Goal: Task Accomplishment & Management: Use online tool/utility

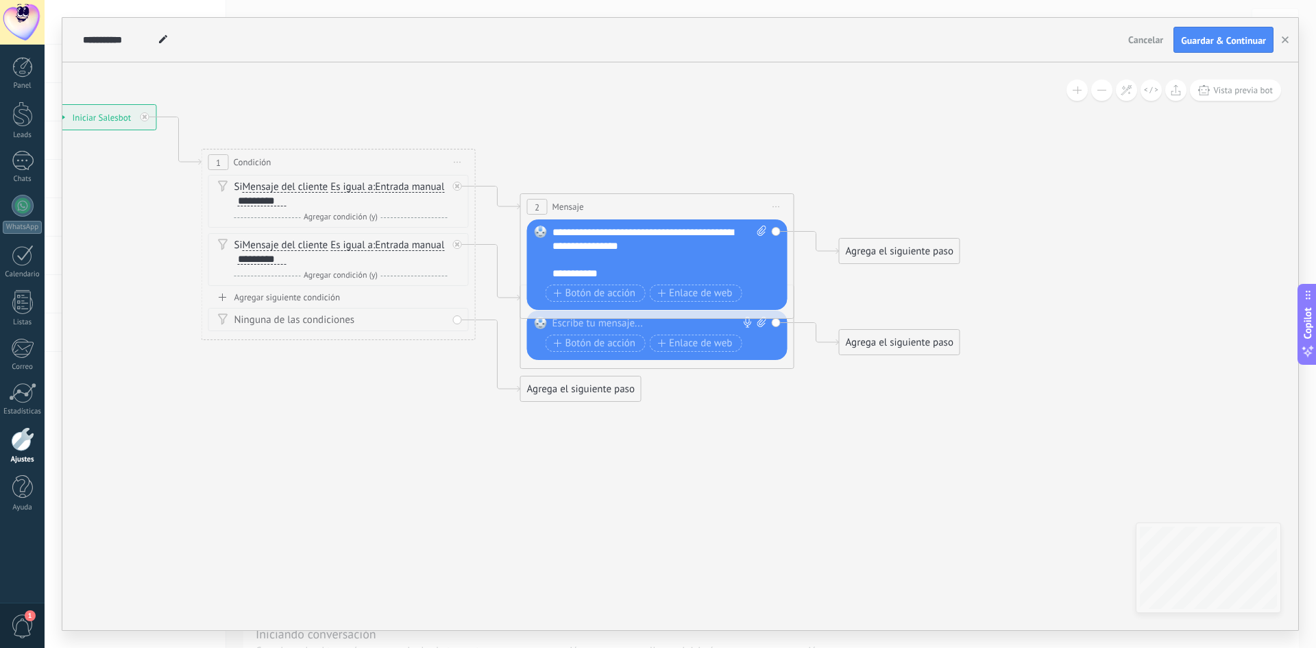
paste div
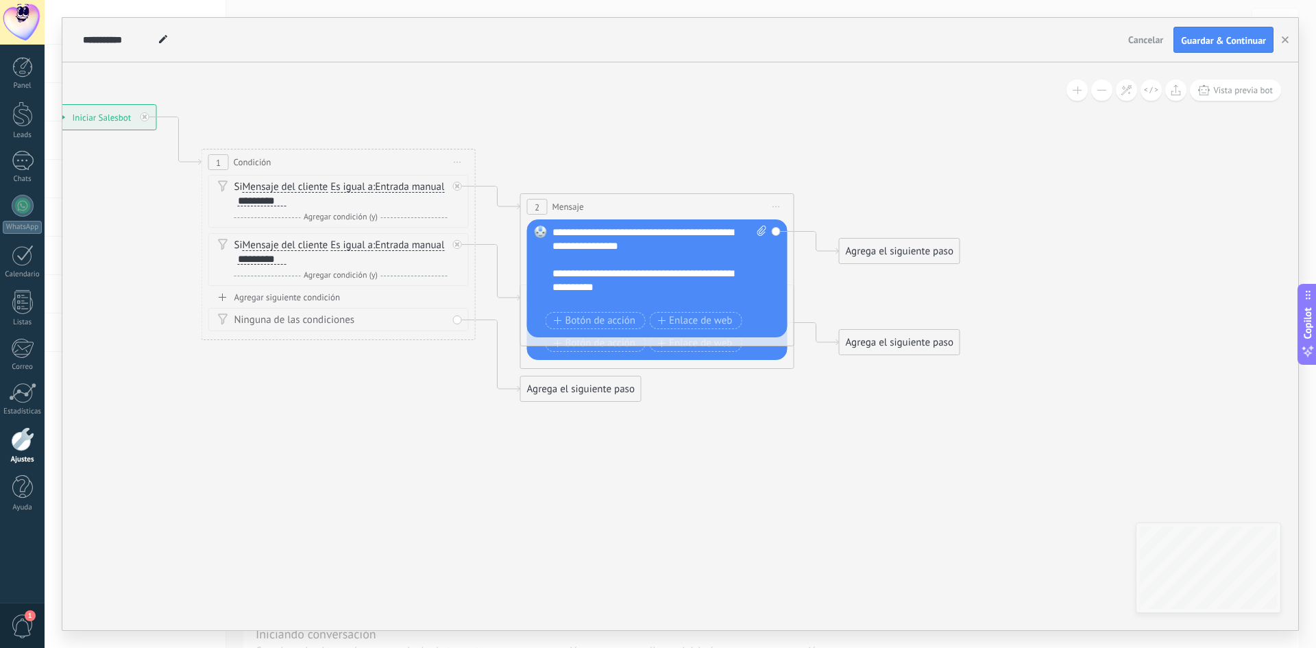
scroll to position [14, 0]
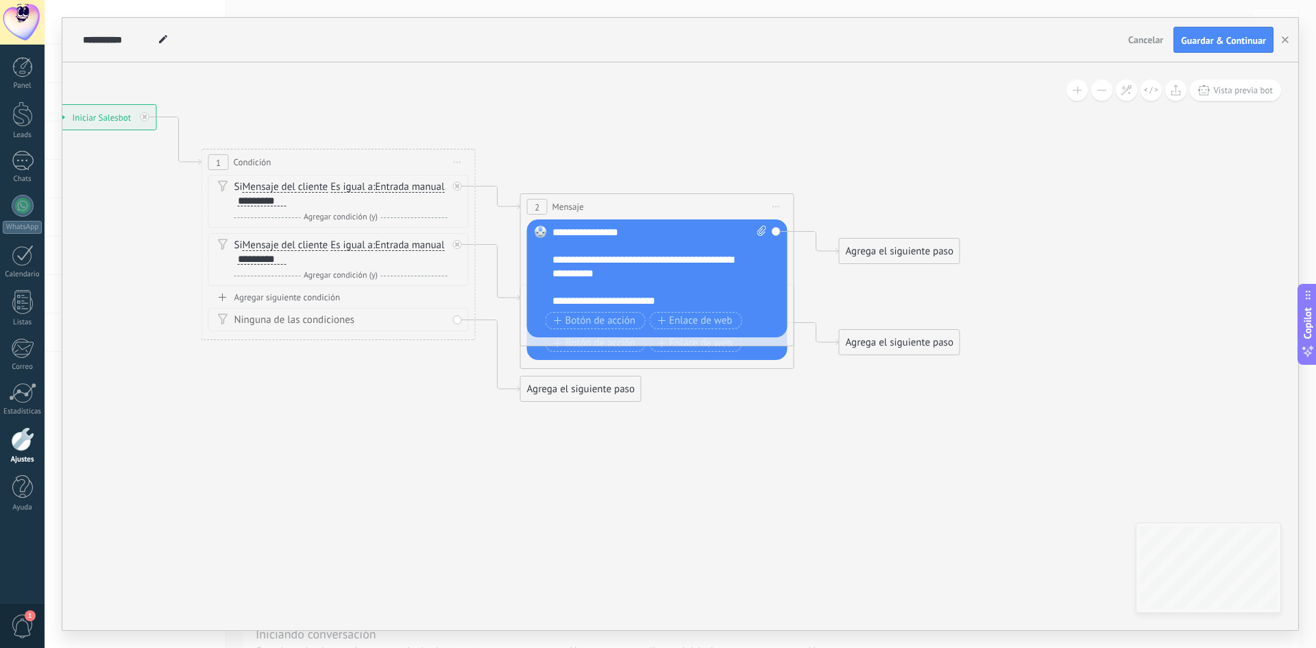
click at [639, 264] on div "**********" at bounding box center [647, 266] width 190 height 27
click at [632, 275] on div "**********" at bounding box center [647, 266] width 190 height 27
click at [597, 321] on span "Botón de acción" at bounding box center [595, 320] width 82 height 11
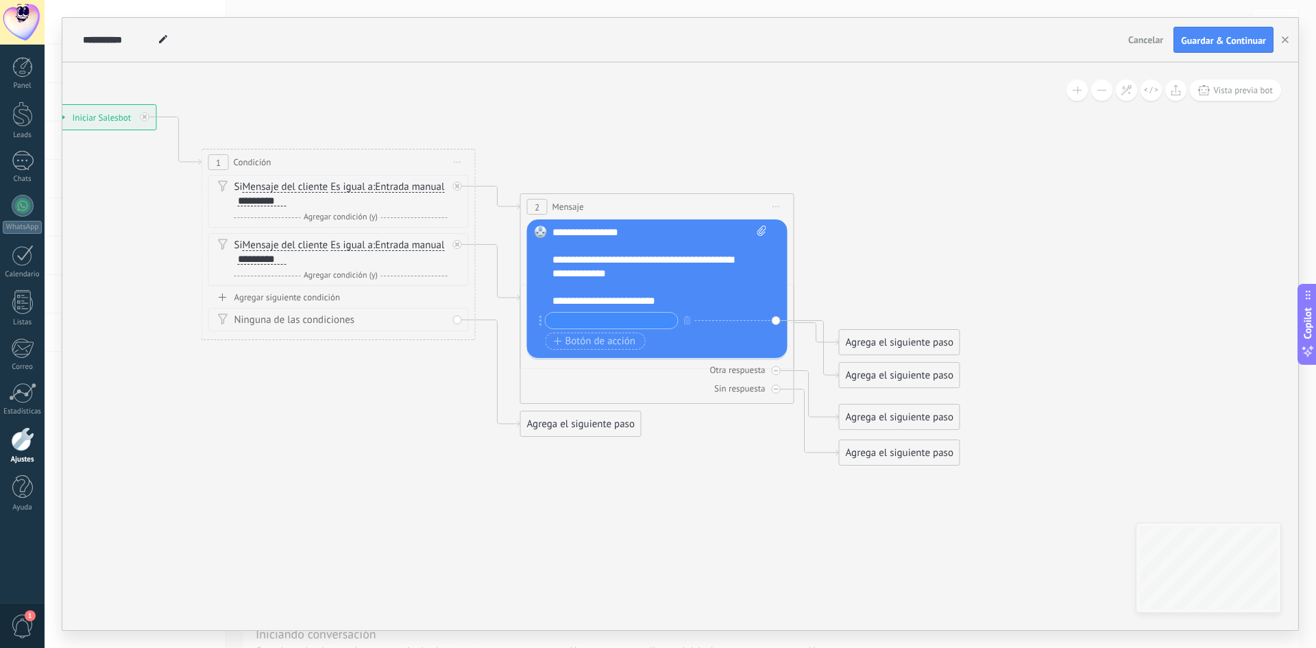
drag, startPoint x: 778, startPoint y: 322, endPoint x: 670, endPoint y: 315, distance: 107.8
click at [670, 315] on div "Reemplazar Quitar Convertir a mensaje de voz Arrastre la imagen aquí para adjun…" at bounding box center [657, 288] width 260 height 138
click at [682, 317] on button "button" at bounding box center [687, 319] width 15 height 17
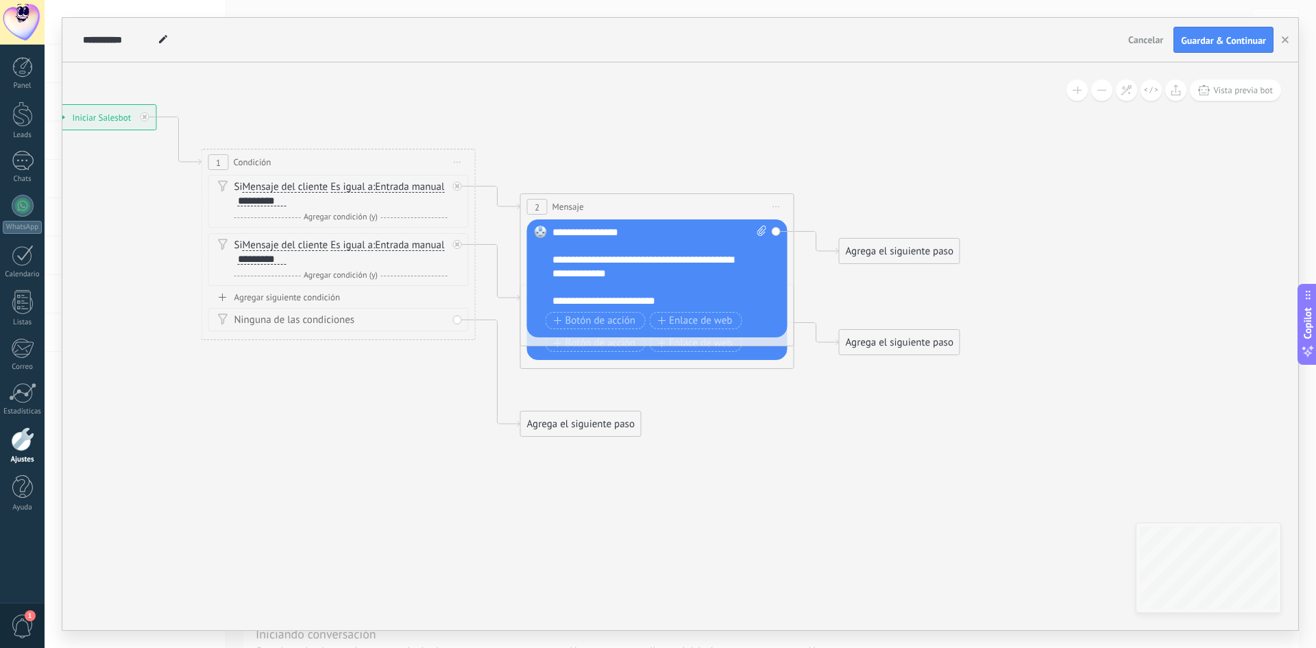
click at [760, 268] on span at bounding box center [759, 266] width 13 height 82
click input "Subir" at bounding box center [0, 0] width 0 height 0
click at [710, 322] on span "Enlace de web" at bounding box center [694, 320] width 75 height 11
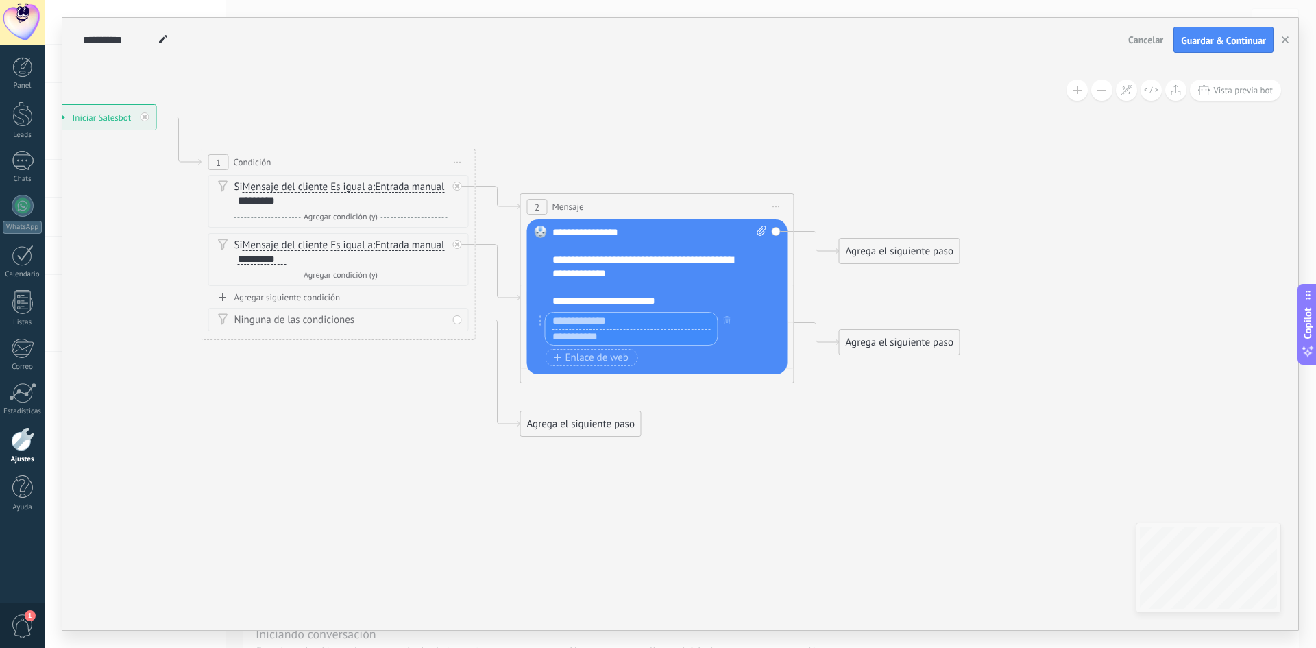
click at [650, 319] on input "text" at bounding box center [631, 320] width 172 height 16
type input "**********"
click at [627, 337] on input "text" at bounding box center [631, 337] width 172 height 16
paste input "**********"
type input "**********"
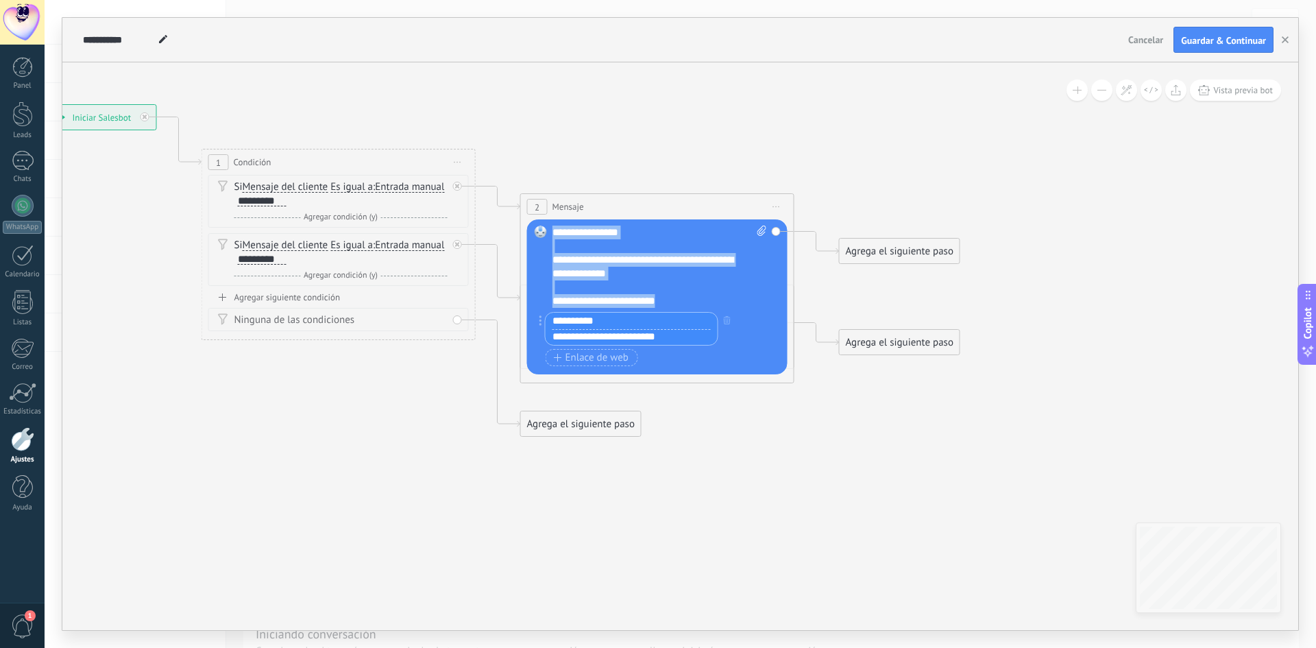
scroll to position [0, 0]
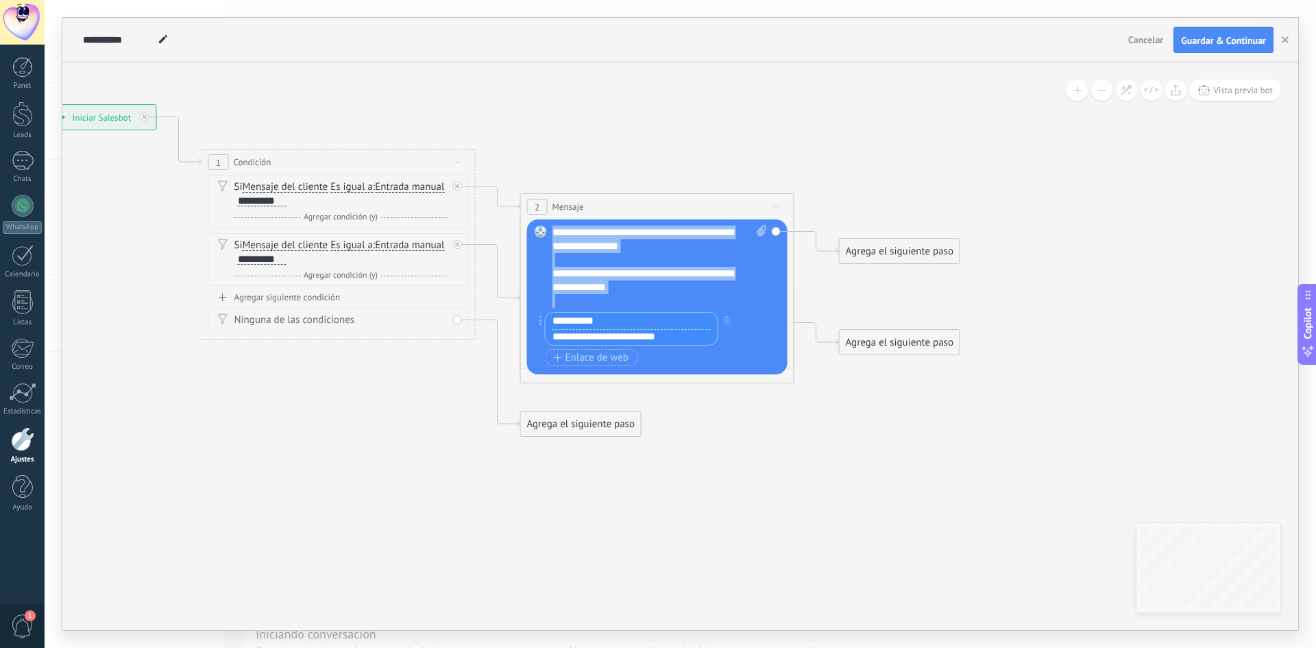
drag, startPoint x: 681, startPoint y: 301, endPoint x: 527, endPoint y: 197, distance: 186.1
click at [527, 197] on div "2 Mensaje ******* (a): Todos los contactos - canales seleccionados Todos los co…" at bounding box center [657, 288] width 274 height 190
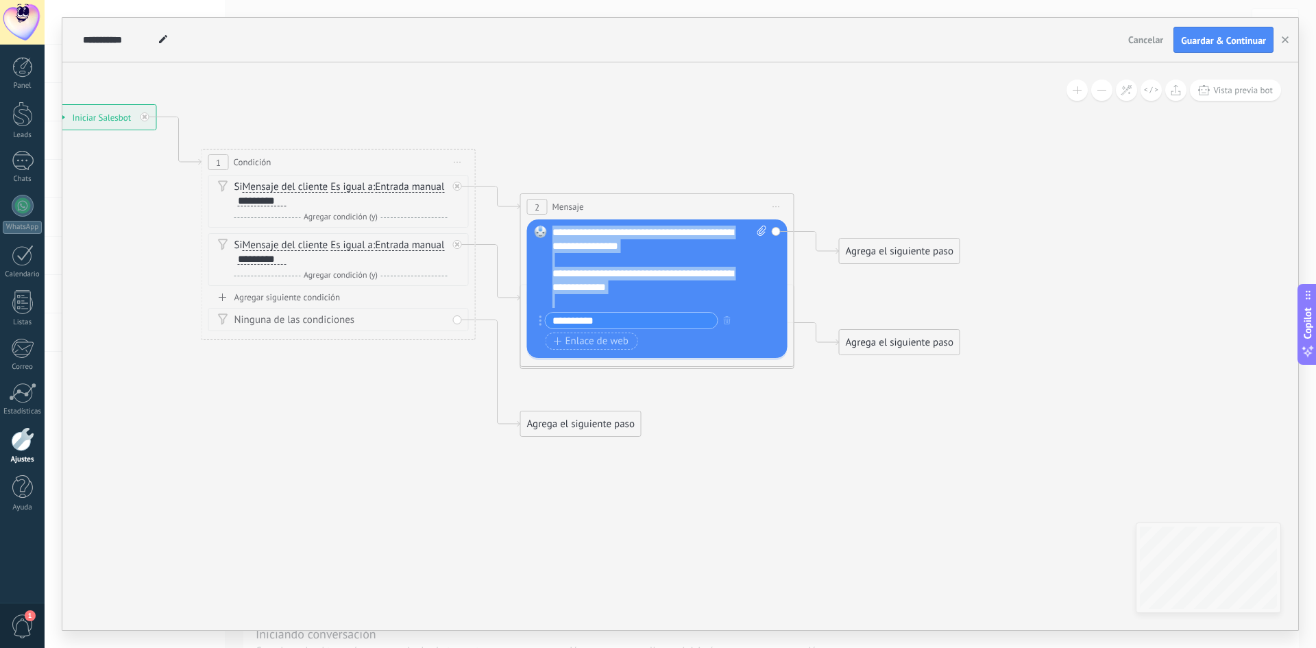
copy div "**********"
click at [636, 260] on div at bounding box center [652, 260] width 201 height 14
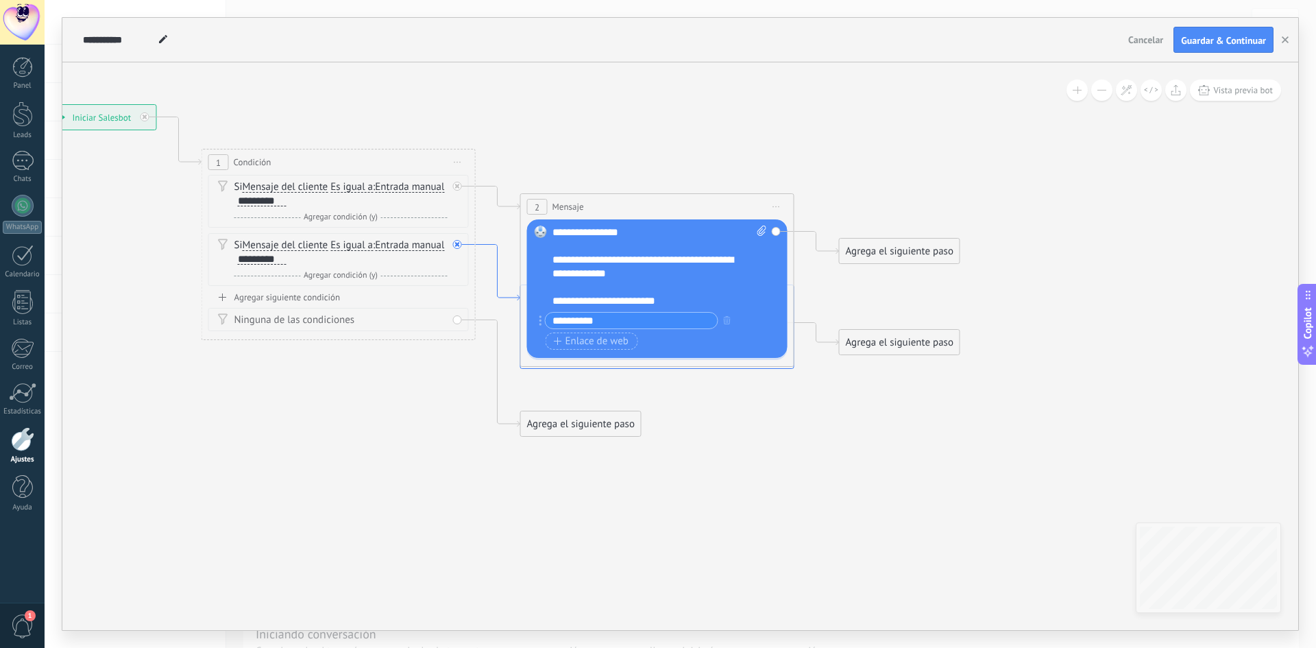
click at [515, 296] on icon at bounding box center [498, 273] width 45 height 56
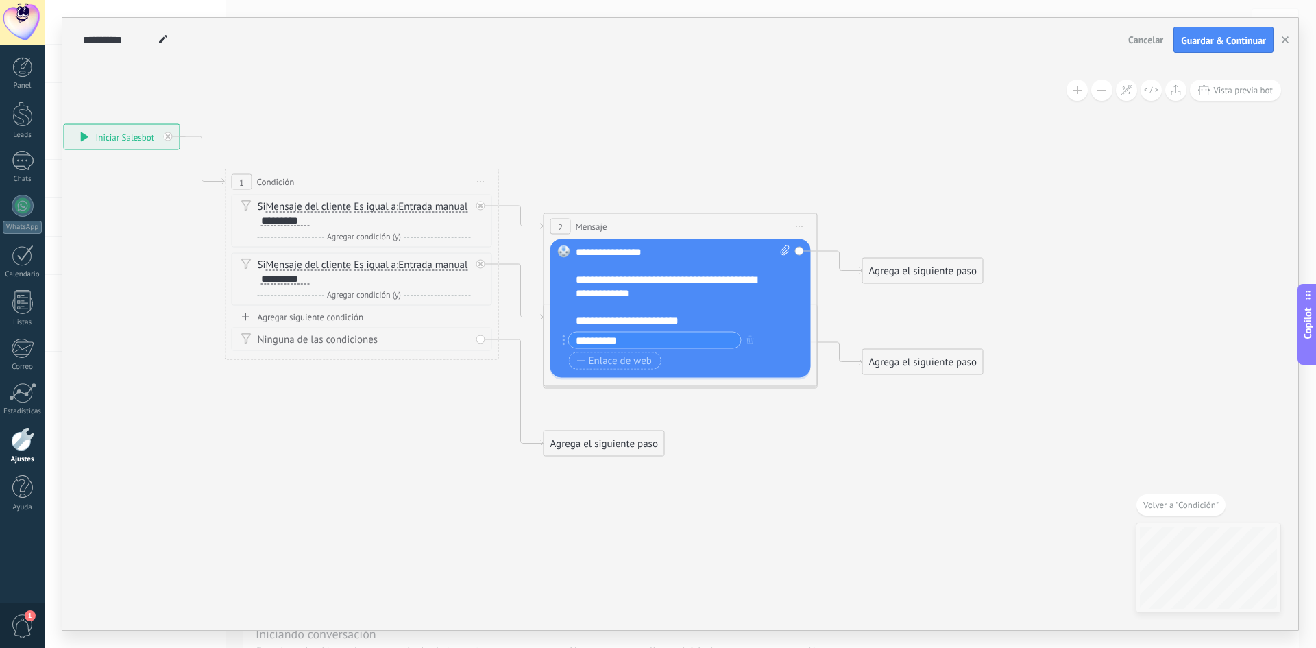
click at [532, 219] on icon at bounding box center [500, 304] width 1558 height 1046
click at [533, 227] on icon at bounding box center [521, 217] width 45 height 23
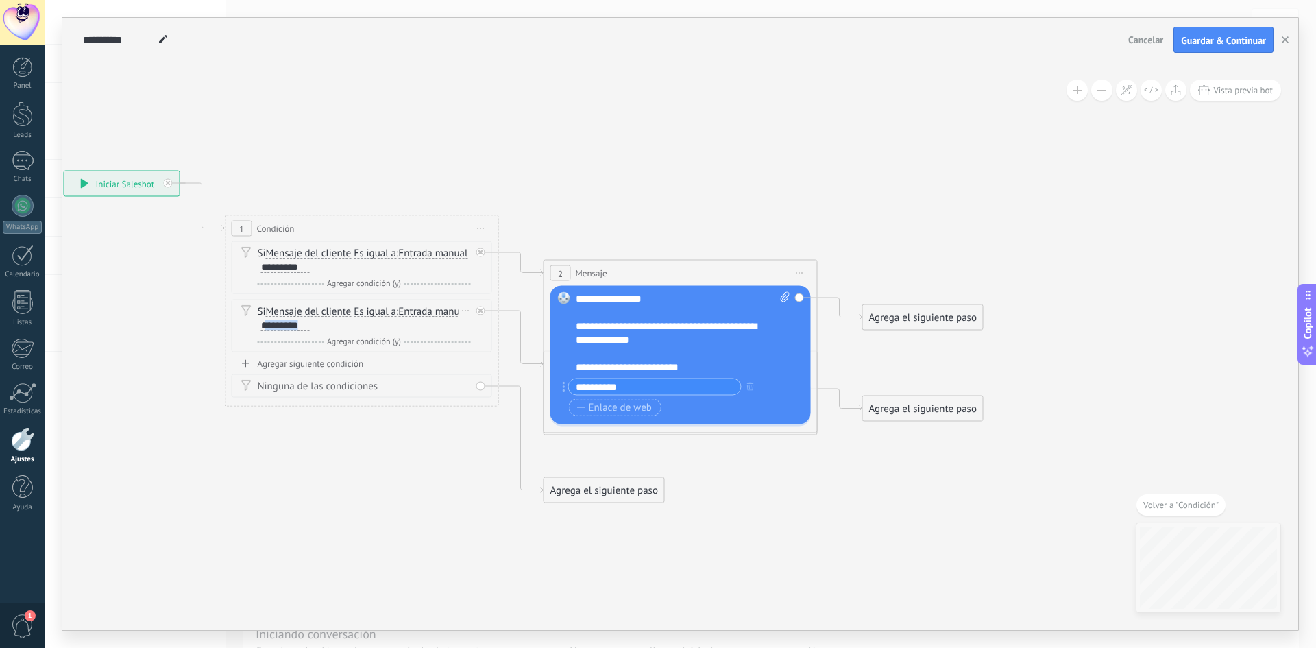
drag, startPoint x: 334, startPoint y: 328, endPoint x: 391, endPoint y: 323, distance: 57.1
click at [391, 323] on div "Si Mensaje del cliente Mensaje del cliente Comentario del cliente El cliente Có…" at bounding box center [364, 318] width 213 height 27
click at [611, 493] on div "Agrega el siguiente paso" at bounding box center [604, 490] width 120 height 23
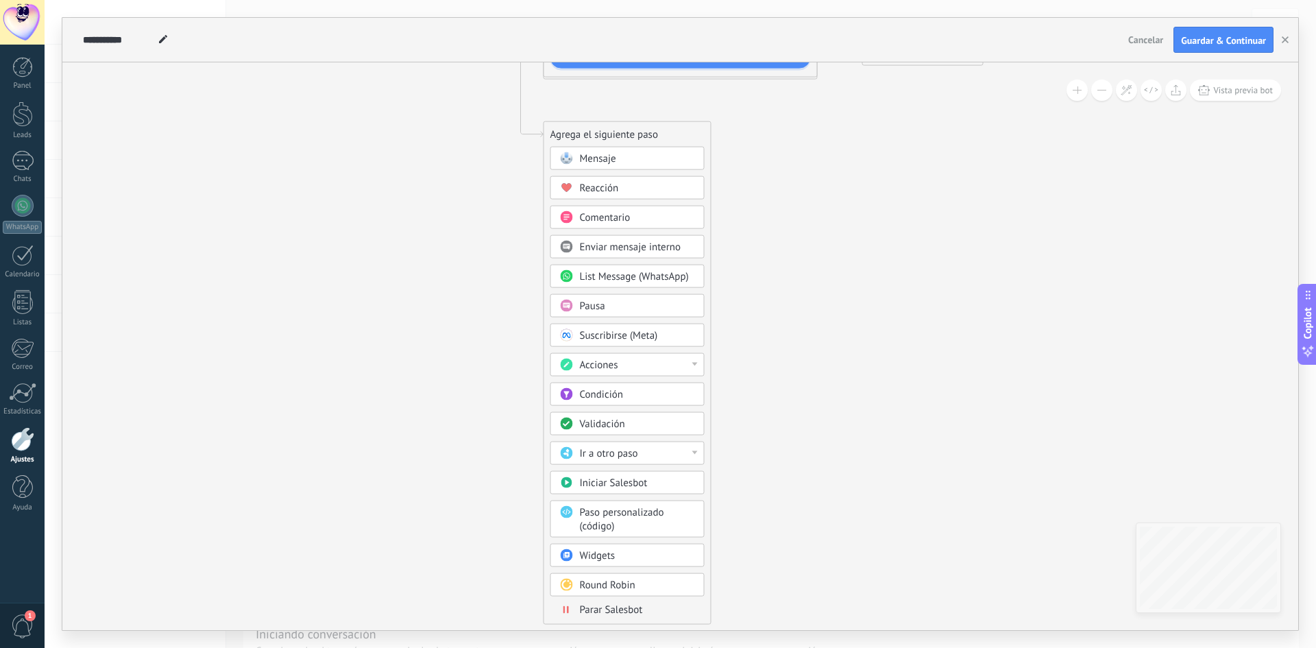
click at [640, 613] on span "Parar Salesbot" at bounding box center [611, 609] width 63 height 13
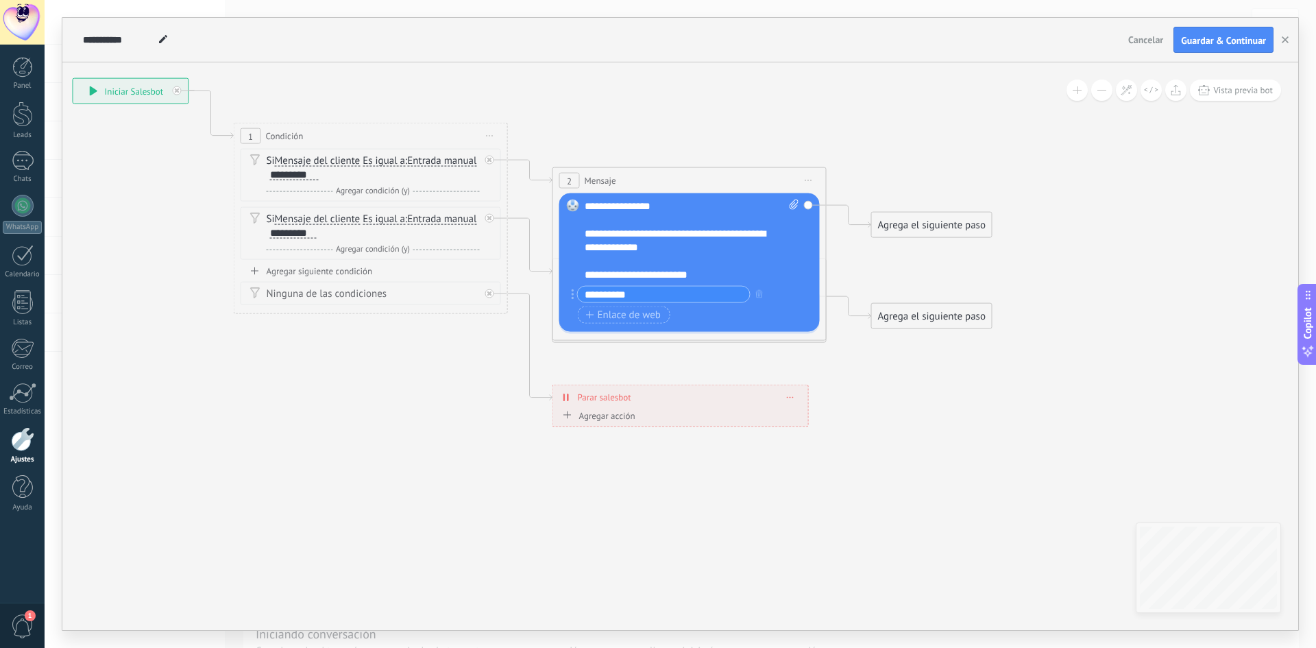
click at [915, 316] on div "Agrega el siguiente paso" at bounding box center [932, 316] width 120 height 23
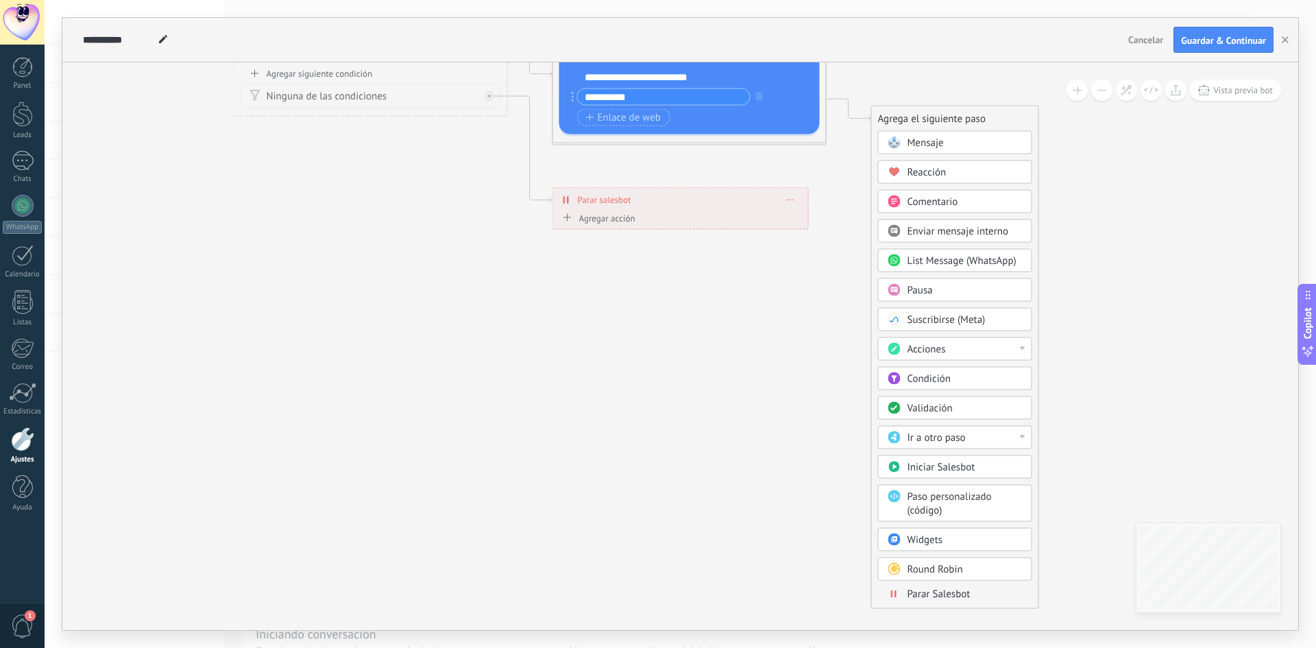
click at [933, 589] on span "Parar Salesbot" at bounding box center [938, 593] width 63 height 13
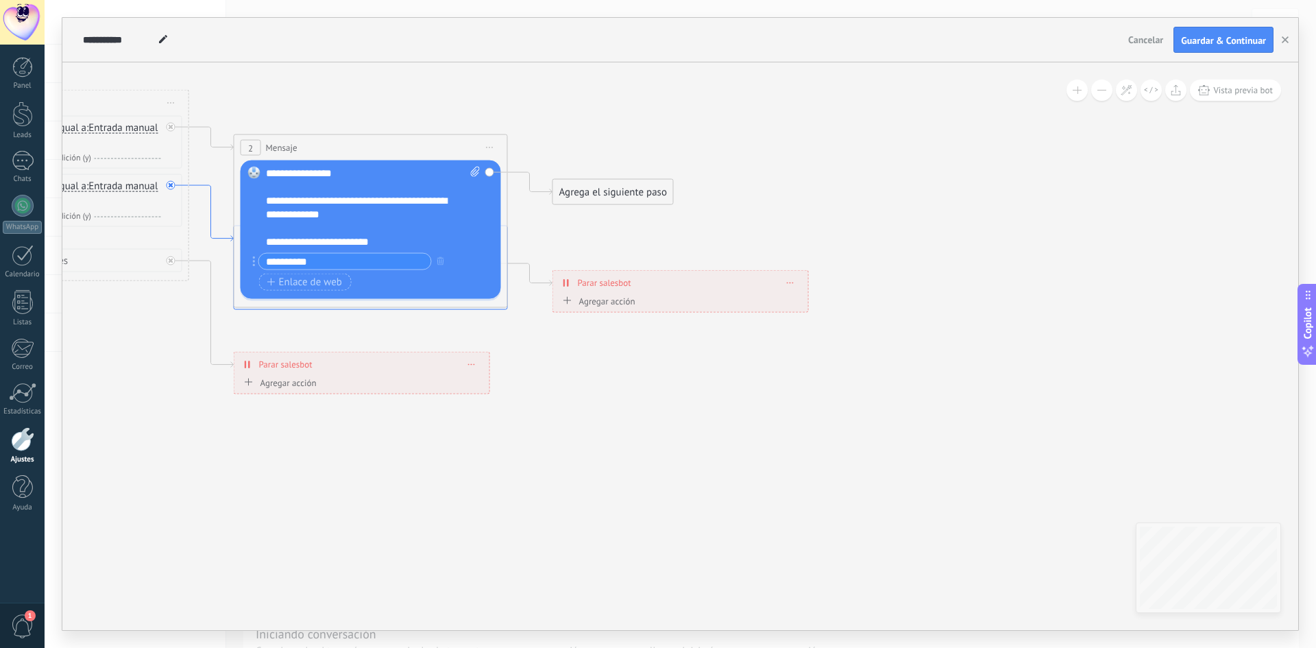
click at [221, 240] on icon at bounding box center [211, 213] width 45 height 56
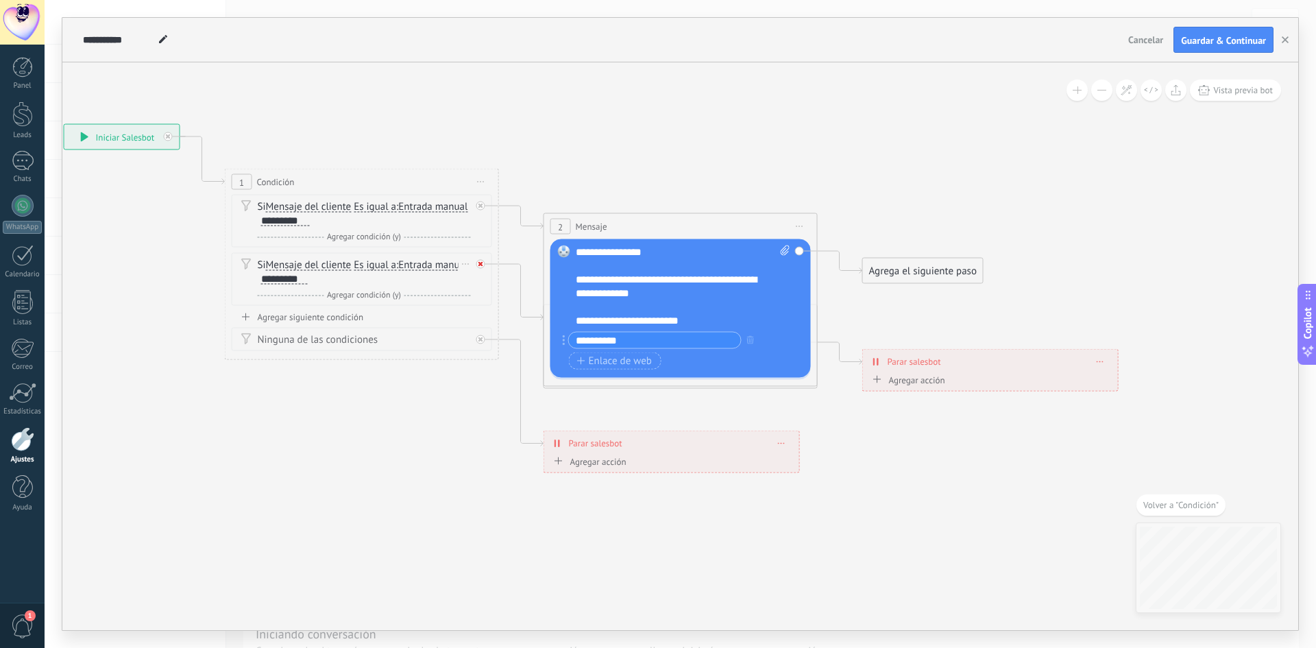
click at [478, 264] on icon at bounding box center [480, 264] width 5 height 5
click at [596, 412] on div "Agrega el siguiente paso" at bounding box center [604, 406] width 120 height 23
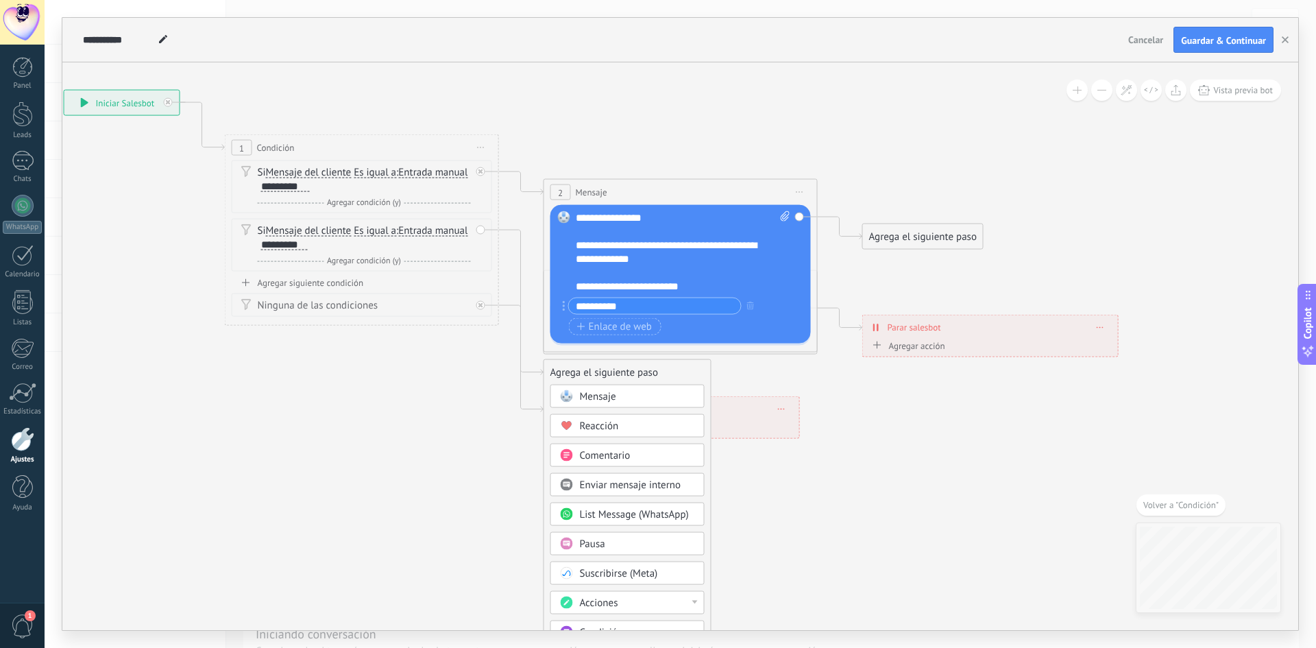
drag, startPoint x: 270, startPoint y: 241, endPoint x: 217, endPoint y: 252, distance: 53.9
click at [217, 252] on icon at bounding box center [591, 264] width 1740 height 1035
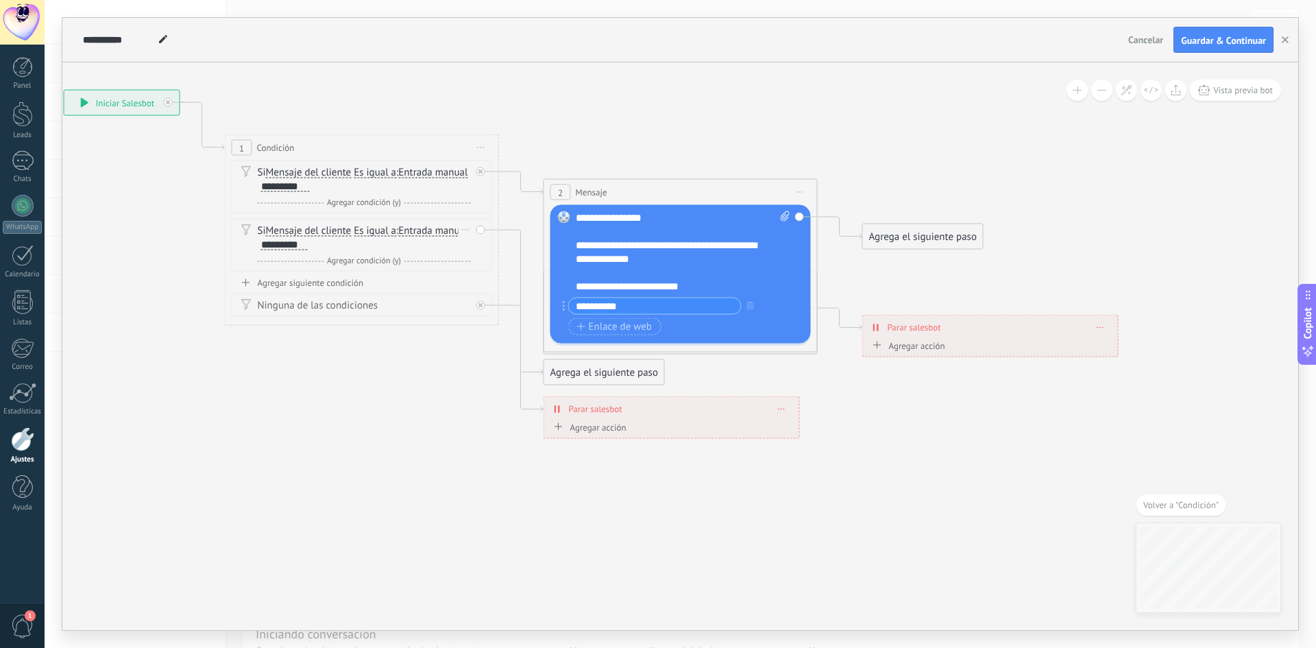
click at [289, 236] on div "Si Mensaje del cliente Mensaje del cliente Comentario del cliente El cliente Có…" at bounding box center [364, 237] width 213 height 27
click at [256, 232] on span at bounding box center [245, 229] width 23 height 11
click at [389, 254] on div "Y Agregar condición (y)" at bounding box center [364, 261] width 213 height 14
click at [487, 272] on span at bounding box center [480, 272] width 14 height 15
click at [482, 236] on div "Si Mensaje del cliente Mensaje del cliente Comentario del cliente El cliente Có…" at bounding box center [362, 245] width 260 height 53
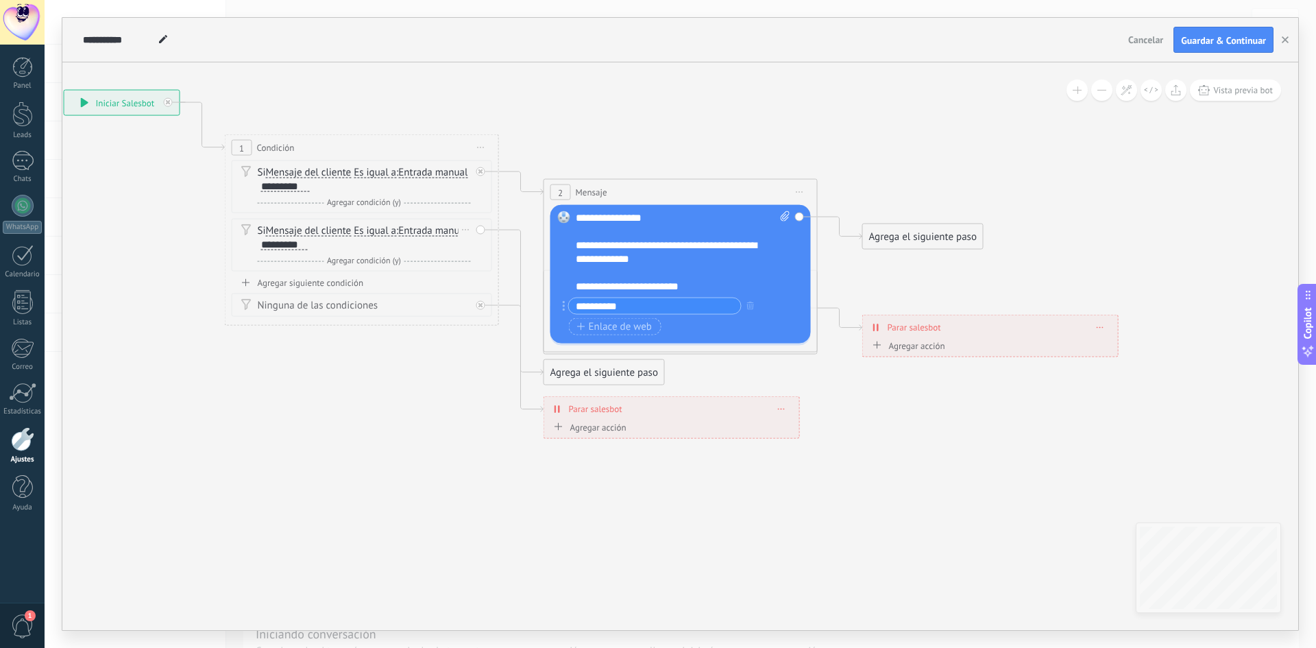
click at [482, 236] on div "Si Mensaje del cliente Mensaje del cliente Comentario del cliente El cliente Có…" at bounding box center [362, 245] width 260 height 53
click at [485, 234] on div "Si Mensaje del cliente Mensaje del cliente Comentario del cliente El cliente Có…" at bounding box center [362, 245] width 260 height 53
click at [485, 232] on div "Si Mensaje del cliente Mensaje del cliente Comentario del cliente El cliente Có…" at bounding box center [362, 245] width 260 height 53
click at [480, 229] on div "Si Mensaje del cliente Mensaje del cliente Comentario del cliente El cliente Có…" at bounding box center [362, 245] width 260 height 53
drag, startPoint x: 480, startPoint y: 229, endPoint x: 486, endPoint y: 243, distance: 15.4
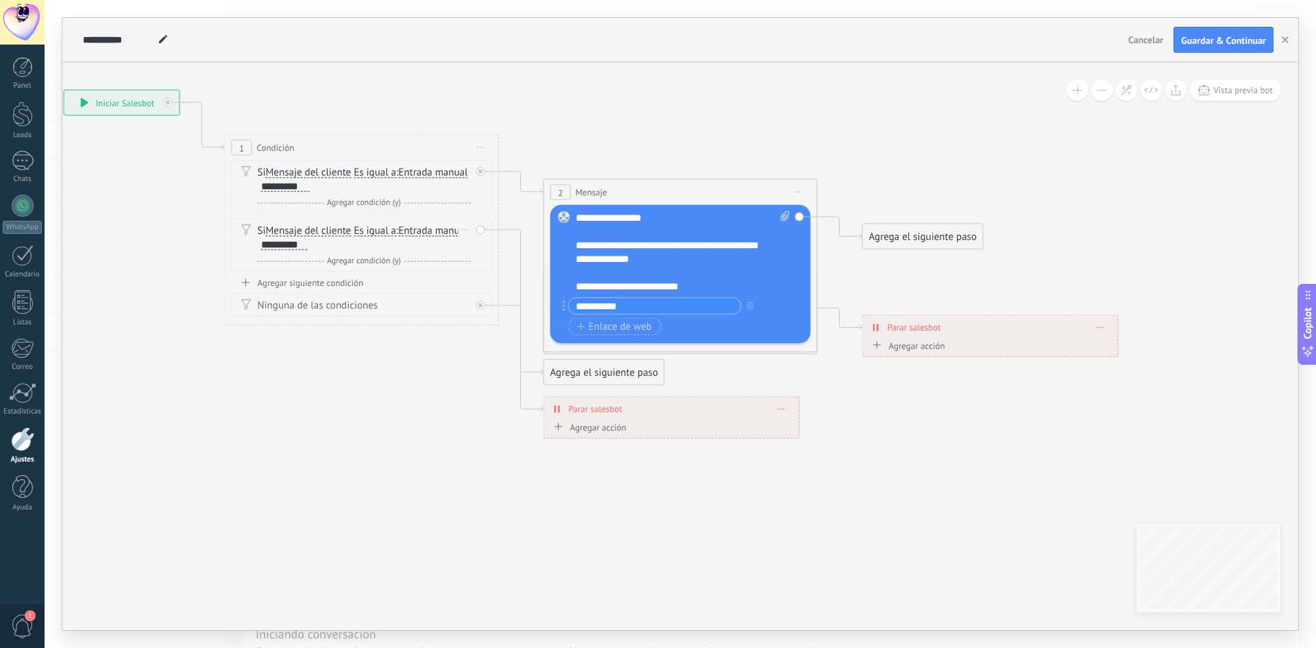
click at [486, 243] on div "Si Mensaje del cliente Mensaje del cliente Comentario del cliente El cliente Có…" at bounding box center [362, 245] width 260 height 53
click at [573, 369] on div "Agrega el siguiente paso" at bounding box center [604, 372] width 120 height 23
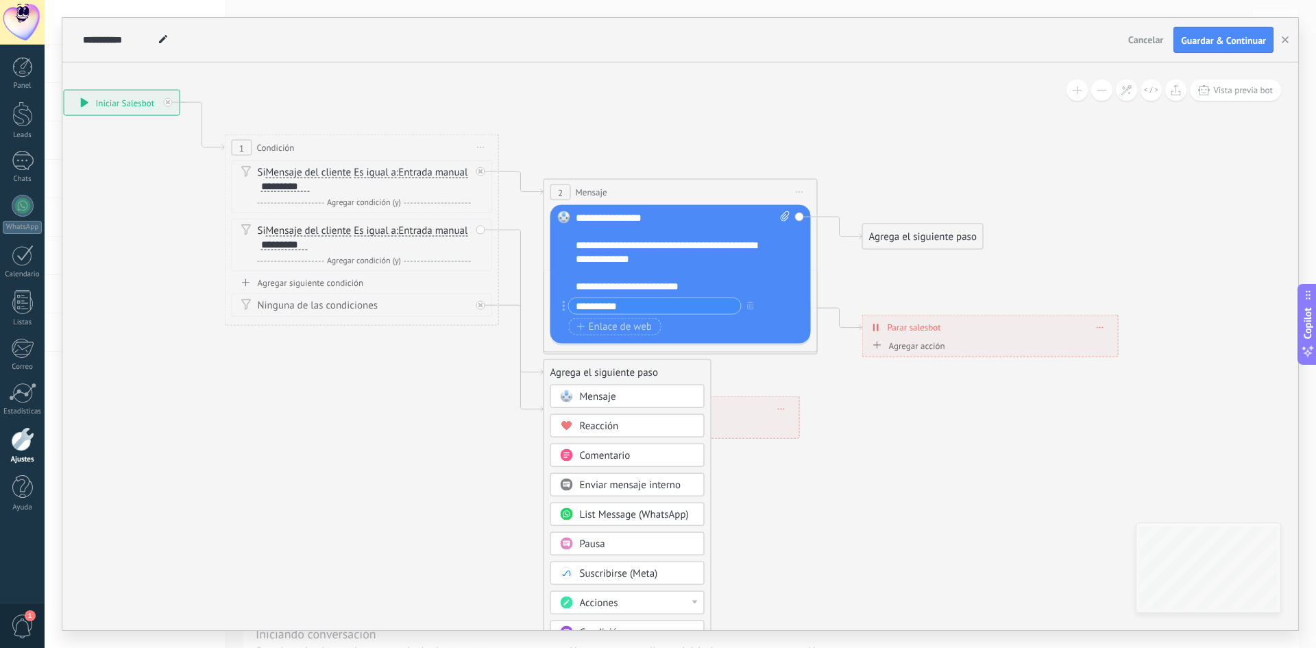
click at [615, 393] on span "Mensaje" at bounding box center [598, 396] width 36 height 13
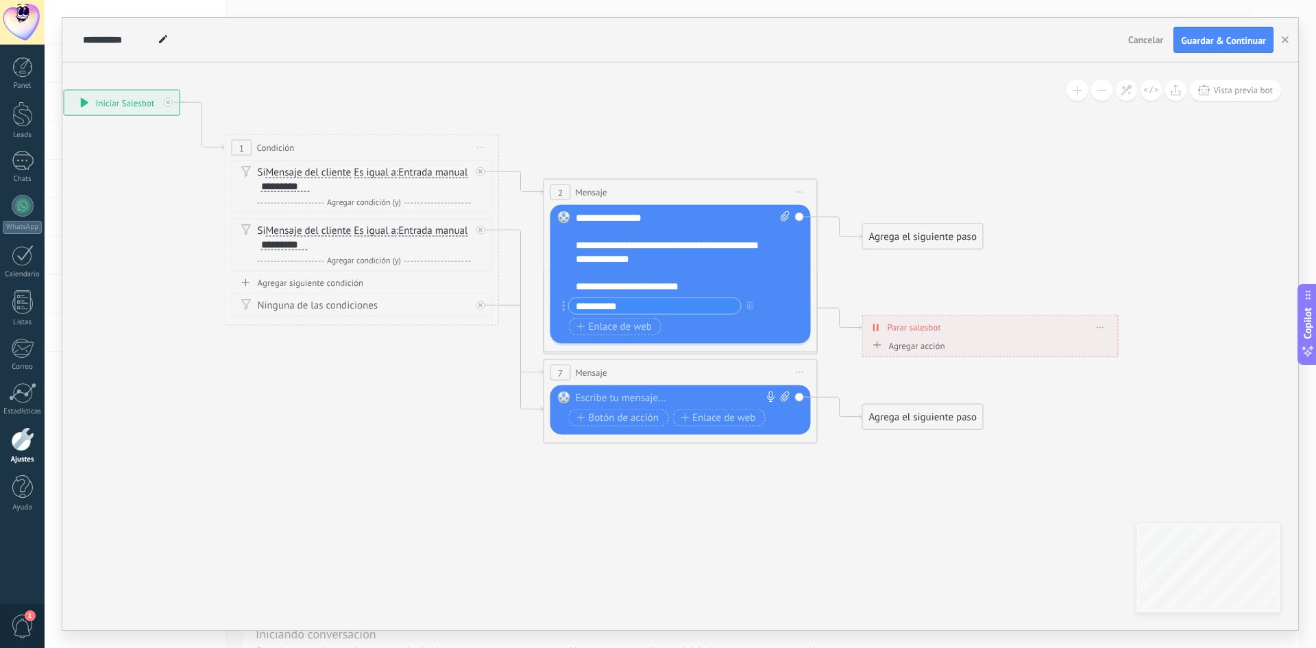
click at [631, 396] on div at bounding box center [678, 398] width 204 height 14
click at [483, 306] on div at bounding box center [480, 305] width 9 height 9
click at [602, 465] on div "Agrega el siguiente paso" at bounding box center [604, 463] width 120 height 23
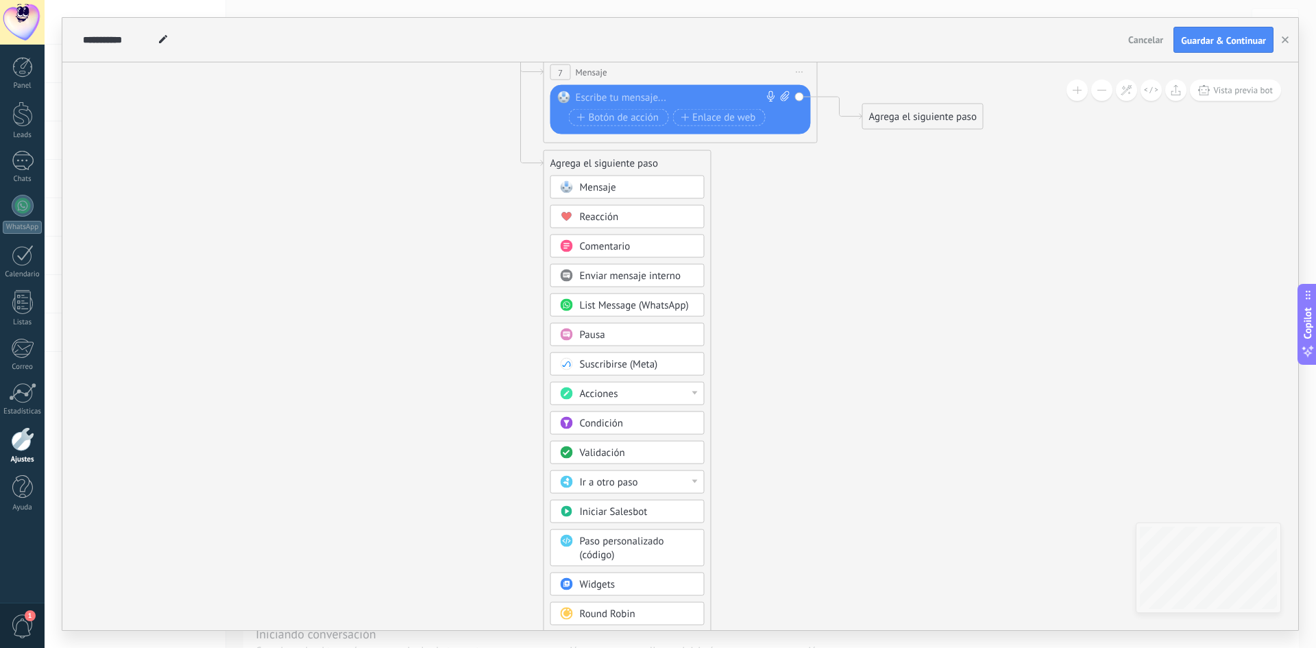
click at [748, 569] on div "**********" at bounding box center [679, 345] width 1235 height 567
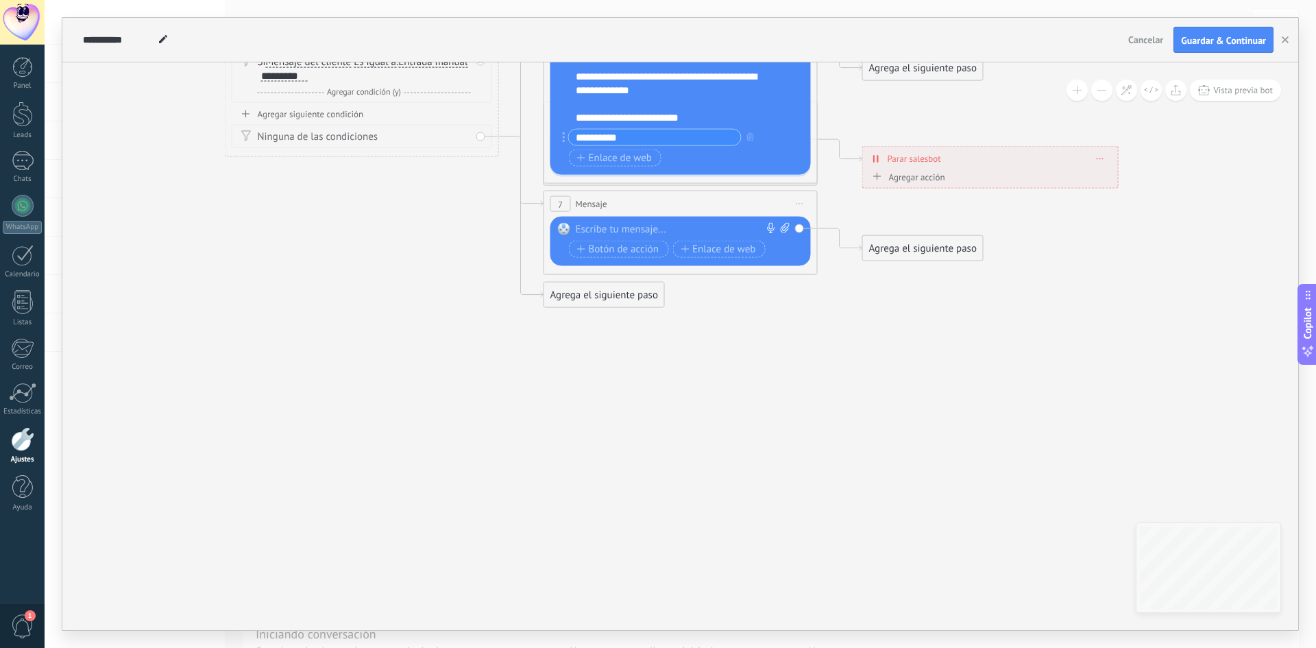
click at [574, 290] on div "Agrega el siguiente paso" at bounding box center [604, 295] width 120 height 23
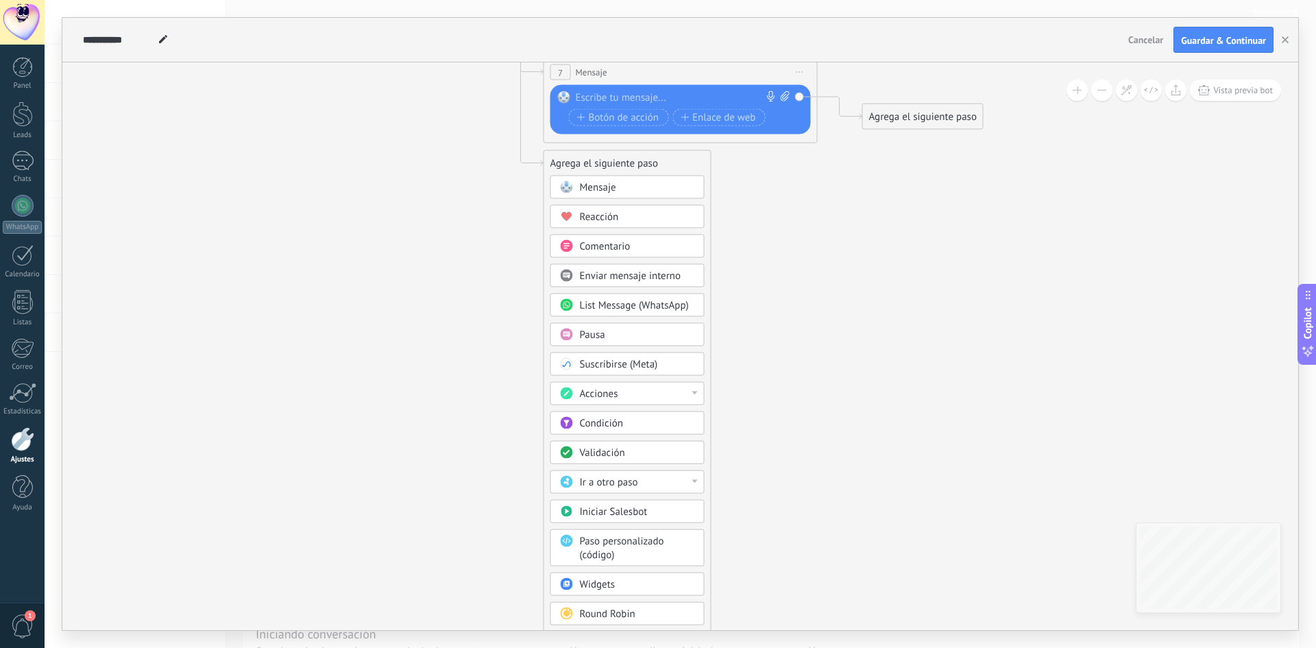
click at [617, 611] on span "Round Robin" at bounding box center [608, 613] width 56 height 13
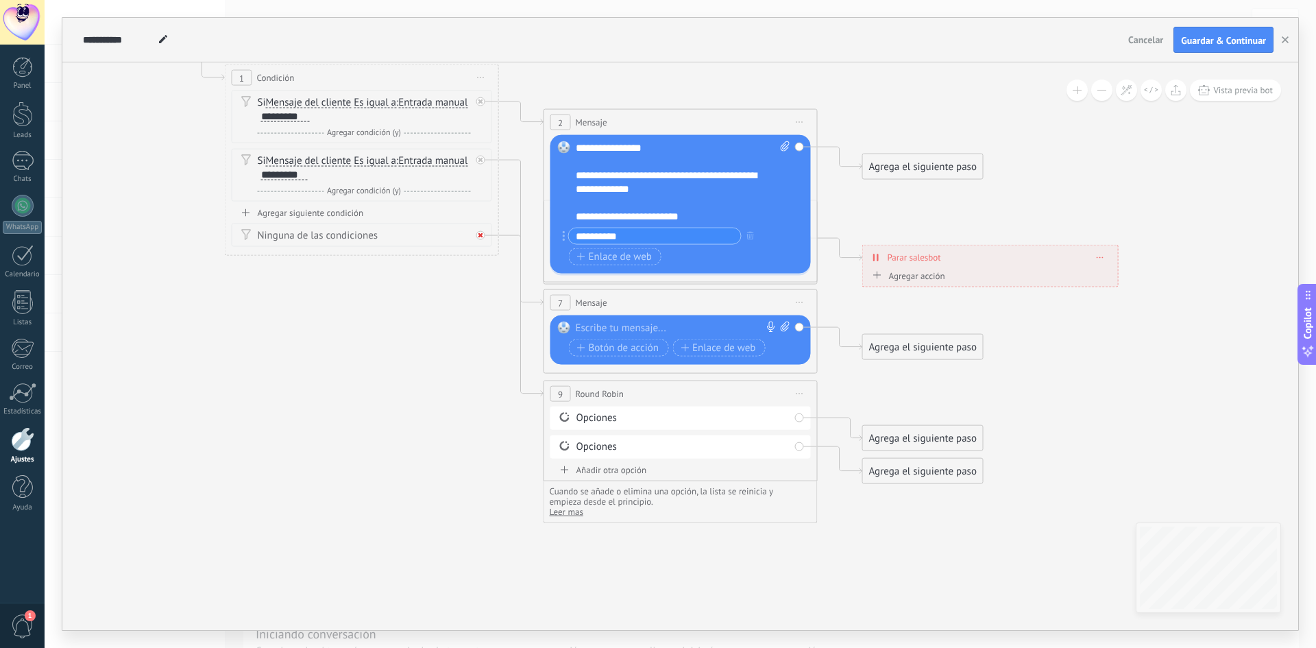
click at [482, 236] on icon at bounding box center [480, 235] width 5 height 5
click at [477, 237] on div "Ninguna de las condiciones" at bounding box center [362, 234] width 260 height 23
click at [480, 232] on div "Ninguna de las condiciones" at bounding box center [362, 234] width 260 height 23
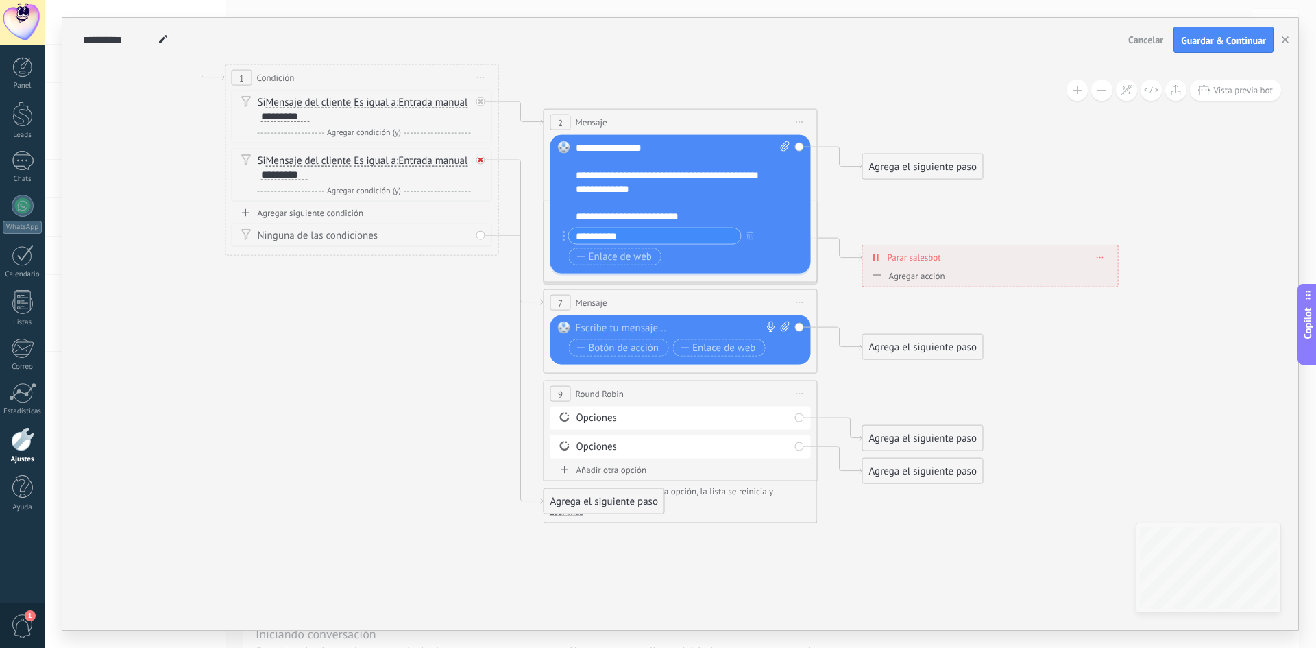
click at [480, 162] on icon at bounding box center [480, 160] width 5 height 5
click at [480, 162] on div "Si Mensaje del cliente Mensaje del cliente Comentario del cliente El cliente Có…" at bounding box center [362, 175] width 260 height 53
click at [483, 236] on div "Ninguna de las condiciones" at bounding box center [362, 234] width 260 height 23
click at [478, 237] on div "Ninguna de las condiciones" at bounding box center [362, 234] width 260 height 23
click at [539, 498] on icon at bounding box center [521, 369] width 45 height 268
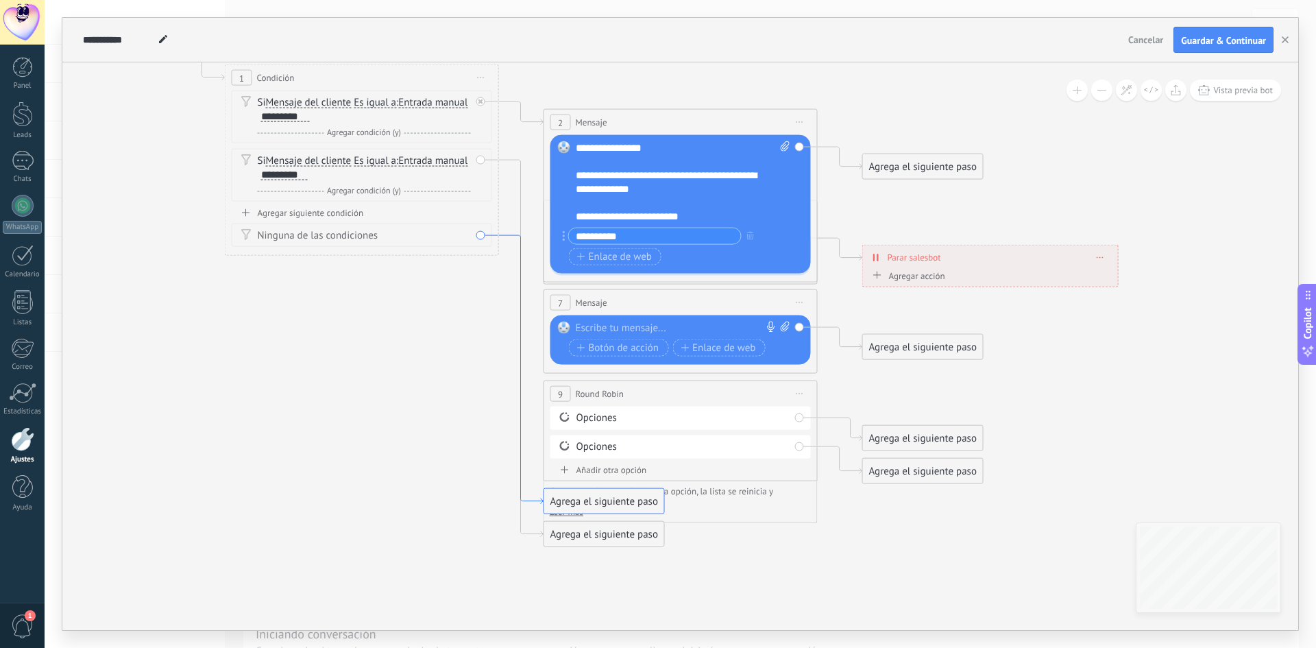
click at [539, 498] on icon at bounding box center [591, 283] width 1740 height 1212
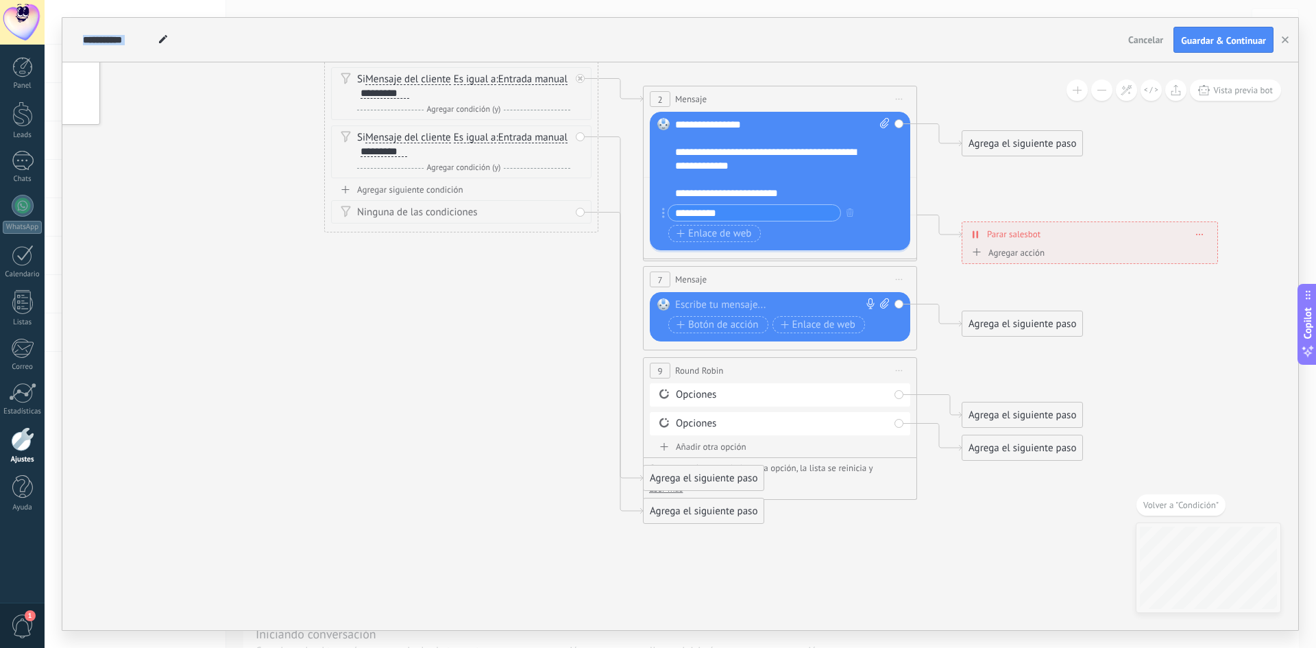
click at [912, 277] on div "7 Mensaje ******* (a): Todos los contactos - canales seleccionados Todos los co…" at bounding box center [779, 279] width 273 height 25
click at [900, 277] on span "Iniciar vista previa aquí Cambiar nombre Duplicar [GEOGRAPHIC_DATA]" at bounding box center [899, 279] width 22 height 20
click at [929, 372] on div "Borrar" at bounding box center [962, 368] width 136 height 23
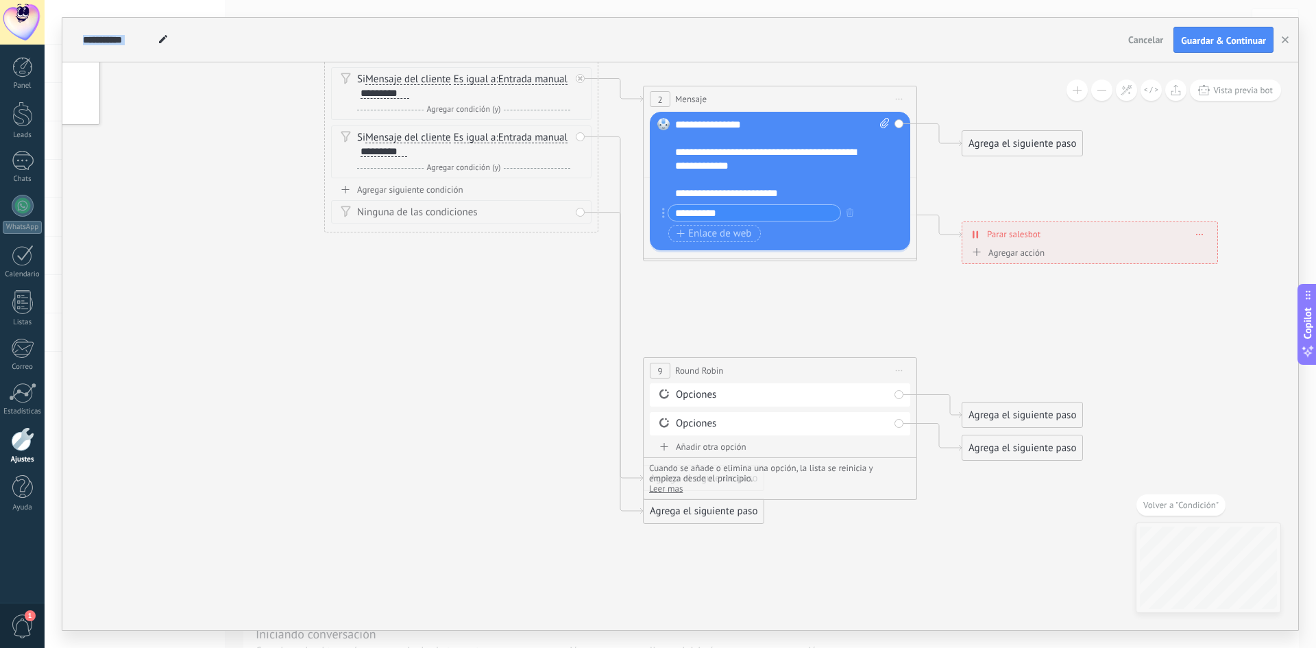
click at [897, 367] on span "Iniciar vista previa aquí Cambiar nombre Duplicar [GEOGRAPHIC_DATA]" at bounding box center [899, 370] width 22 height 20
click at [913, 456] on div "Borrar" at bounding box center [962, 459] width 136 height 23
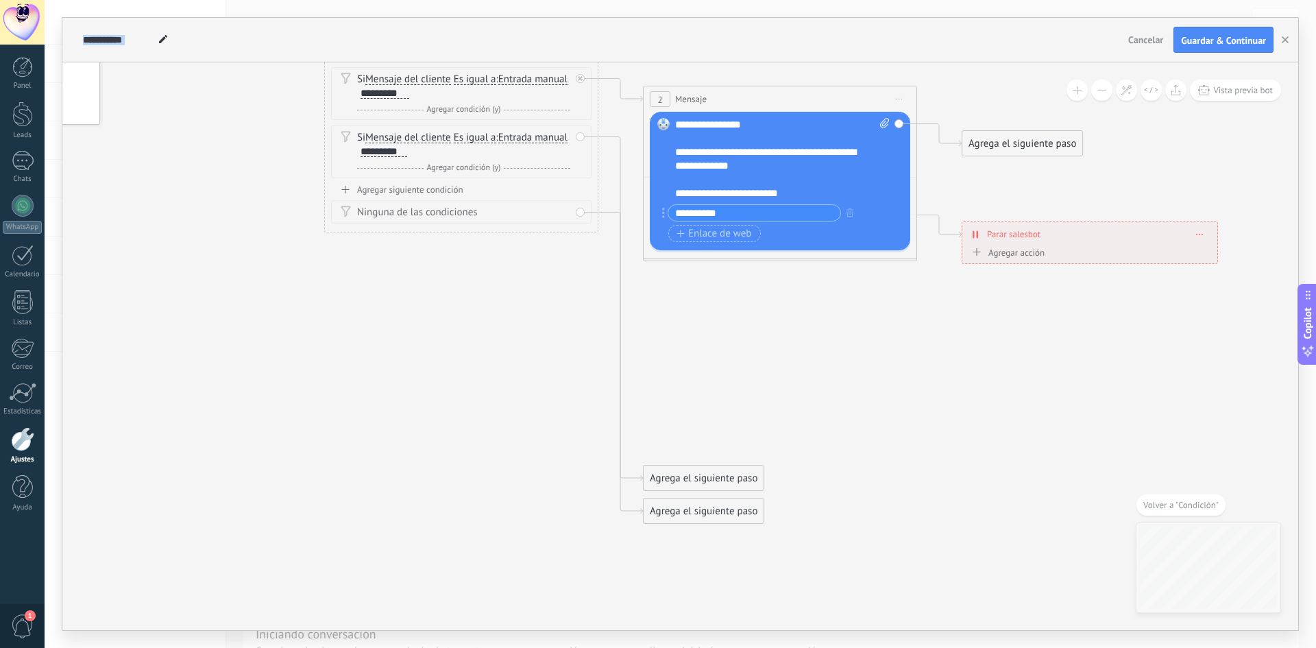
click at [645, 513] on div "Agrega el siguiente paso" at bounding box center [703, 511] width 120 height 23
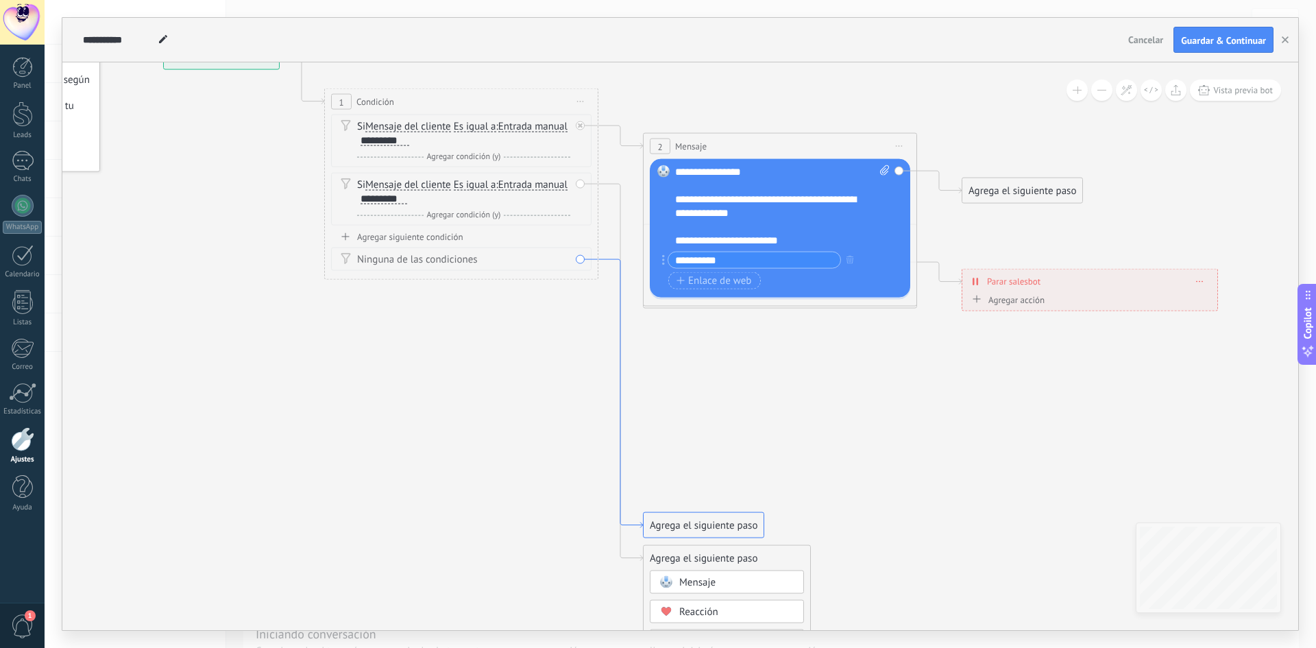
drag, startPoint x: 619, startPoint y: 267, endPoint x: 707, endPoint y: 459, distance: 211.0
click at [707, 459] on icon at bounding box center [690, 307] width 1740 height 1212
drag, startPoint x: 706, startPoint y: 526, endPoint x: 652, endPoint y: 502, distance: 59.8
click at [652, 502] on icon at bounding box center [690, 307] width 1740 height 1212
click at [576, 259] on div "Ninguna de las condiciones" at bounding box center [461, 258] width 260 height 23
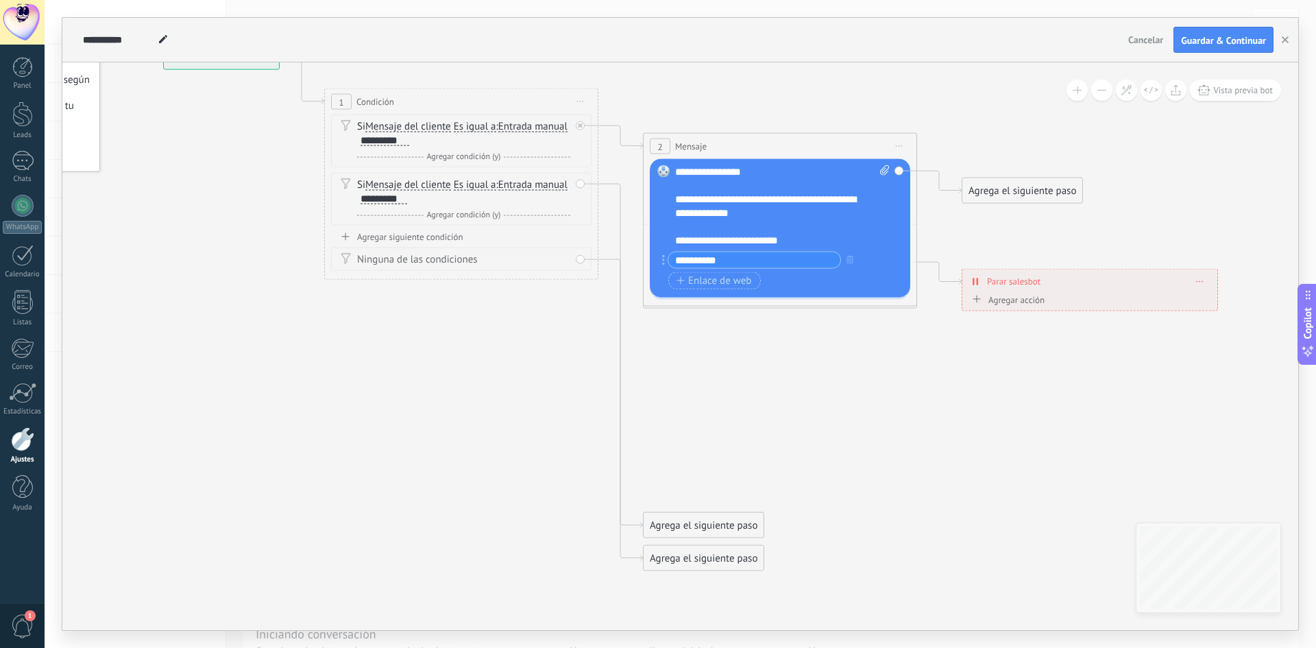
click at [581, 261] on div "Ninguna de las condiciones" at bounding box center [461, 258] width 260 height 23
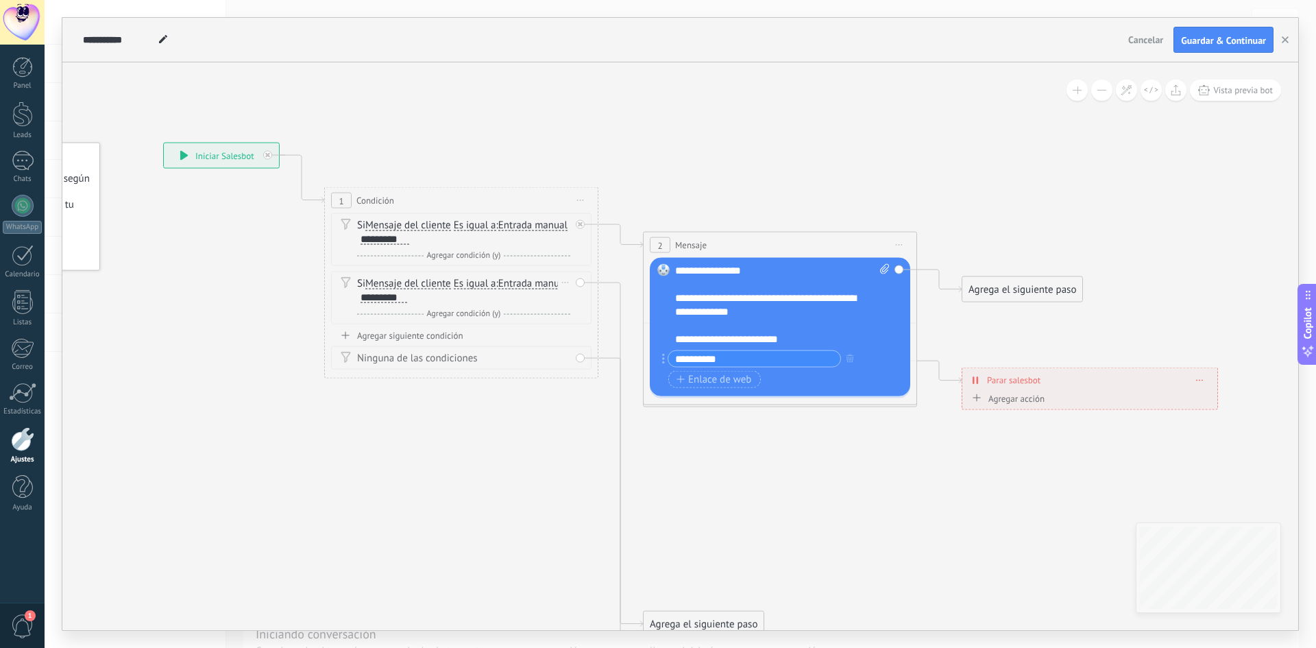
click at [582, 280] on div "Si Mensaje del cliente Mensaje del cliente Comentario del cliente El cliente Có…" at bounding box center [461, 297] width 260 height 53
click at [746, 330] on div at bounding box center [775, 326] width 201 height 14
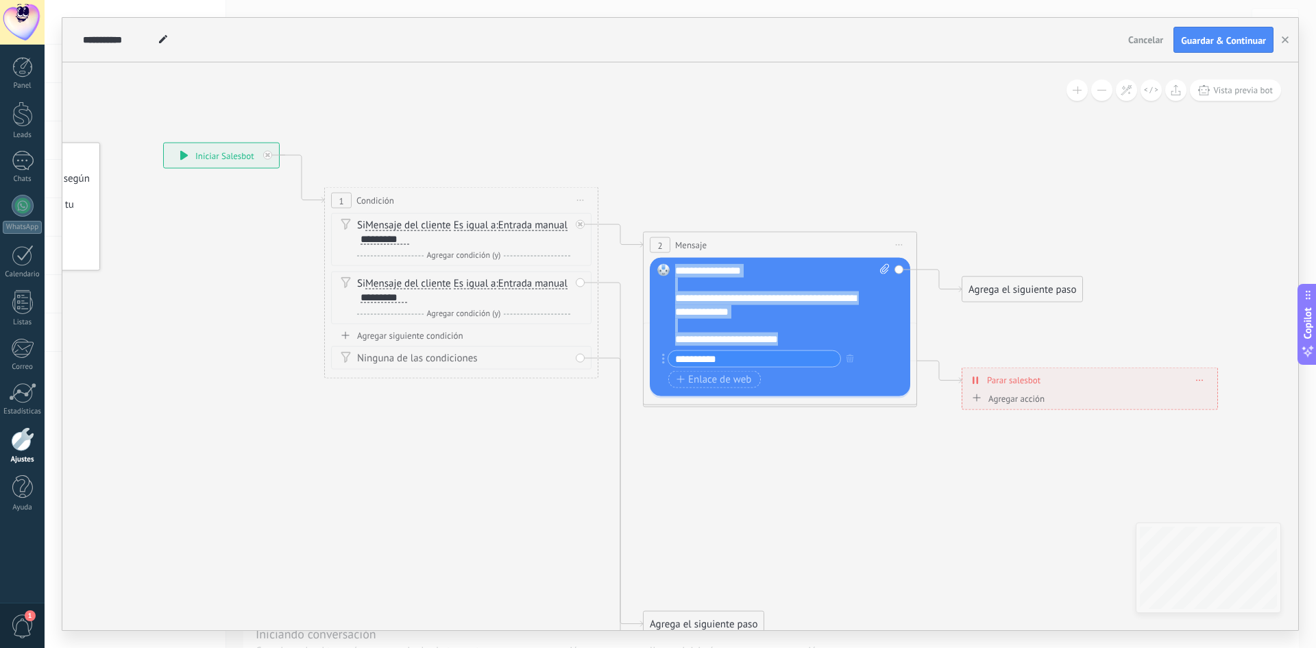
scroll to position [0, 0]
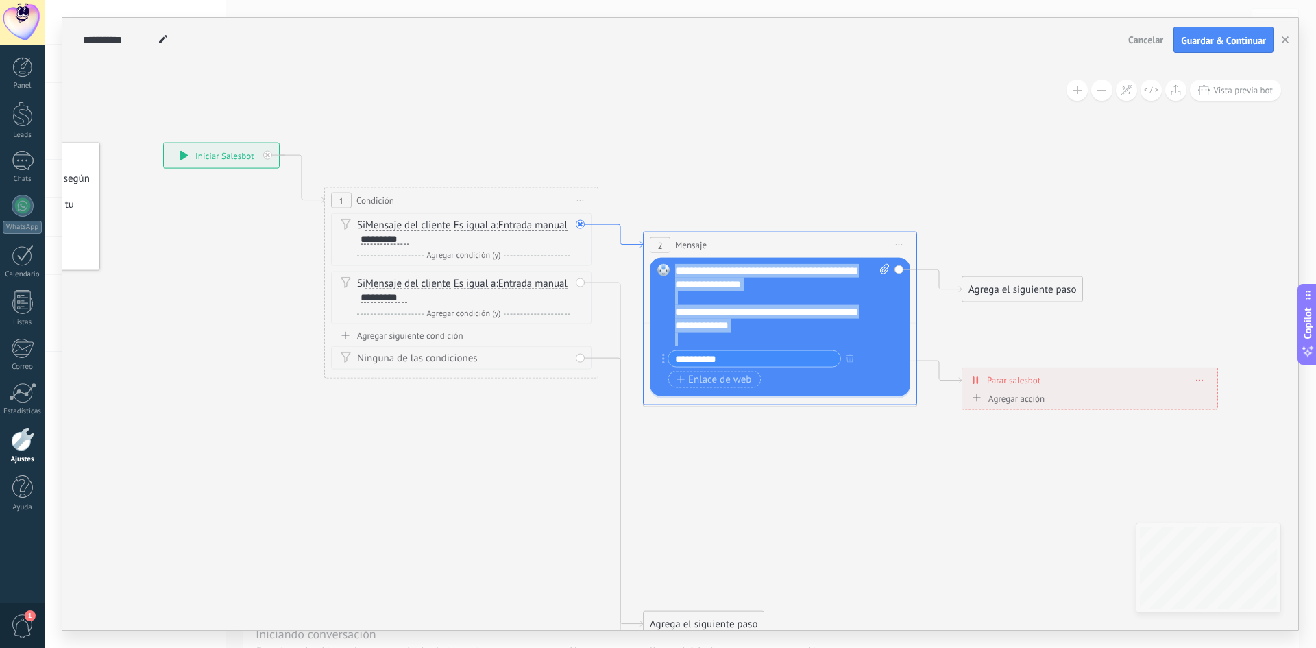
drag, startPoint x: 806, startPoint y: 334, endPoint x: 638, endPoint y: 246, distance: 189.7
click at [163, 143] on div "**********" at bounding box center [163, 143] width 0 height 0
copy div "**********"
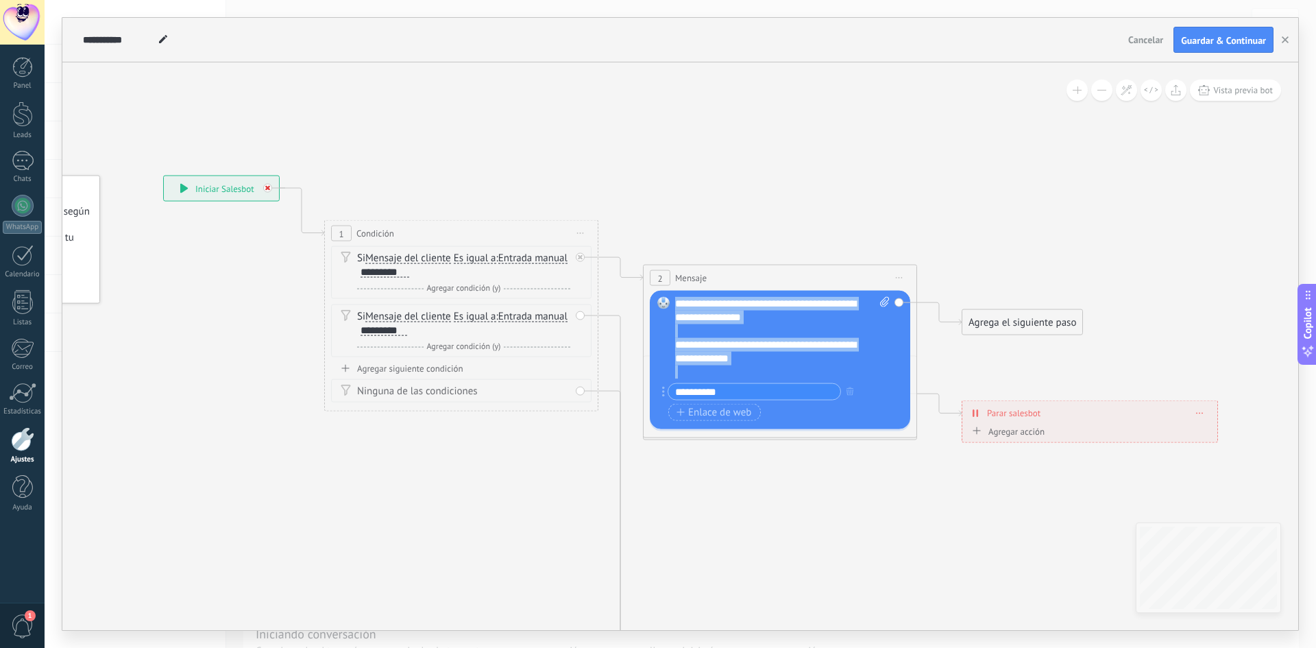
click at [267, 188] on icon at bounding box center [267, 188] width 5 height 5
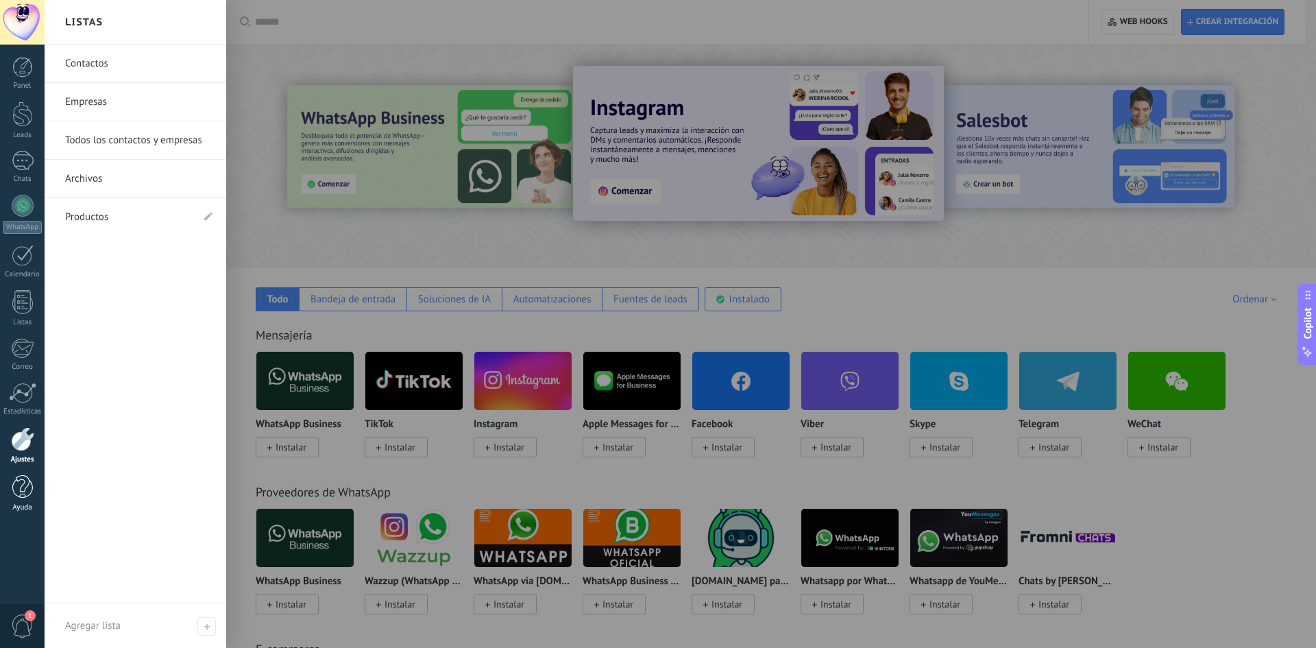
click at [25, 499] on link "Ayuda" at bounding box center [22, 493] width 45 height 37
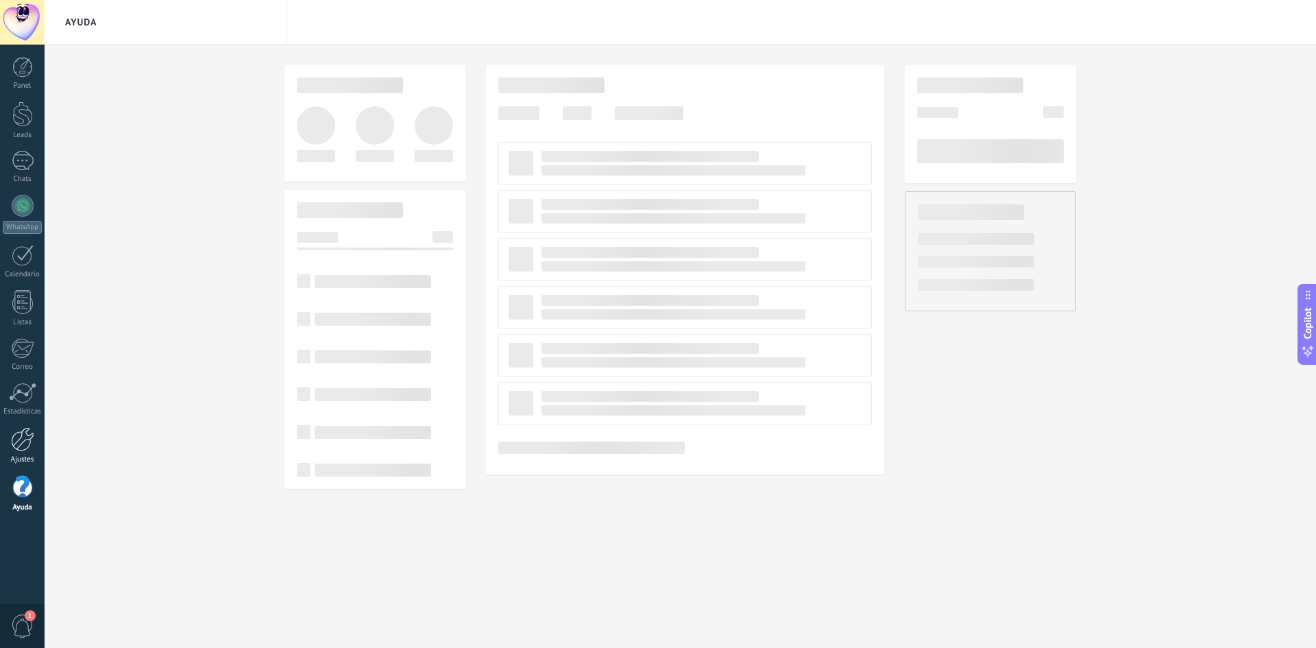
click at [11, 443] on div at bounding box center [22, 439] width 23 height 24
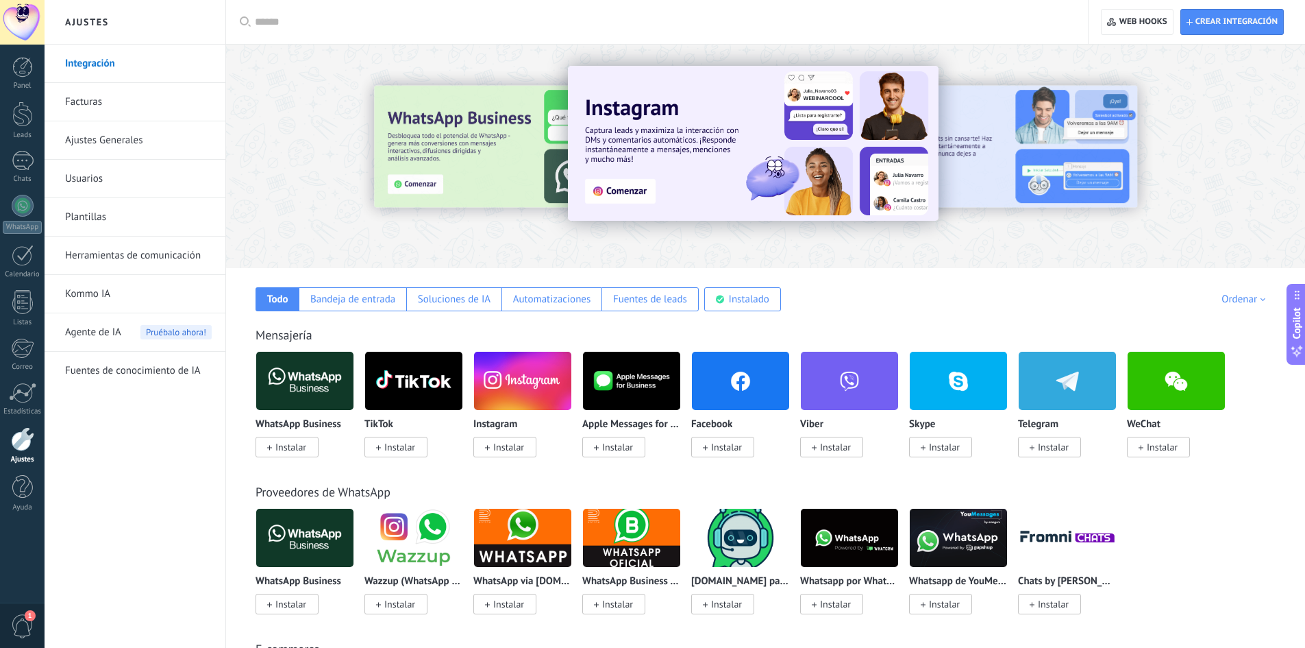
click at [140, 265] on link "Herramientas de comunicación" at bounding box center [138, 255] width 147 height 38
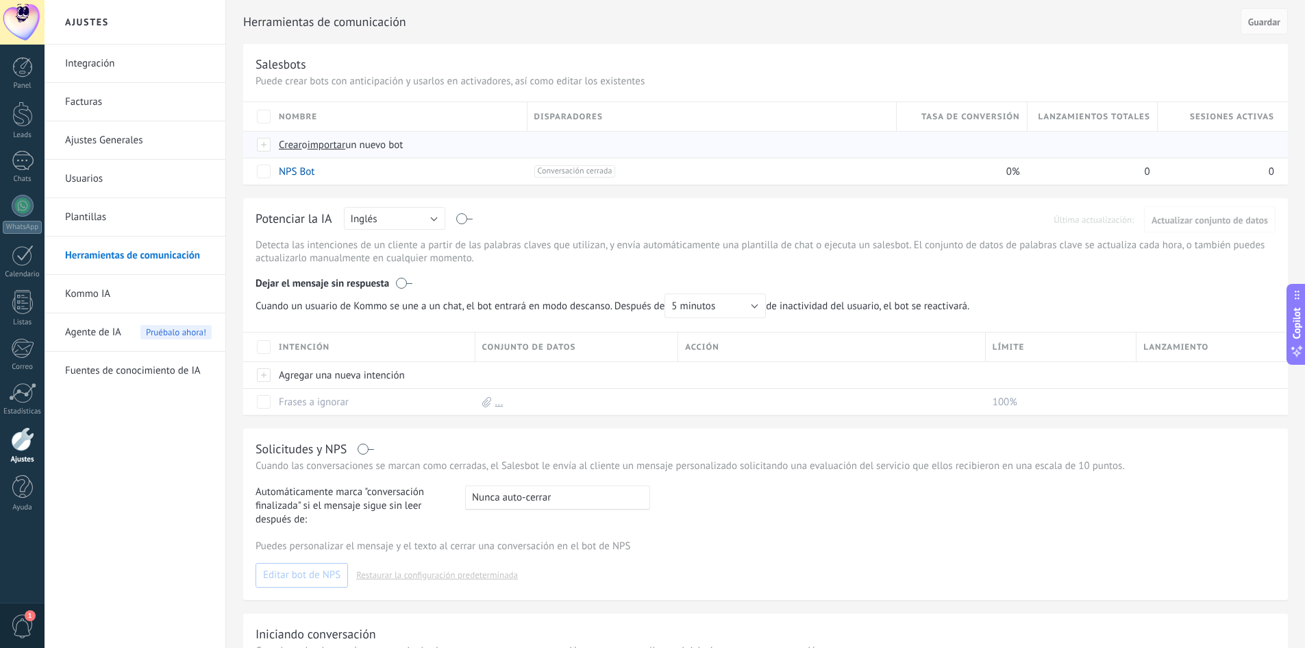
click at [290, 149] on span "Crear" at bounding box center [290, 144] width 23 height 13
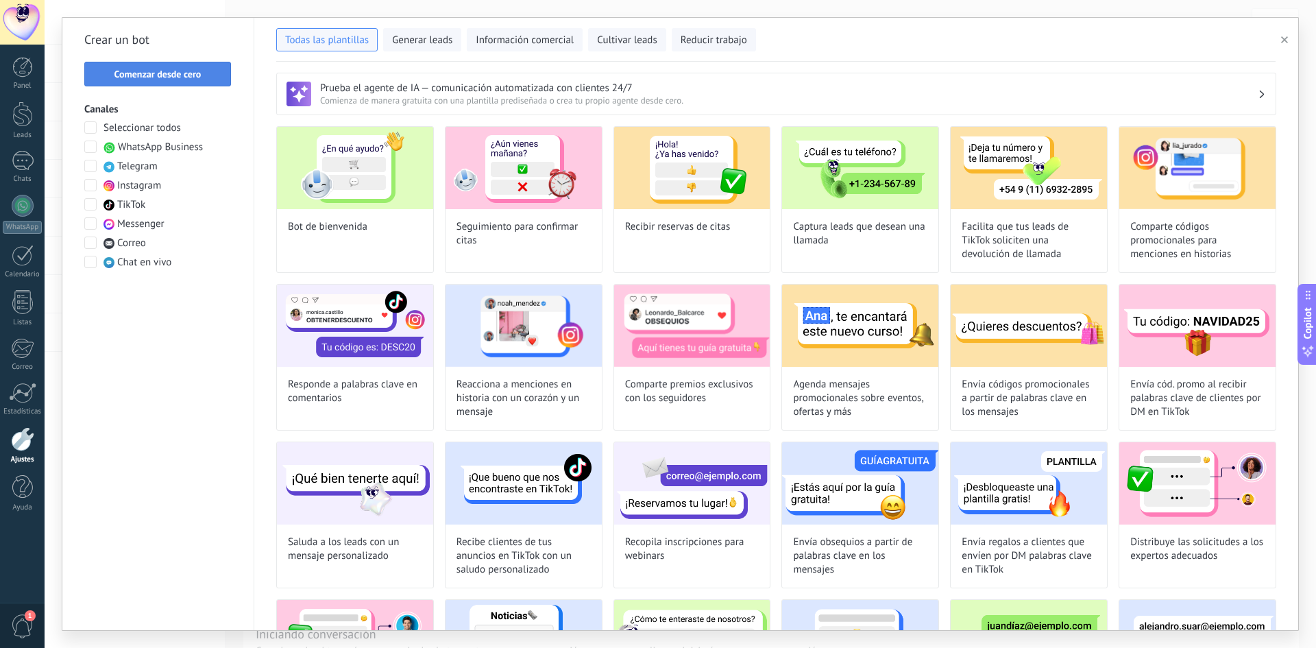
click at [199, 69] on span "Comenzar desde cero" at bounding box center [157, 74] width 87 height 10
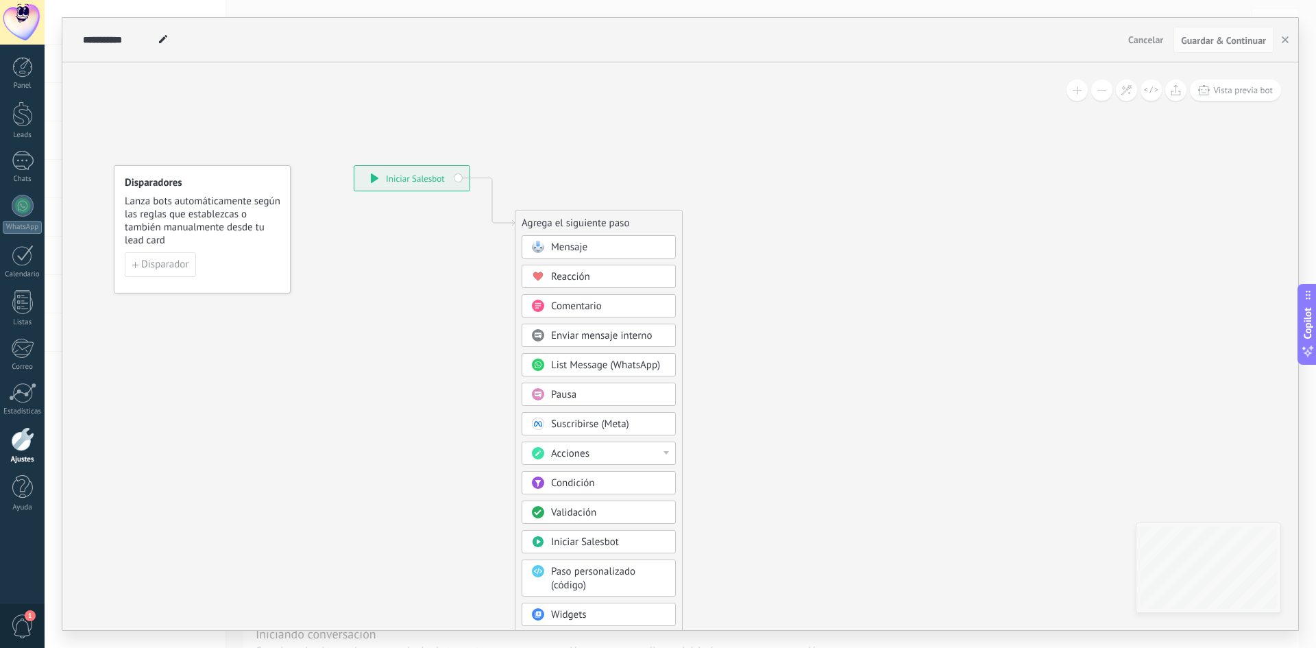
click at [595, 249] on div "Mensaje" at bounding box center [608, 248] width 115 height 14
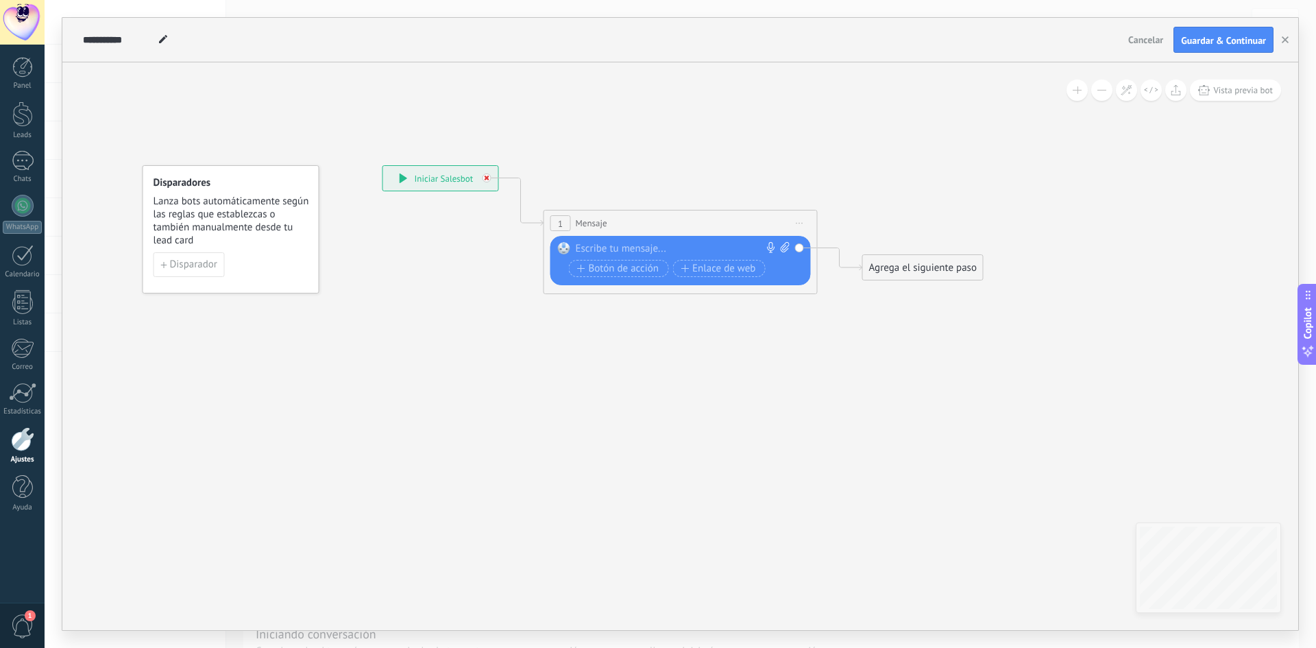
click at [489, 177] on icon at bounding box center [486, 177] width 5 height 5
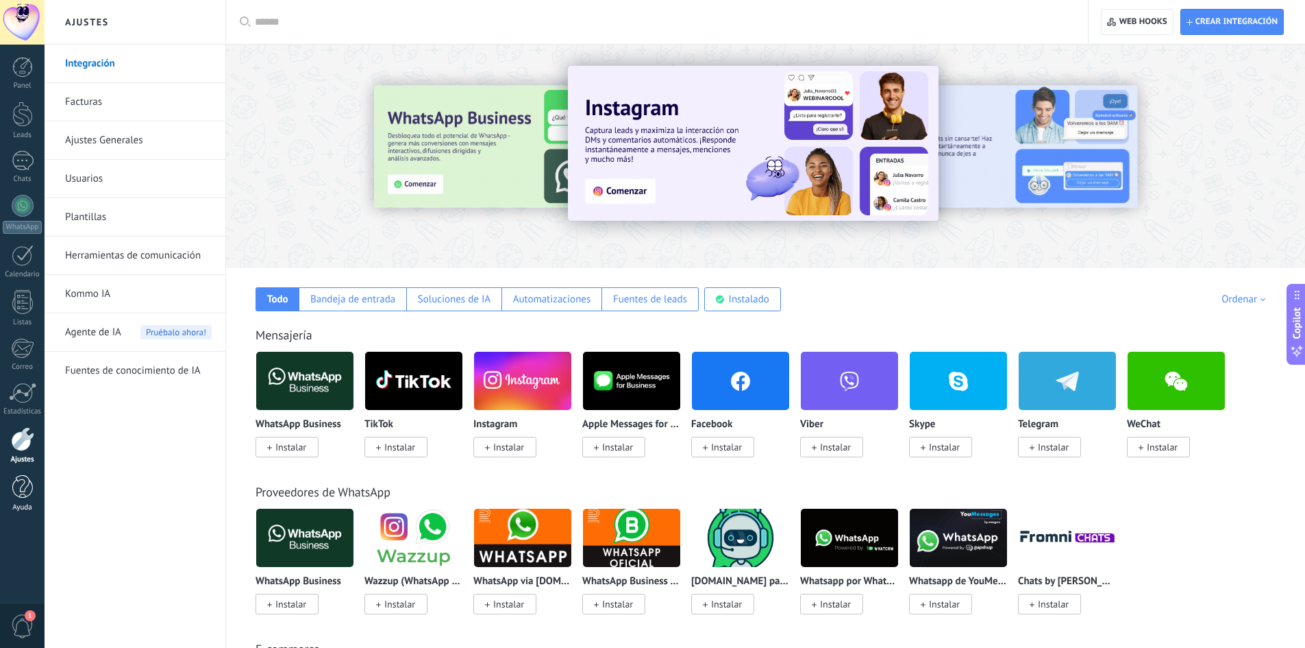
click at [34, 487] on link "Ayuda" at bounding box center [22, 493] width 45 height 37
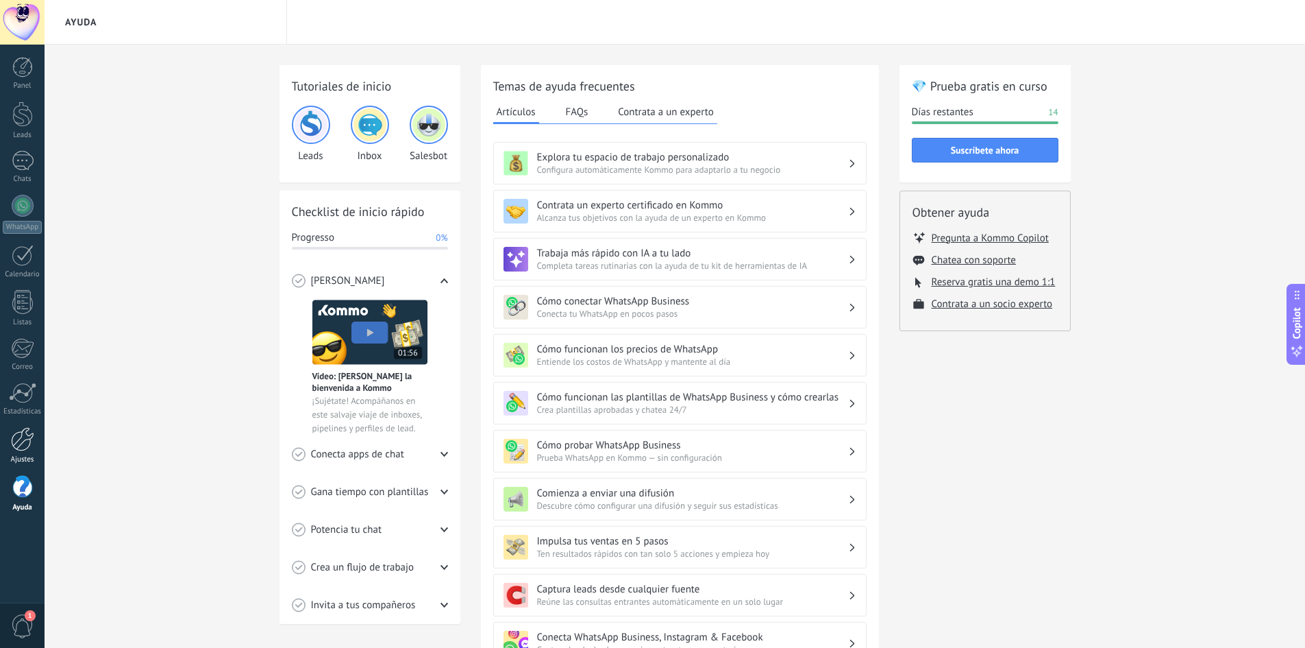
click at [18, 445] on div at bounding box center [22, 439] width 23 height 24
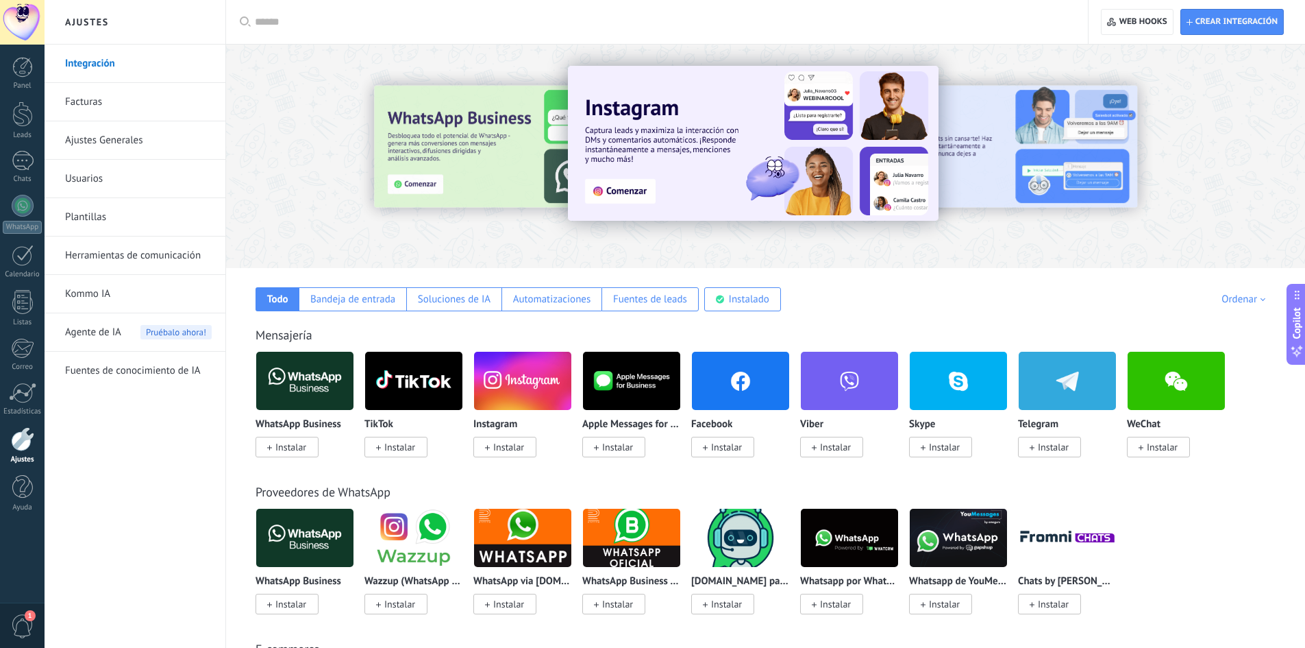
click at [122, 250] on link "Herramientas de comunicación" at bounding box center [138, 255] width 147 height 38
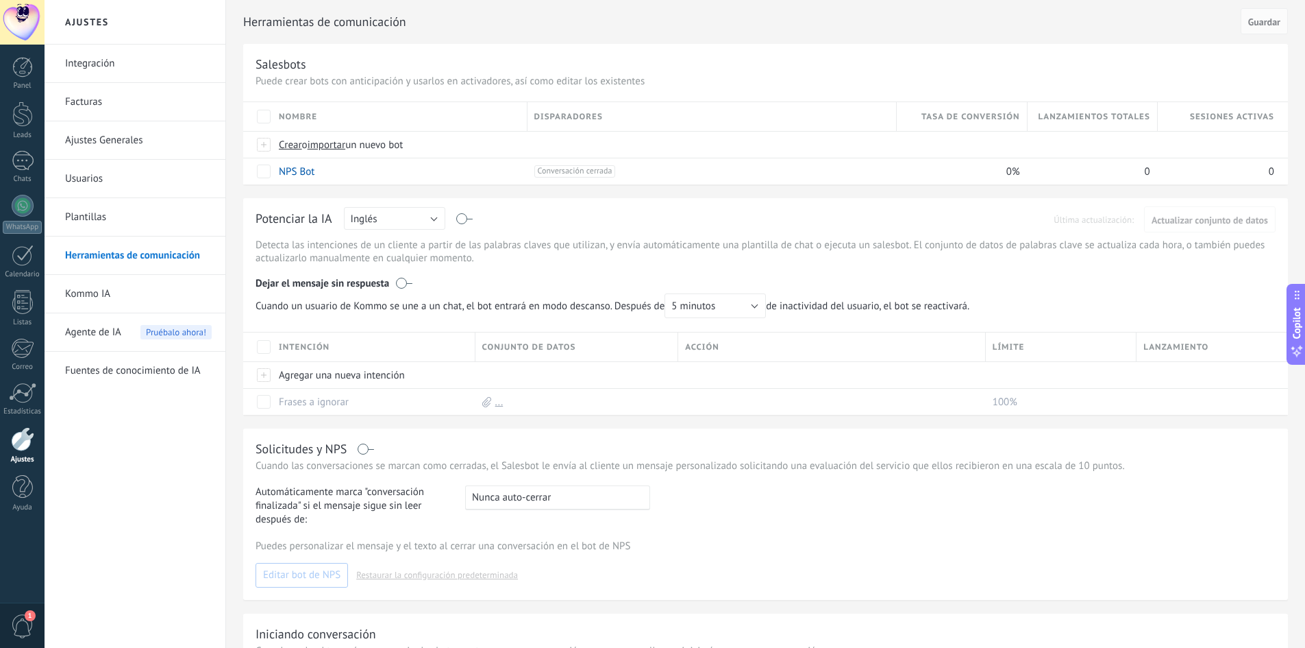
click at [169, 257] on link "Herramientas de comunicación" at bounding box center [138, 255] width 147 height 38
click at [288, 149] on span "Crear" at bounding box center [290, 144] width 23 height 13
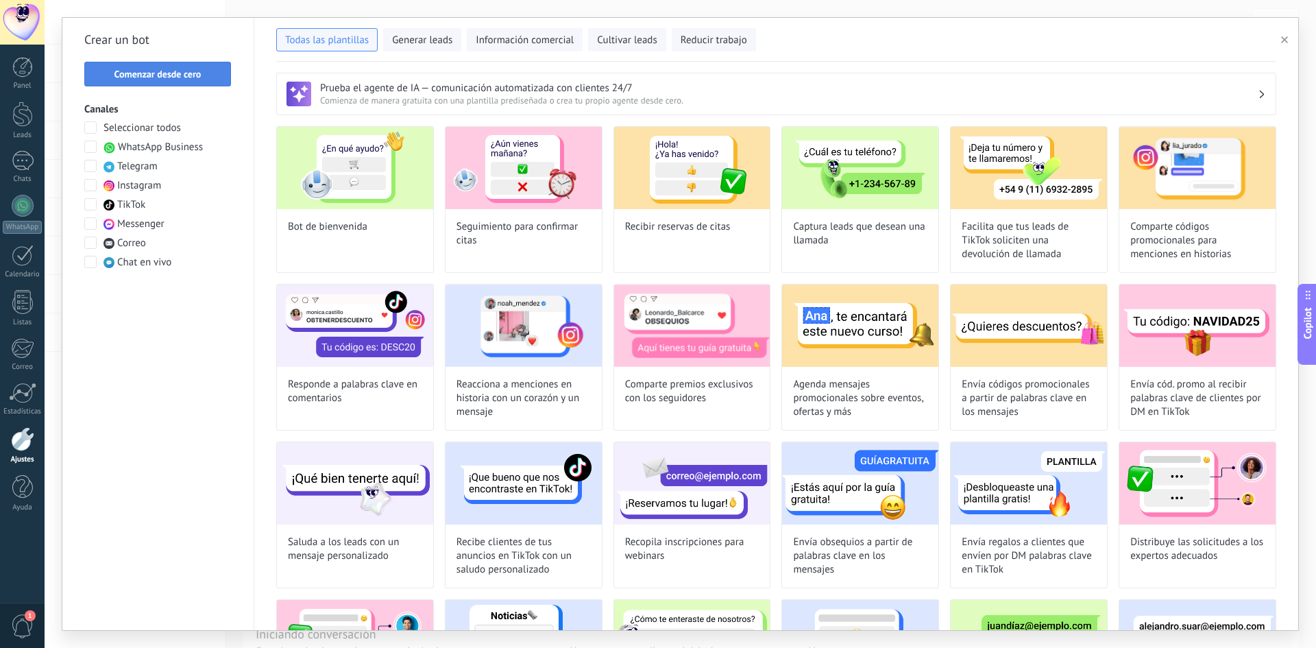
click at [193, 80] on button "Comenzar desde cero" at bounding box center [157, 74] width 147 height 25
click at [193, 80] on icon at bounding box center [471, 369] width 921 height 1182
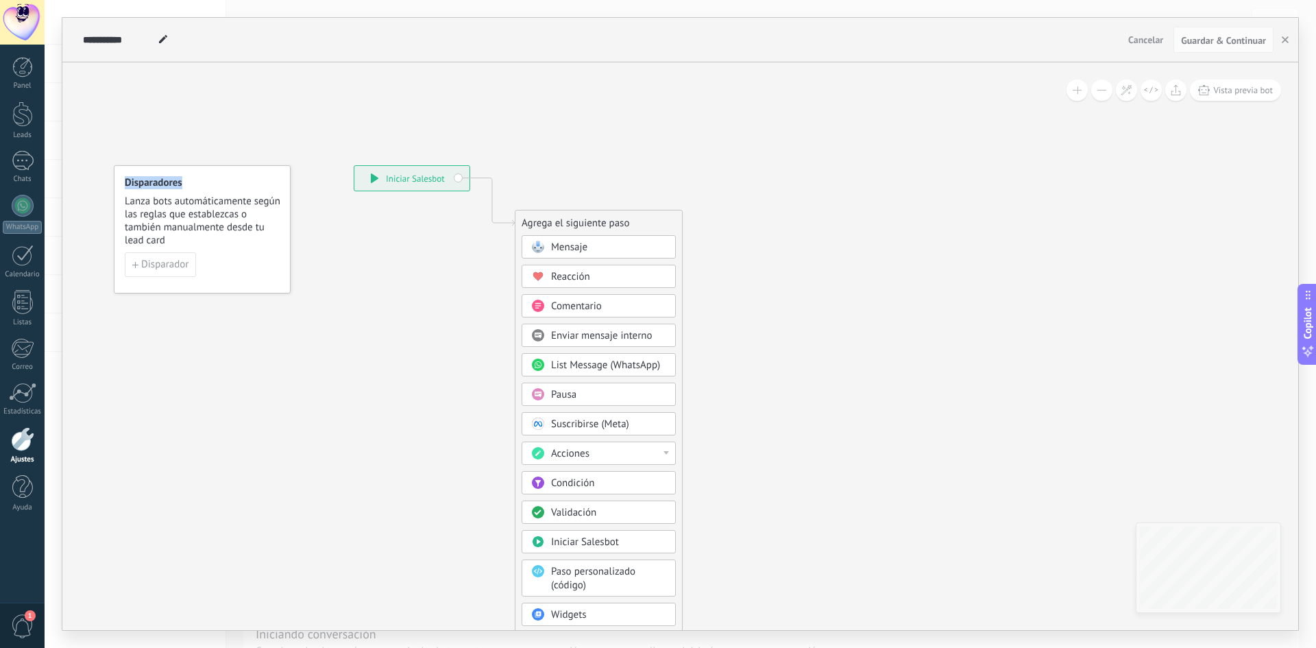
click at [605, 479] on div "Condición" at bounding box center [608, 483] width 115 height 14
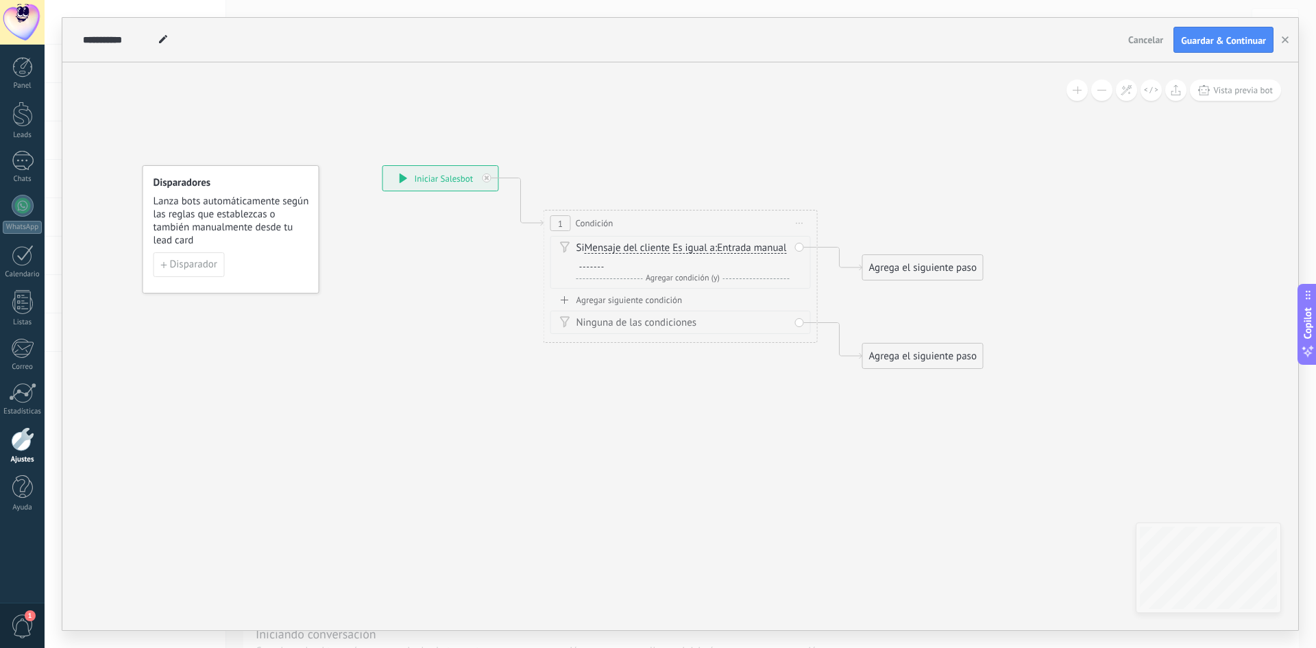
click at [604, 259] on div at bounding box center [592, 261] width 24 height 11
click at [899, 261] on div "Agrega el siguiente paso" at bounding box center [923, 267] width 120 height 23
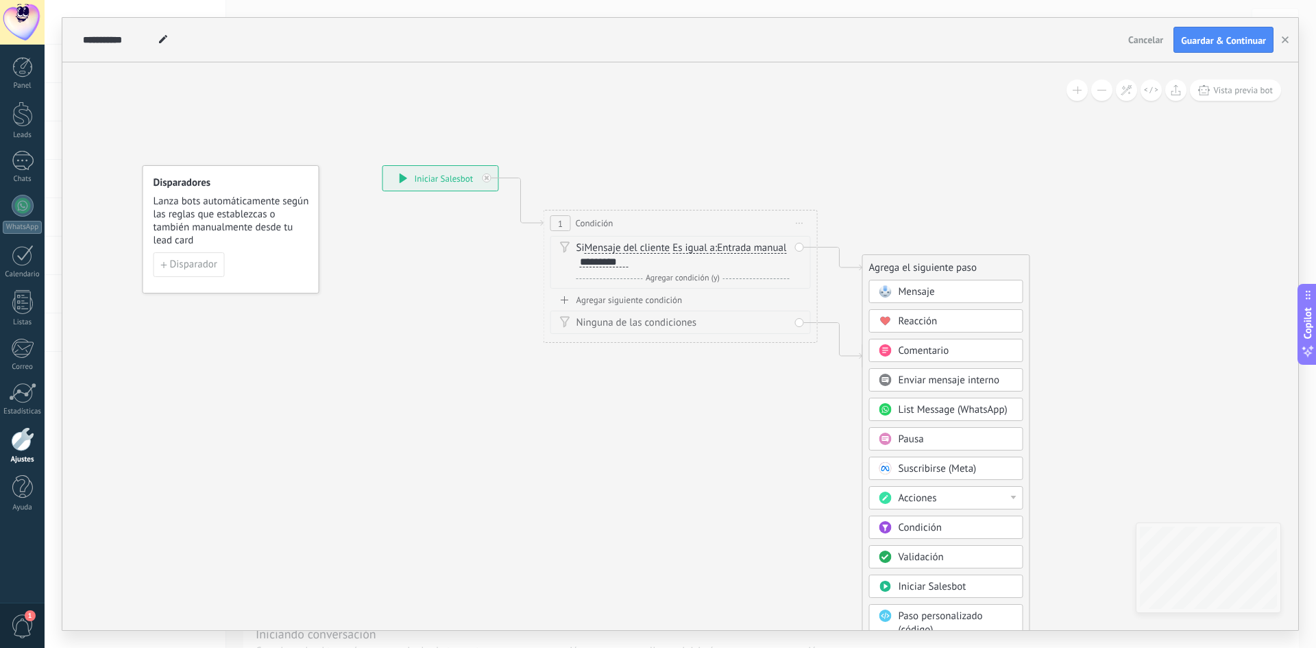
click at [944, 296] on div "Mensaje" at bounding box center [955, 292] width 115 height 14
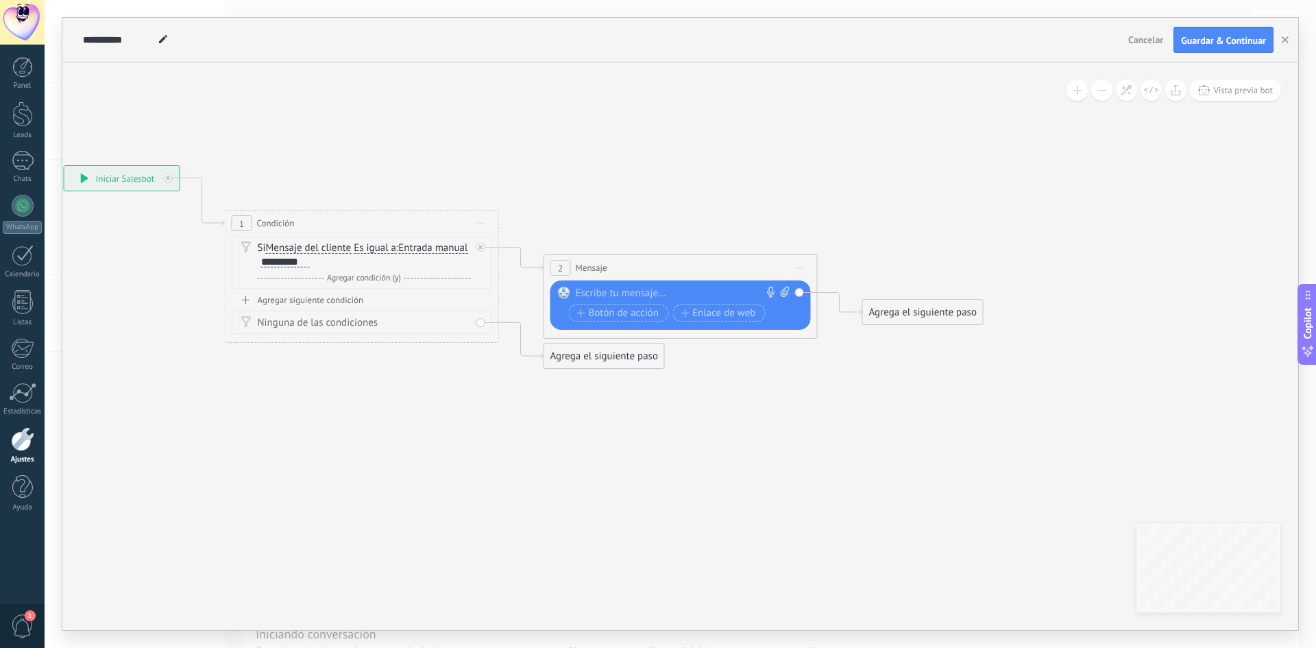
click at [687, 288] on div at bounding box center [678, 293] width 204 height 14
paste div
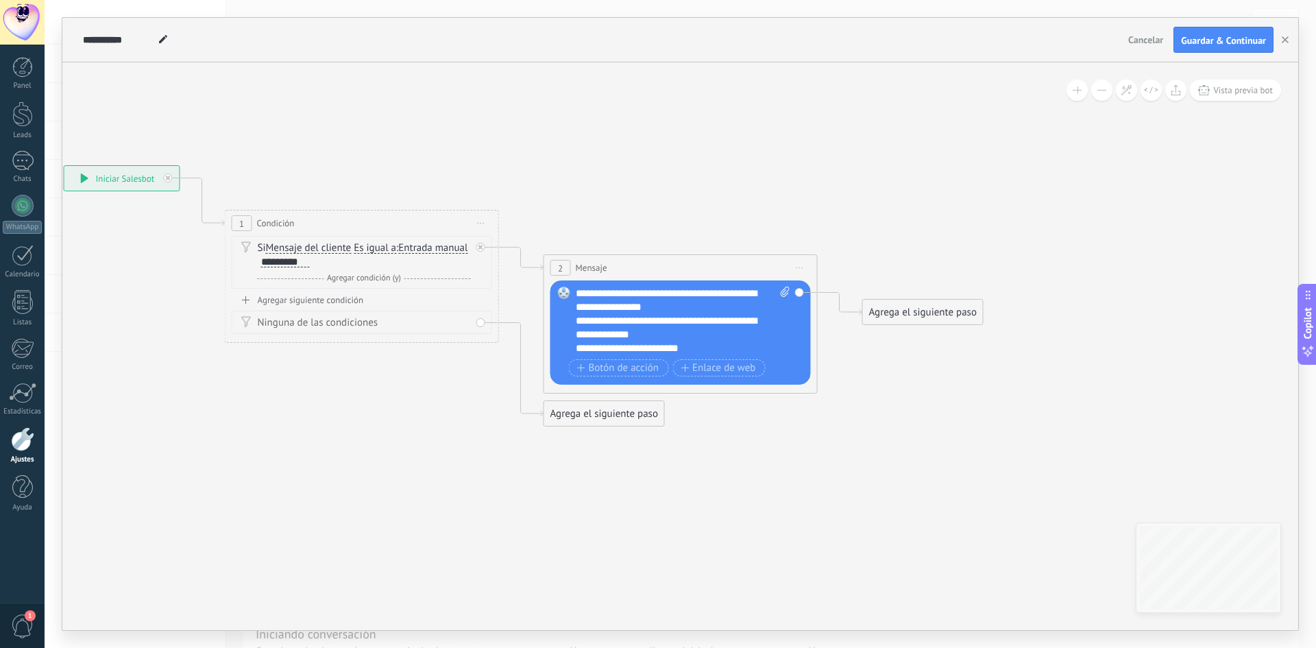
click at [706, 299] on div "**********" at bounding box center [683, 320] width 214 height 69
click at [710, 307] on div "**********" at bounding box center [683, 320] width 214 height 69
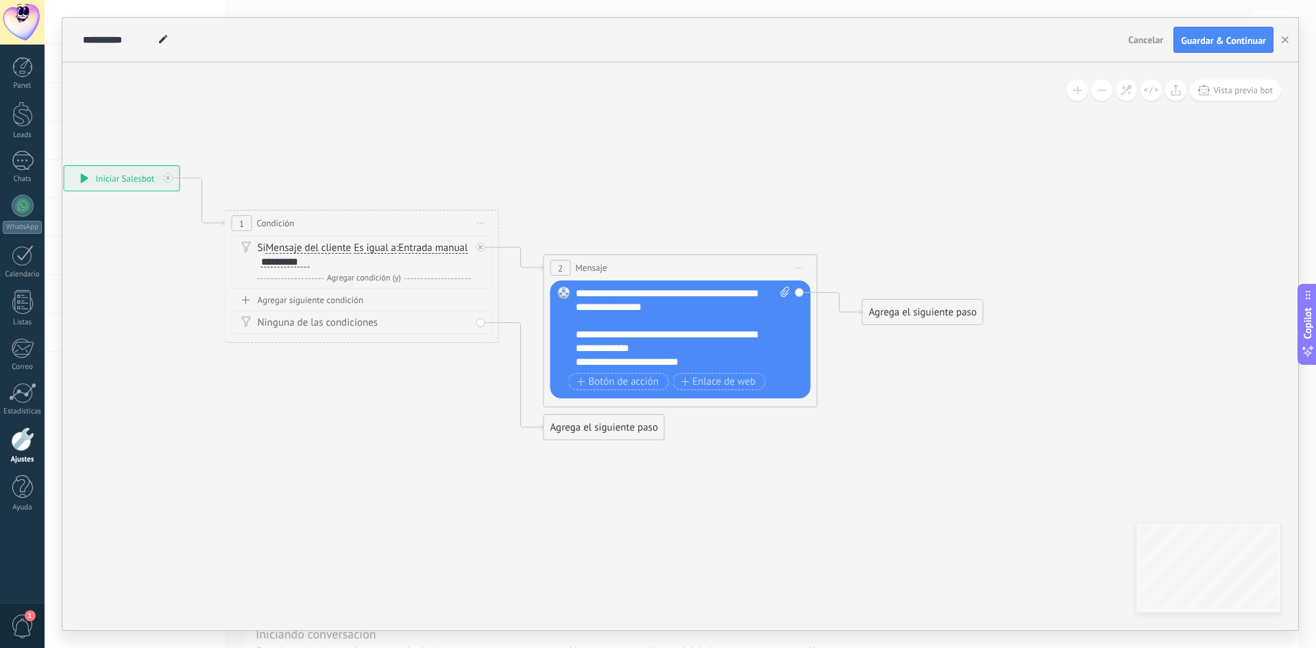
click at [674, 340] on div "**********" at bounding box center [671, 341] width 190 height 27
click at [665, 354] on div "**********" at bounding box center [671, 341] width 190 height 27
click at [724, 384] on span "Enlace de web" at bounding box center [717, 381] width 75 height 11
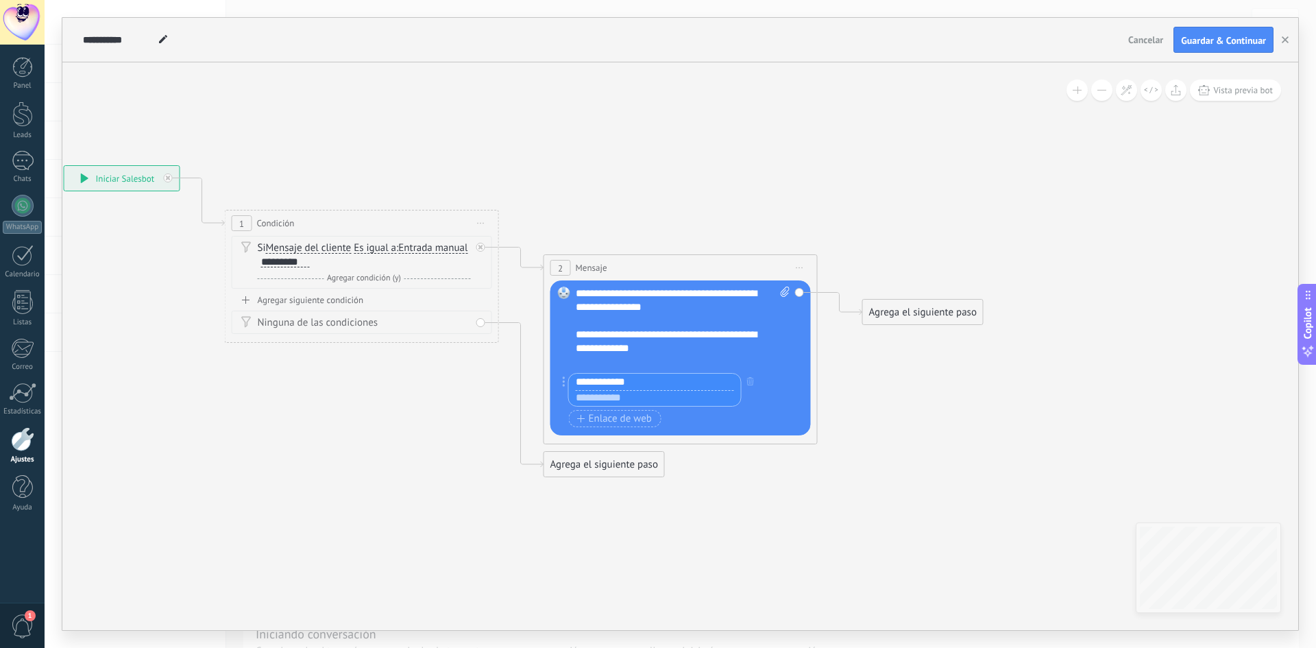
paste input "**********"
type input "**********"
click at [647, 397] on input "text" at bounding box center [655, 398] width 172 height 16
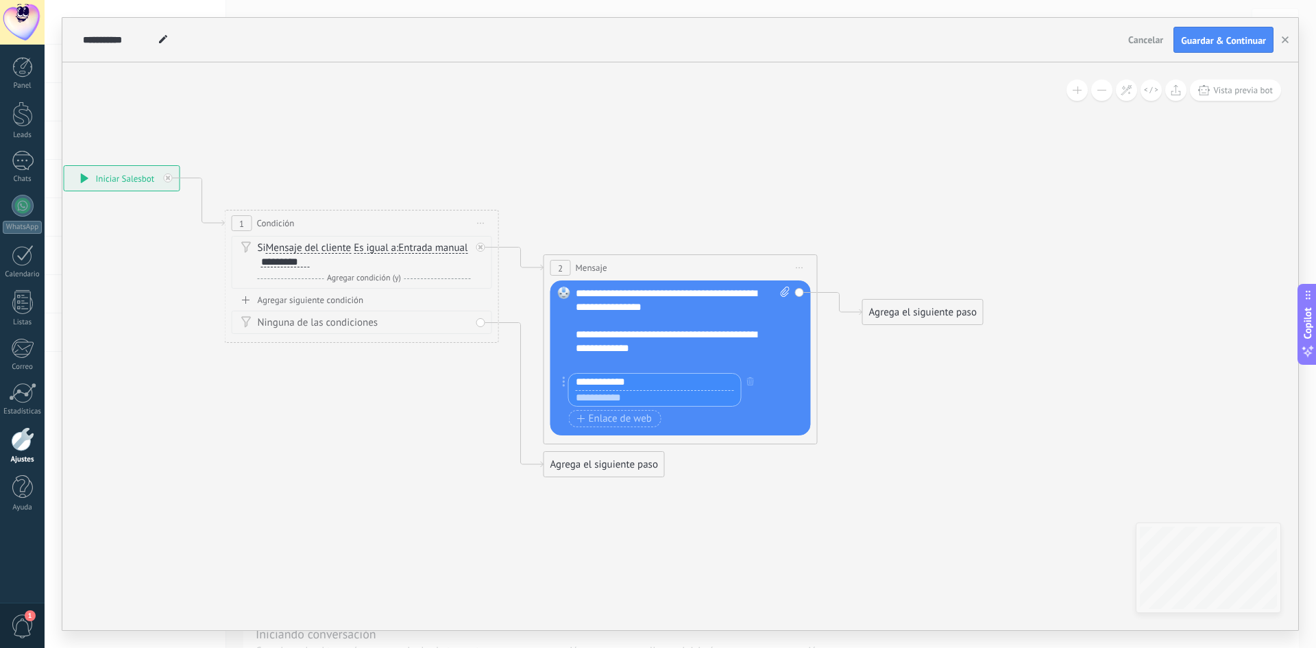
paste input "**********"
type input "**********"
click at [905, 310] on div "Agrega el siguiente paso" at bounding box center [923, 312] width 120 height 23
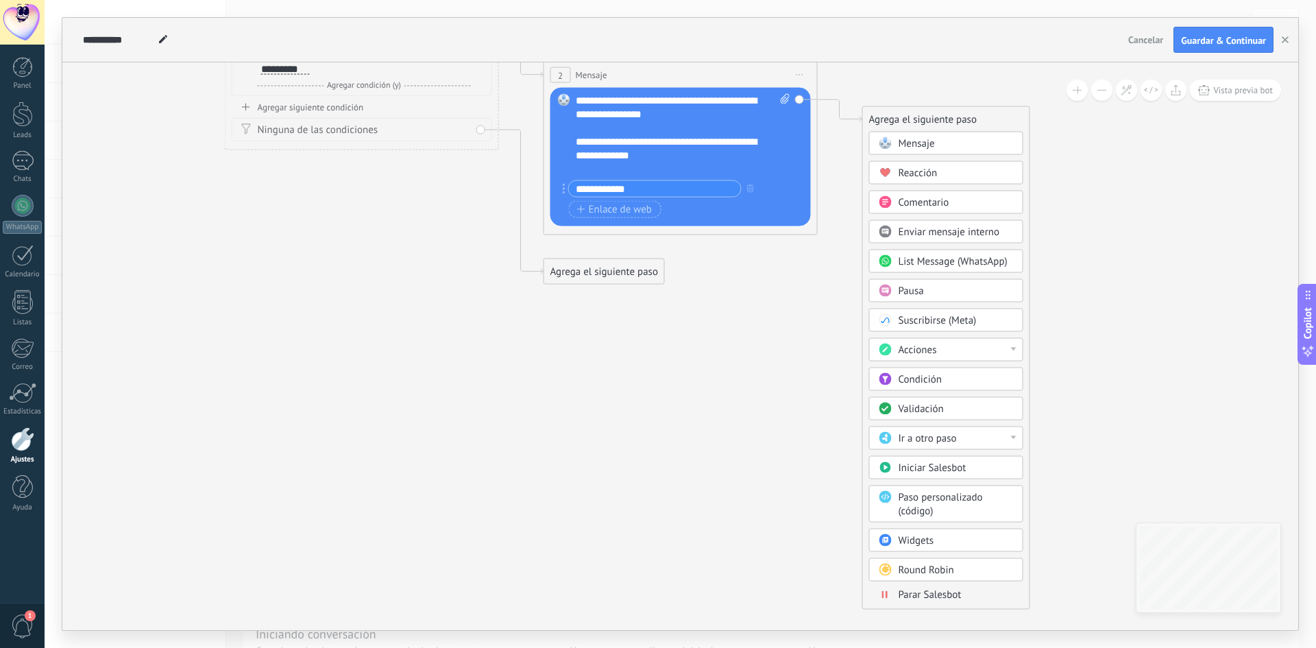
click at [947, 600] on span "Parar Salesbot" at bounding box center [929, 594] width 63 height 13
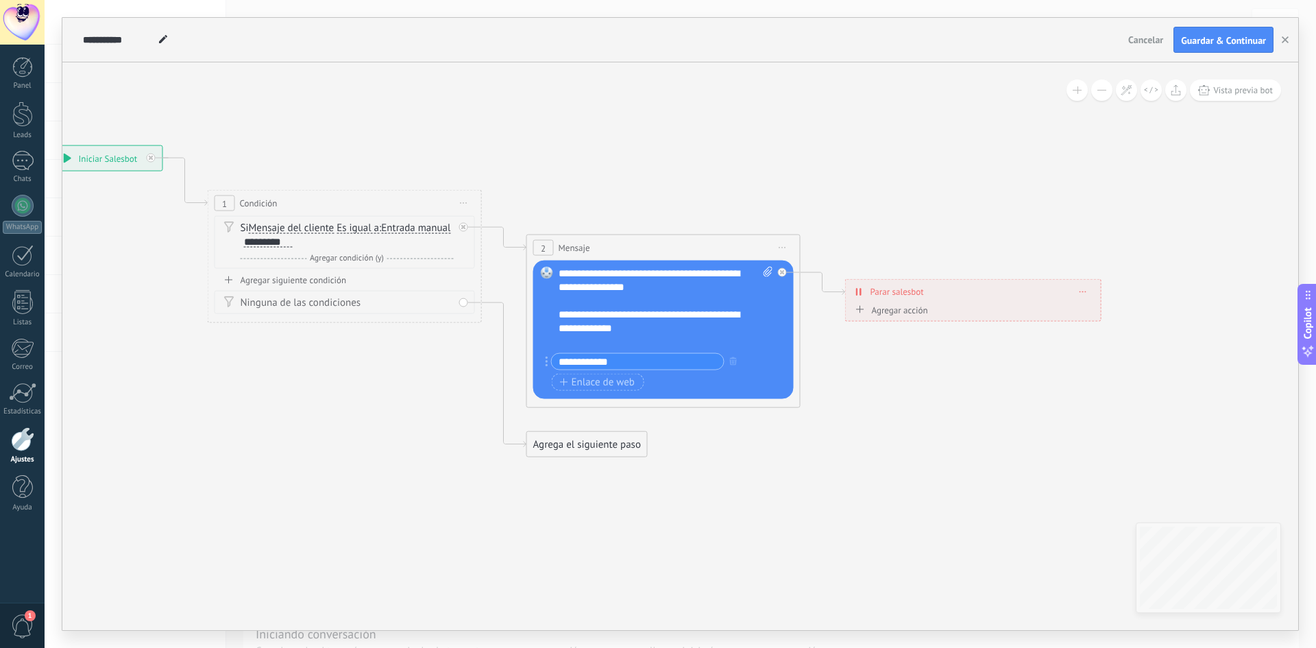
drag, startPoint x: 627, startPoint y: 459, endPoint x: 920, endPoint y: 467, distance: 292.7
click at [920, 467] on icon at bounding box center [483, 247] width 1558 height 889
click at [530, 454] on div "Agrega el siguiente paso" at bounding box center [587, 444] width 120 height 23
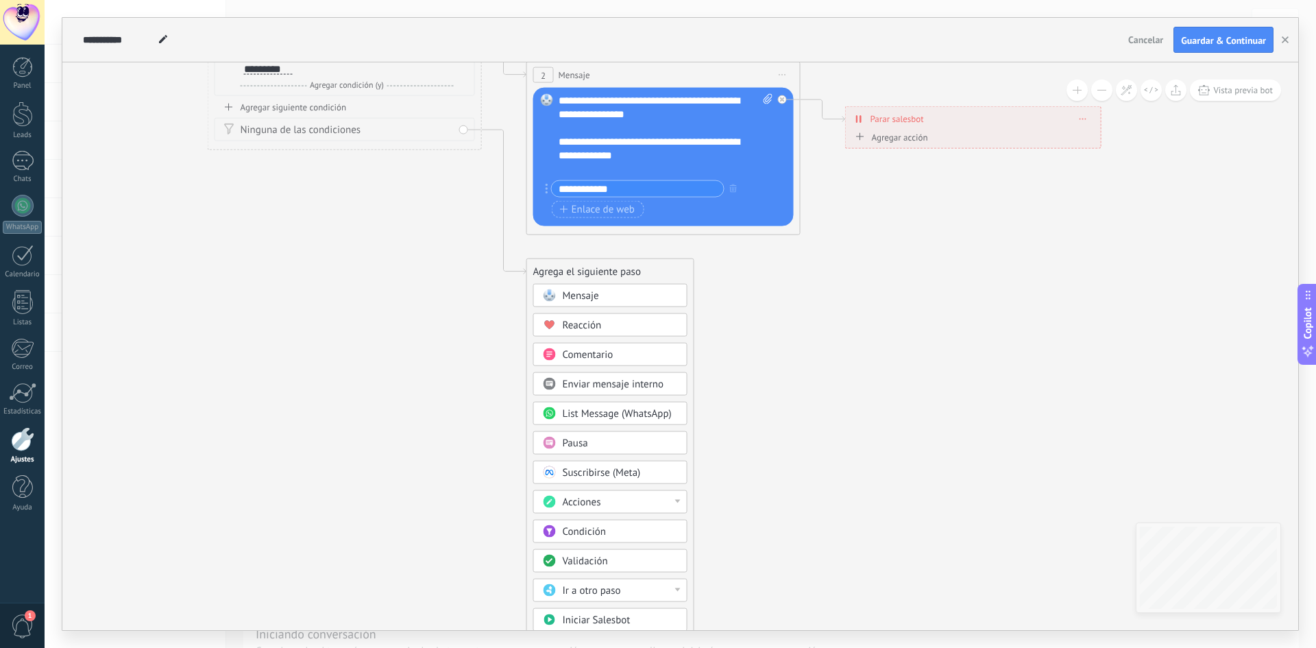
drag, startPoint x: 868, startPoint y: 525, endPoint x: 857, endPoint y: 432, distance: 93.2
click at [858, 434] on div "**********" at bounding box center [679, 345] width 1235 height 567
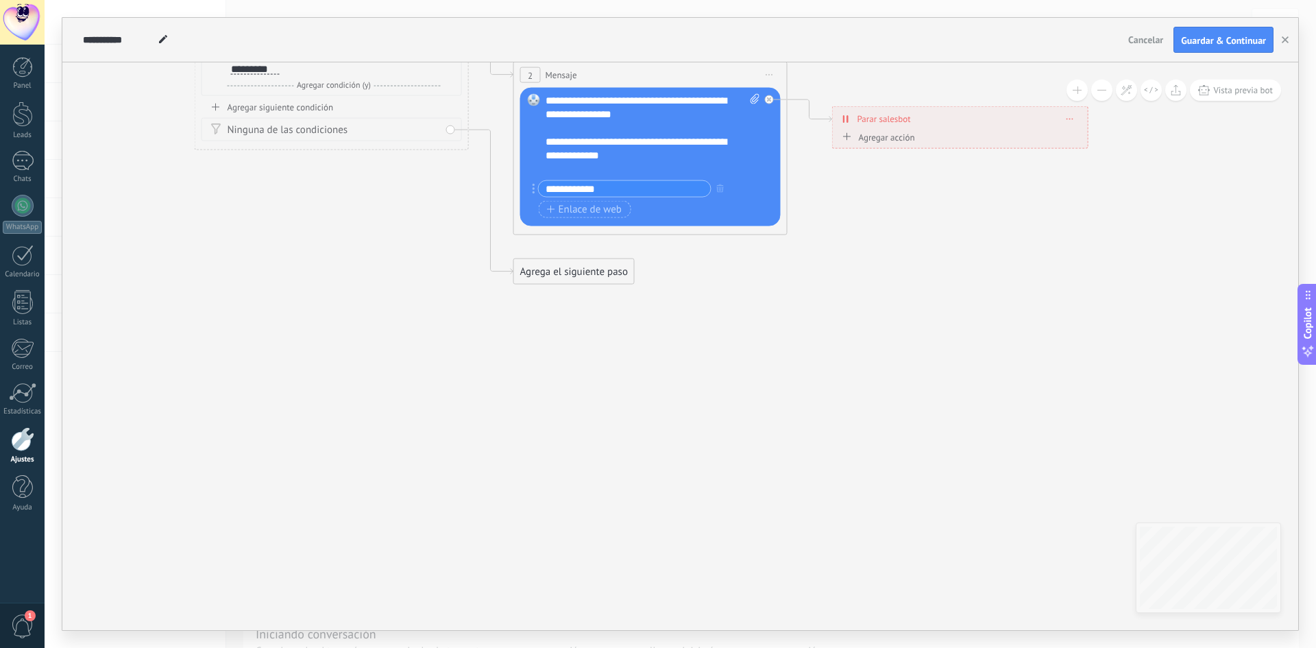
drag, startPoint x: 748, startPoint y: 511, endPoint x: 722, endPoint y: 328, distance: 184.7
click at [722, 328] on icon at bounding box center [470, 74] width 1558 height 889
drag, startPoint x: 650, startPoint y: 448, endPoint x: 663, endPoint y: 347, distance: 101.6
click at [663, 347] on icon at bounding box center [464, 74] width 1558 height 889
click at [593, 273] on div "Agrega el siguiente paso" at bounding box center [570, 271] width 120 height 23
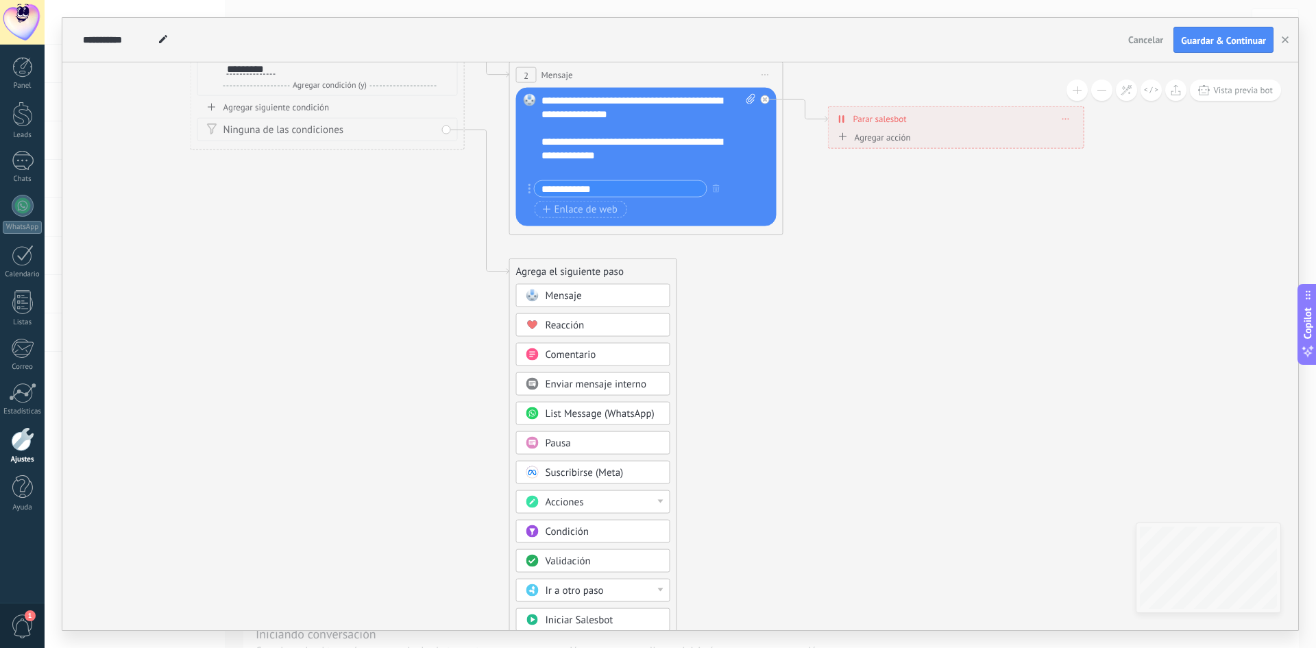
drag, startPoint x: 678, startPoint y: 584, endPoint x: 700, endPoint y: 473, distance: 113.8
click at [706, 493] on div "**********" at bounding box center [679, 345] width 1235 height 567
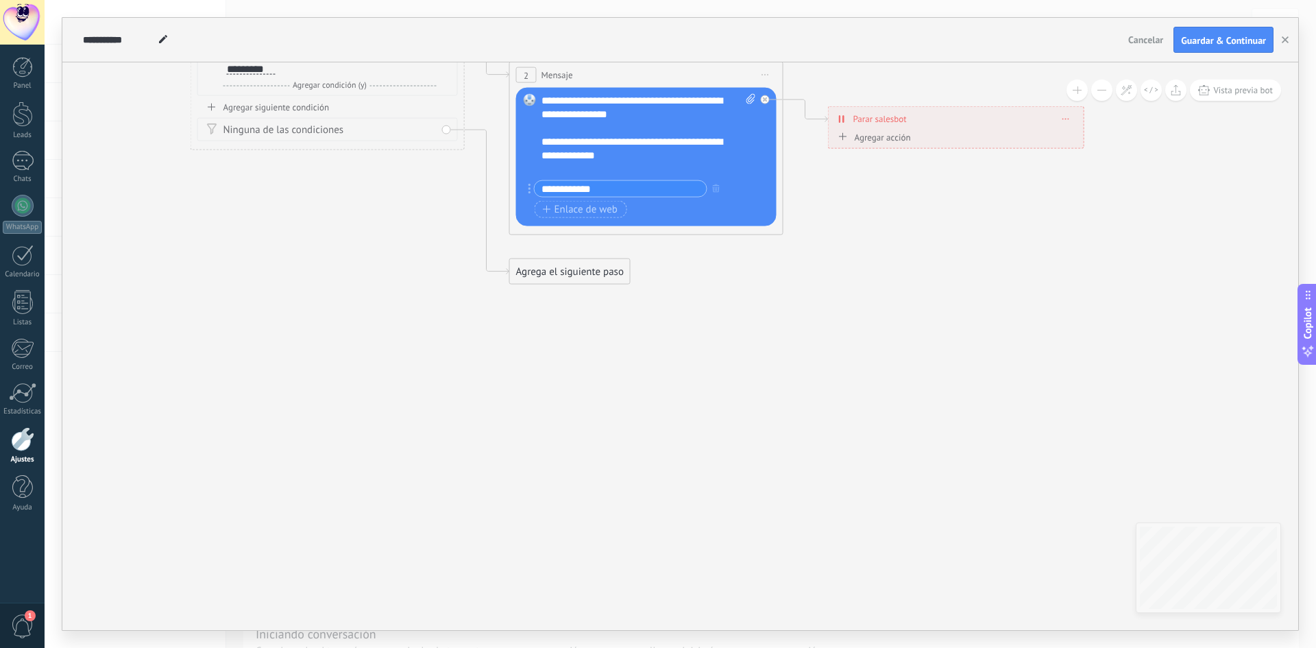
click at [567, 277] on div "Agrega el siguiente paso" at bounding box center [570, 271] width 120 height 23
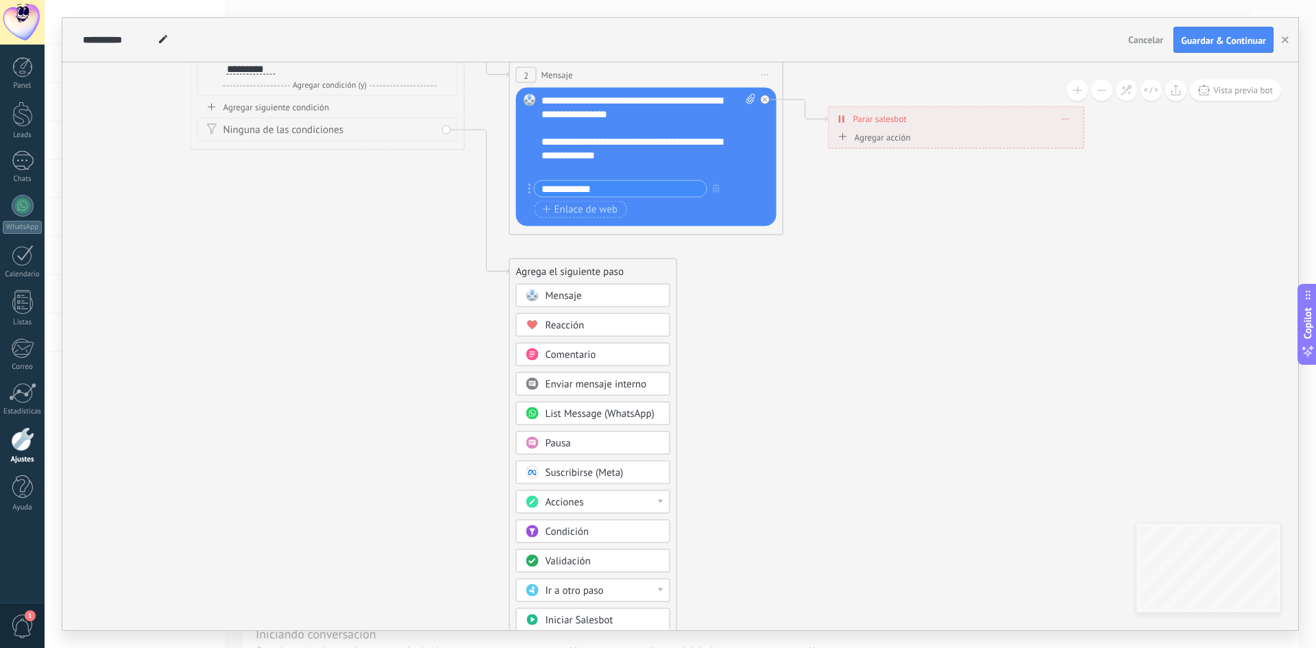
click at [430, 434] on icon at bounding box center [466, 74] width 1558 height 889
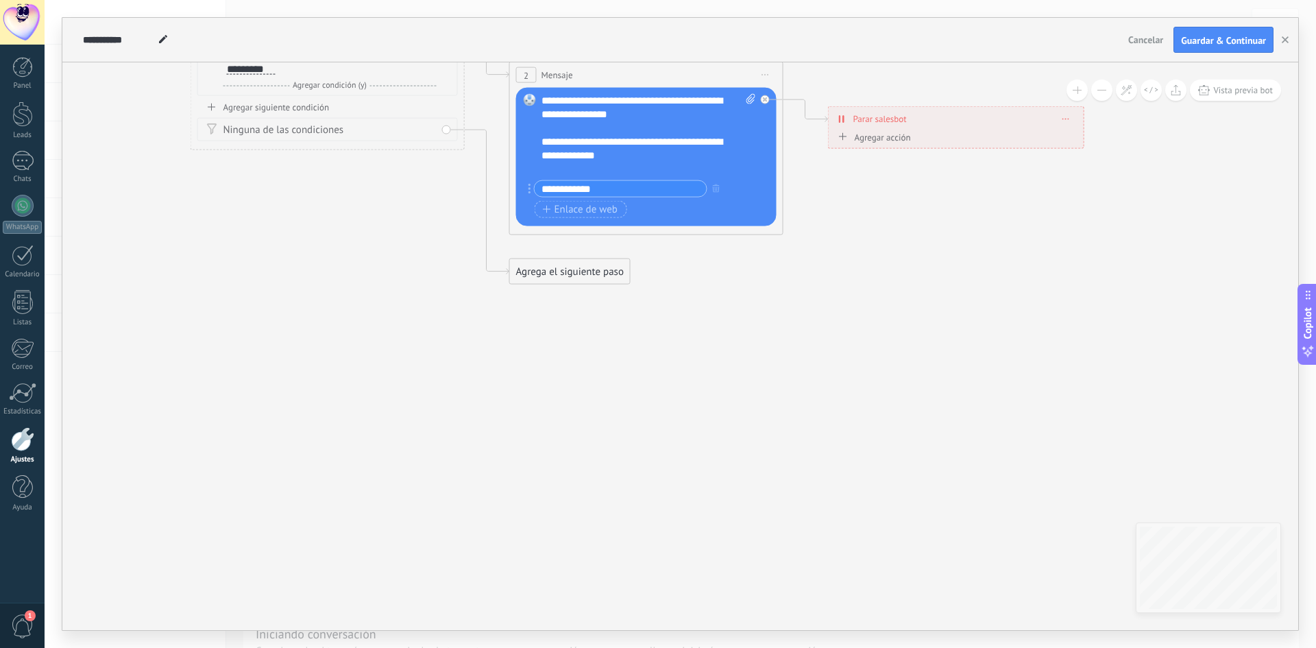
click at [544, 285] on icon at bounding box center [466, 74] width 1558 height 889
click at [547, 260] on div "Agrega el siguiente paso" at bounding box center [570, 271] width 120 height 23
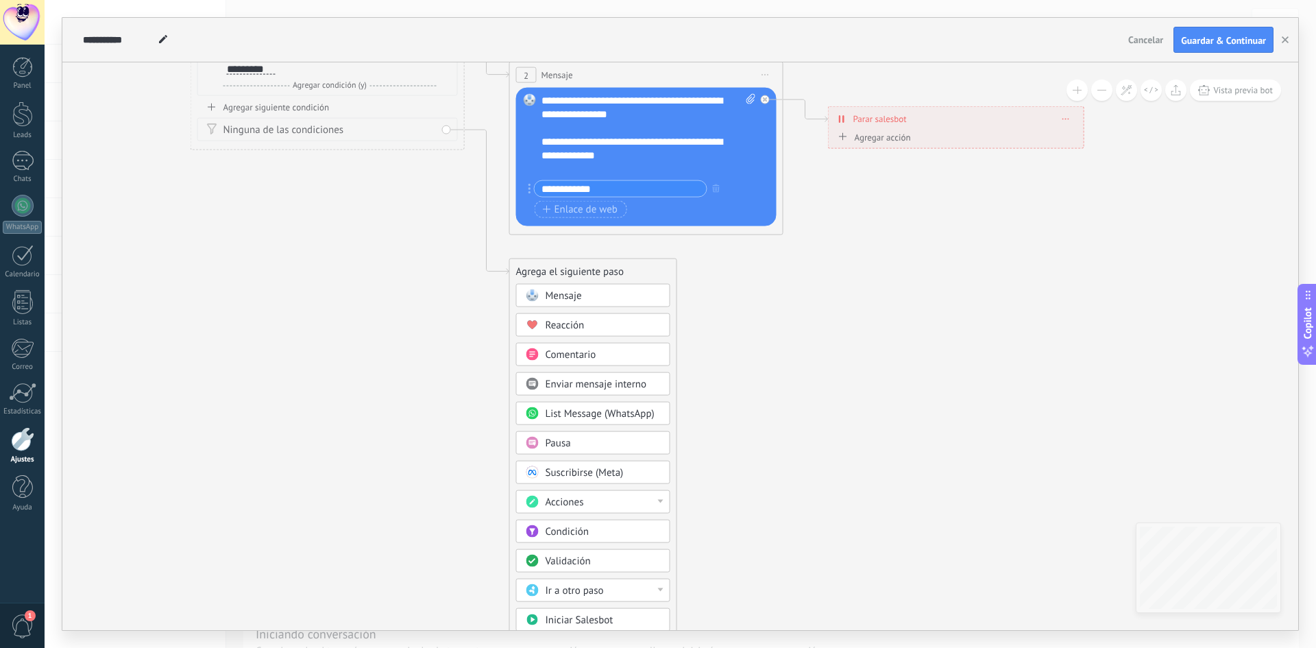
click at [406, 271] on icon at bounding box center [466, 74] width 1558 height 889
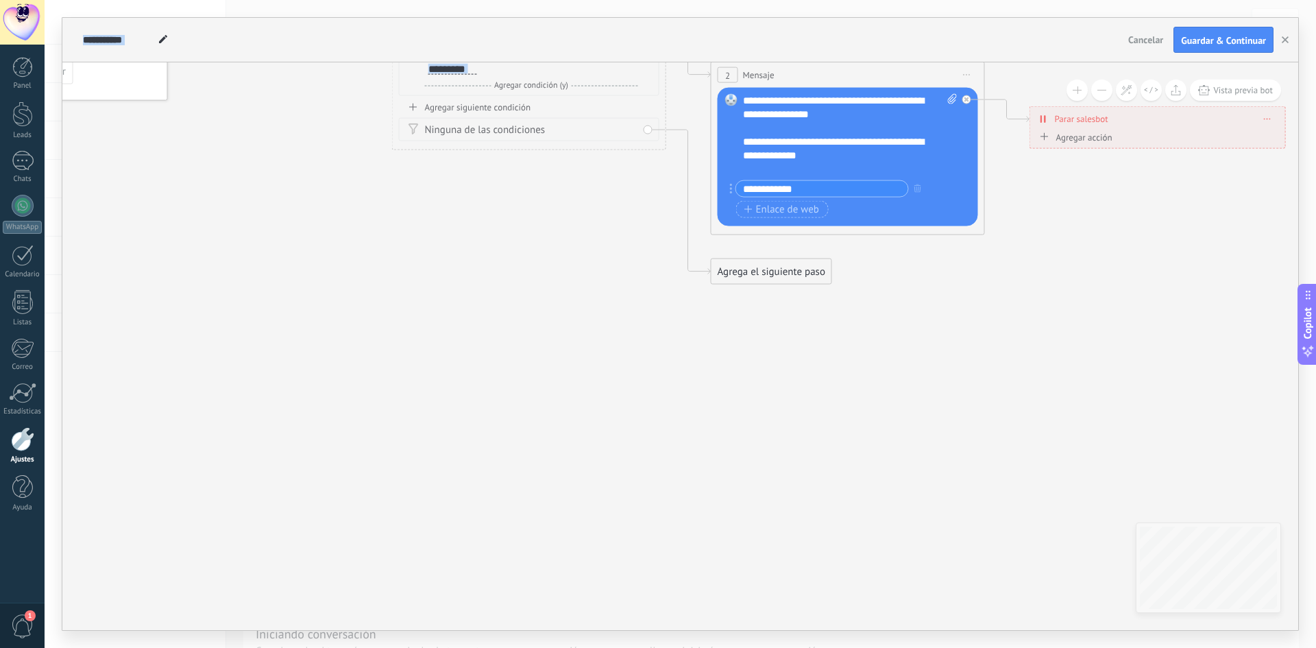
drag, startPoint x: 467, startPoint y: 325, endPoint x: 428, endPoint y: 136, distance: 193.1
click at [428, 136] on div "Ninguna de las condiciones" at bounding box center [531, 130] width 213 height 14
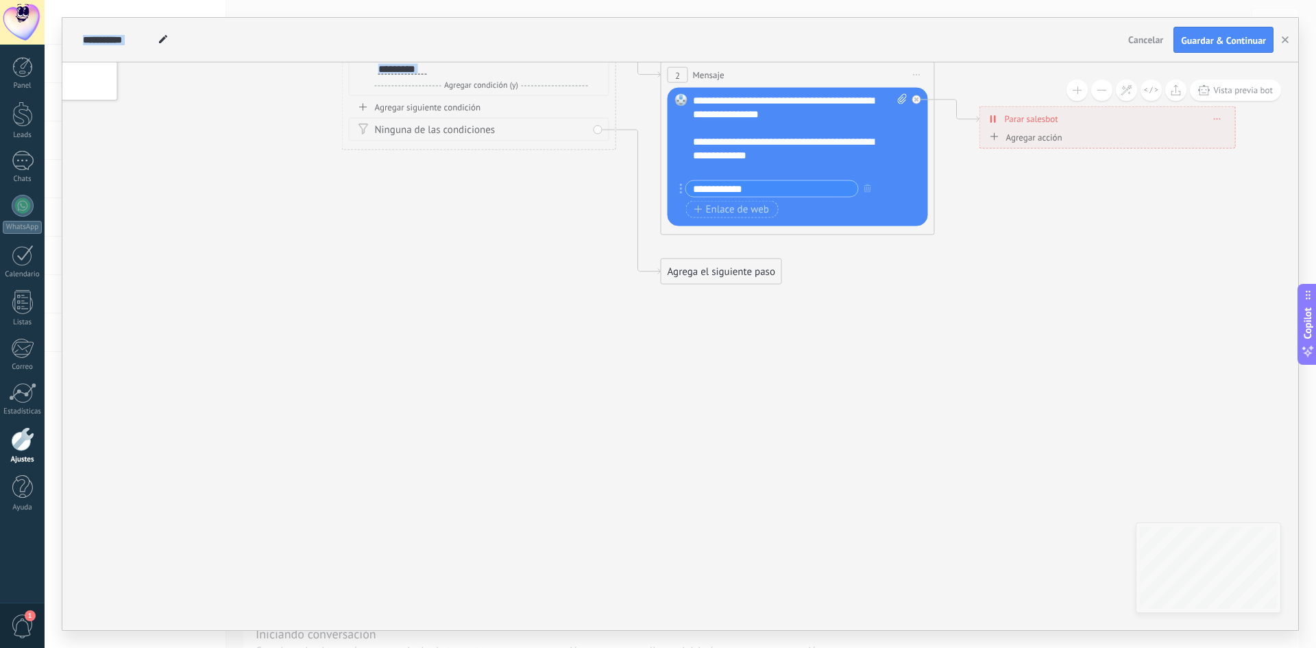
click at [432, 353] on icon at bounding box center [617, 74] width 1558 height 889
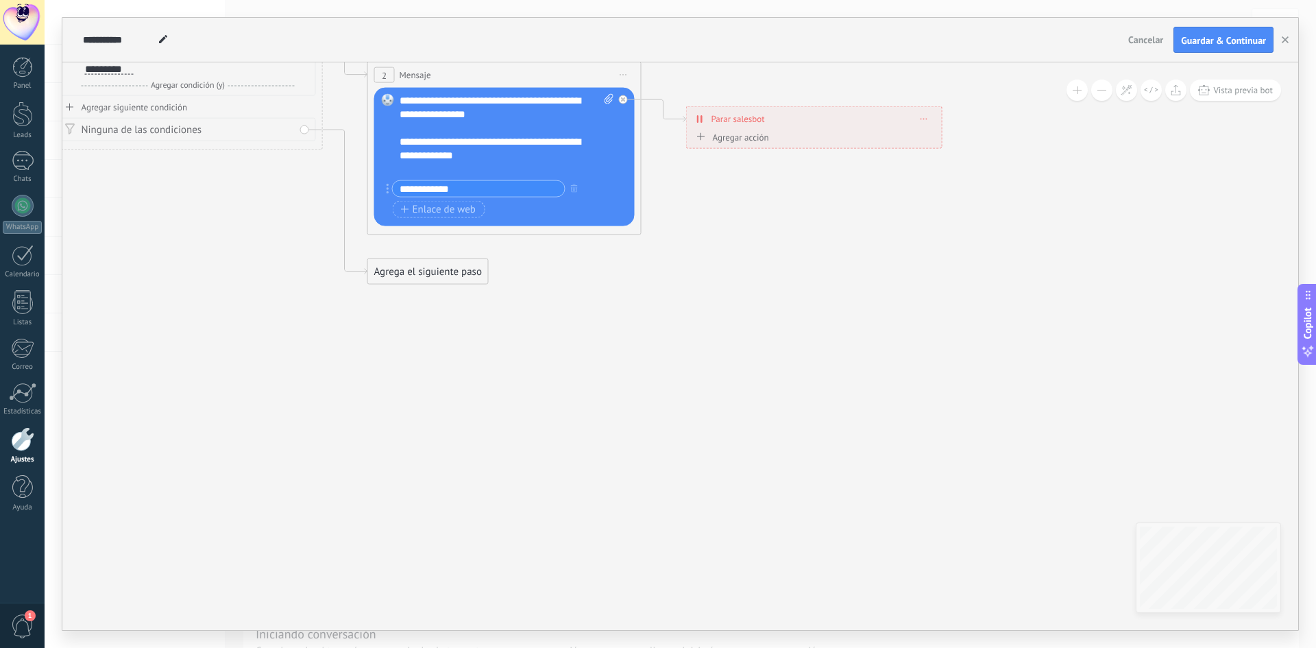
drag, startPoint x: 577, startPoint y: 371, endPoint x: 285, endPoint y: 216, distance: 330.4
click at [285, 216] on icon at bounding box center [324, 74] width 1558 height 889
click at [456, 260] on div "Agrega el siguiente paso" at bounding box center [429, 271] width 120 height 23
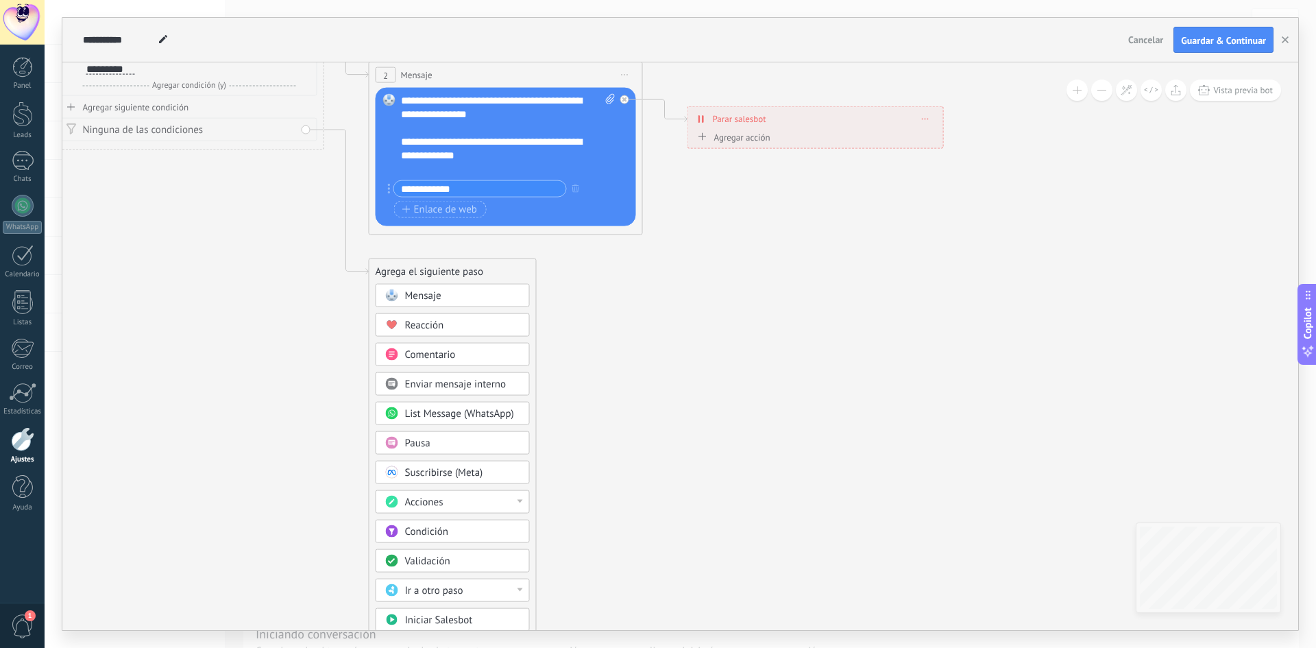
click at [796, 271] on icon at bounding box center [325, 74] width 1558 height 889
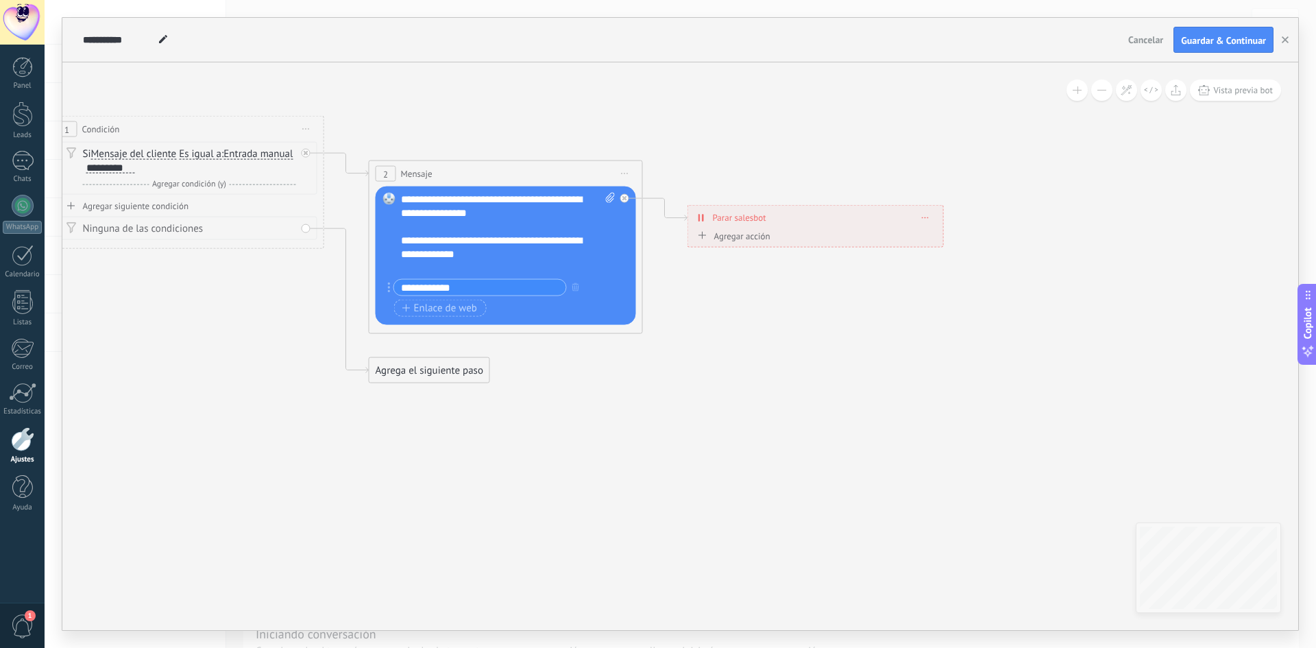
click at [386, 175] on span "2" at bounding box center [385, 174] width 5 height 12
click at [422, 386] on icon at bounding box center [325, 173] width 1558 height 889
click at [422, 373] on div "Agrega el siguiente paso" at bounding box center [429, 370] width 120 height 23
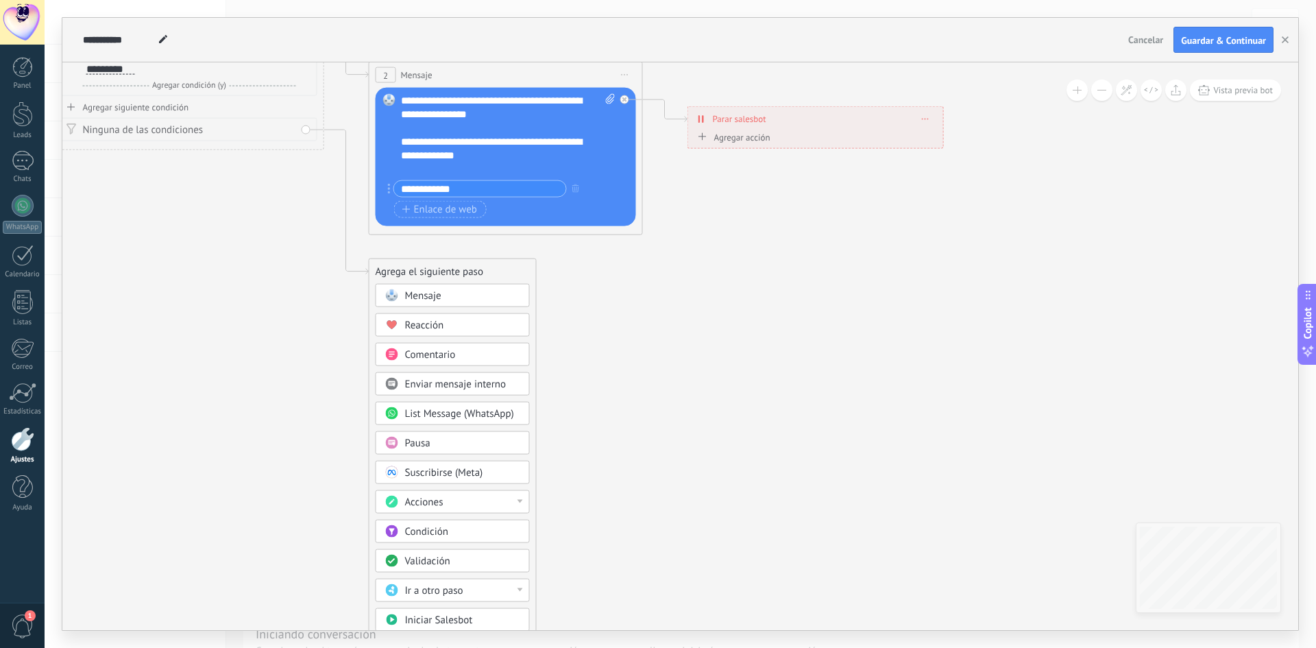
click at [447, 443] on div "Pausa" at bounding box center [462, 443] width 115 height 14
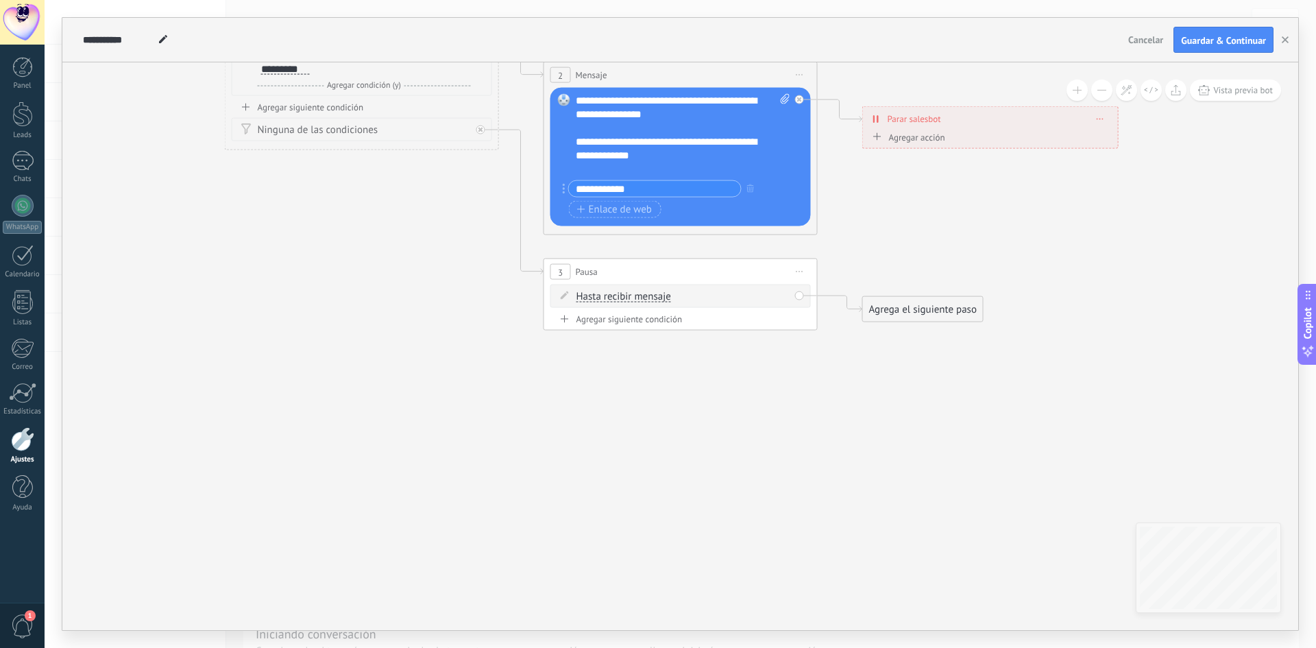
click at [890, 312] on div "Agrega el siguiente paso" at bounding box center [923, 309] width 120 height 23
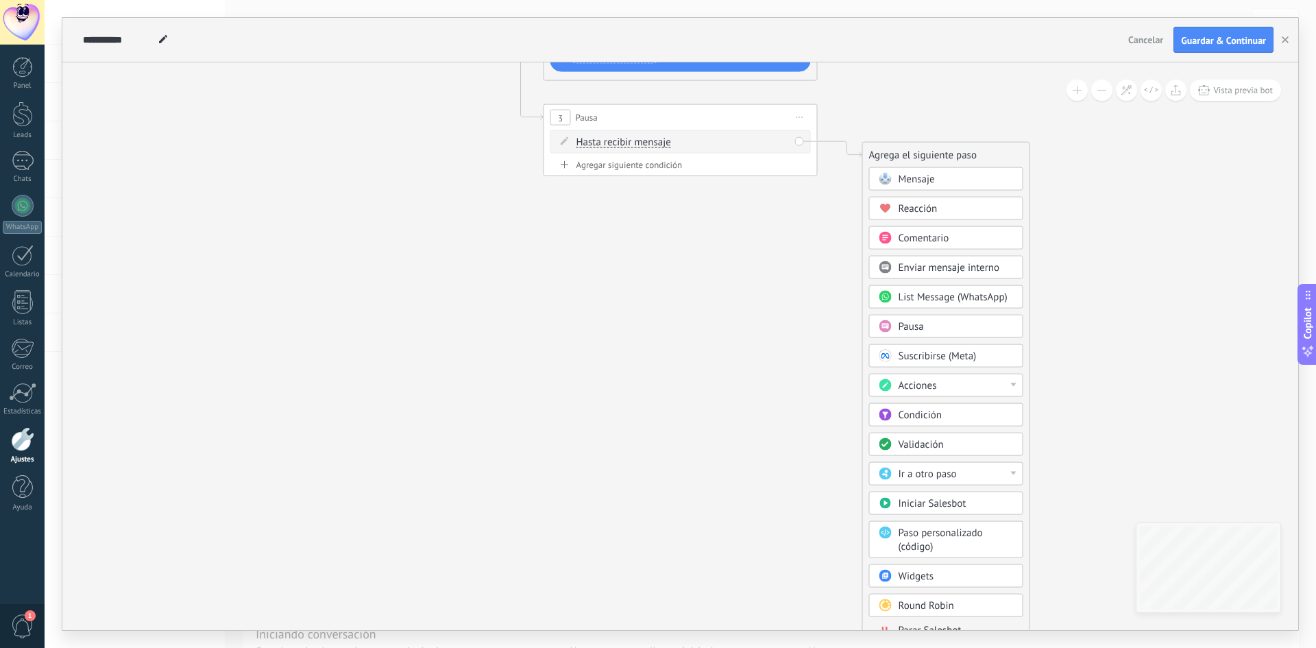
click at [946, 626] on span "Parar Salesbot" at bounding box center [929, 630] width 63 height 13
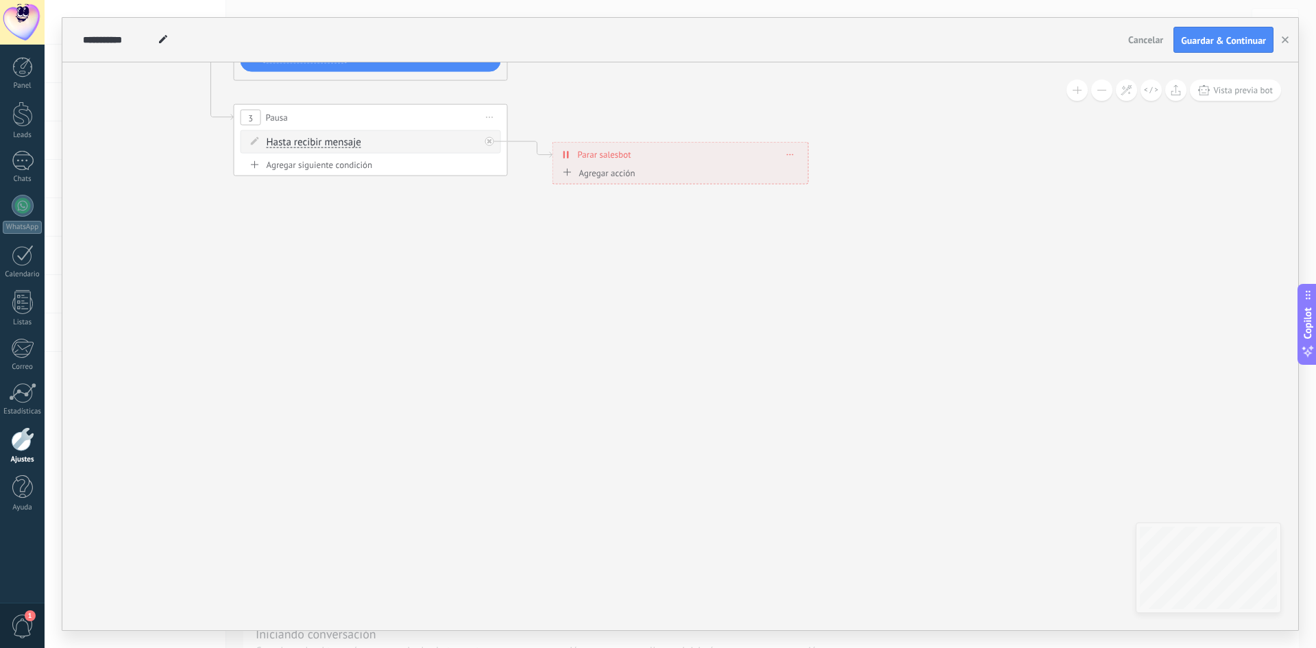
click at [248, 117] on span "3" at bounding box center [250, 118] width 5 height 12
click at [497, 117] on span "Iniciar vista previa aquí Cambiar nombre Duplicar [GEOGRAPHIC_DATA]" at bounding box center [490, 118] width 22 height 20
click at [529, 214] on div "Borrar" at bounding box center [552, 206] width 136 height 23
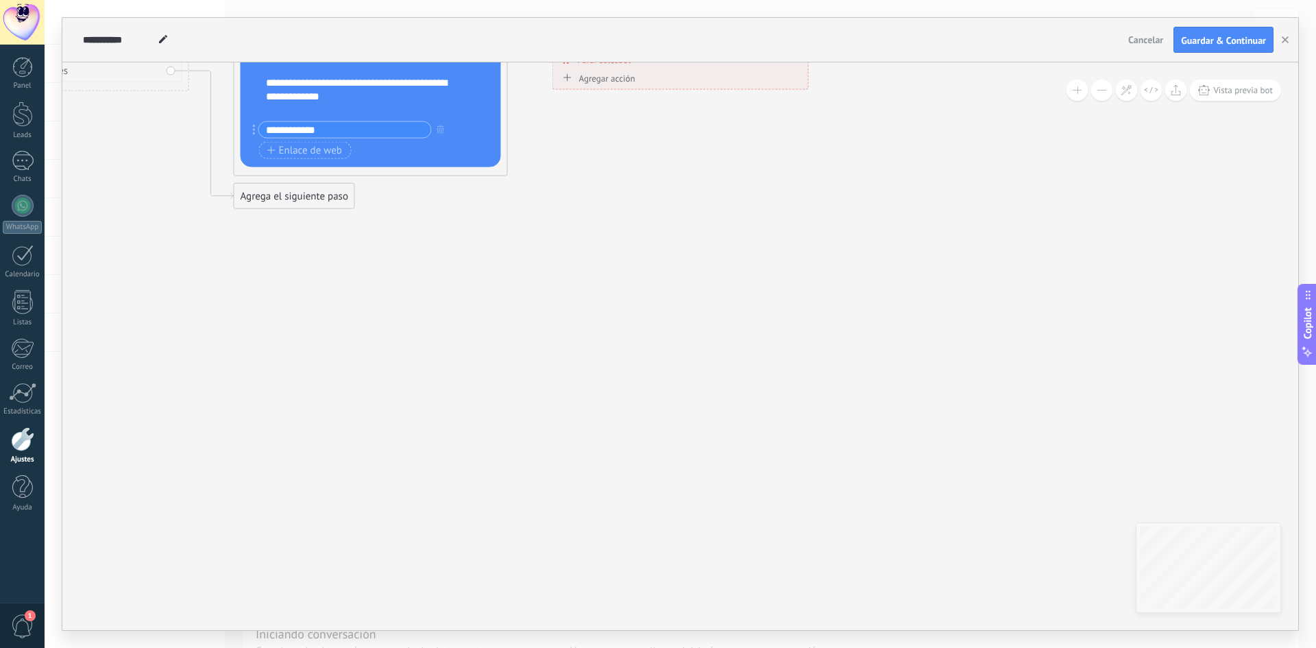
click at [308, 197] on div "Agrega el siguiente paso" at bounding box center [294, 196] width 120 height 23
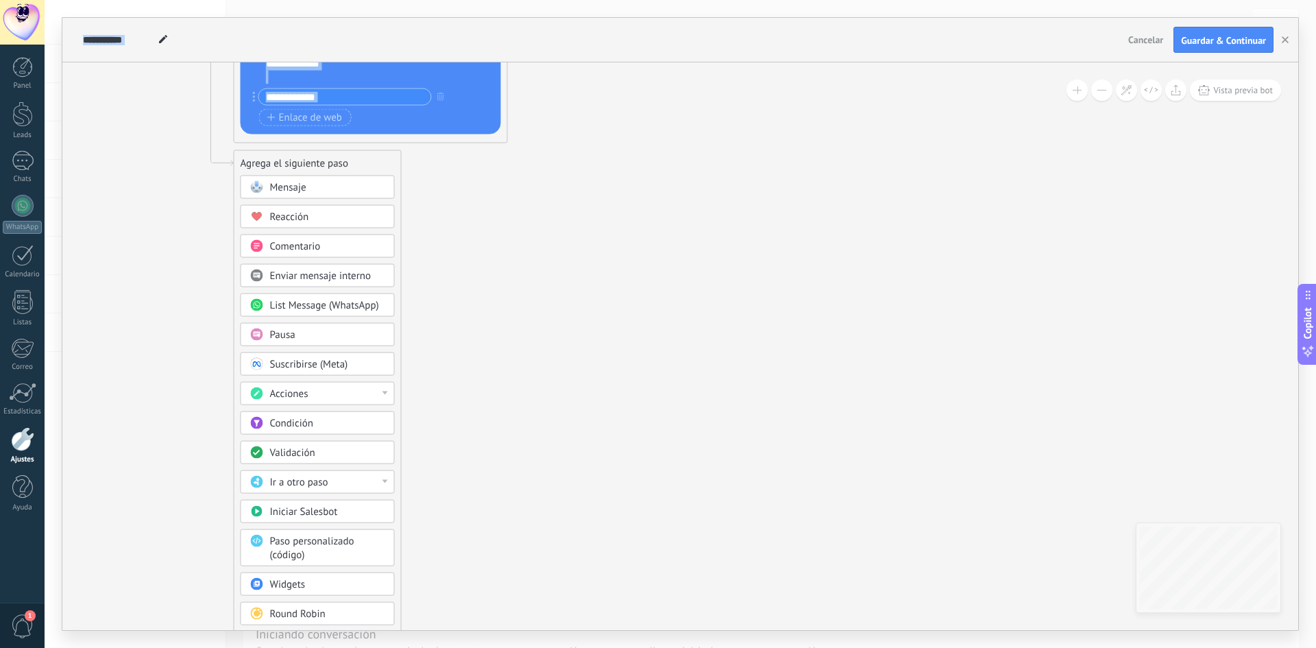
drag, startPoint x: 403, startPoint y: 609, endPoint x: 395, endPoint y: 577, distance: 33.2
click at [395, 577] on div "**********" at bounding box center [679, 345] width 1235 height 567
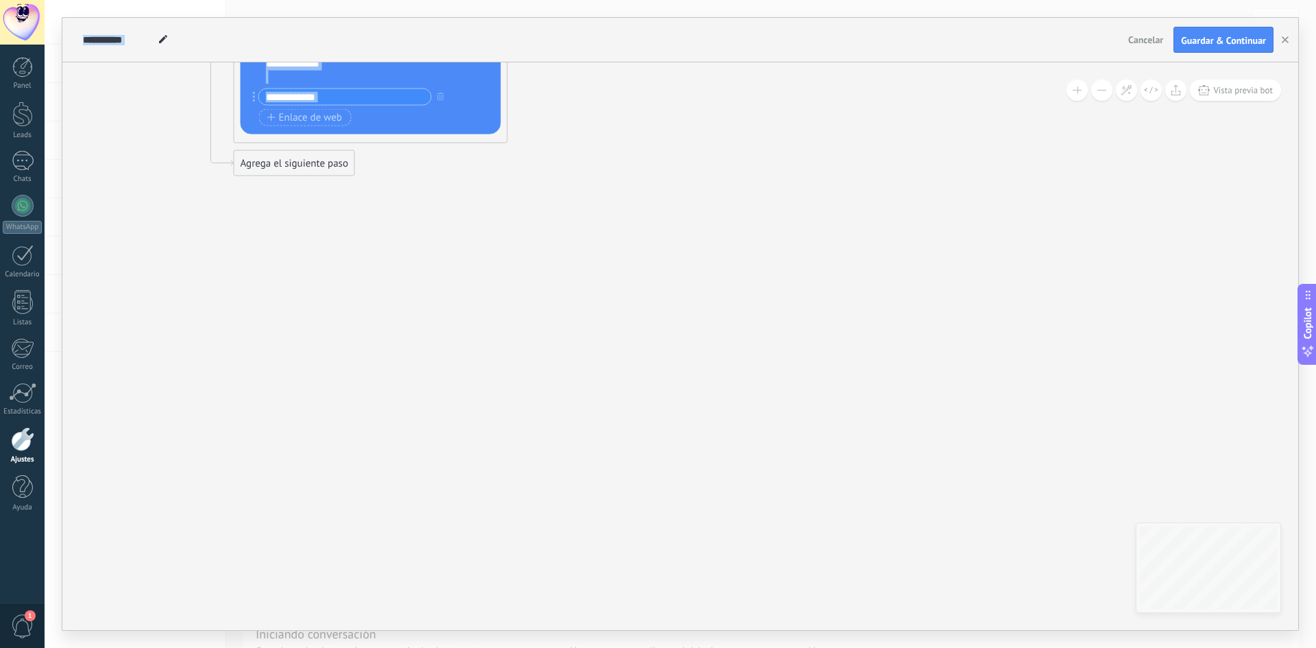
click at [324, 156] on div "Agrega el siguiente paso" at bounding box center [294, 163] width 120 height 23
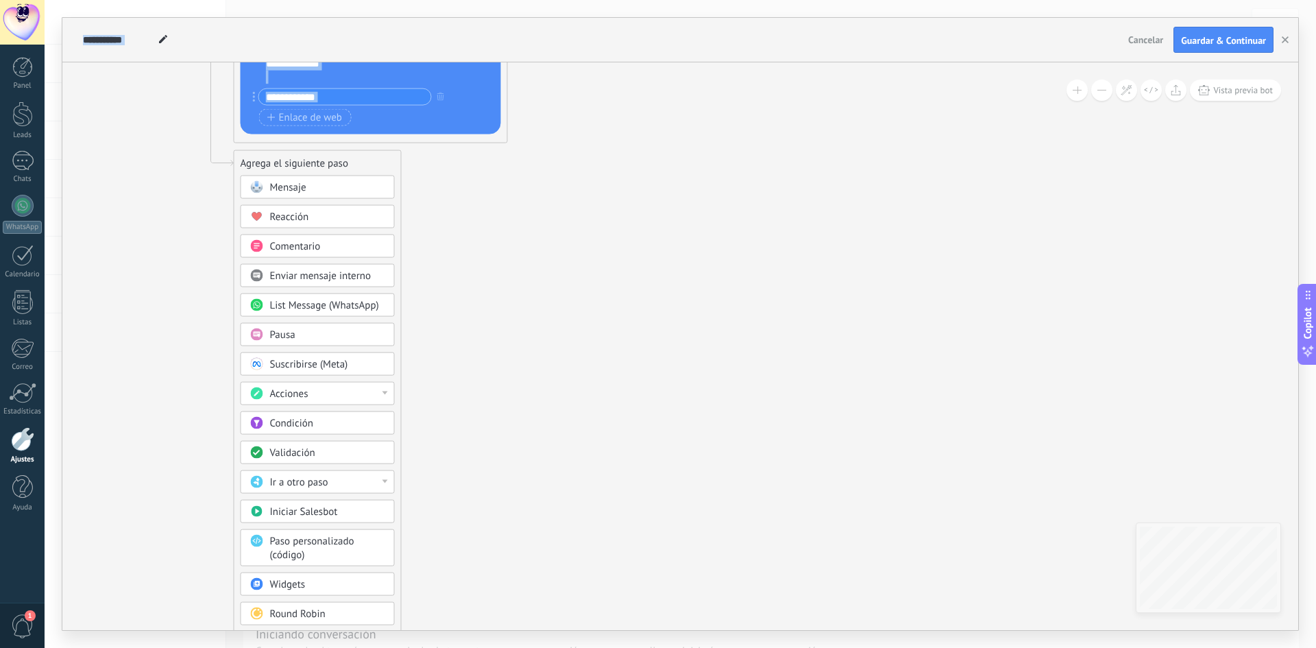
click at [637, 312] on icon at bounding box center [281, 28] width 1740 height 981
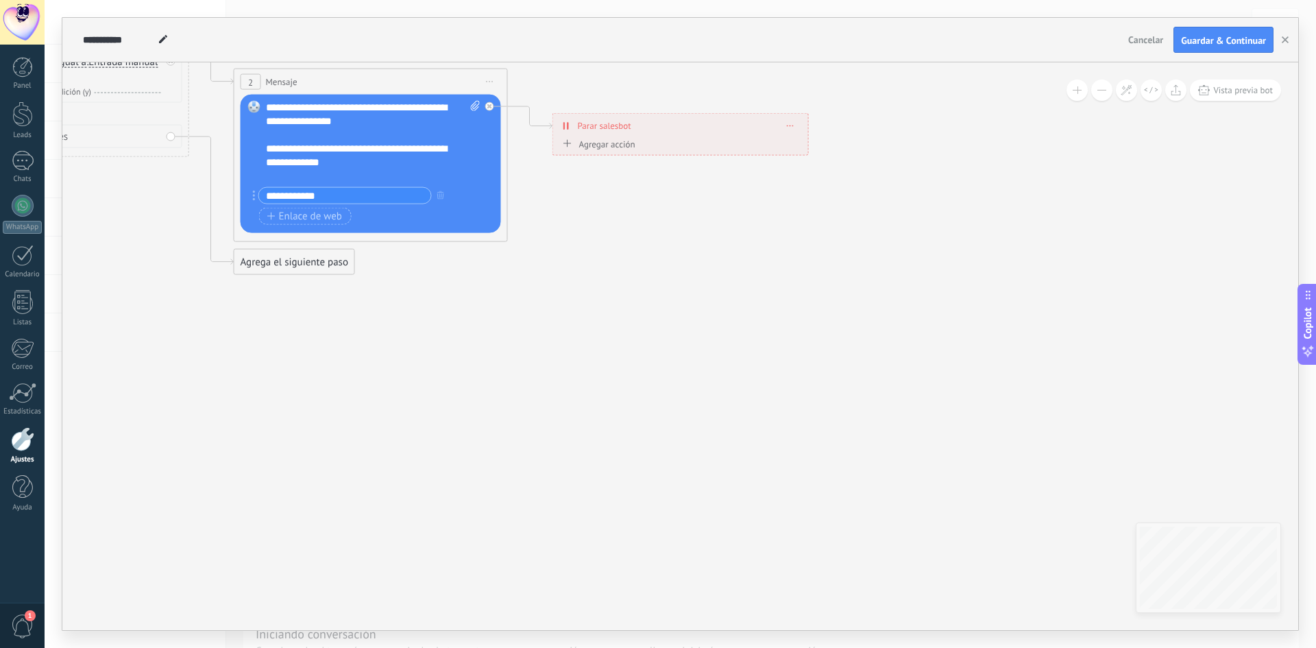
click at [301, 266] on div "Agrega el siguiente paso" at bounding box center [294, 262] width 120 height 23
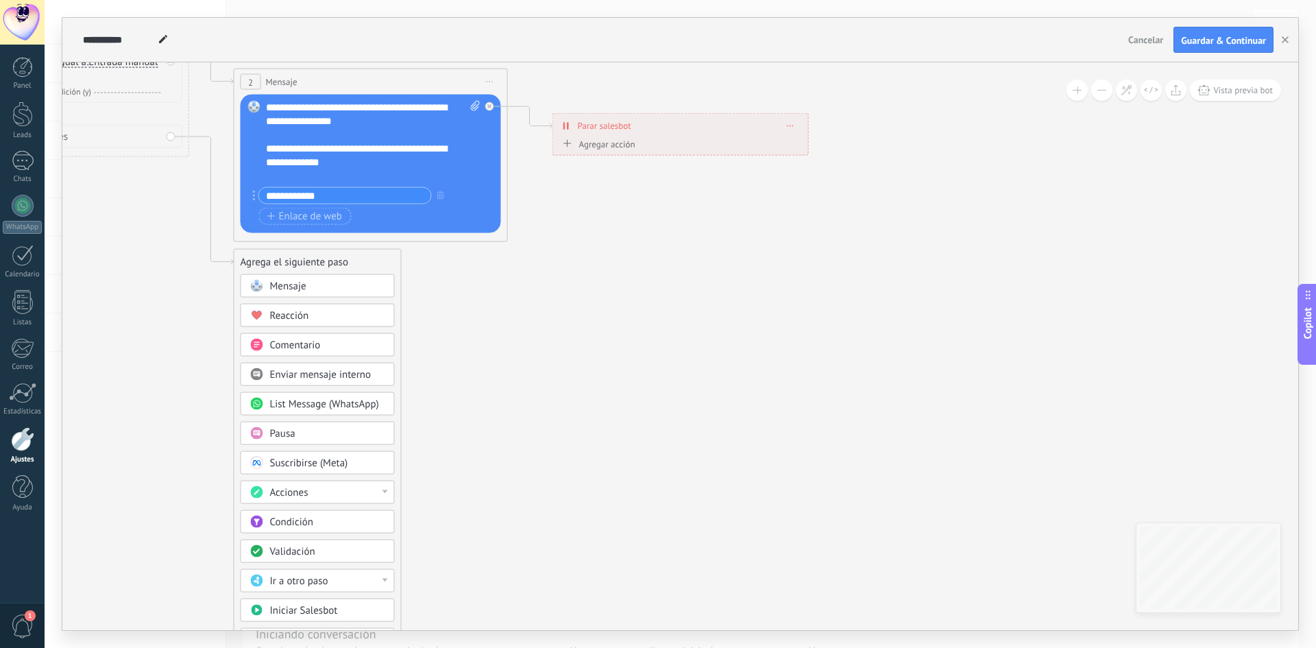
click at [536, 330] on icon at bounding box center [281, 127] width 1740 height 981
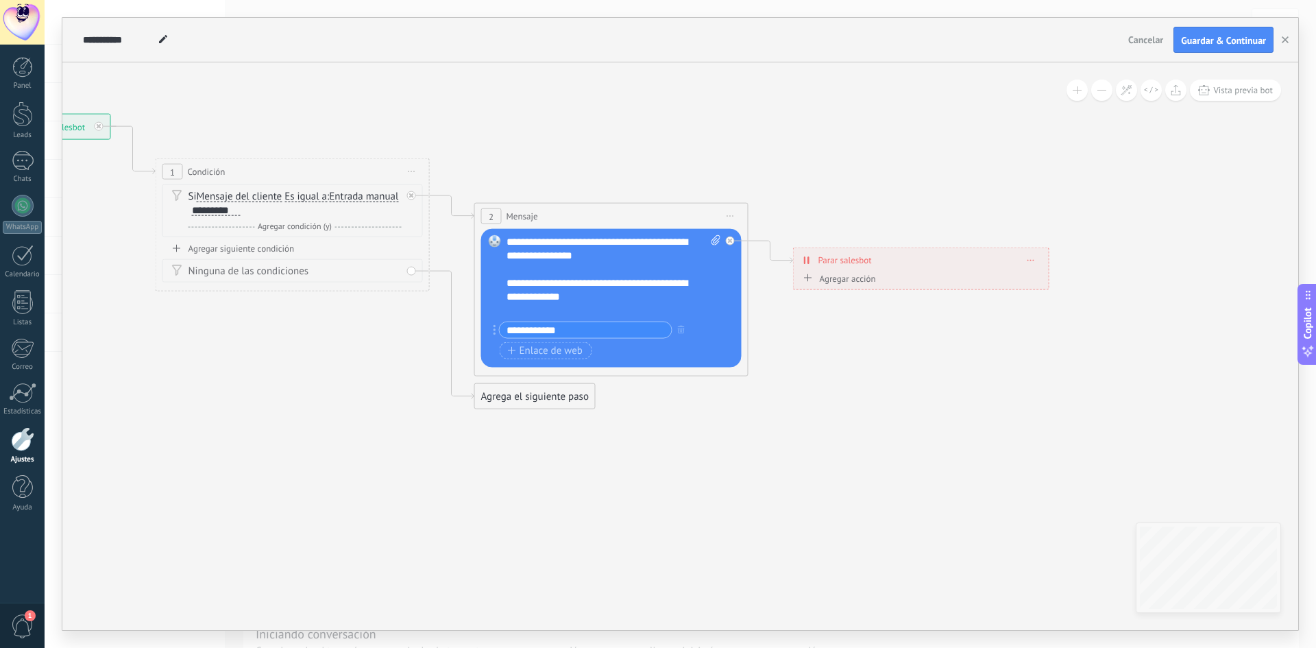
drag, startPoint x: 364, startPoint y: 353, endPoint x: 594, endPoint y: 471, distance: 258.6
click at [594, 471] on icon at bounding box center [522, 261] width 1740 height 981
click at [528, 400] on div "Agrega el siguiente paso" at bounding box center [535, 396] width 120 height 23
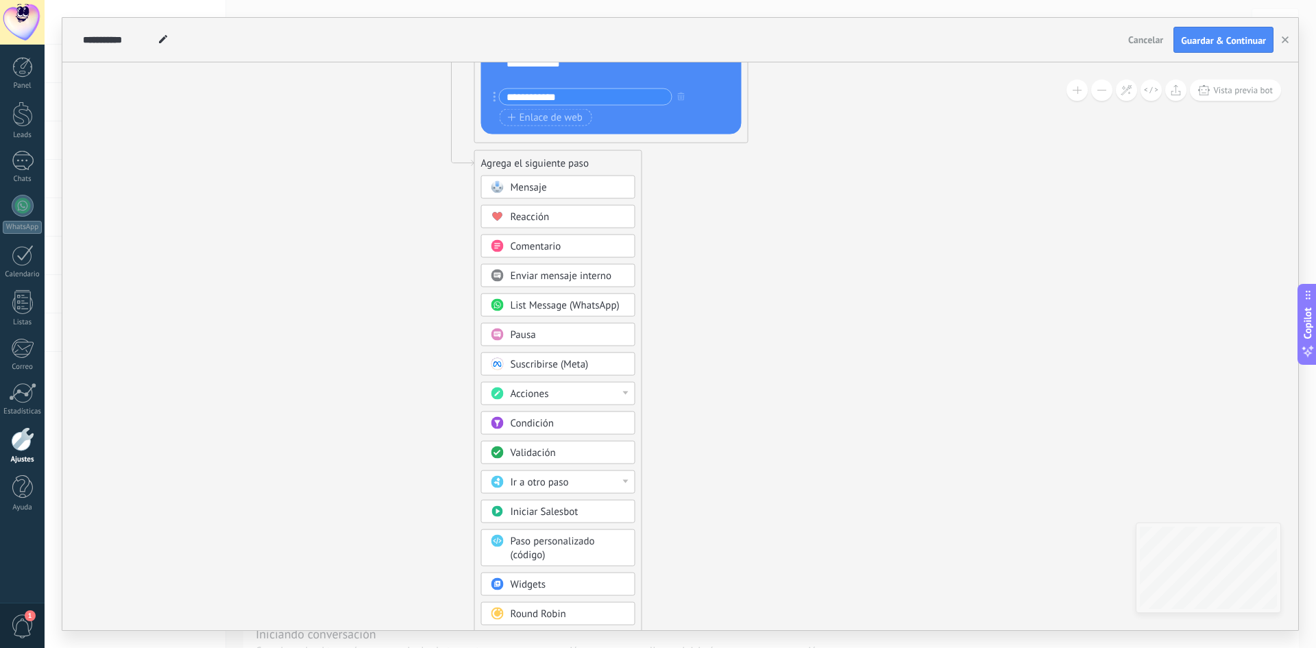
click at [687, 506] on icon at bounding box center [522, 28] width 1740 height 981
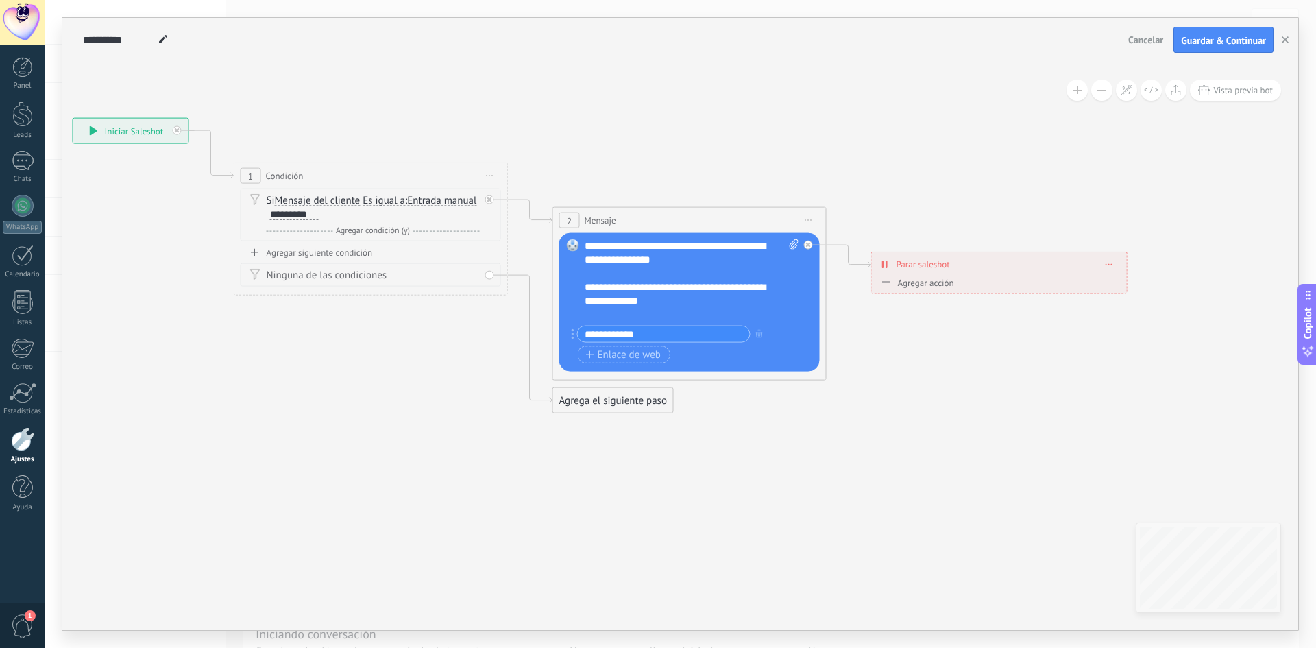
drag, startPoint x: 274, startPoint y: 491, endPoint x: 352, endPoint y: 399, distance: 120.6
click at [352, 399] on icon at bounding box center [600, 265] width 1740 height 981
click at [629, 393] on div "Agrega el siguiente paso" at bounding box center [613, 400] width 120 height 23
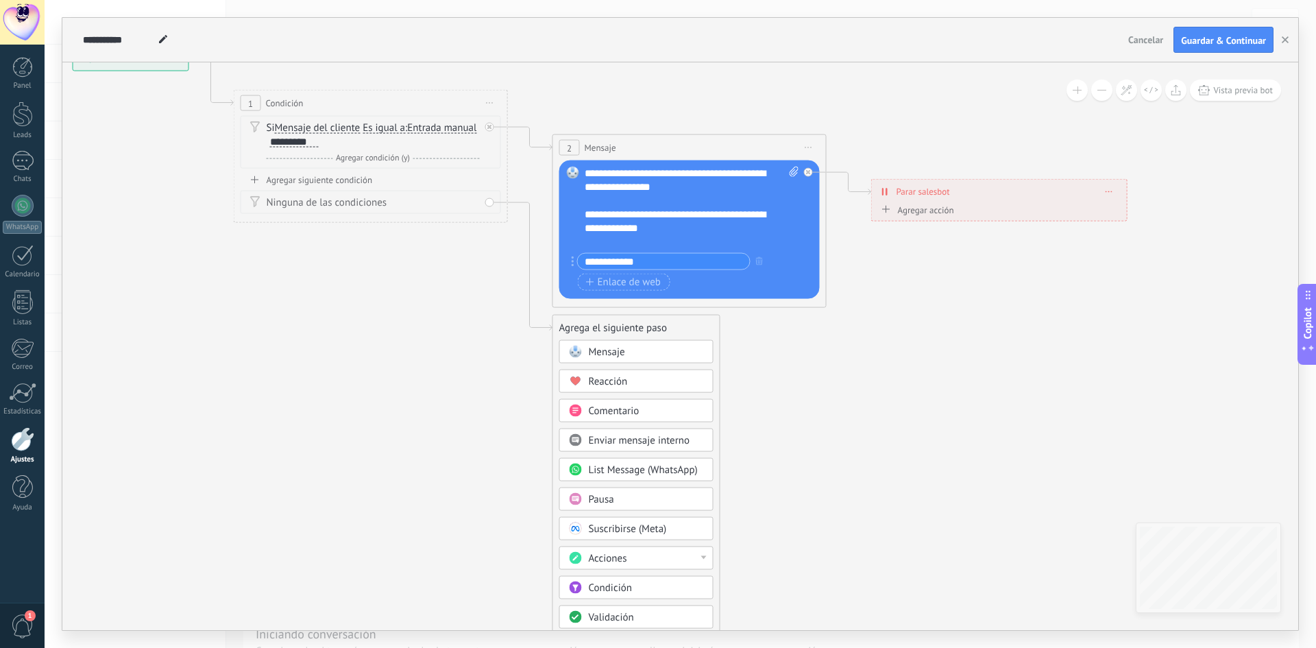
click at [169, 40] on span at bounding box center [163, 40] width 18 height 20
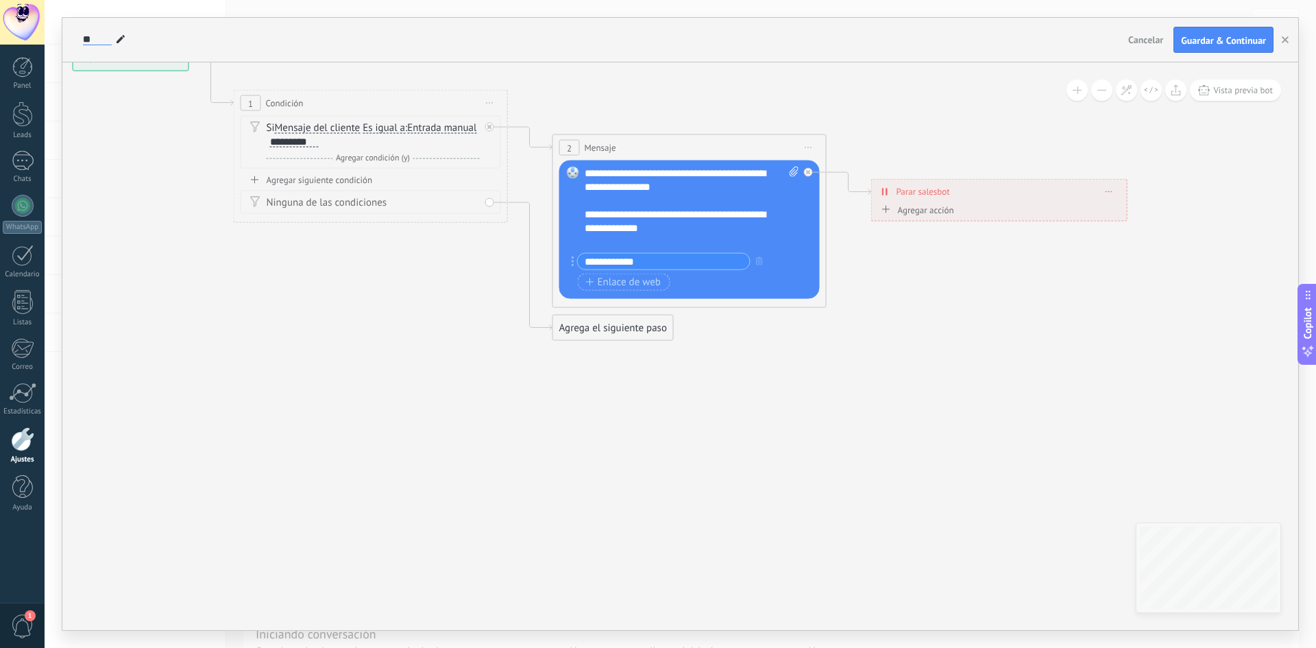
type input "*"
type input "*********"
click at [1221, 36] on span "Guardar & Continuar" at bounding box center [1223, 41] width 85 height 10
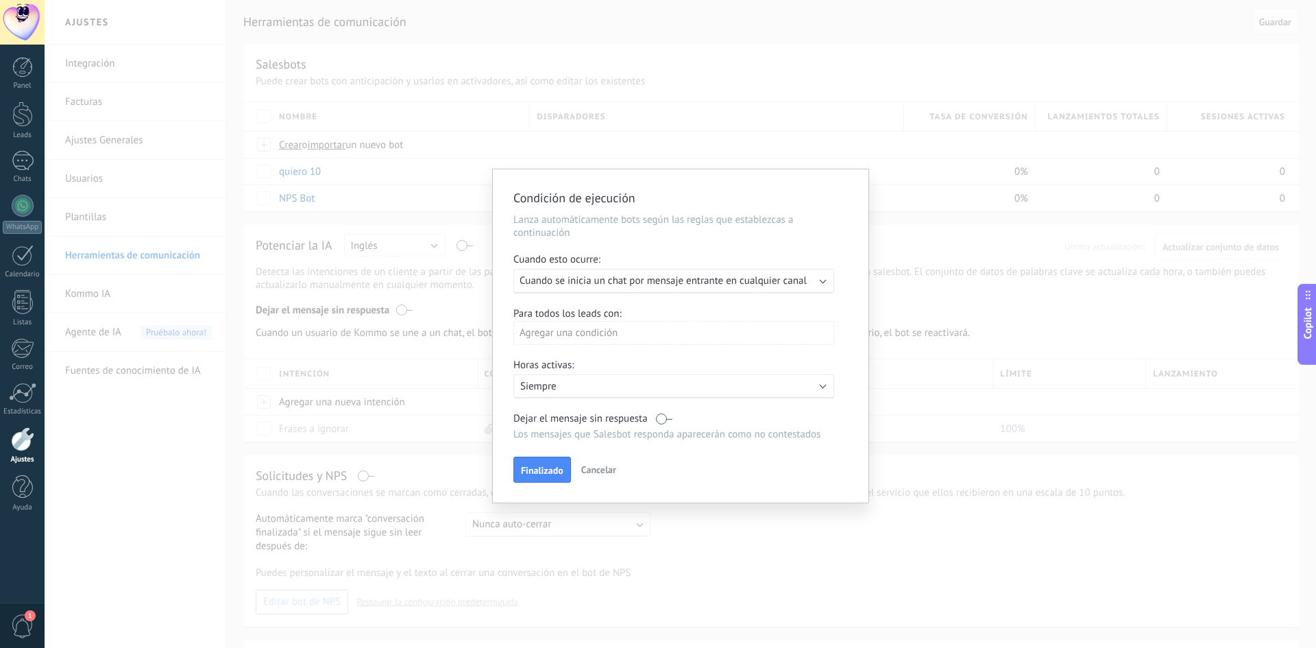
click at [626, 279] on span "Cuando se inicia un chat por mensaje entrante en cualquier canal" at bounding box center [662, 280] width 287 height 13
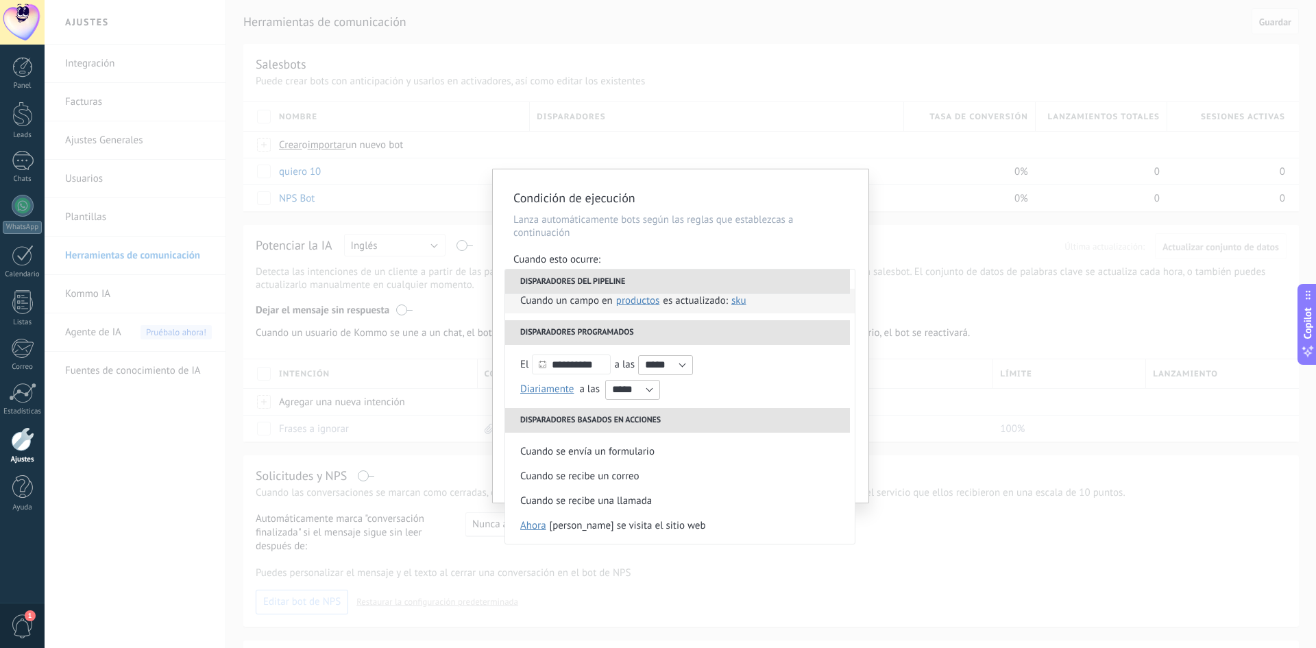
scroll to position [137, 0]
click at [717, 247] on div "Condición de ejecución Lanza automáticamente bots según las reglas que establez…" at bounding box center [680, 335] width 375 height 333
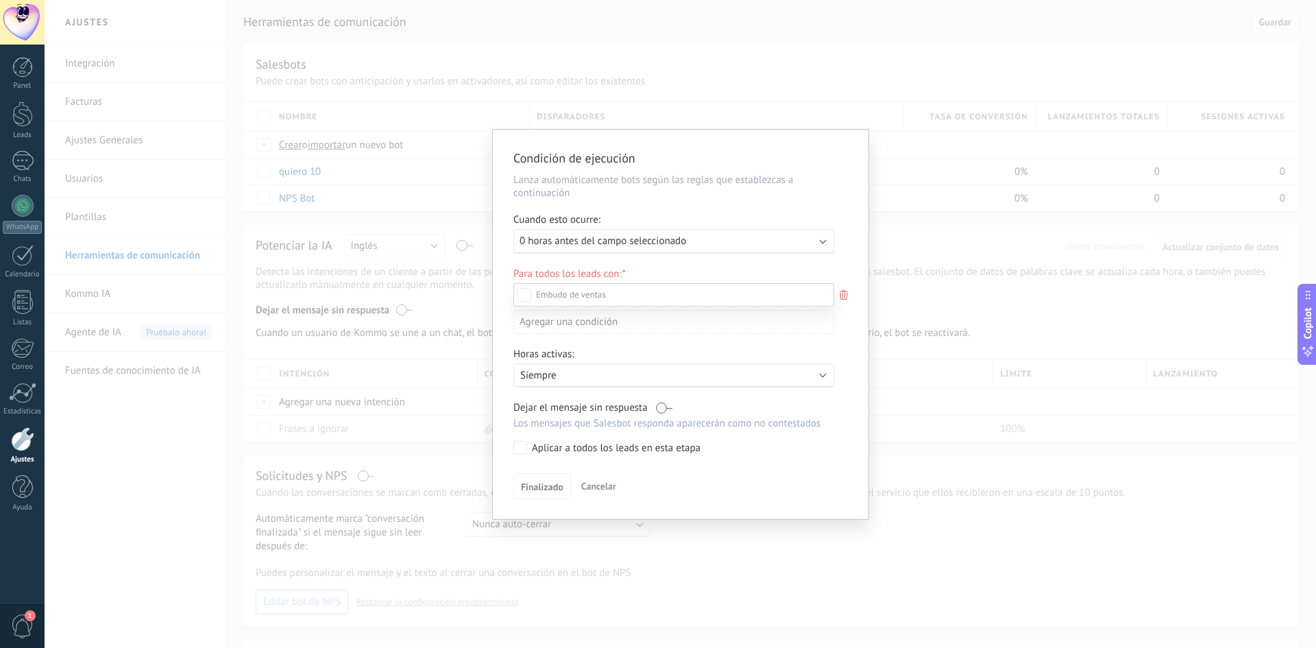
click at [767, 243] on div at bounding box center [680, 324] width 1271 height 648
click at [642, 240] on span "0 horas antes del campo seleccionado" at bounding box center [602, 240] width 167 height 13
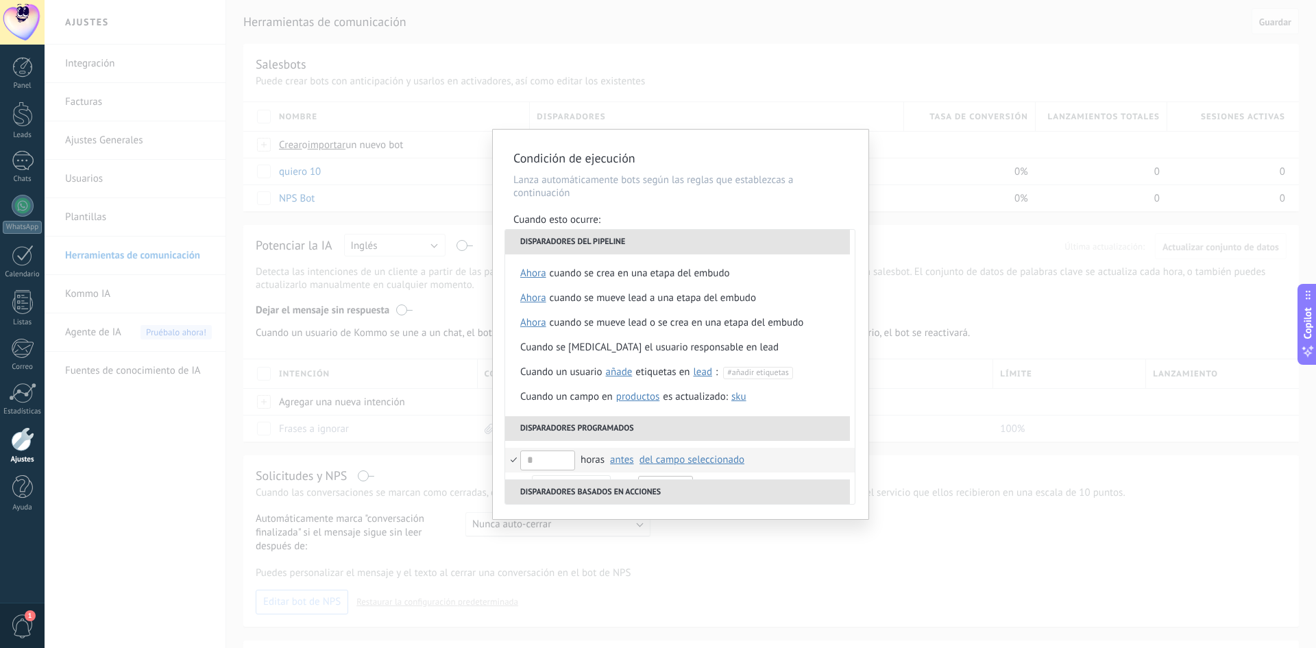
click at [720, 430] on li "Disparadores programados" at bounding box center [677, 428] width 345 height 25
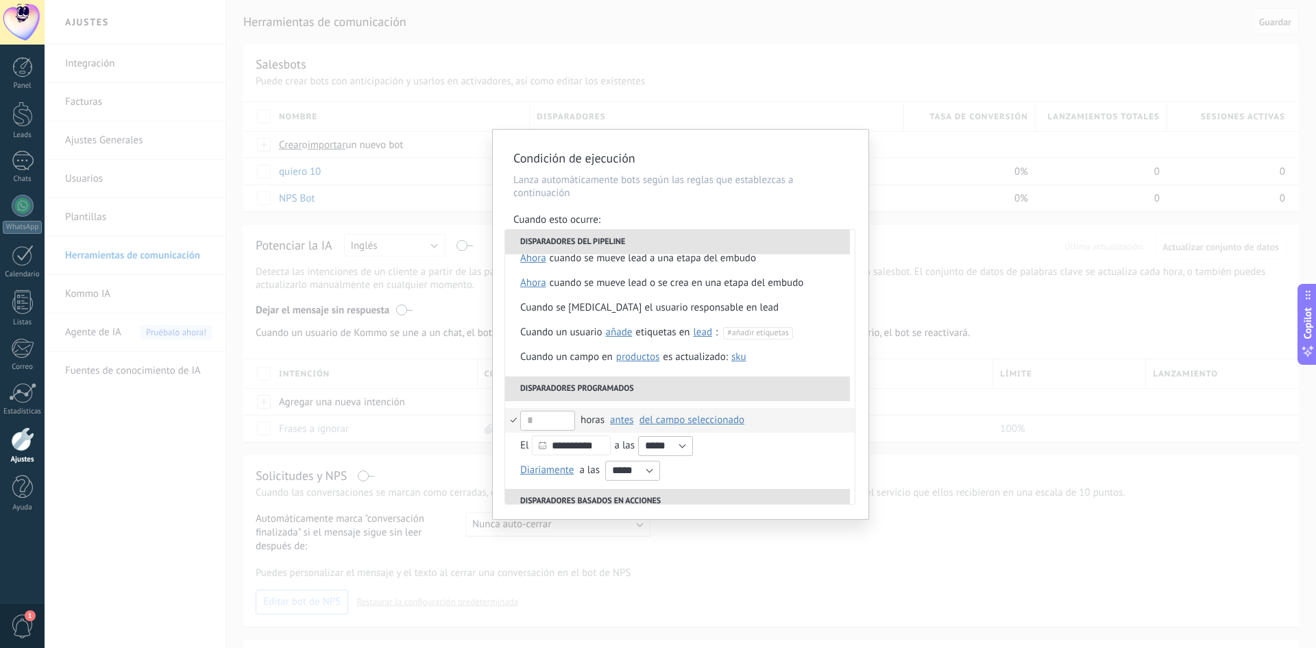
scroll to position [0, 0]
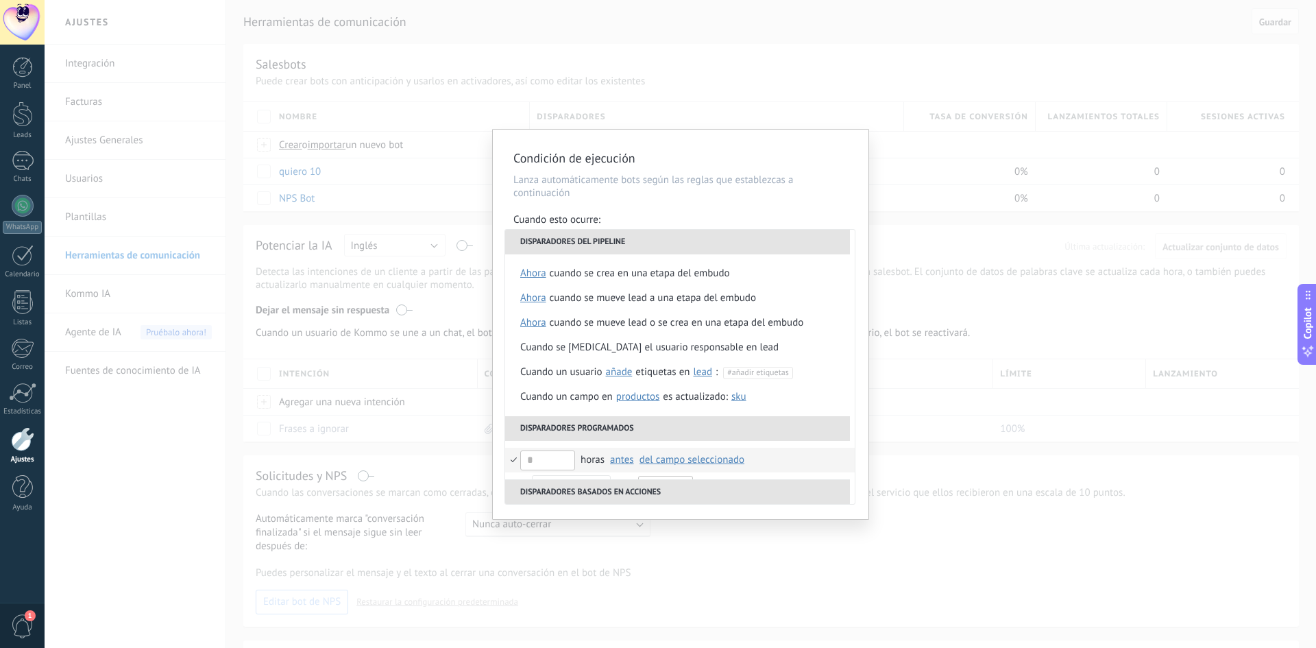
click at [648, 423] on li "Disparadores programados" at bounding box center [677, 428] width 345 height 25
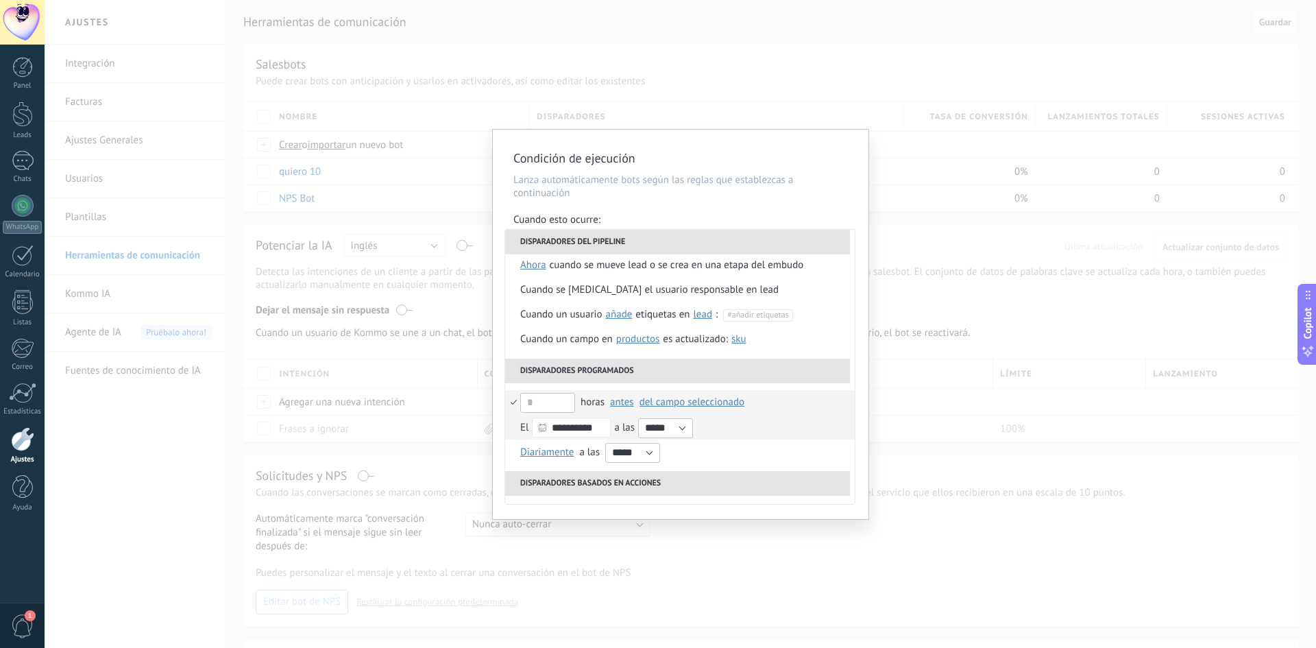
scroll to position [162, 0]
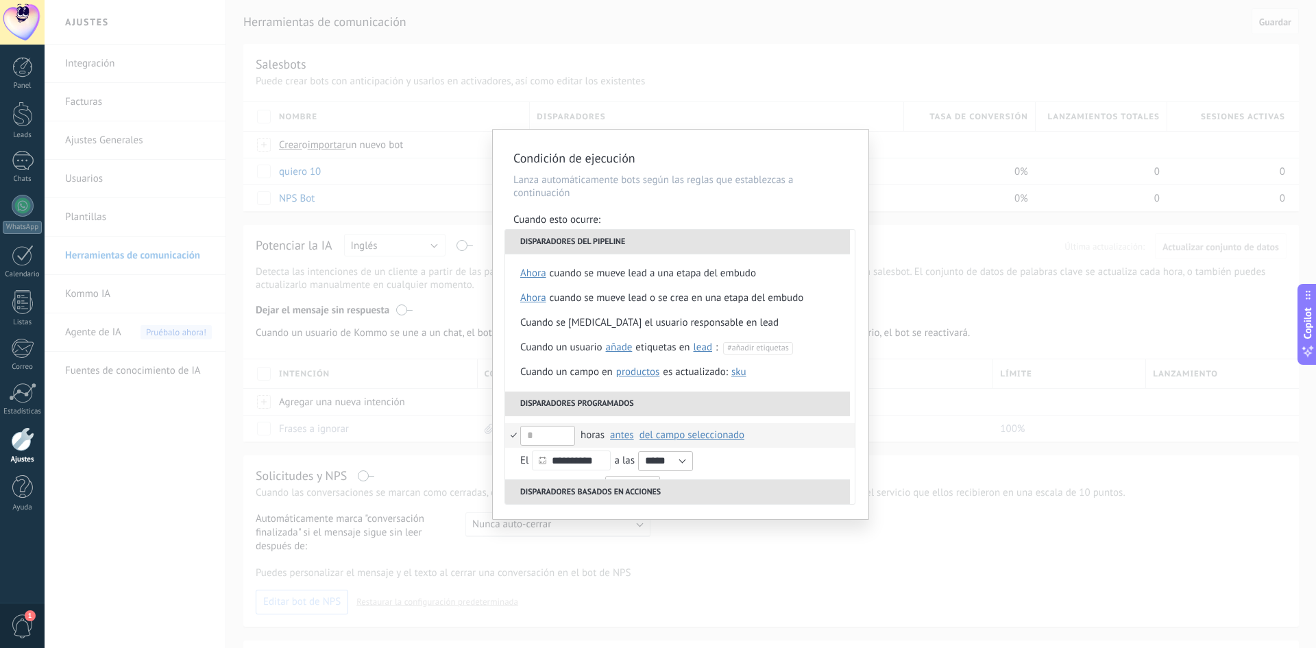
click at [692, 410] on li "Disparadores programados" at bounding box center [677, 403] width 345 height 25
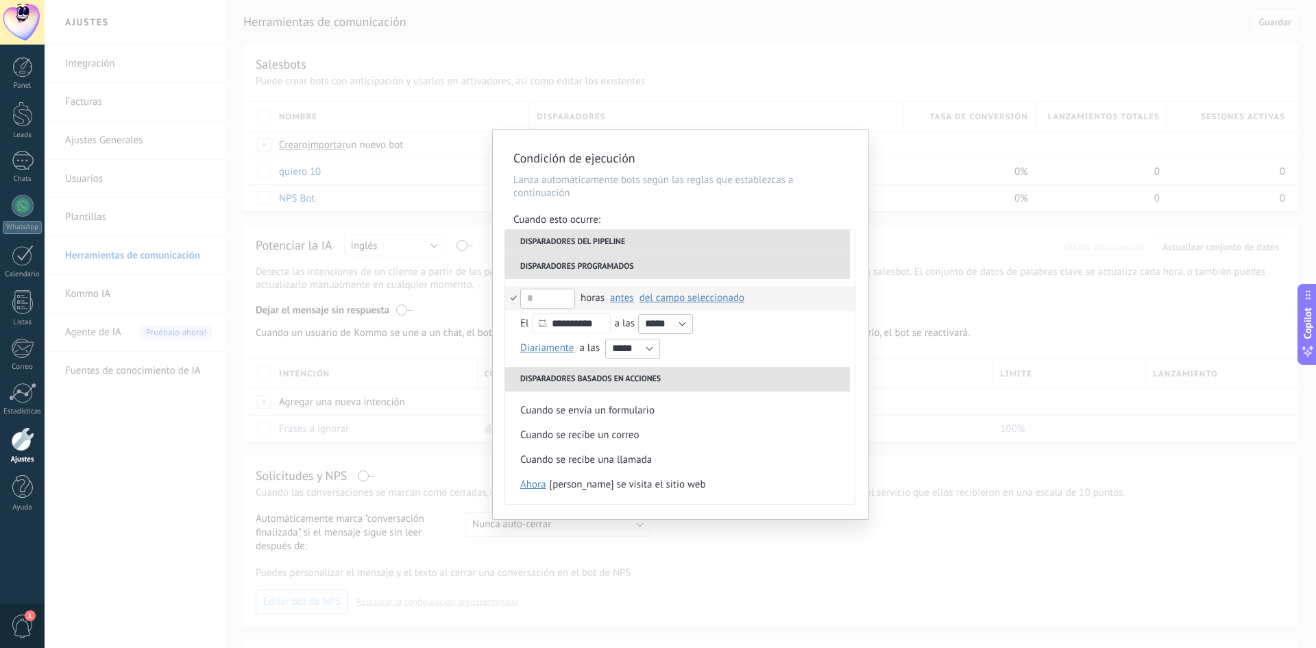
click at [689, 379] on li "Disparadores basados en acciones" at bounding box center [677, 379] width 345 height 25
click at [660, 383] on li "Disparadores basados en acciones" at bounding box center [677, 379] width 345 height 25
click at [613, 264] on li "Disparadores programados" at bounding box center [677, 266] width 345 height 25
click at [631, 232] on li "Disparadores del pipeline" at bounding box center [677, 242] width 345 height 25
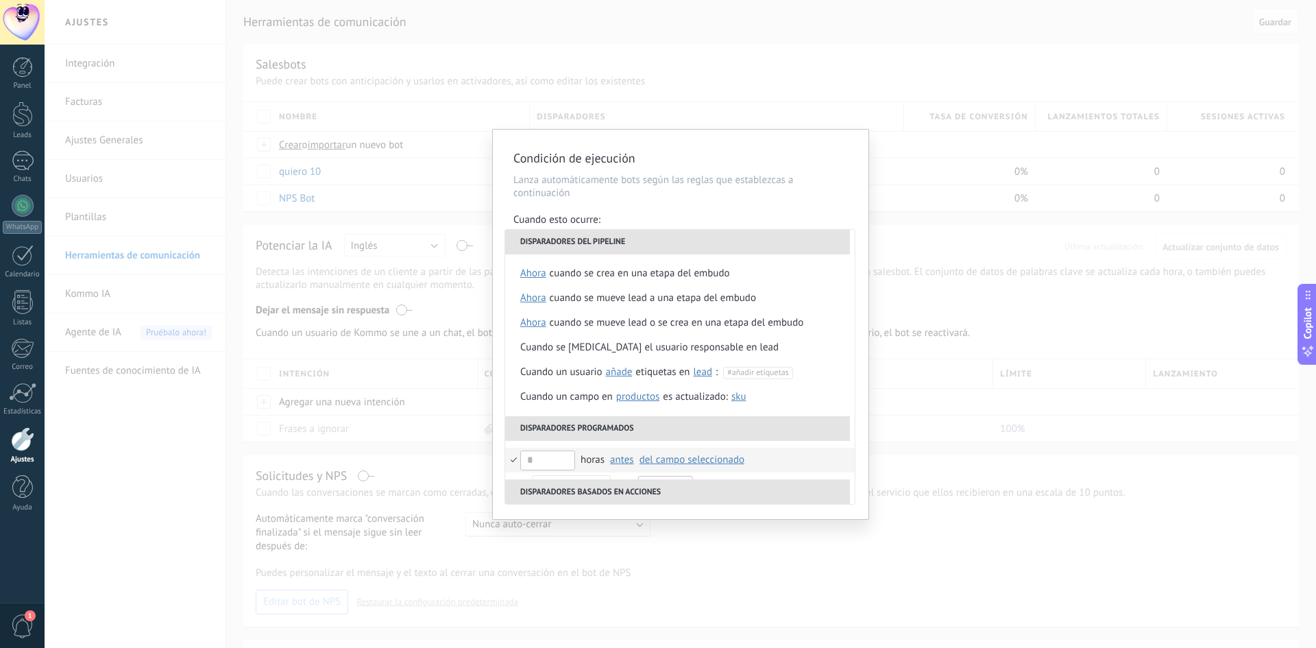
click at [632, 232] on li "Disparadores del pipeline" at bounding box center [677, 242] width 345 height 25
click at [635, 243] on li "Disparadores del pipeline" at bounding box center [677, 242] width 345 height 25
click at [677, 186] on p "Lanza automáticamente bots según las reglas que establezcas a continuación" at bounding box center [680, 186] width 334 height 26
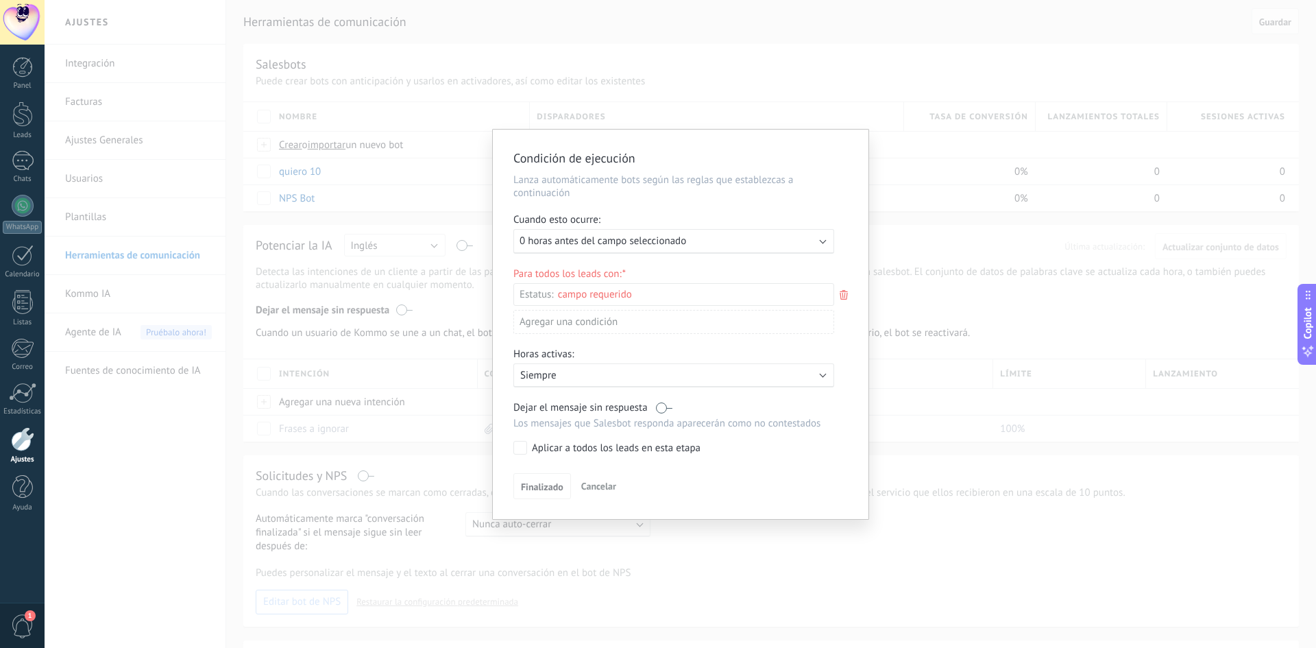
click at [675, 248] on div "Ejecutar: 0 horas antes del campo seleccionado" at bounding box center [673, 241] width 321 height 25
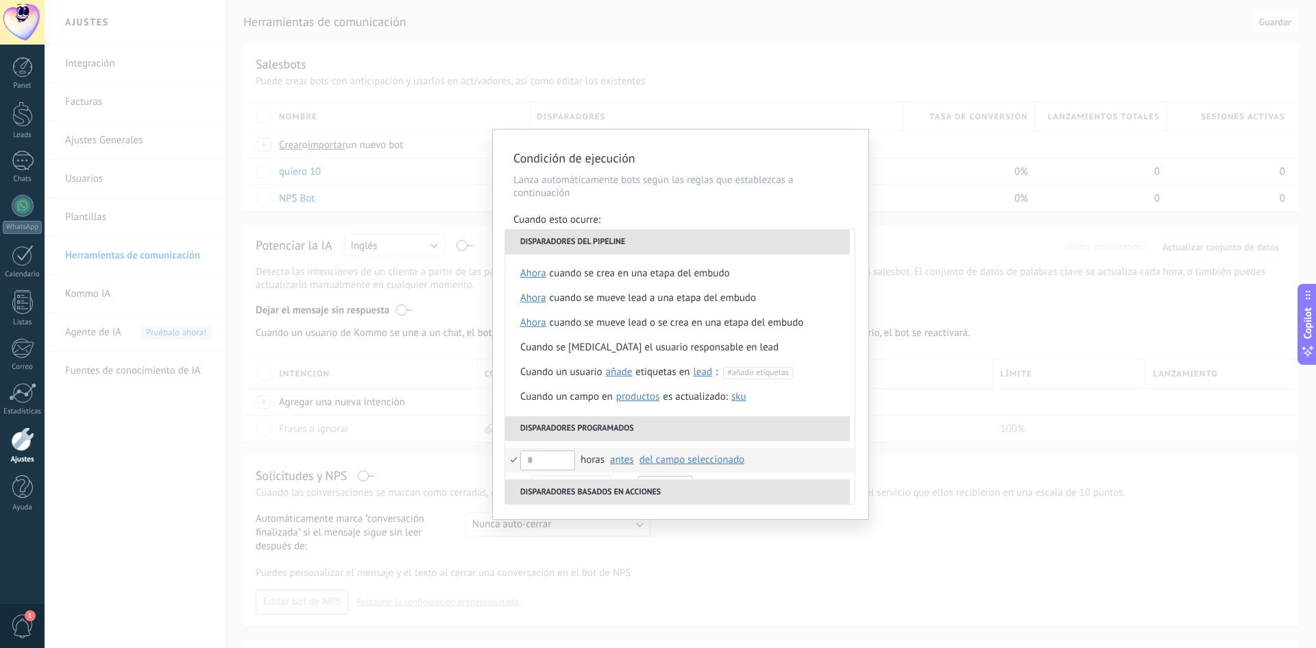
click at [752, 239] on li "Disparadores del pipeline" at bounding box center [677, 242] width 345 height 25
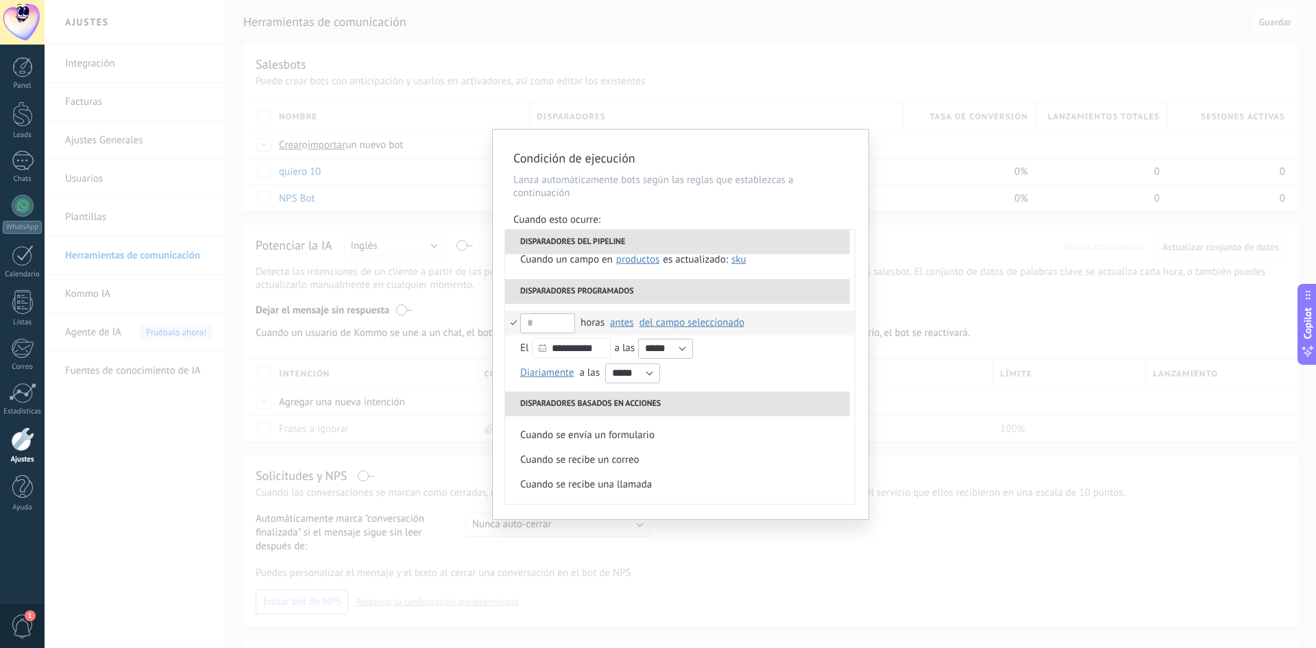
scroll to position [162, 0]
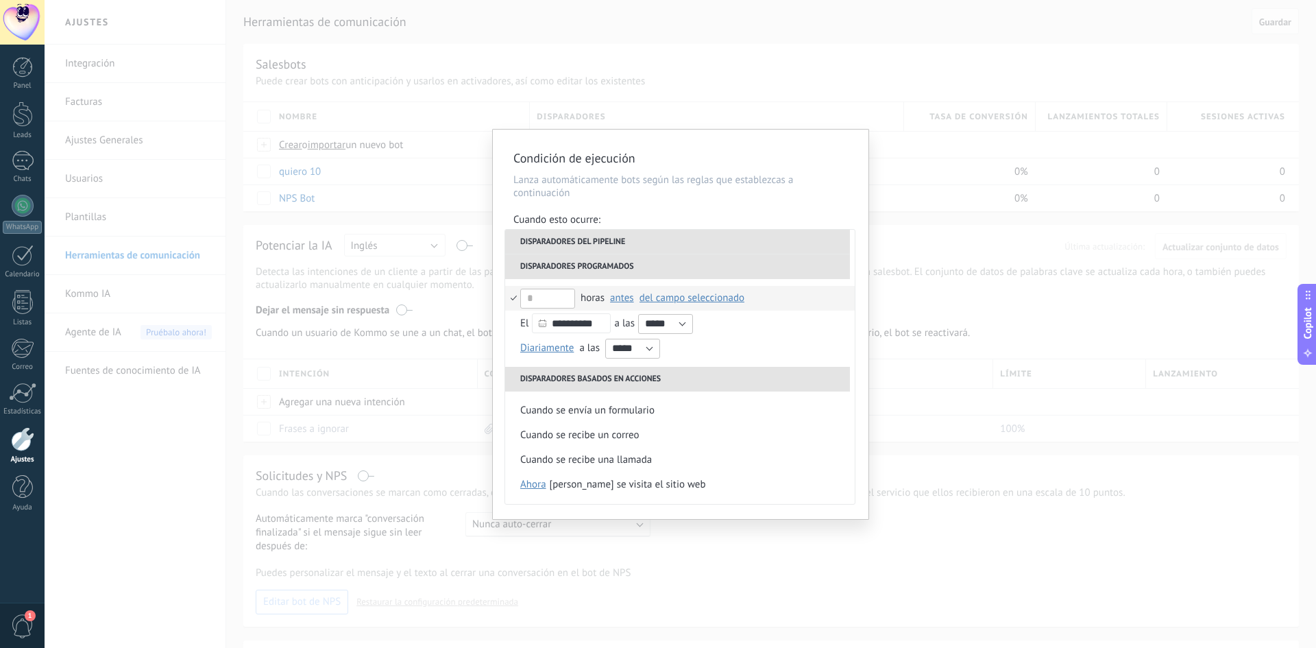
click at [685, 177] on p "Lanza automáticamente bots según las reglas que establezcas a continuación" at bounding box center [680, 186] width 334 height 26
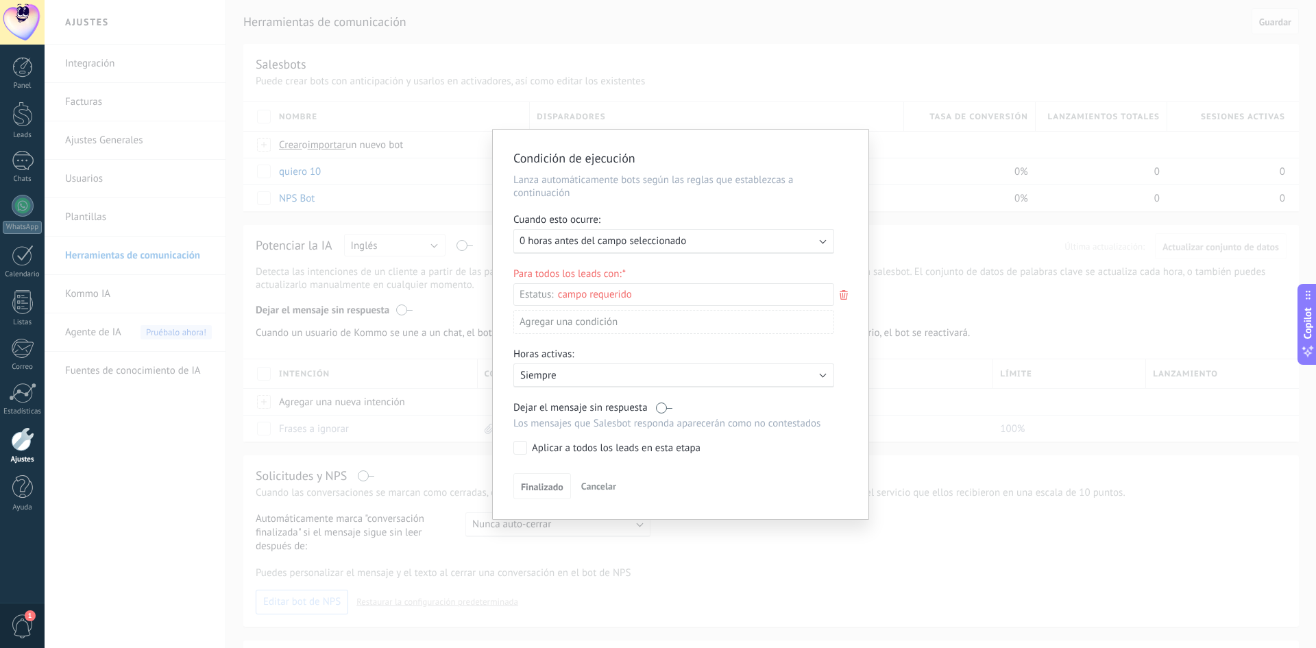
click at [921, 178] on div "Condición de ejecución Lanza automáticamente bots según las reglas que establez…" at bounding box center [680, 324] width 1271 height 648
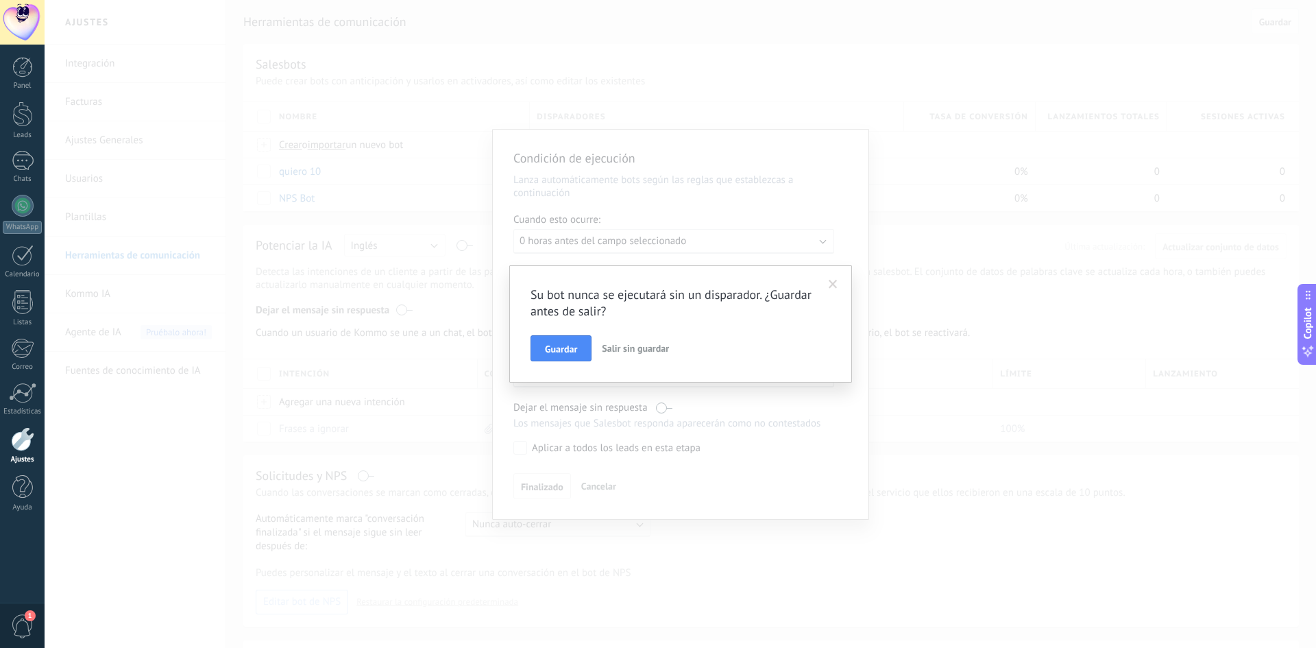
click at [789, 247] on div "Su bot nunca se ejecutará sin un disparador. ¿Guardar antes de salir? Guardar S…" at bounding box center [680, 324] width 1271 height 648
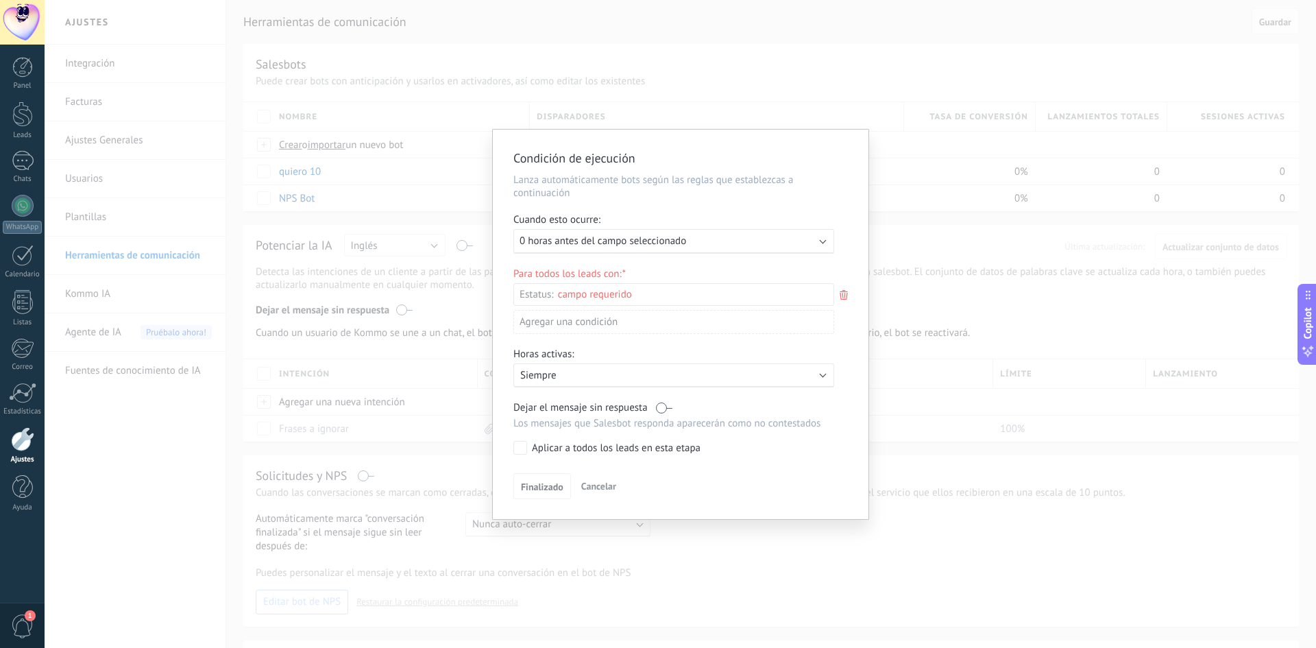
click at [639, 239] on span "0 horas antes del campo seleccionado" at bounding box center [602, 240] width 167 height 13
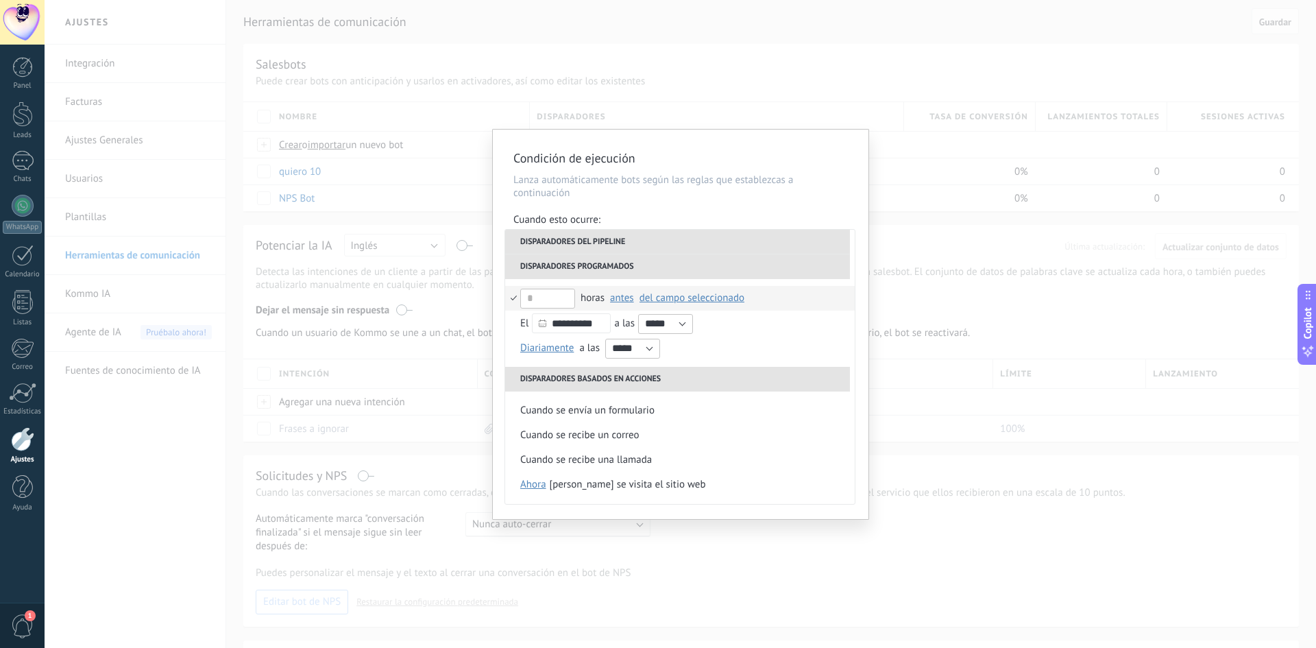
click at [619, 264] on li "Disparadores programados" at bounding box center [677, 266] width 345 height 25
click at [679, 251] on li "Disparadores del pipeline" at bounding box center [677, 242] width 345 height 25
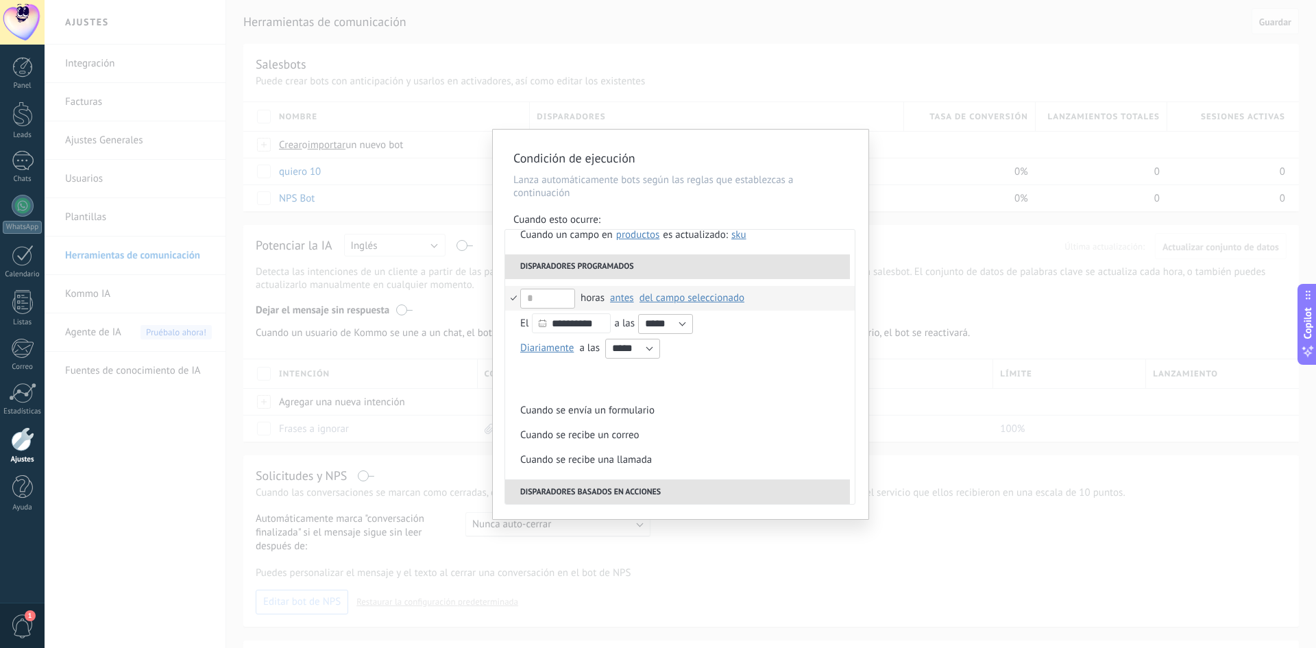
scroll to position [0, 0]
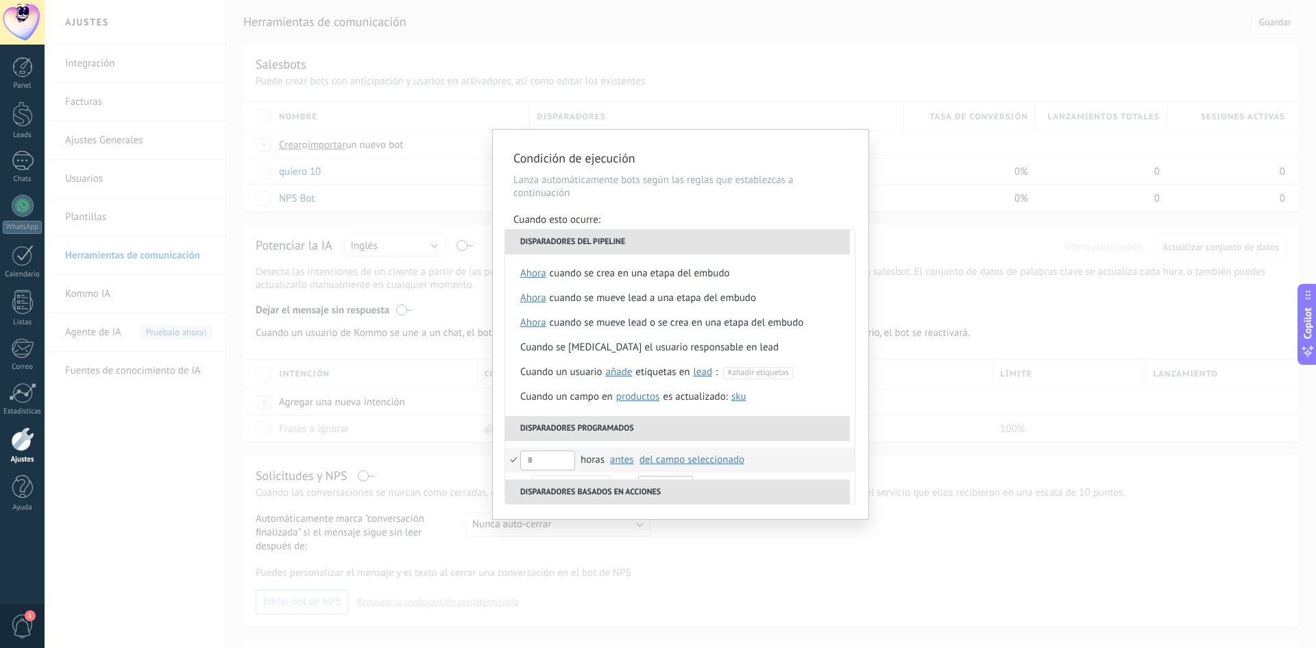
click at [687, 247] on li "Disparadores del pipeline" at bounding box center [677, 242] width 345 height 25
click at [670, 430] on li "Disparadores programados" at bounding box center [677, 428] width 345 height 25
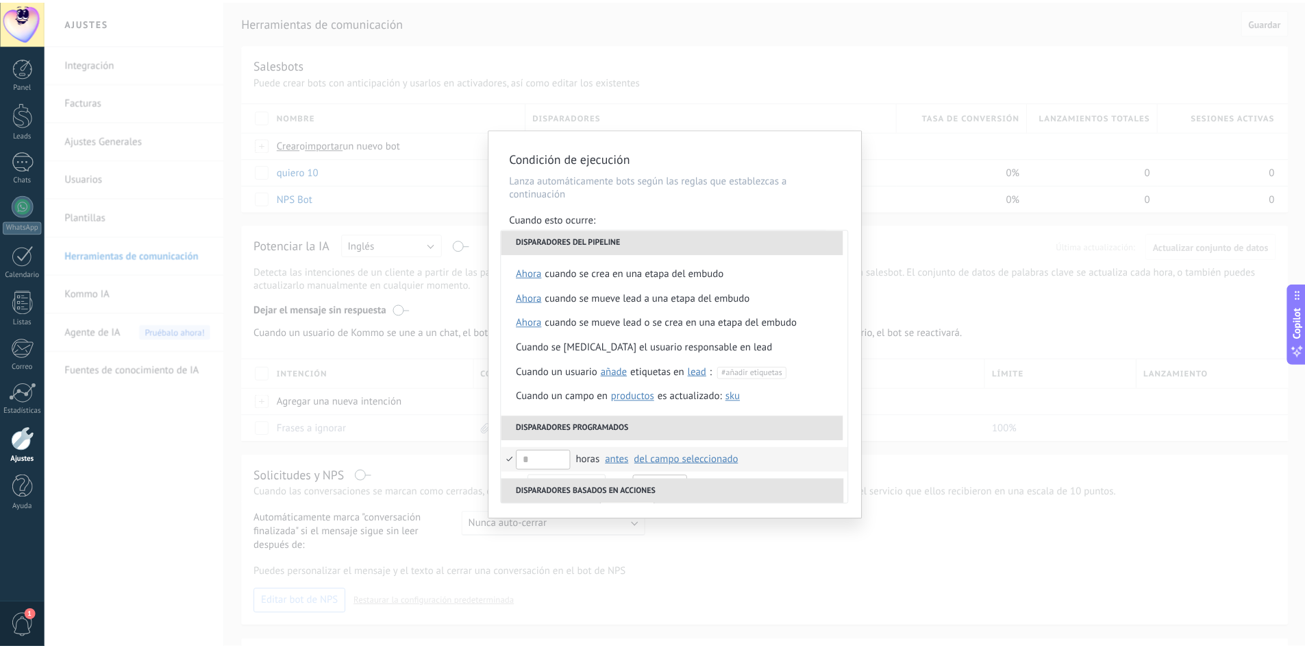
scroll to position [162, 0]
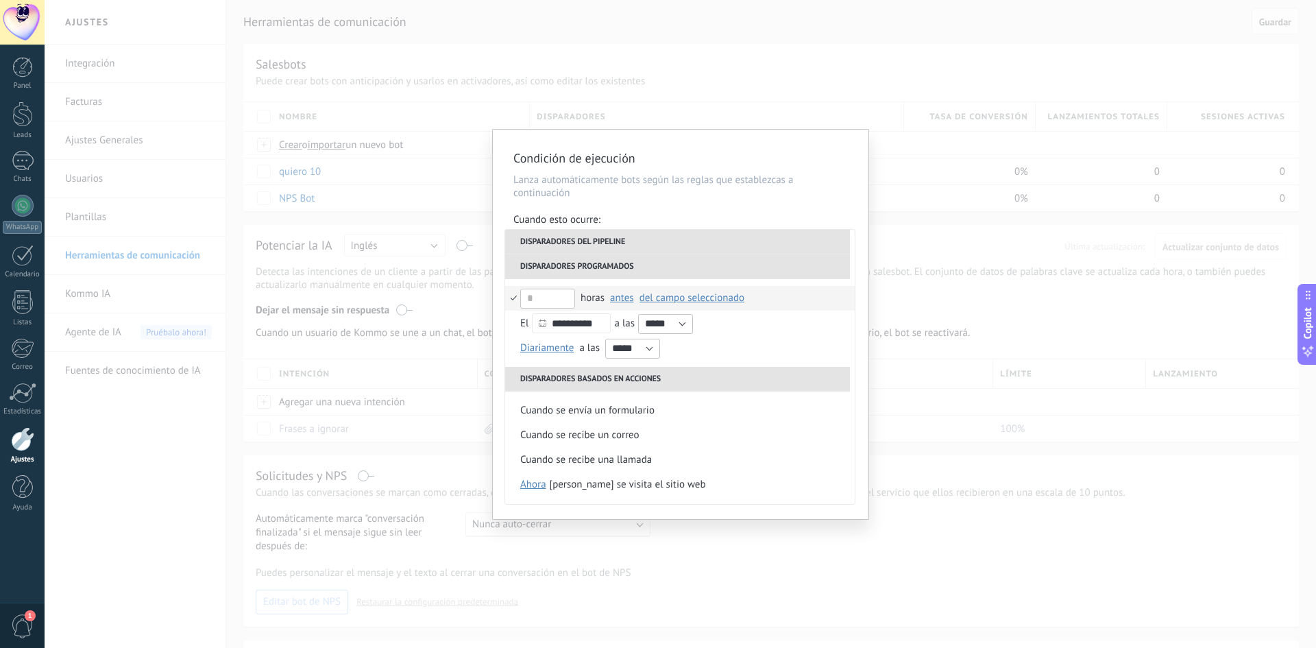
click at [640, 377] on li "Disparadores basados en acciones" at bounding box center [677, 379] width 345 height 25
click at [955, 282] on div "Condición de ejecución Lanza automáticamente bots según las reglas que establez…" at bounding box center [680, 324] width 1271 height 648
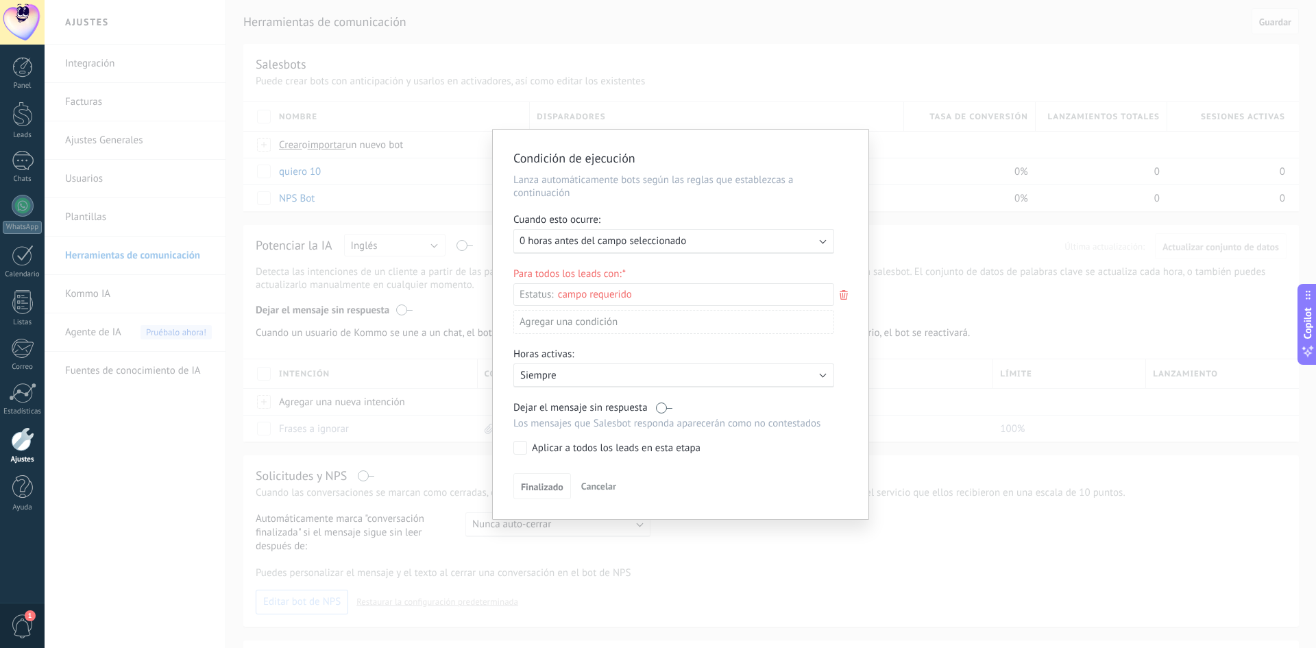
click at [959, 223] on div "Condición de ejecución Lanza automáticamente bots según las reglas que establez…" at bounding box center [680, 324] width 1271 height 648
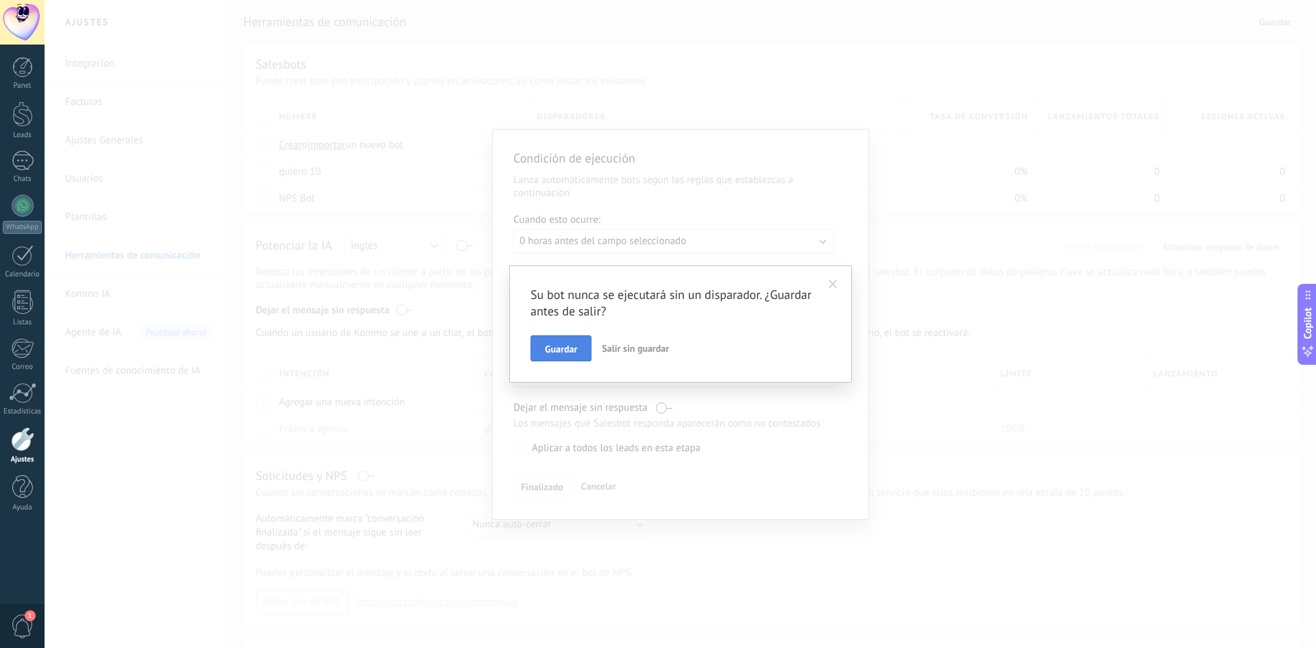
click at [564, 356] on button "Guardar" at bounding box center [560, 348] width 61 height 26
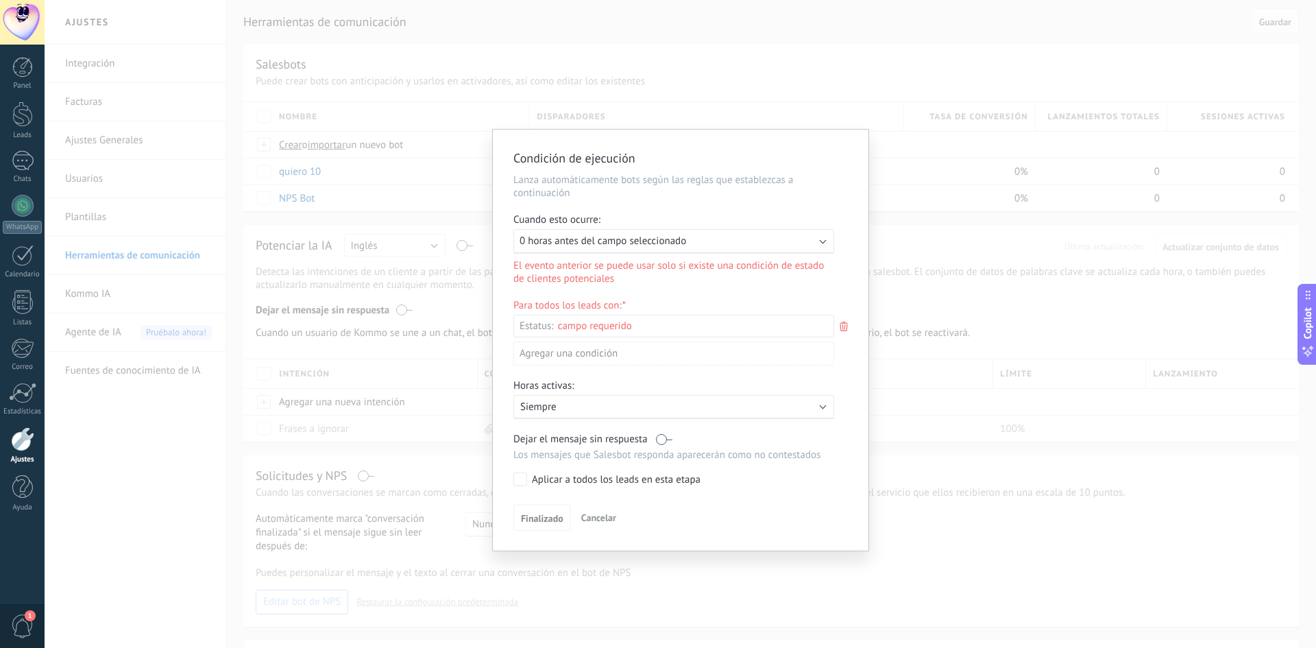
click at [888, 268] on div "Condición de ejecución Lanza automáticamente bots según las reglas que establez…" at bounding box center [680, 324] width 1271 height 648
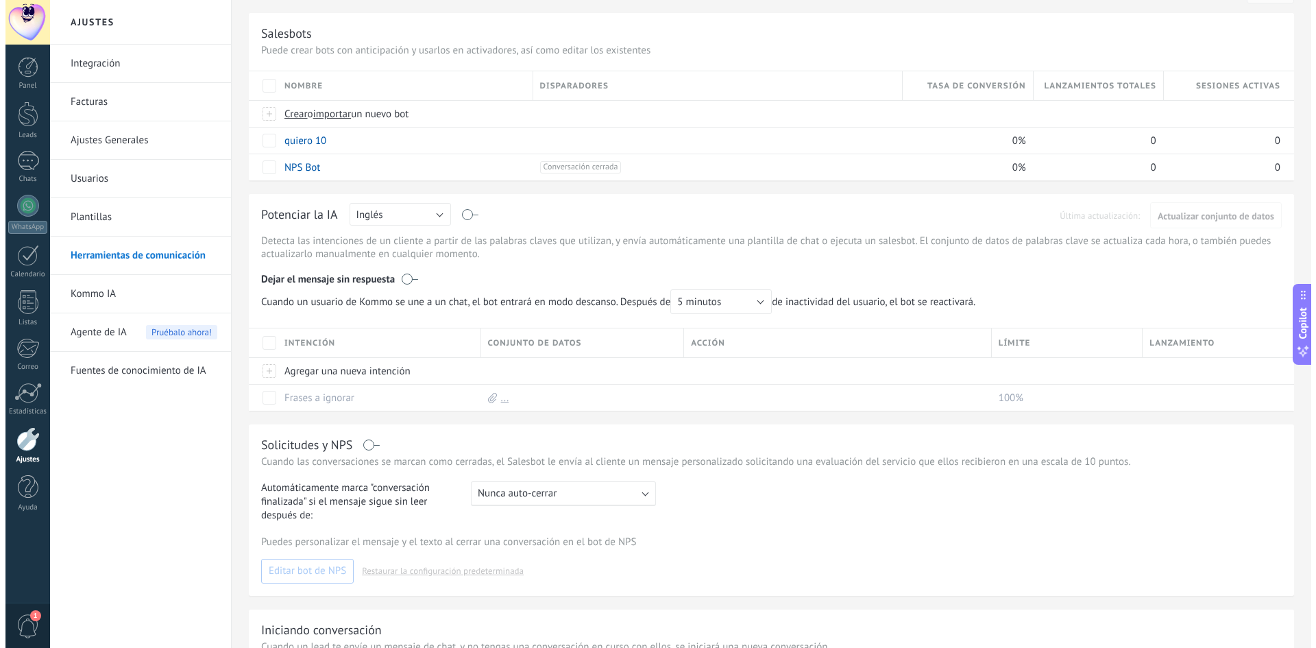
scroll to position [0, 0]
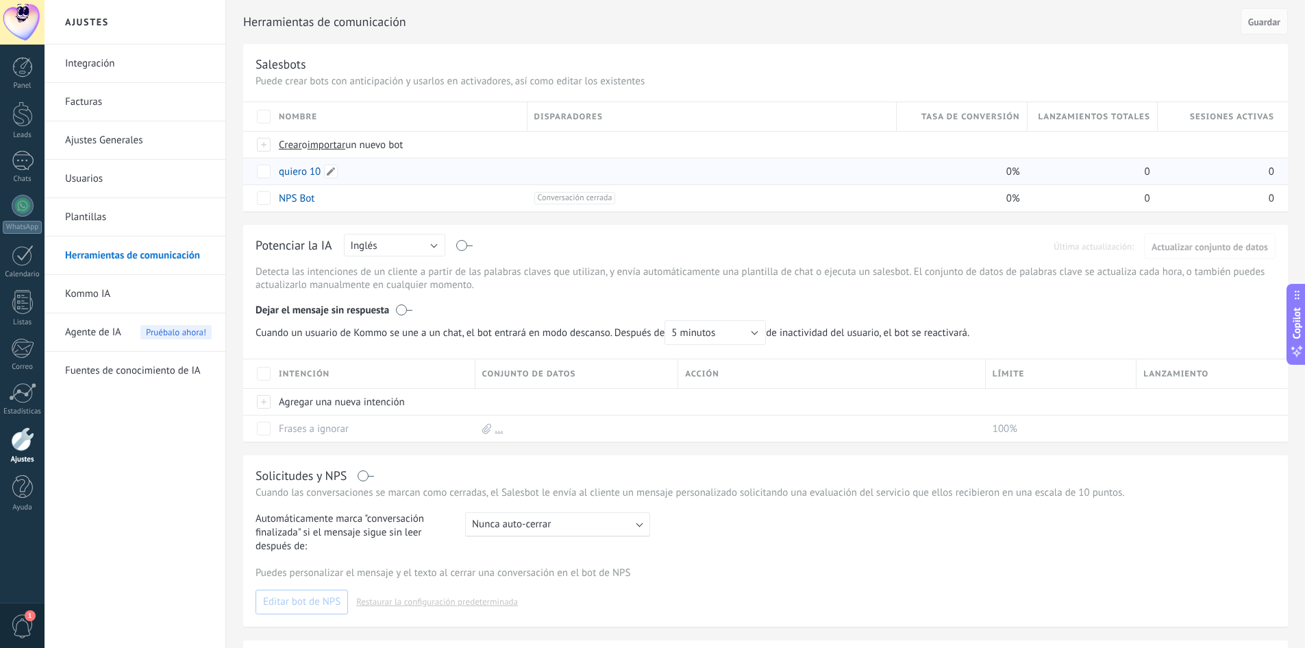
click at [295, 172] on link "quiero 10" at bounding box center [300, 171] width 42 height 13
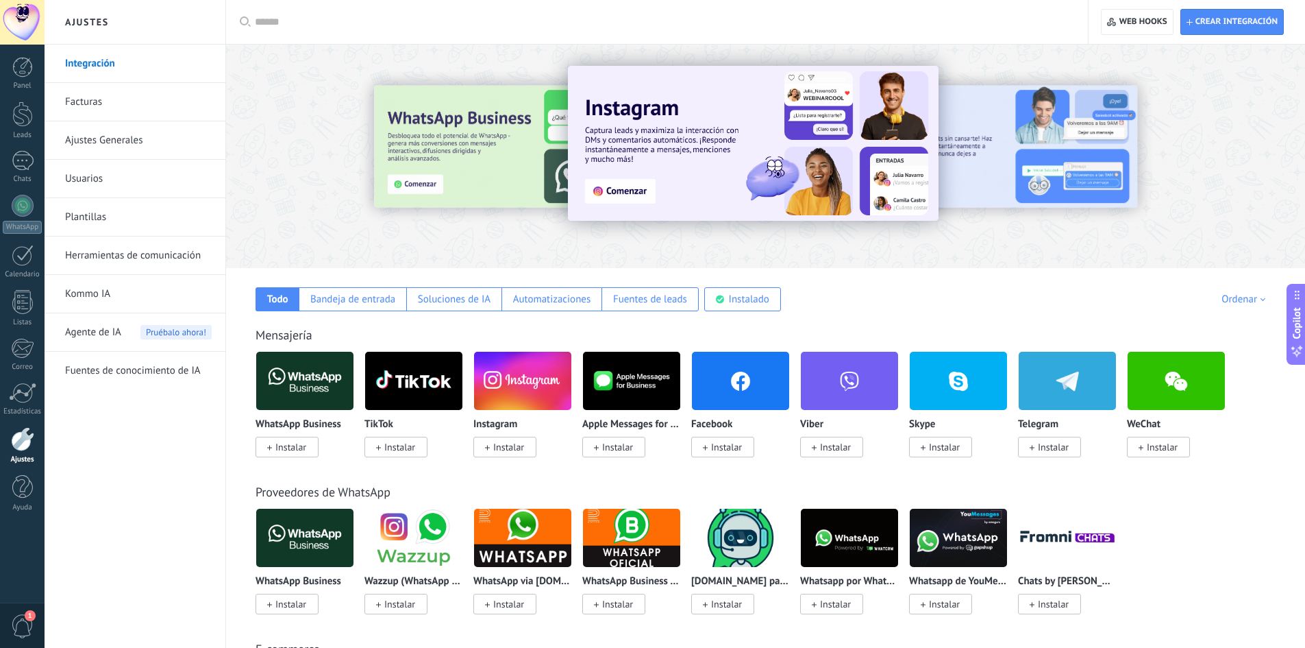
click at [498, 449] on span "Instalar" at bounding box center [508, 447] width 31 height 12
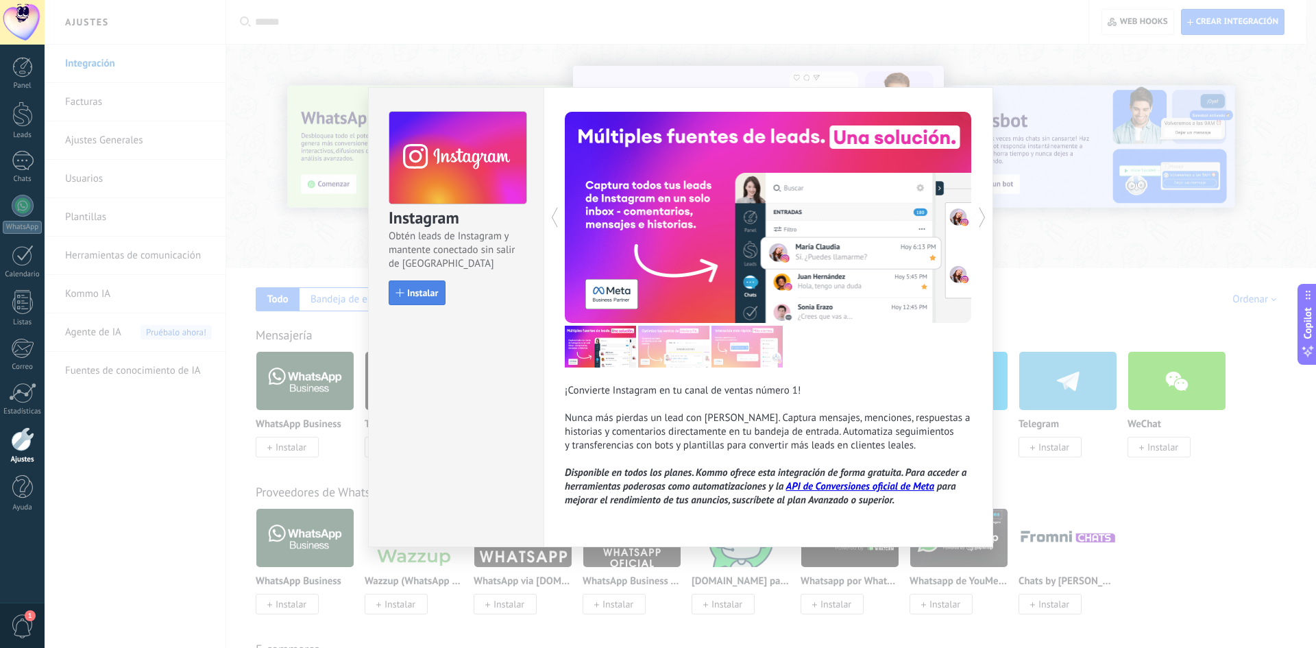
click at [410, 291] on span "Instalar" at bounding box center [422, 293] width 31 height 10
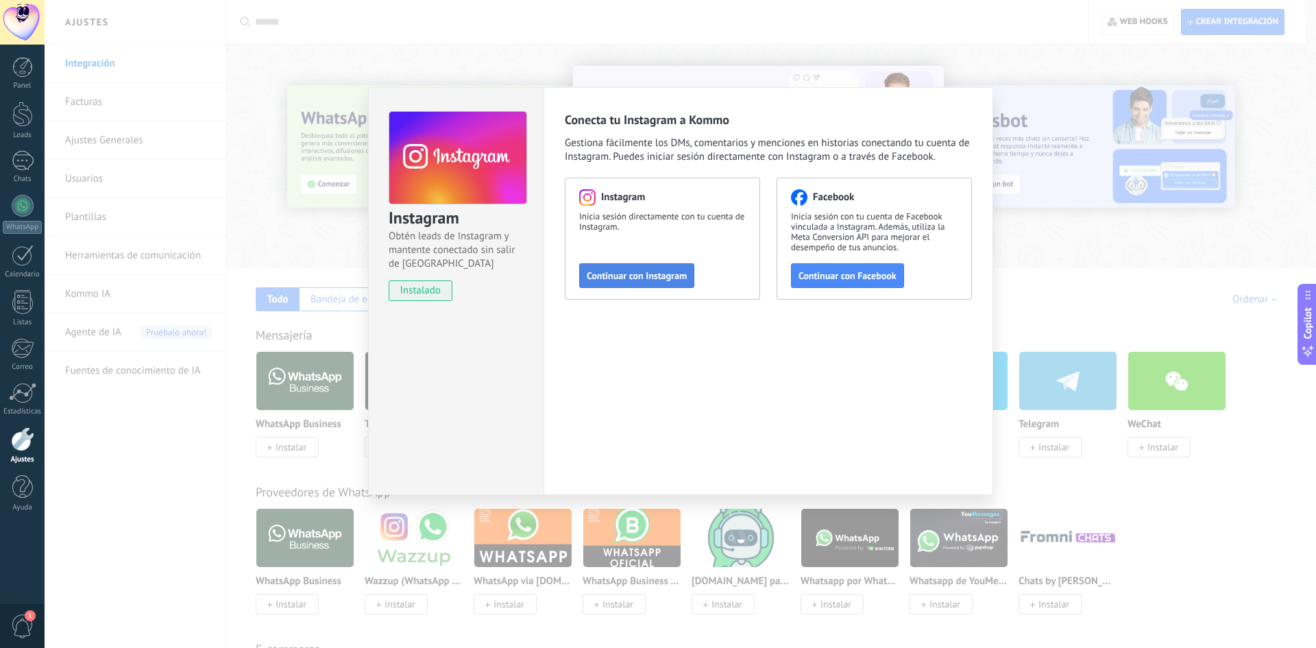
click at [630, 286] on button "Continuar con Instagram" at bounding box center [636, 275] width 115 height 25
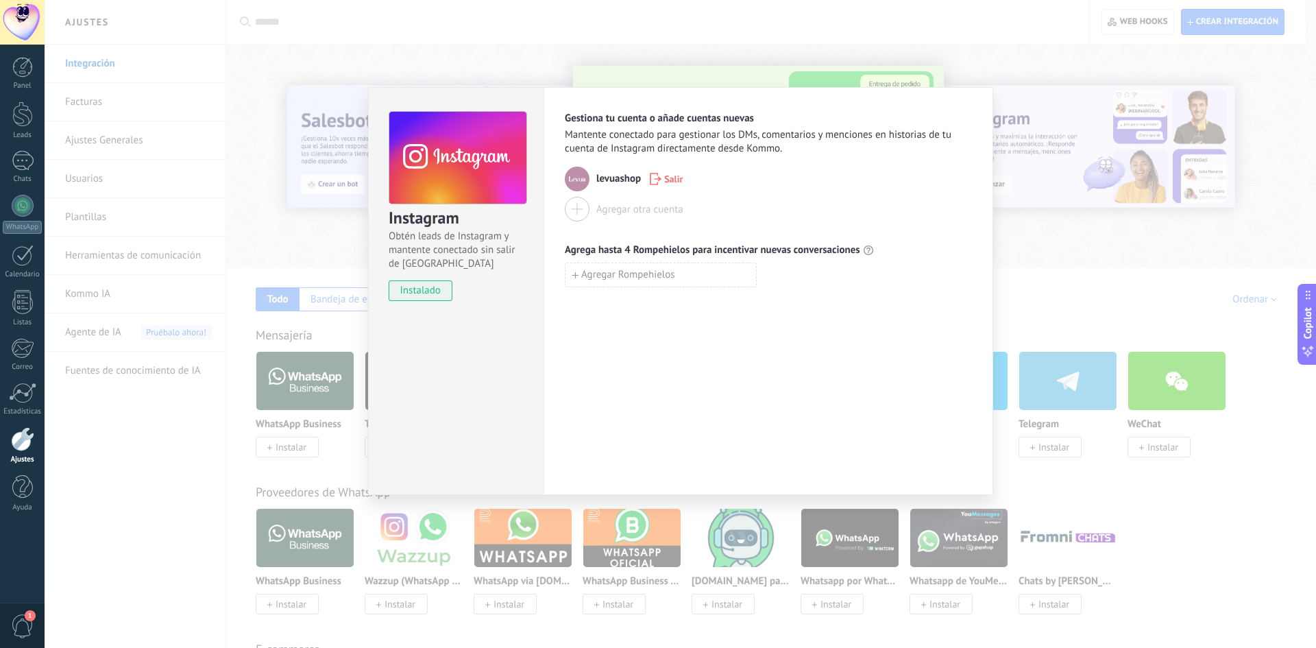
click at [871, 34] on div "Instagram Obtén leads de Instagram y mantente conectado sin salir de Kommo inst…" at bounding box center [680, 324] width 1271 height 648
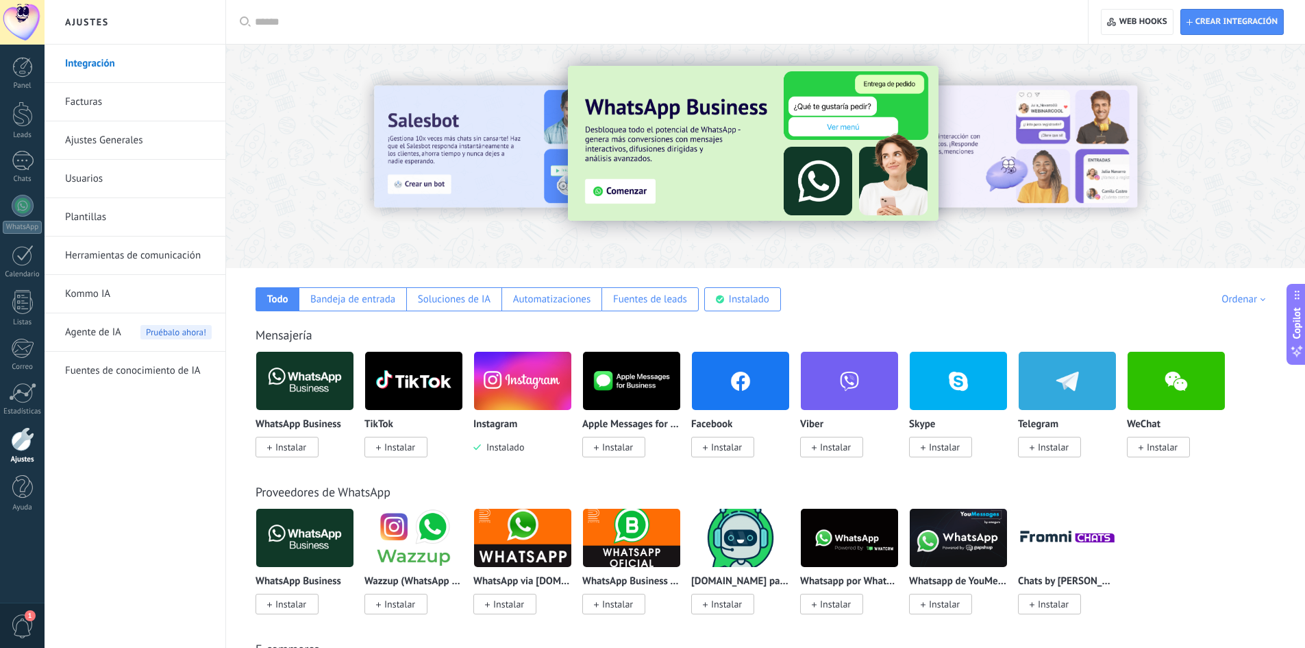
click at [143, 251] on link "Herramientas de comunicación" at bounding box center [138, 255] width 147 height 38
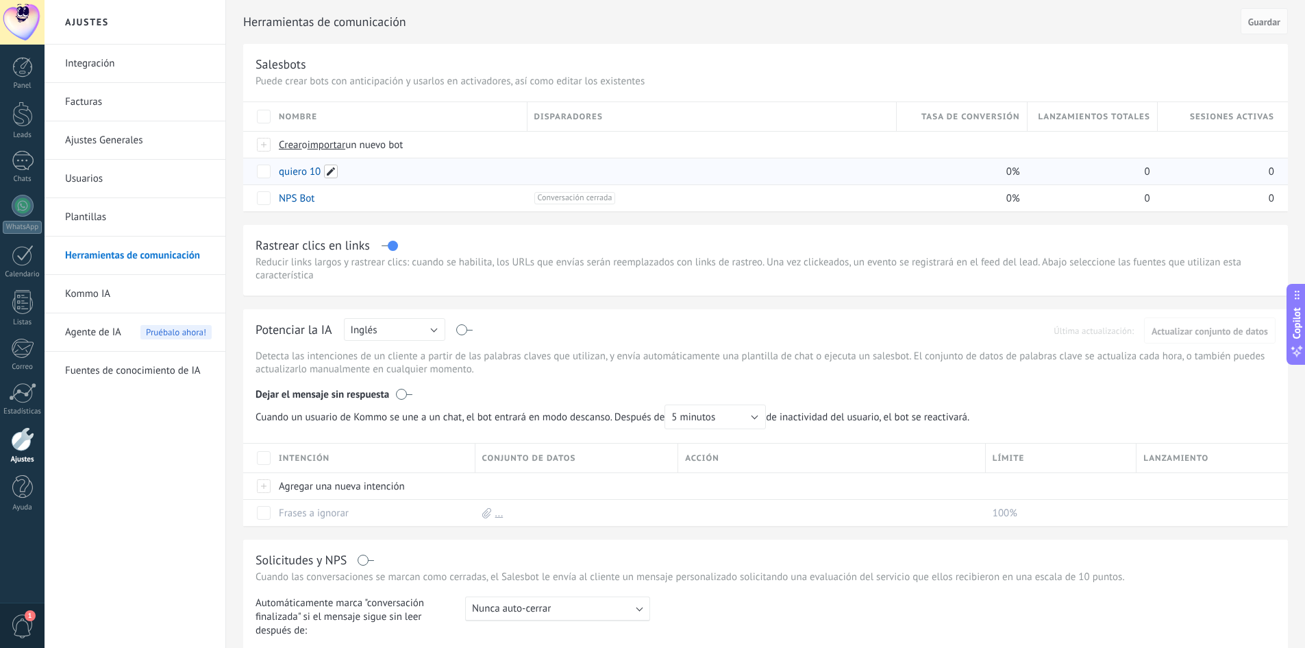
click at [326, 172] on span at bounding box center [331, 171] width 14 height 14
click at [310, 198] on span "Guardar" at bounding box center [310, 203] width 32 height 10
click at [373, 212] on button "Cancelar" at bounding box center [368, 202] width 46 height 26
click at [299, 176] on link "quiero 10" at bounding box center [300, 171] width 42 height 13
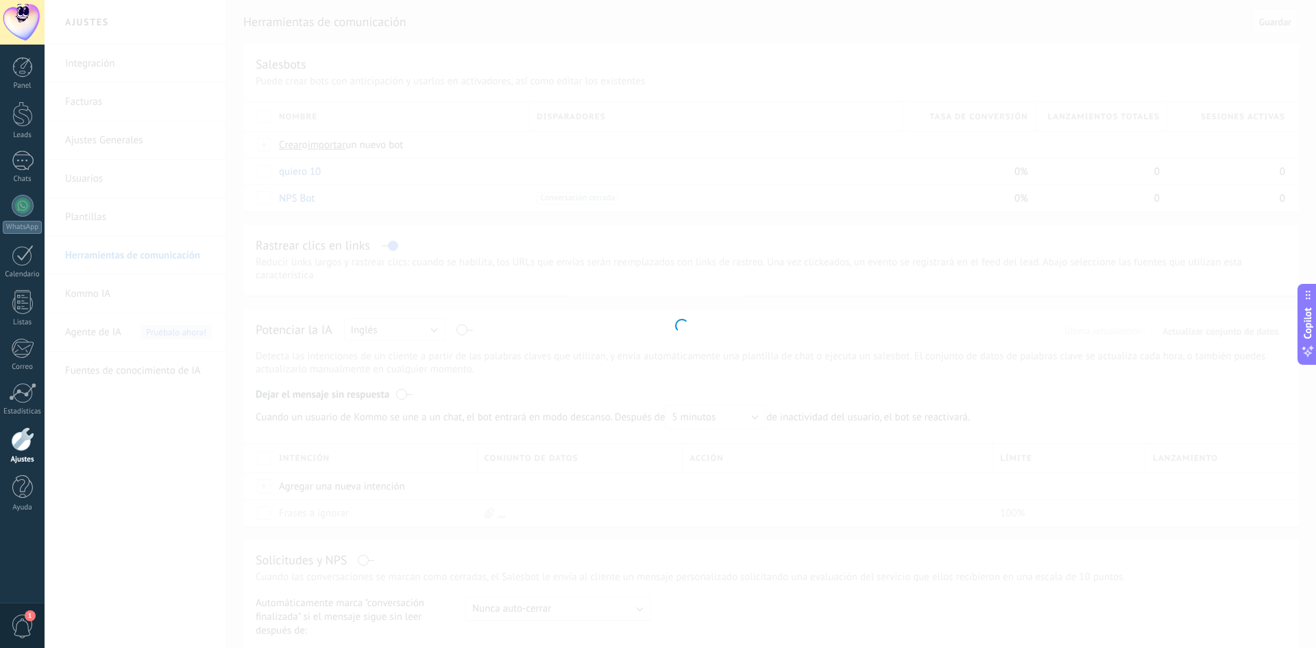
type input "*********"
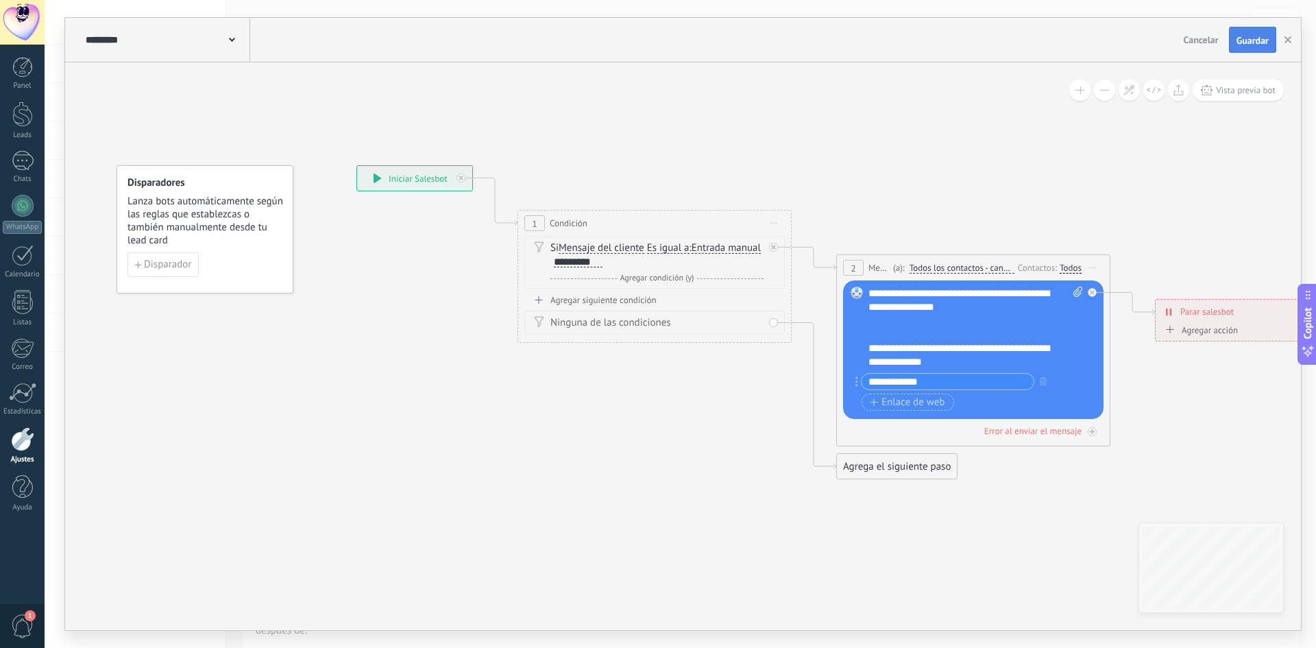
click at [1241, 38] on span "Guardar" at bounding box center [1252, 41] width 32 height 10
click at [1251, 36] on span "Guardar" at bounding box center [1252, 41] width 32 height 10
click at [236, 35] on div "********* quiero 10" at bounding box center [166, 40] width 168 height 44
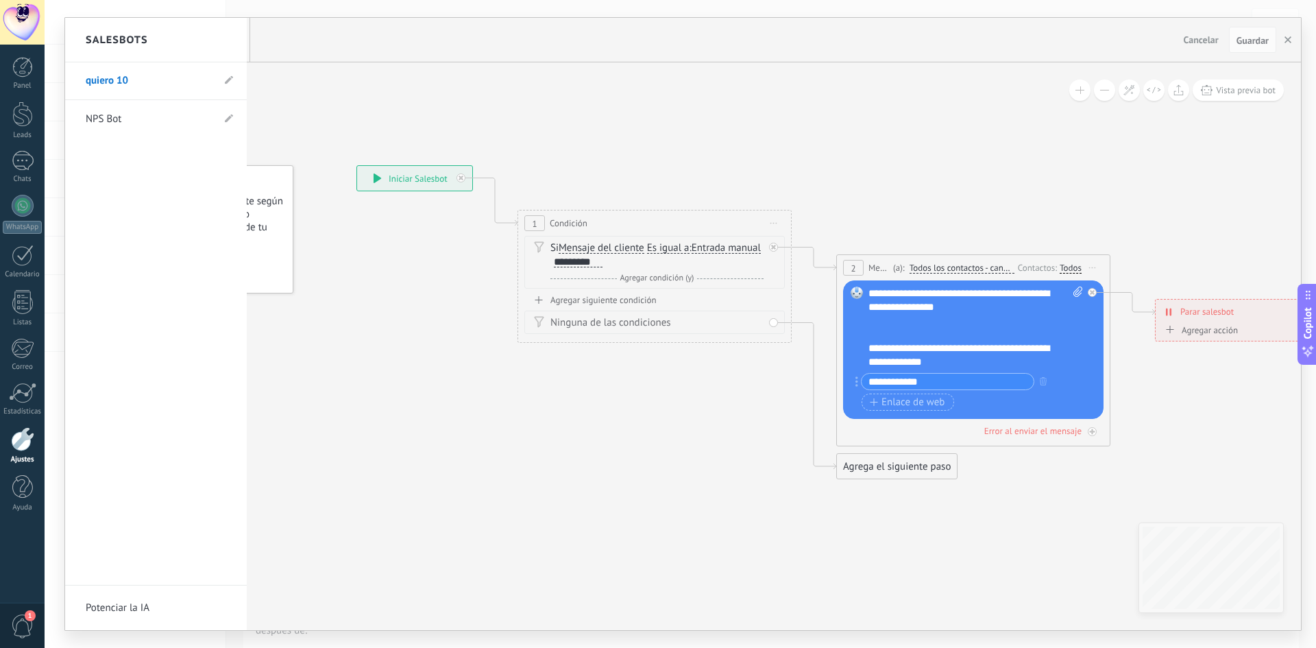
click at [230, 36] on div "Salesbots" at bounding box center [156, 40] width 182 height 45
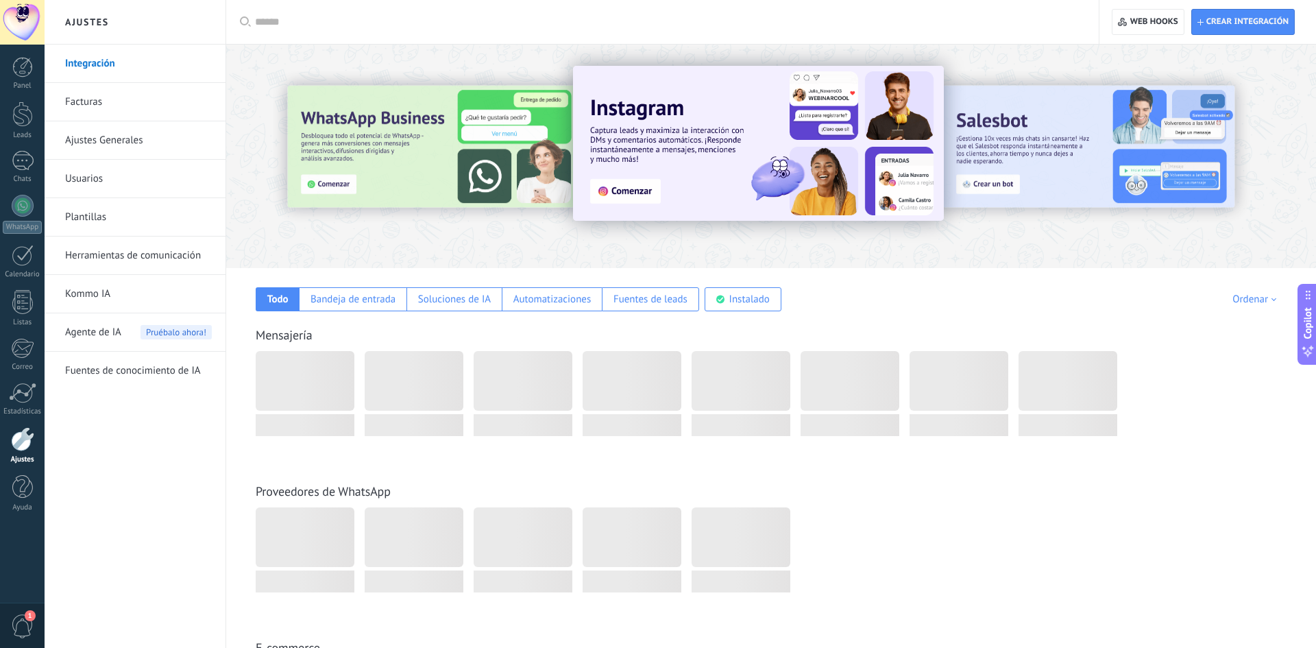
click at [130, 249] on link "Herramientas de comunicación" at bounding box center [138, 255] width 147 height 38
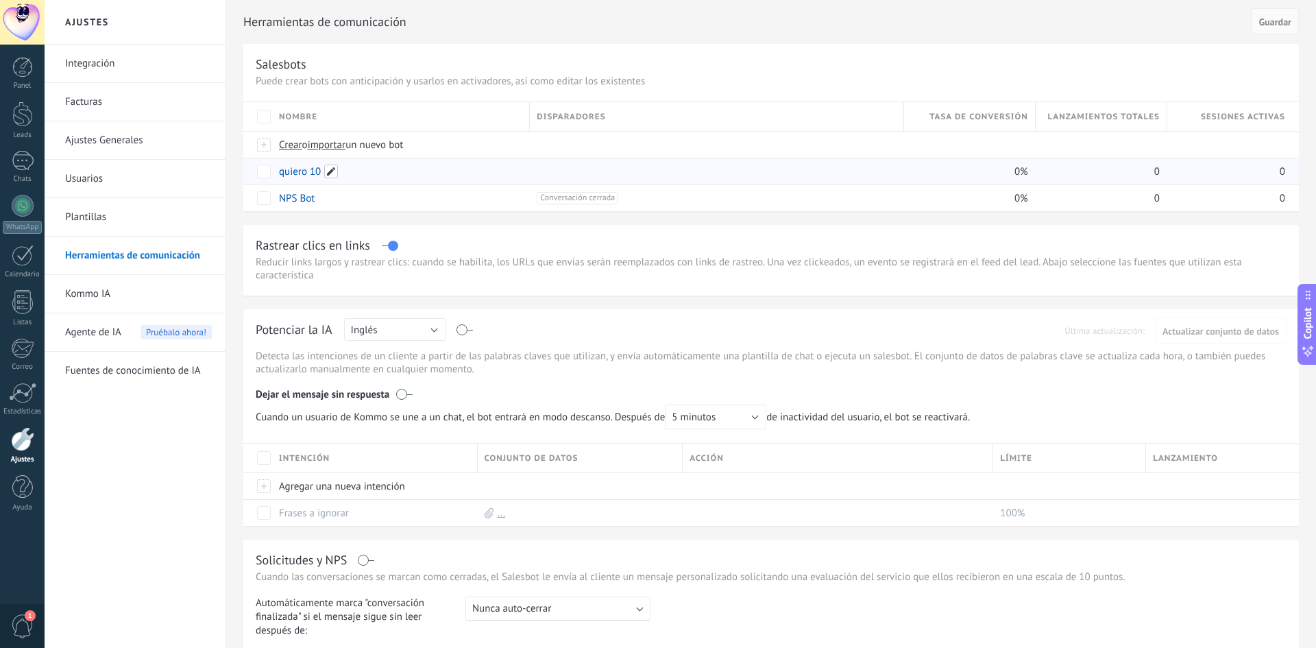
click at [326, 171] on span at bounding box center [331, 171] width 14 height 14
click at [369, 196] on button "Cancelar" at bounding box center [368, 202] width 46 height 26
click at [1169, 164] on div "0" at bounding box center [1226, 171] width 118 height 26
click at [1285, 166] on div "0" at bounding box center [1233, 171] width 132 height 27
drag, startPoint x: 1294, startPoint y: 169, endPoint x: 1048, endPoint y: 172, distance: 246.0
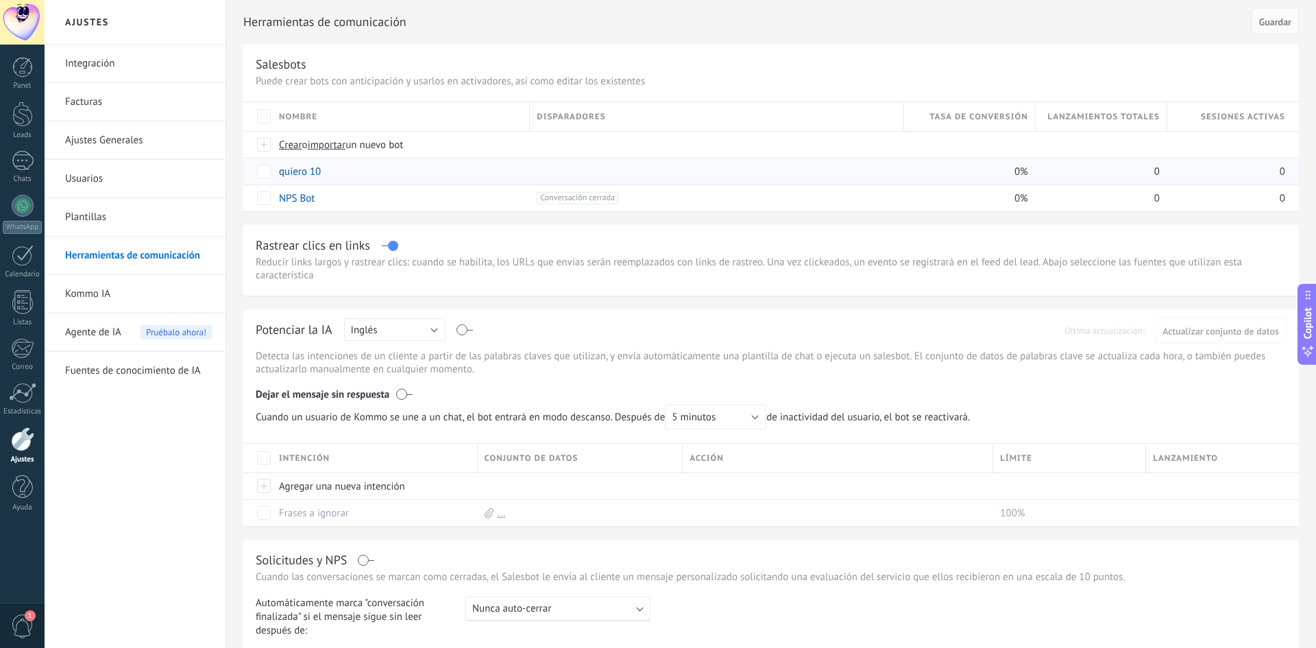
click at [1292, 171] on div "Herramientas de comunicación Cancelar Guardar Salesbots Puede crear bots con an…" at bounding box center [770, 473] width 1089 height 947
click at [299, 167] on link "quiero 10" at bounding box center [300, 171] width 42 height 13
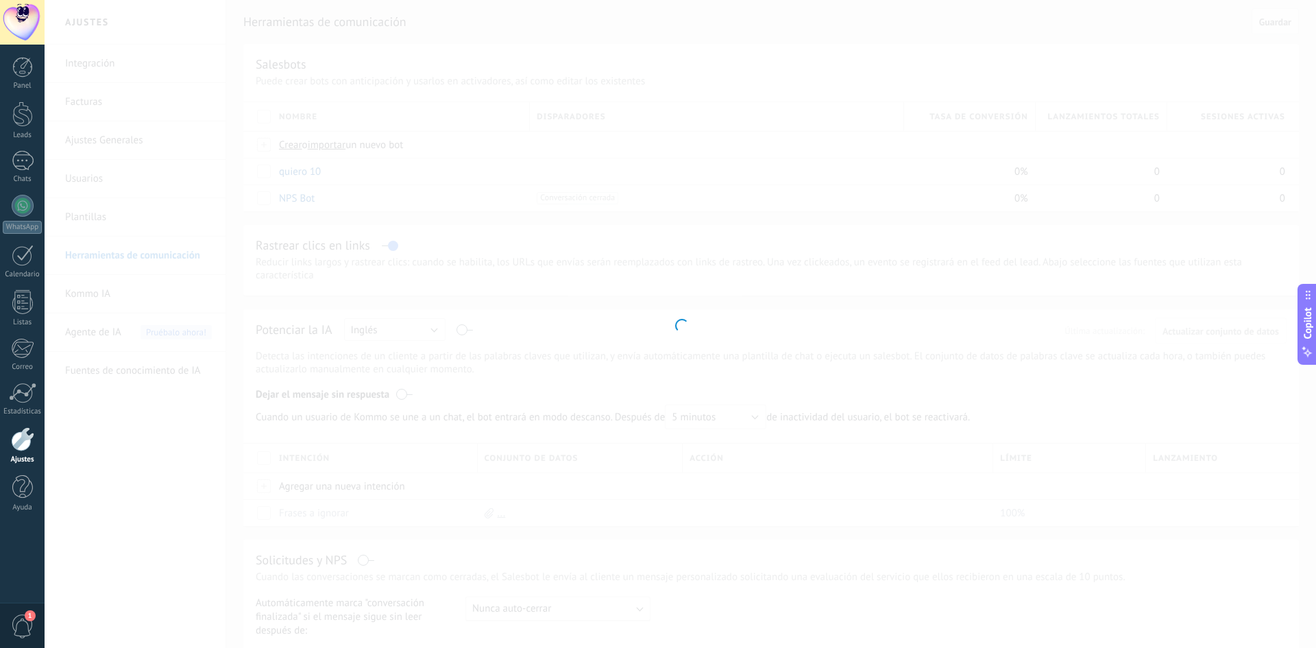
type input "*********"
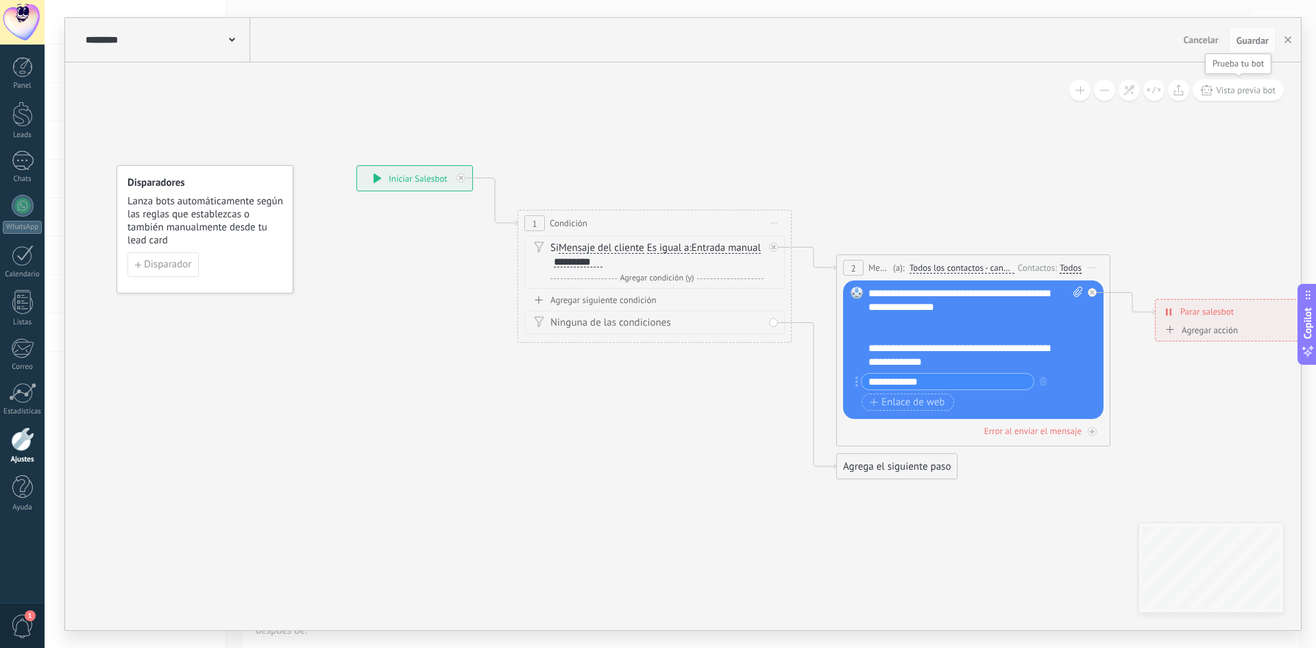
click at [1224, 88] on span "Vista previa bot" at bounding box center [1246, 90] width 60 height 12
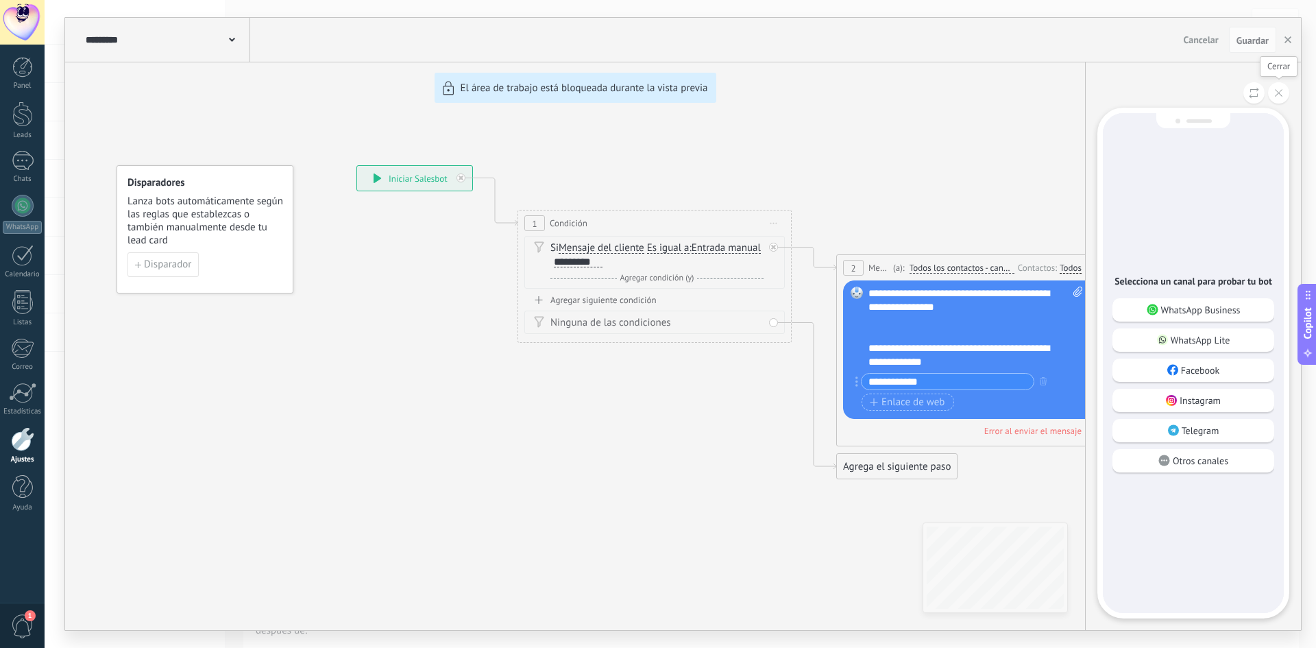
click at [1274, 97] on button at bounding box center [1278, 92] width 21 height 21
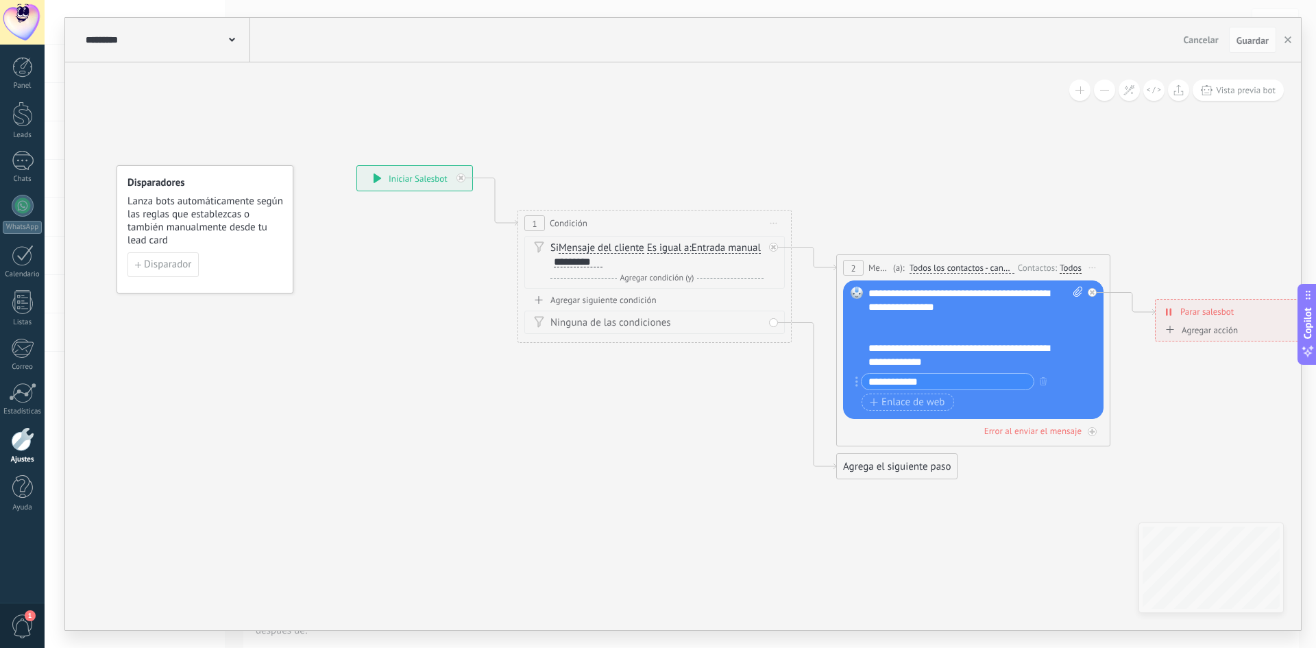
click at [942, 336] on div "**********" at bounding box center [975, 327] width 214 height 82
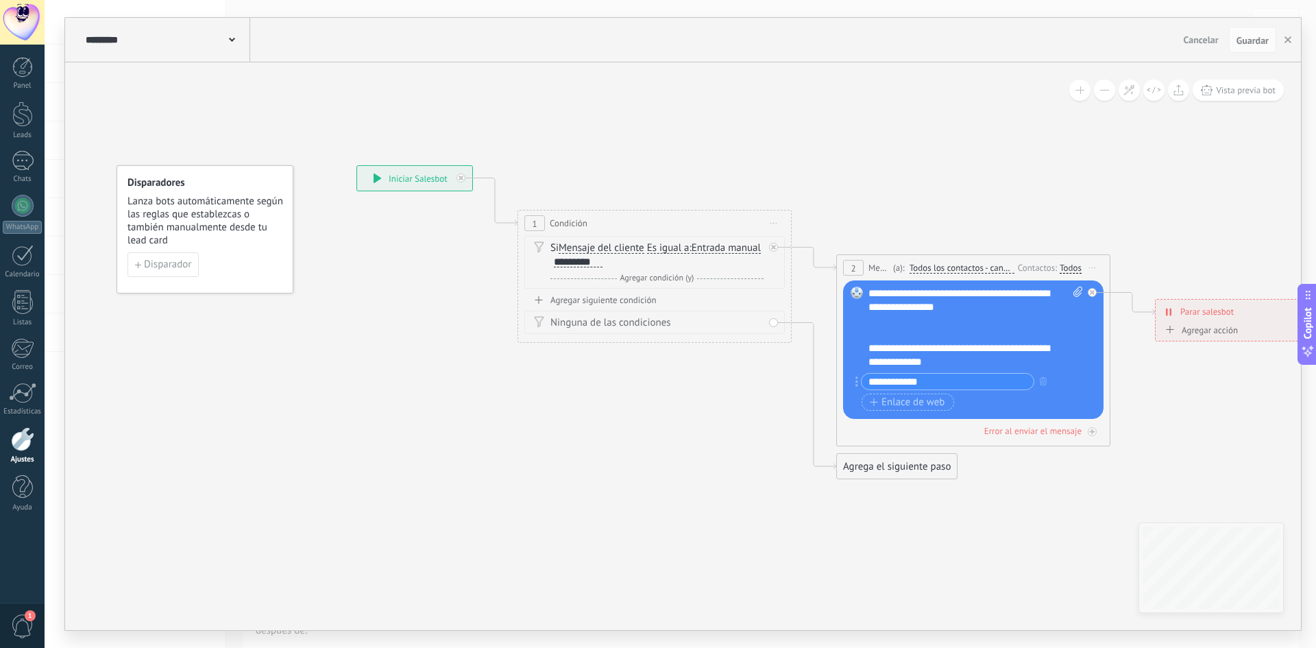
click at [937, 362] on div "**********" at bounding box center [975, 327] width 214 height 82
click at [897, 348] on div "**********" at bounding box center [975, 327] width 214 height 82
click at [894, 330] on div "**********" at bounding box center [975, 327] width 214 height 82
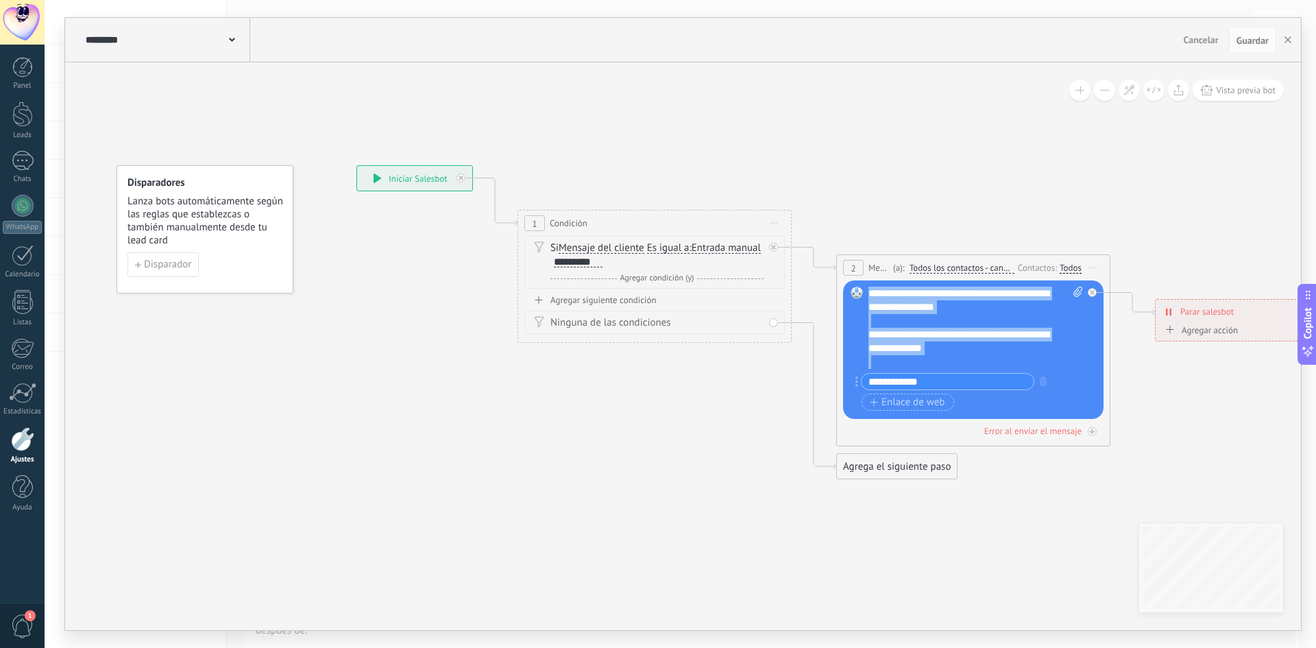
drag, startPoint x: 1005, startPoint y: 358, endPoint x: 845, endPoint y: 247, distance: 195.4
click at [356, 165] on div "**********" at bounding box center [356, 165] width 0 height 0
copy div "**********"
click at [870, 212] on icon at bounding box center [884, 322] width 1740 height 999
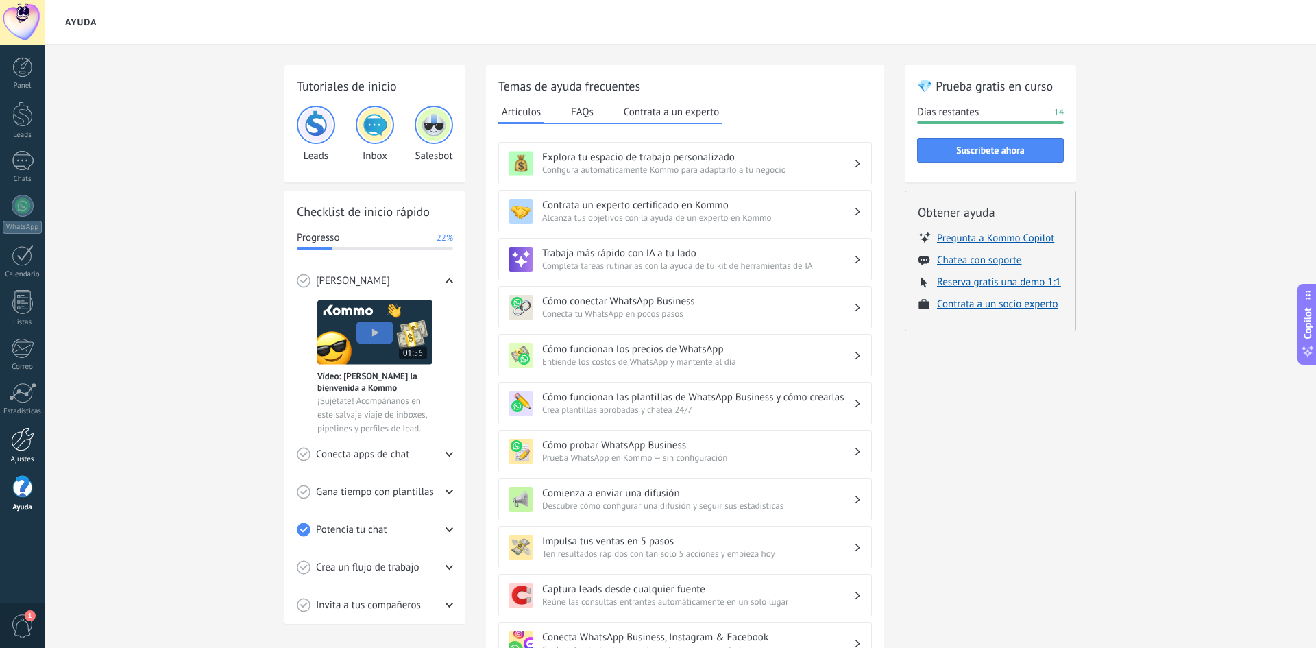
click at [34, 445] on link "Ajustes" at bounding box center [22, 445] width 45 height 37
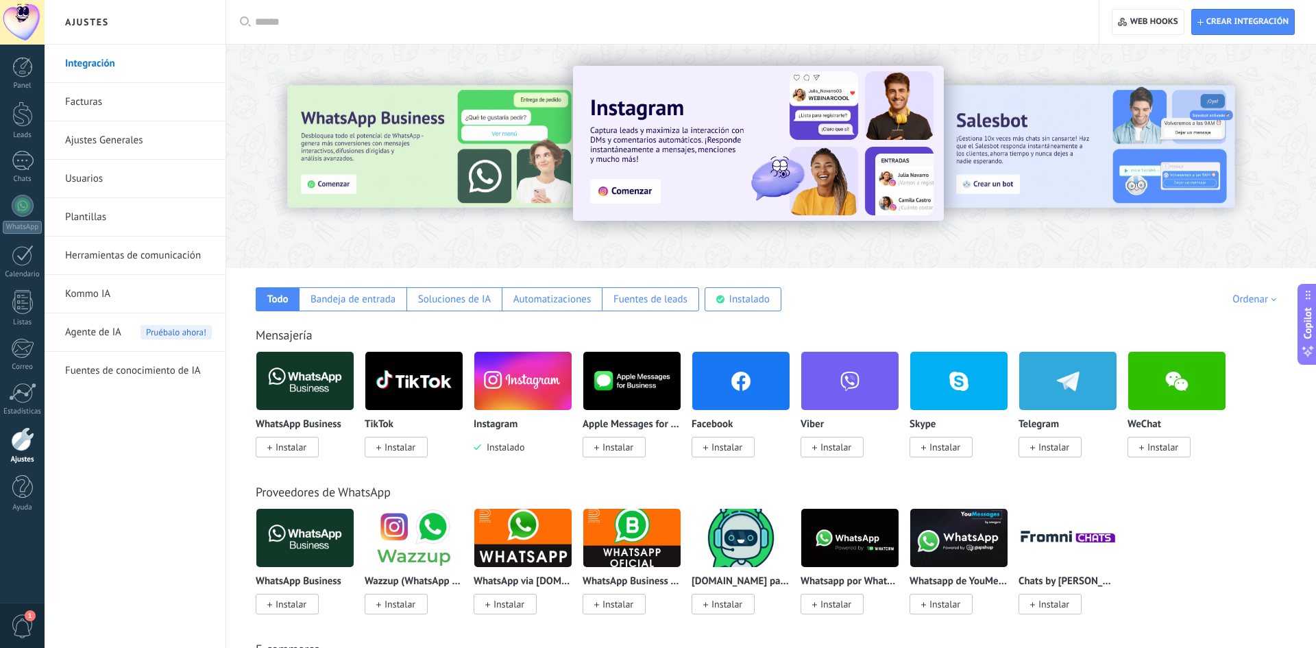
click at [135, 256] on link "Herramientas de comunicación" at bounding box center [138, 255] width 147 height 38
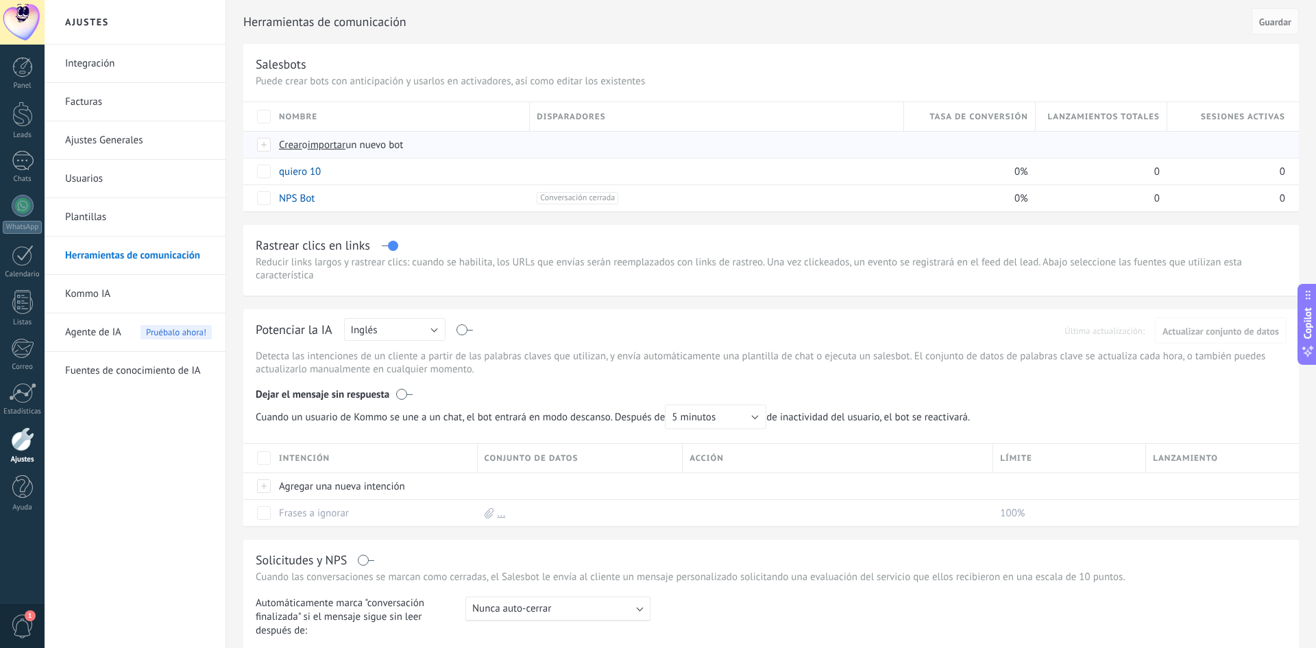
click at [286, 149] on span "Crear" at bounding box center [290, 144] width 23 height 13
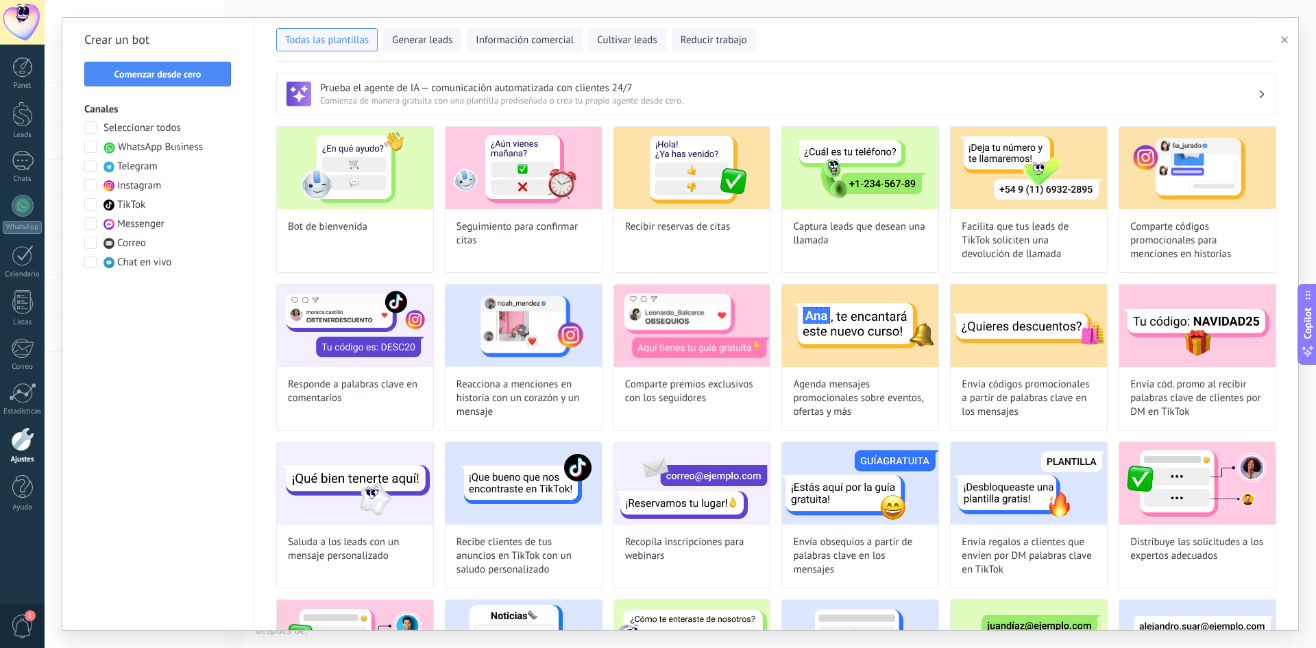
type input "**********"
click at [169, 81] on button "Comenzar desde cero" at bounding box center [157, 74] width 147 height 25
click at [169, 81] on icon at bounding box center [471, 369] width 921 height 1182
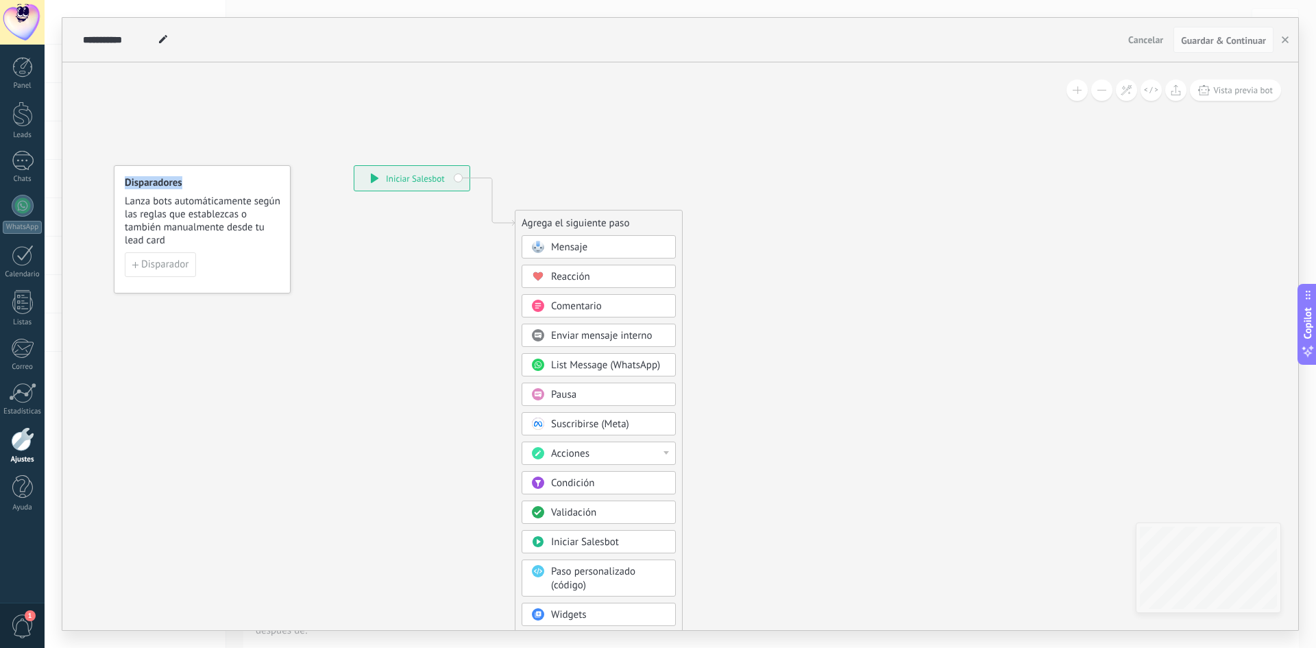
click at [595, 487] on div "Condición" at bounding box center [608, 483] width 115 height 14
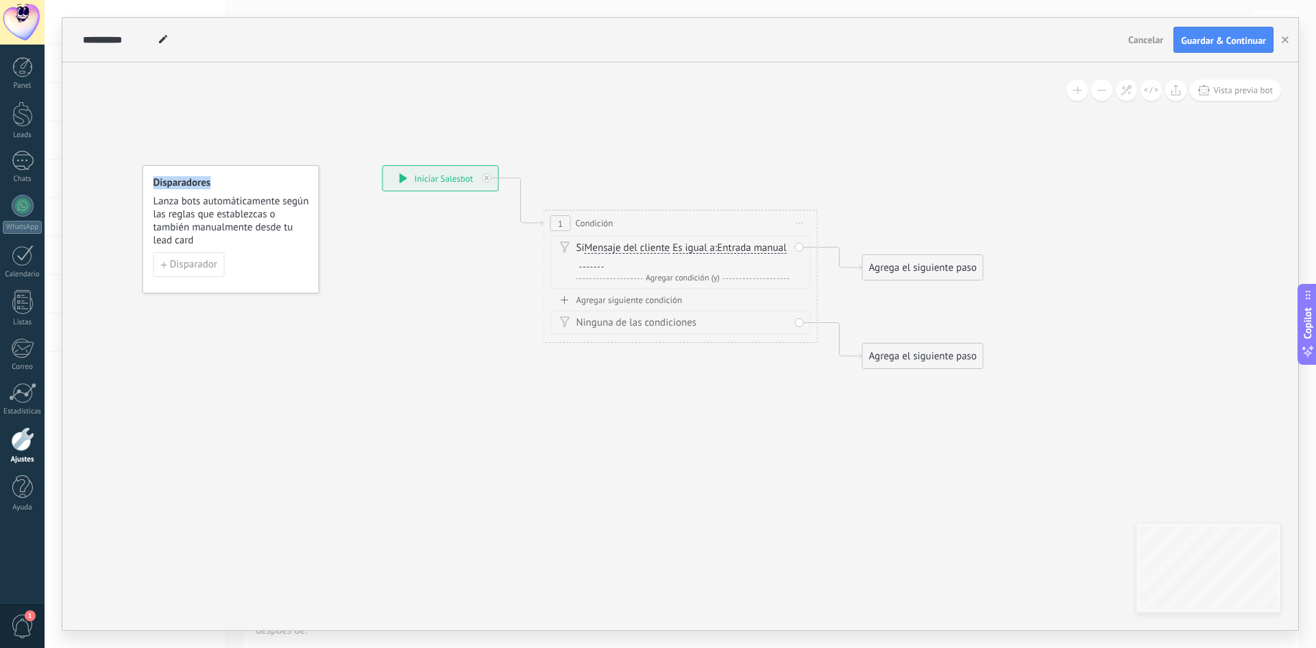
click at [677, 268] on div "Si Mensaje del cliente Mensaje del cliente Comentario del cliente El cliente Có…" at bounding box center [682, 254] width 213 height 27
drag, startPoint x: 672, startPoint y: 263, endPoint x: 663, endPoint y: 266, distance: 9.3
click at [604, 263] on div at bounding box center [592, 261] width 24 height 11
click at [934, 271] on div "Agrega el siguiente paso" at bounding box center [923, 267] width 120 height 23
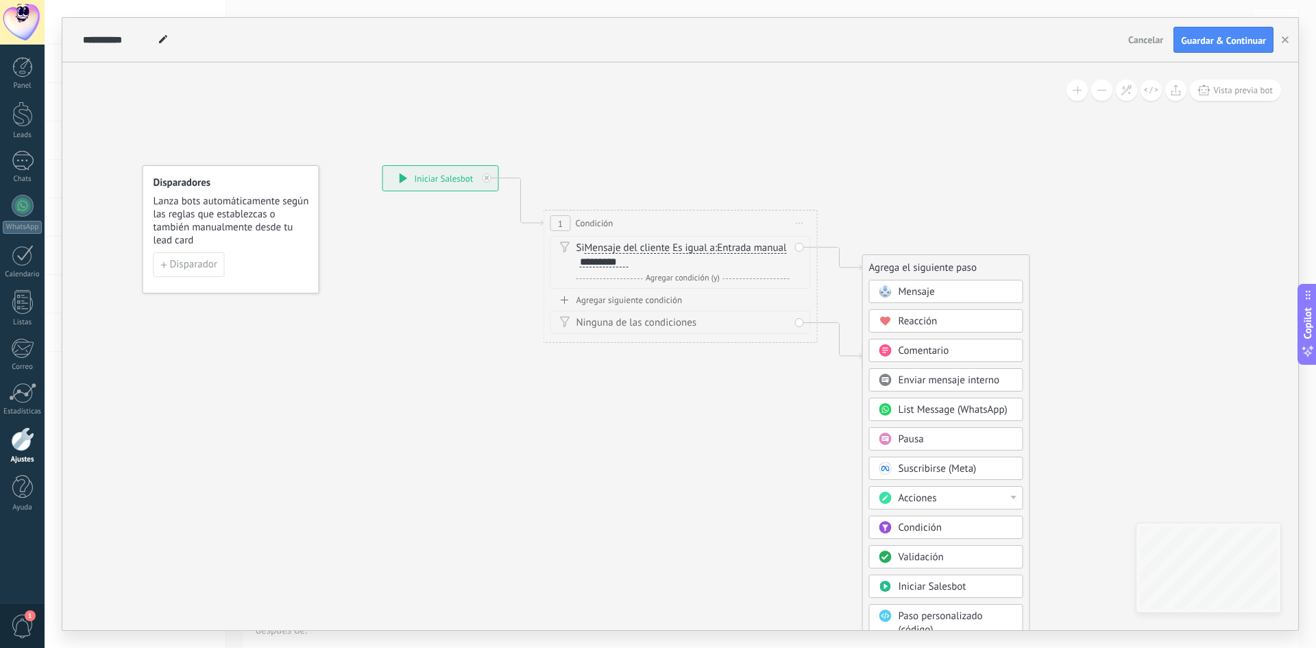
click at [939, 291] on div "Mensaje" at bounding box center [955, 292] width 115 height 14
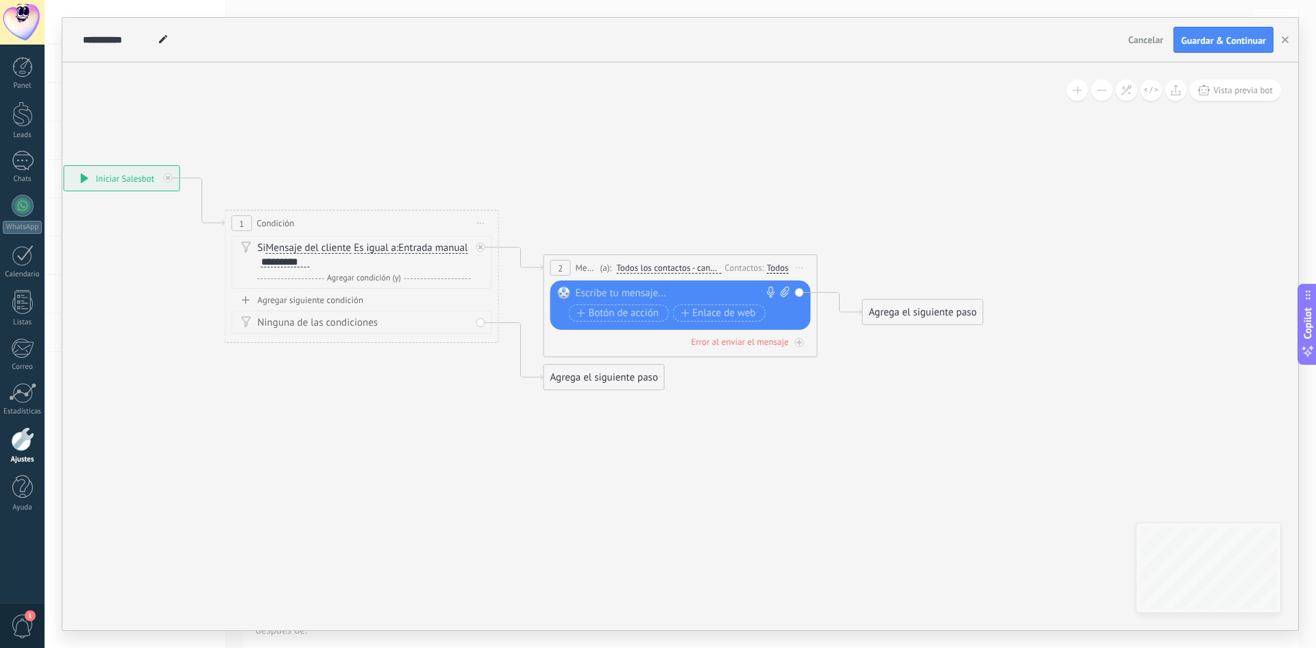
click at [685, 285] on div "Reemplazar Quitar Convertir a mensaje de voz Arrastre la imagen aquí para adjun…" at bounding box center [680, 304] width 260 height 49
click at [666, 297] on div at bounding box center [678, 293] width 204 height 14
paste div
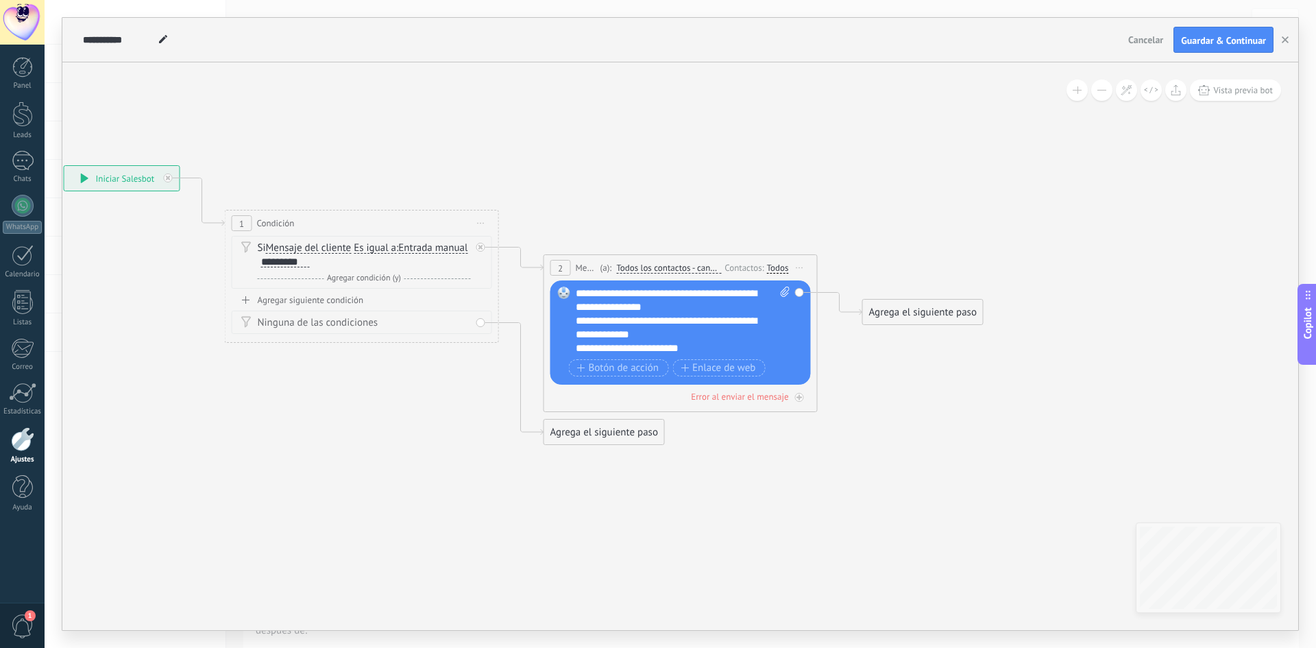
click at [706, 300] on div "**********" at bounding box center [683, 320] width 214 height 69
click at [706, 306] on div "**********" at bounding box center [683, 320] width 214 height 69
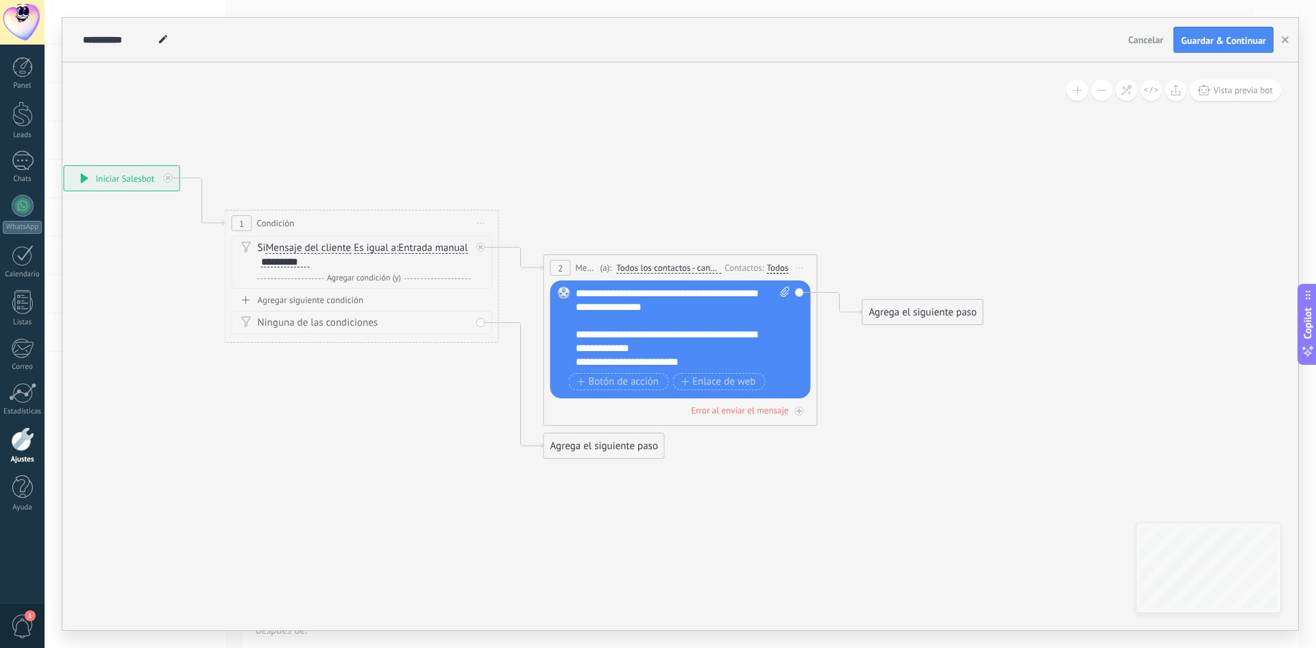
click at [674, 345] on div "**********" at bounding box center [671, 341] width 190 height 27
click at [918, 311] on div "Agrega el siguiente paso" at bounding box center [923, 312] width 120 height 23
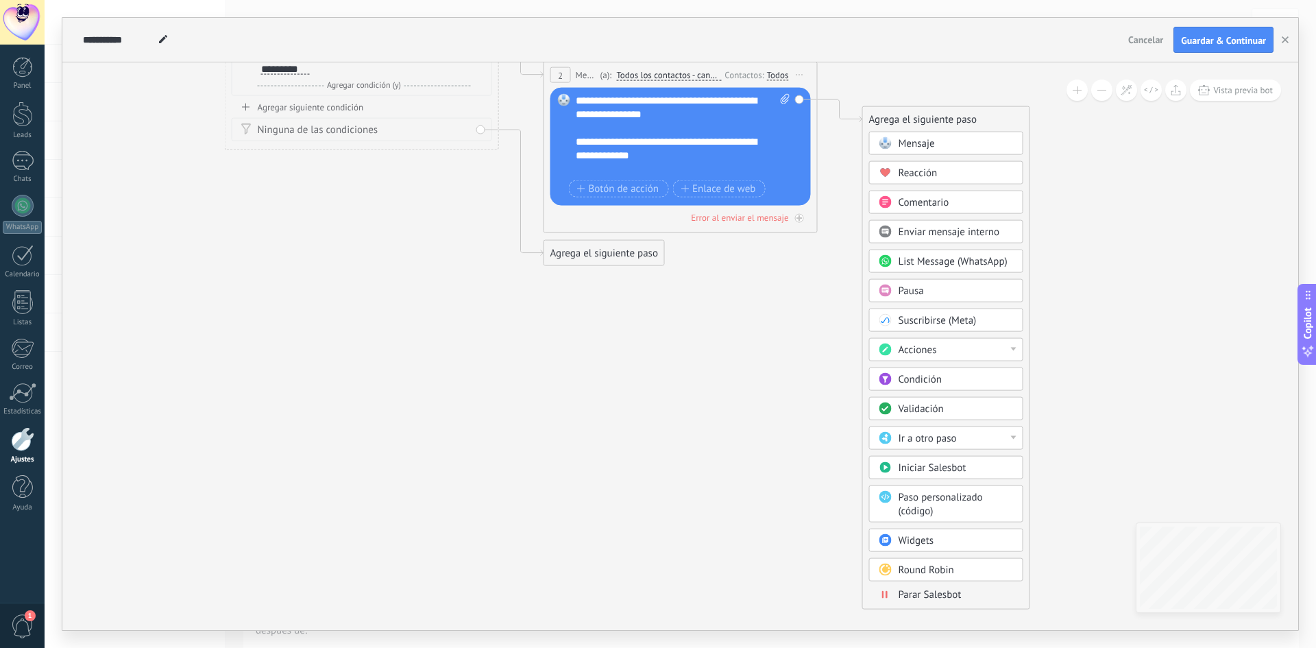
click at [939, 598] on span "Parar Salesbot" at bounding box center [929, 594] width 63 height 13
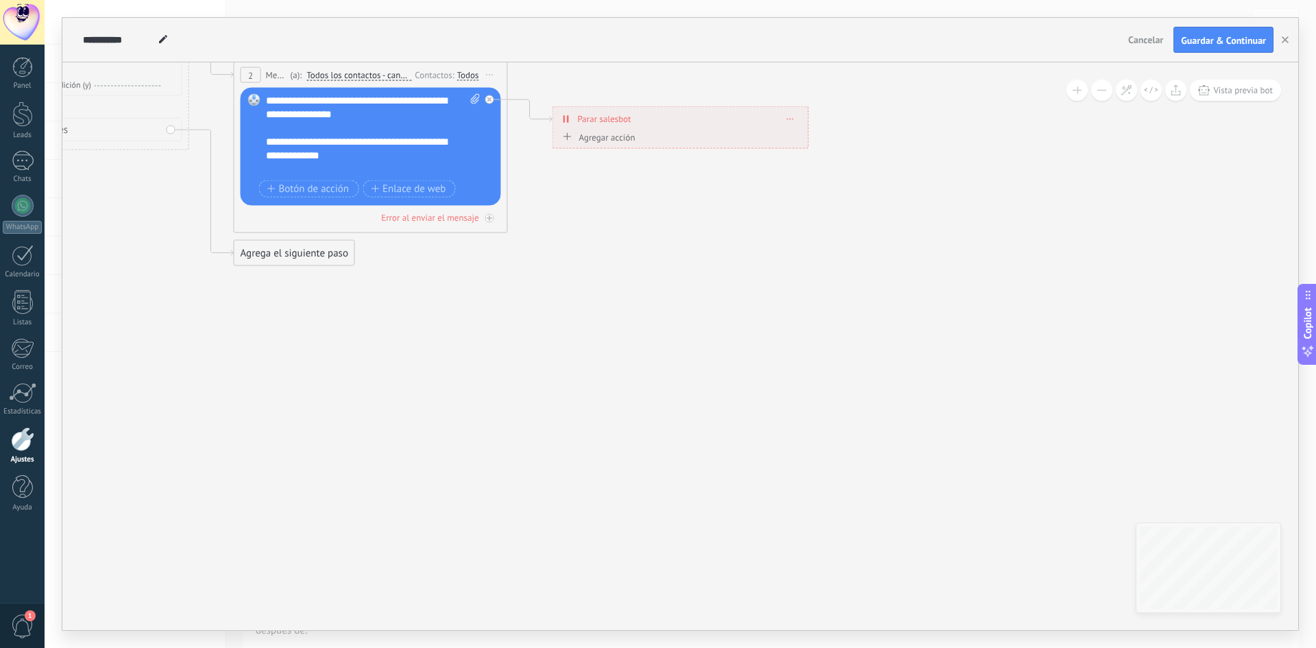
click at [282, 254] on div "Agrega el siguiente paso" at bounding box center [294, 253] width 120 height 23
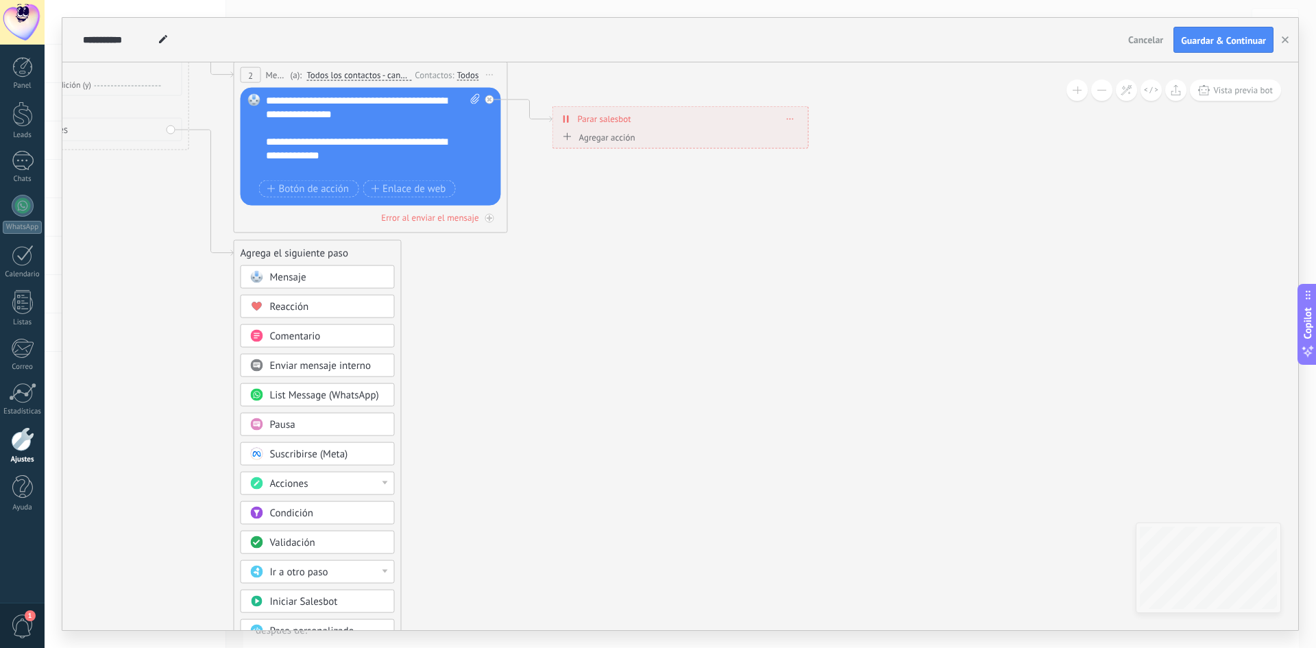
drag, startPoint x: 406, startPoint y: 543, endPoint x: 436, endPoint y: 477, distance: 72.1
click at [436, 477] on div "**********" at bounding box center [679, 345] width 1235 height 567
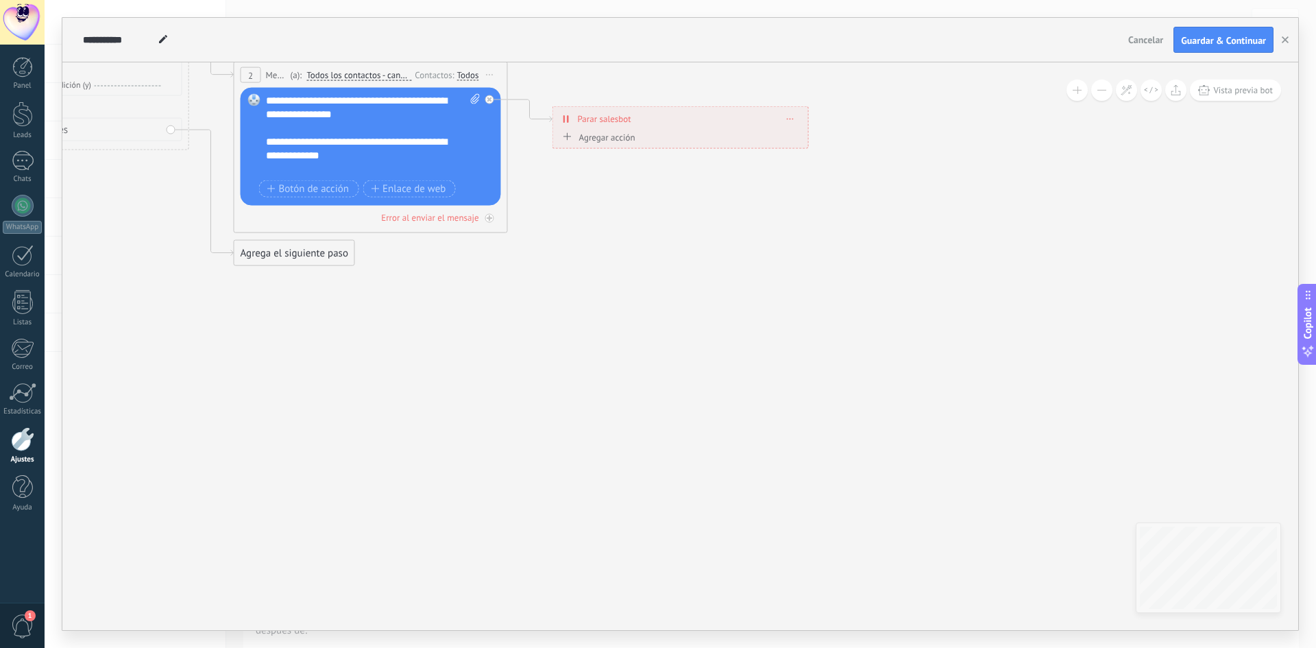
click at [342, 246] on div "Agrega el siguiente paso" at bounding box center [294, 253] width 120 height 23
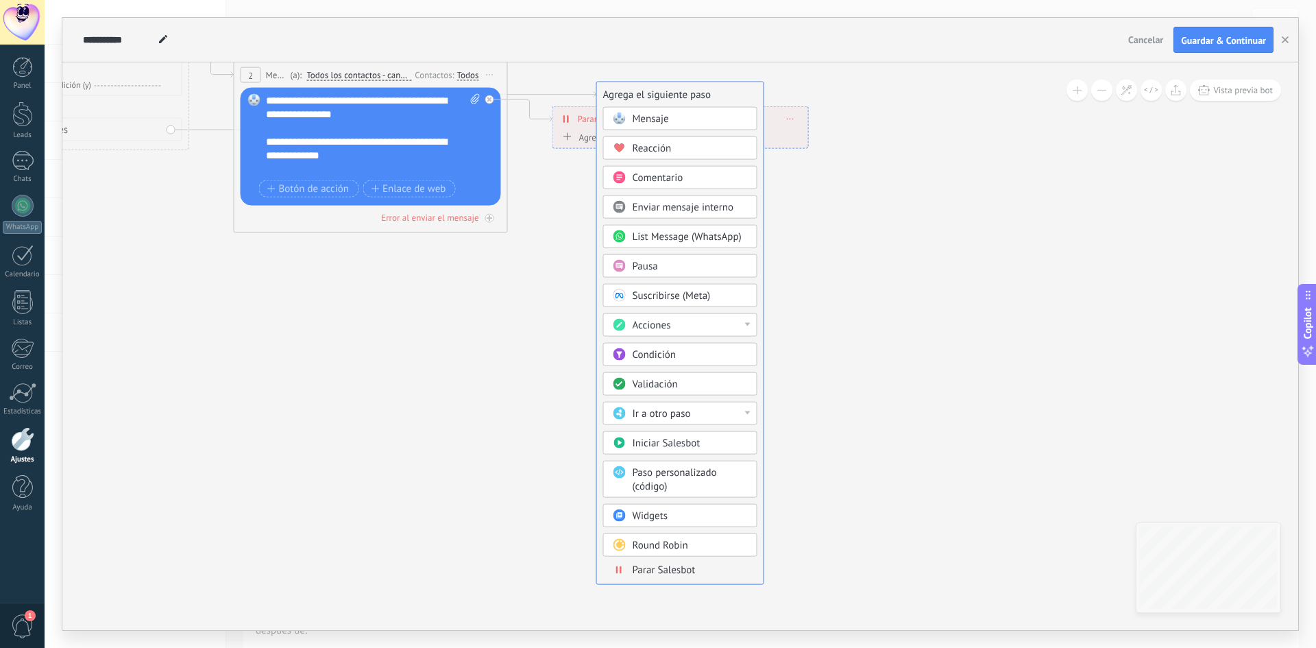
drag, startPoint x: 330, startPoint y: 255, endPoint x: 691, endPoint y: 97, distance: 394.3
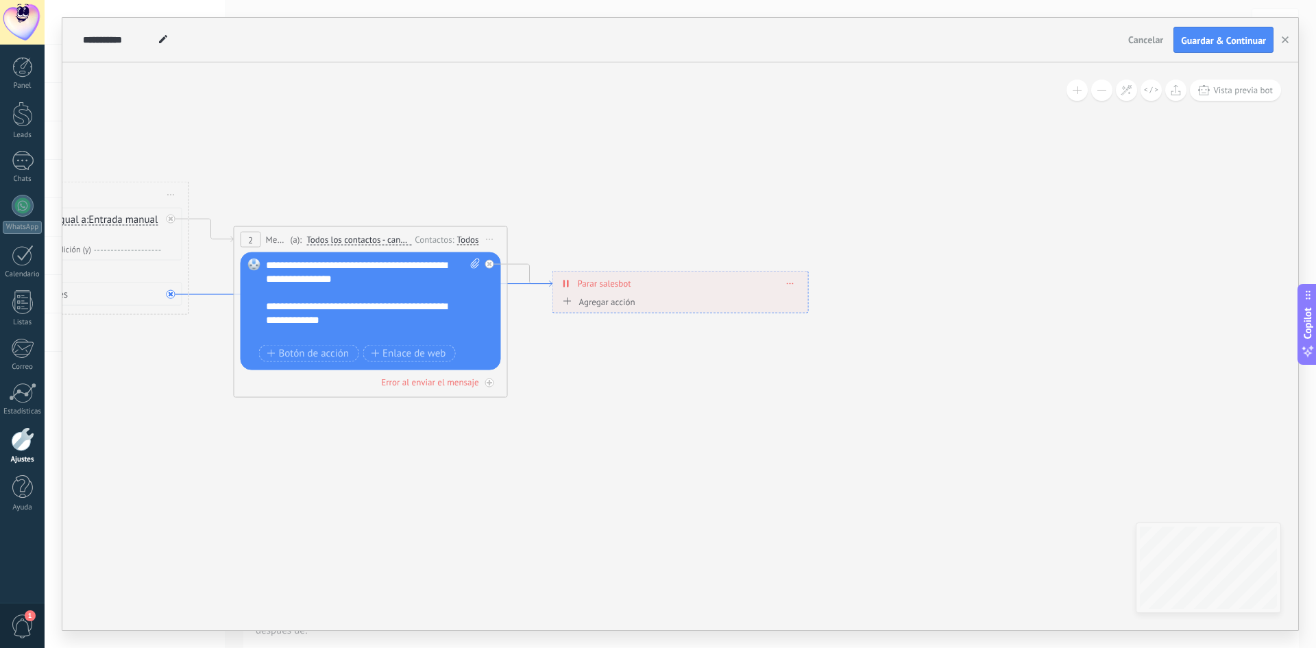
click at [204, 295] on icon at bounding box center [370, 288] width 363 height 14
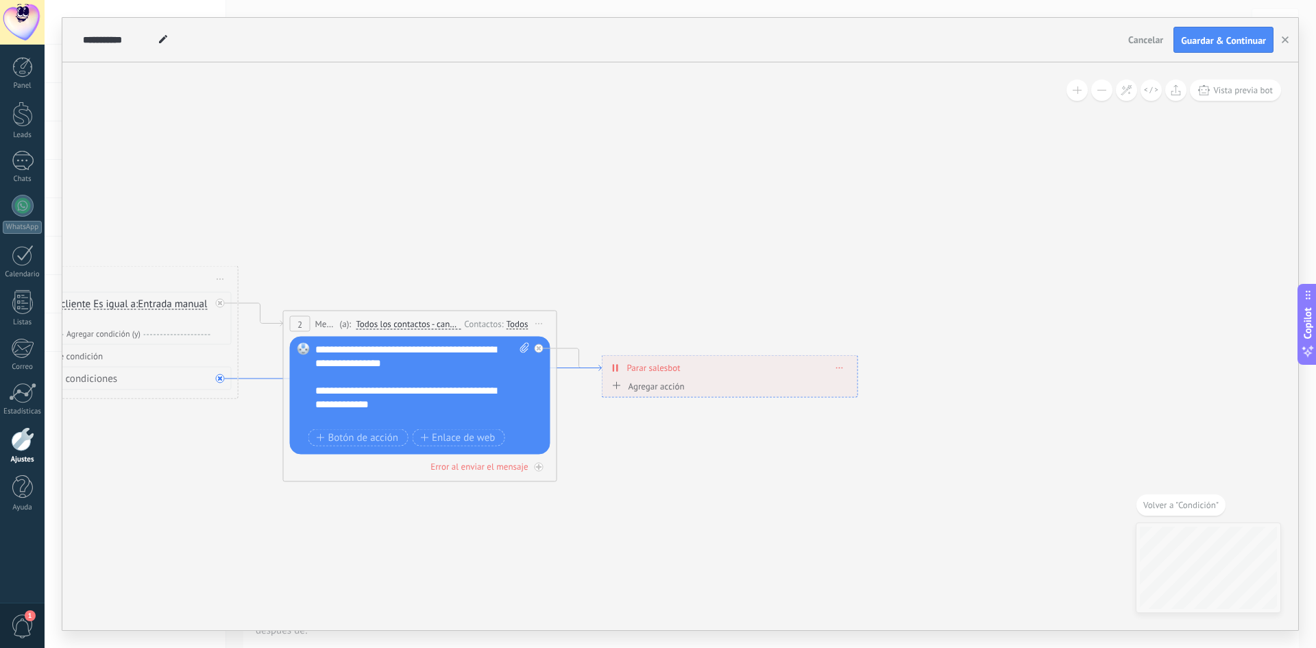
drag, startPoint x: 202, startPoint y: 349, endPoint x: 252, endPoint y: 369, distance: 53.6
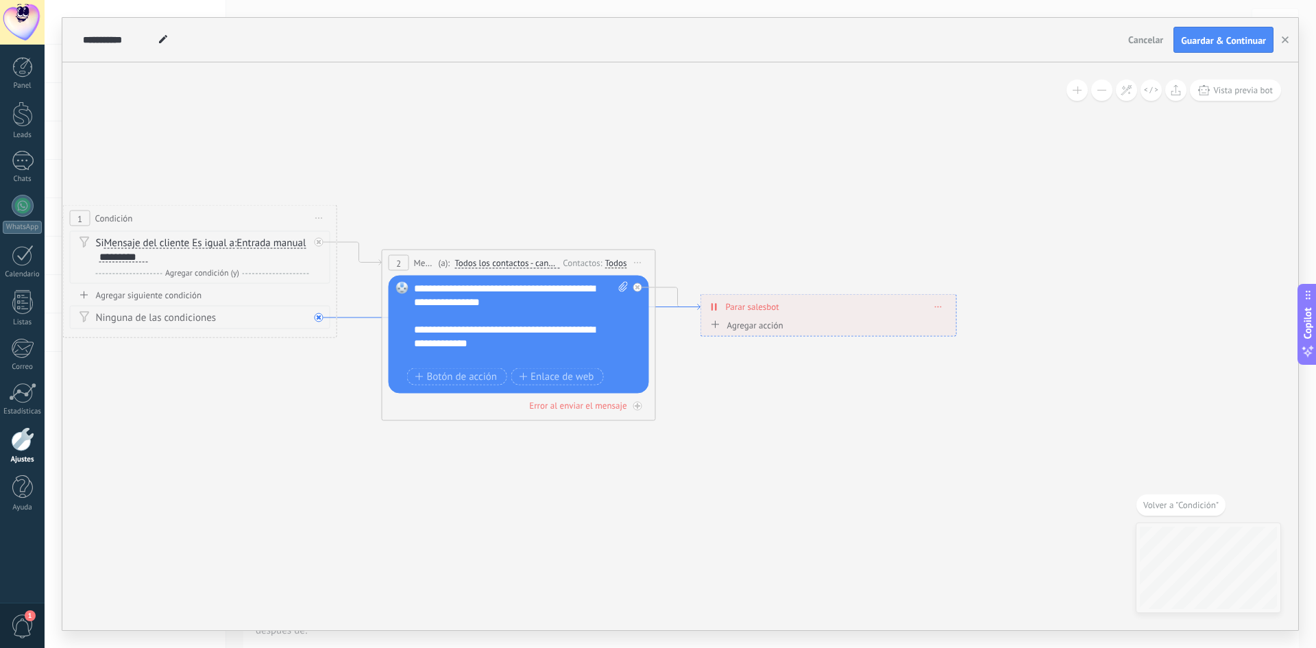
drag, startPoint x: 260, startPoint y: 363, endPoint x: 351, endPoint y: 284, distance: 120.9
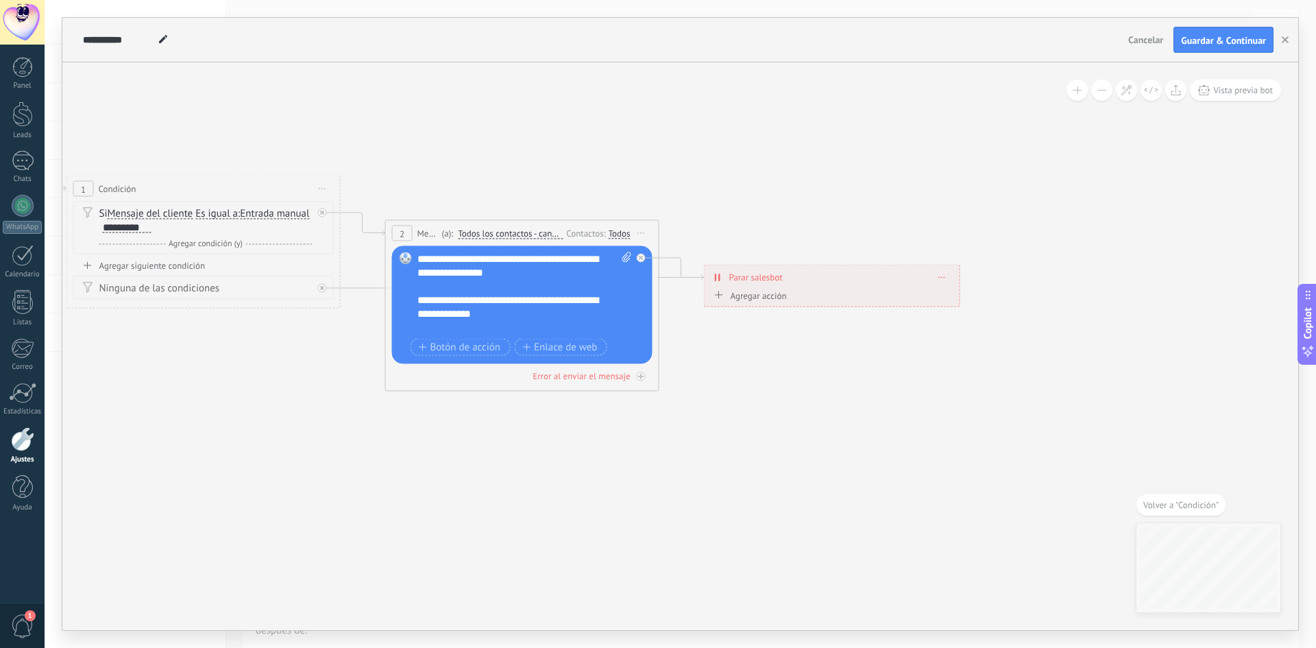
drag, startPoint x: 322, startPoint y: 284, endPoint x: 394, endPoint y: 301, distance: 73.8
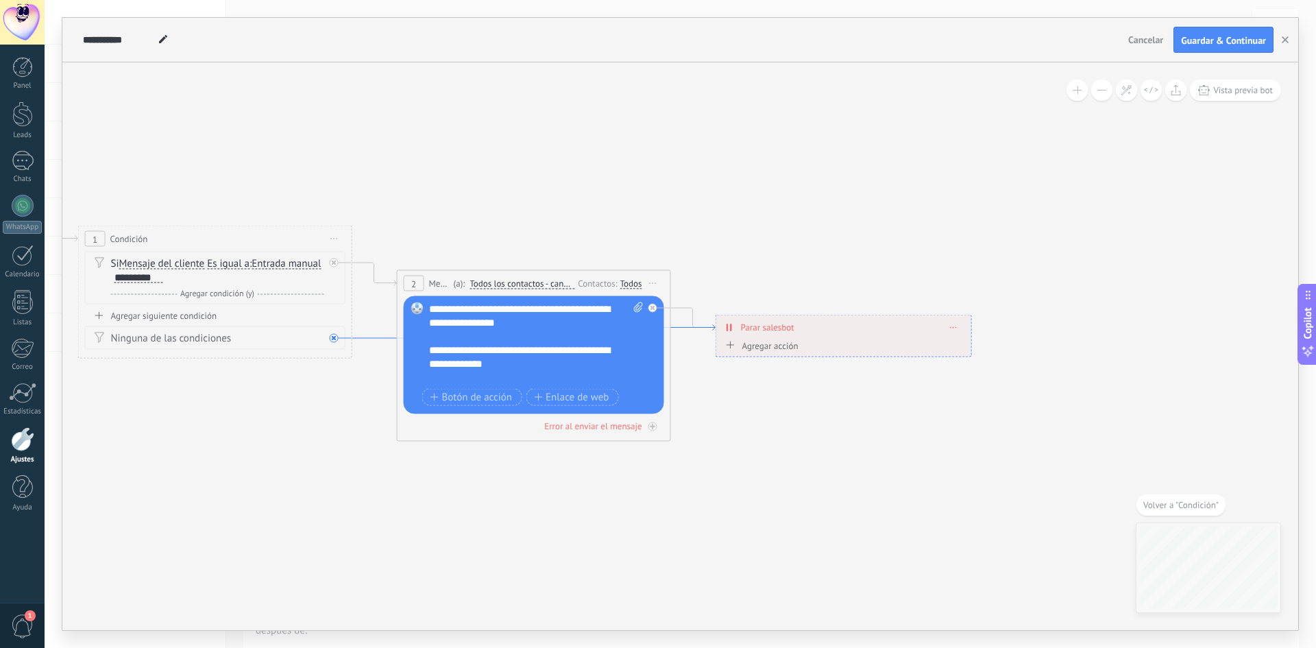
drag, startPoint x: 680, startPoint y: 279, endPoint x: 687, endPoint y: 323, distance: 45.1
click at [687, 325] on icon at bounding box center [533, 332] width 363 height 14
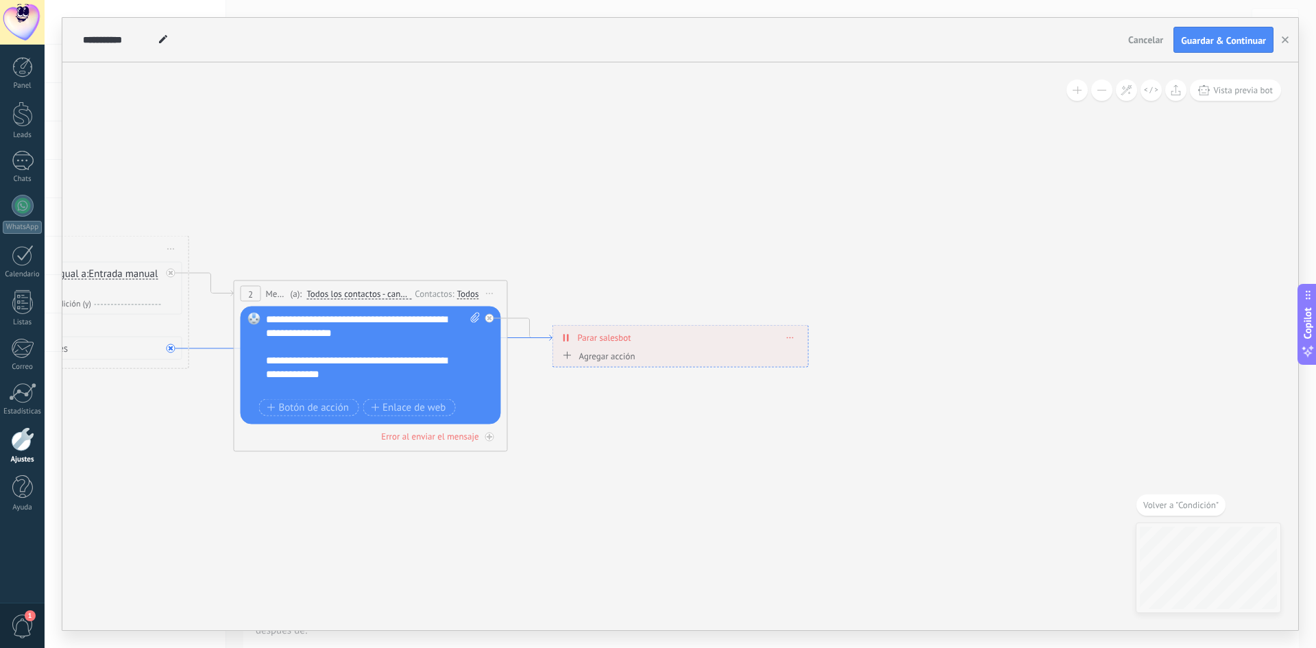
click at [206, 349] on icon at bounding box center [370, 342] width 363 height 14
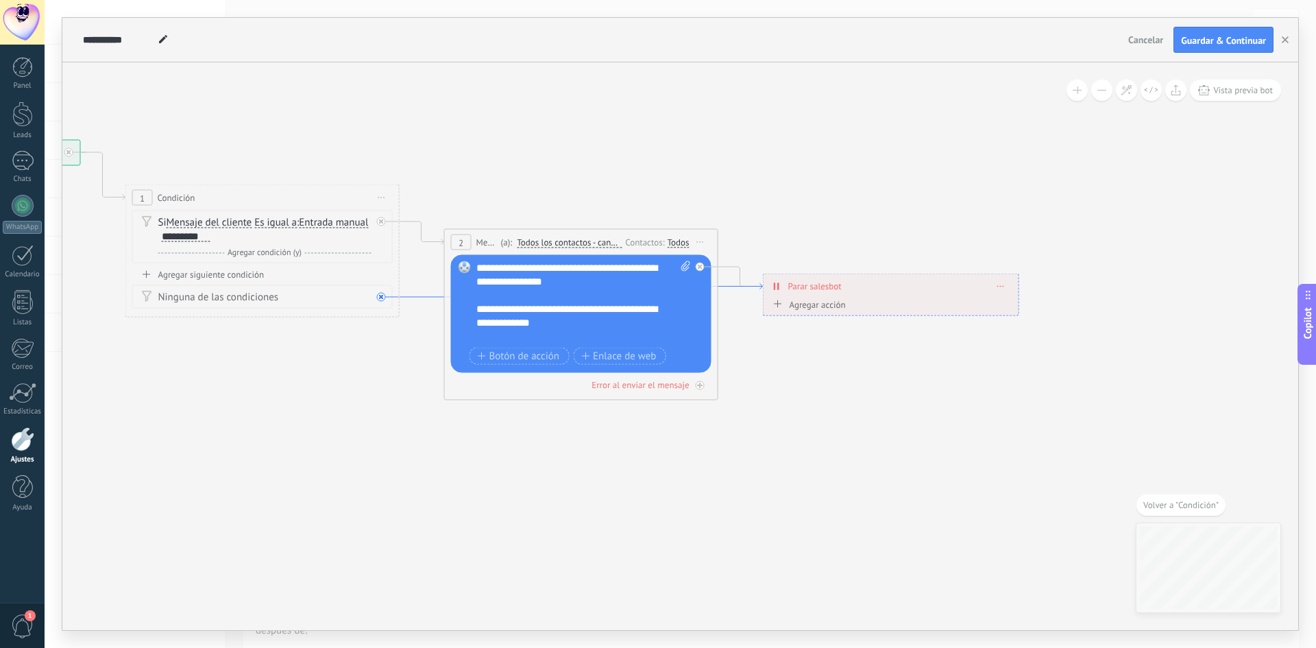
drag, startPoint x: 219, startPoint y: 347, endPoint x: 417, endPoint y: 259, distance: 216.9
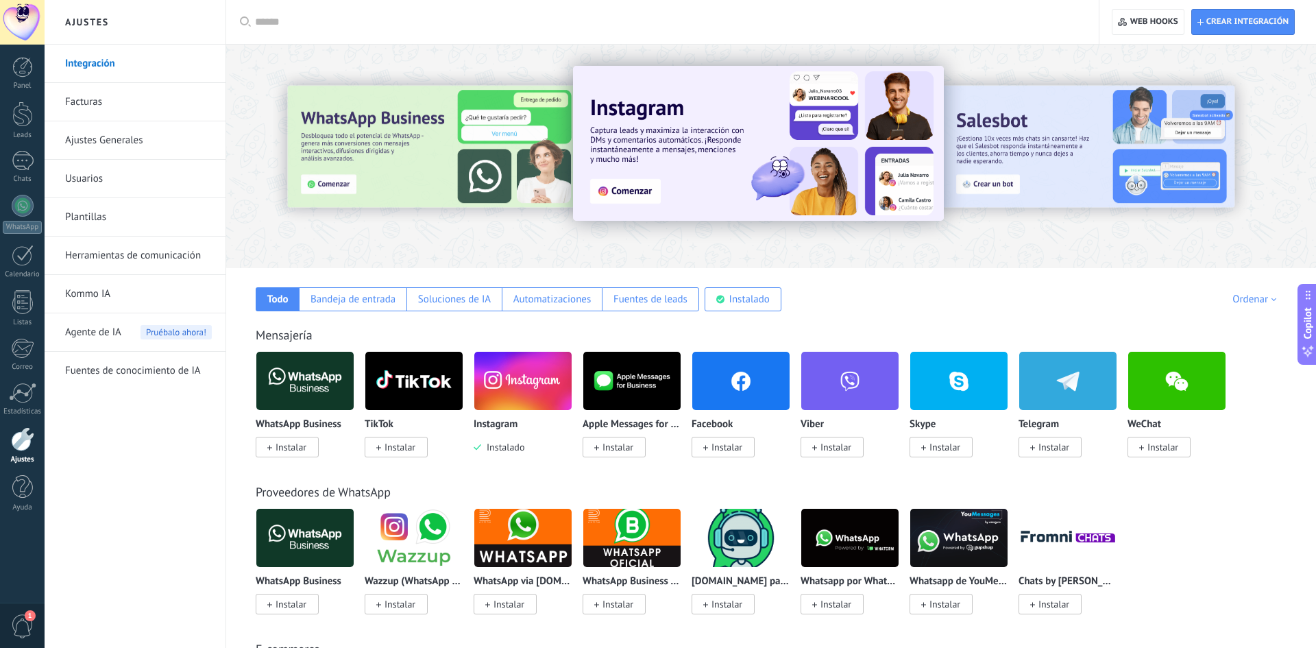
click at [121, 241] on link "Herramientas de comunicación" at bounding box center [138, 255] width 147 height 38
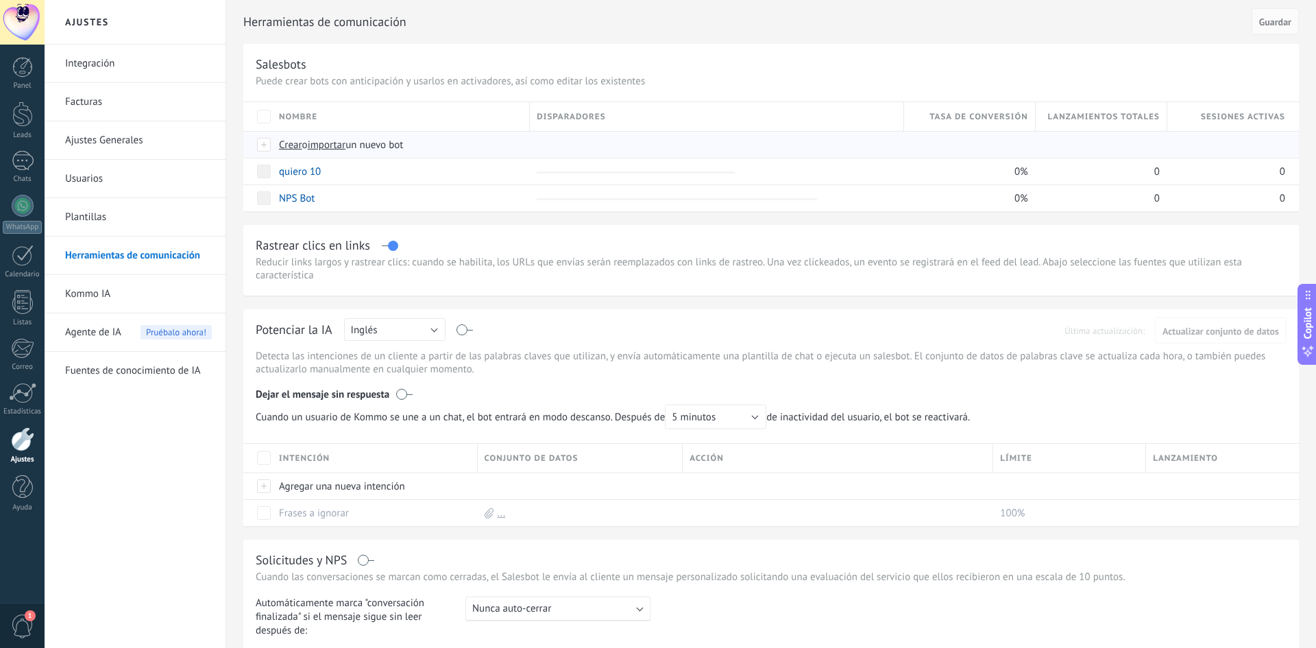
click at [290, 147] on span "Crear" at bounding box center [290, 144] width 23 height 13
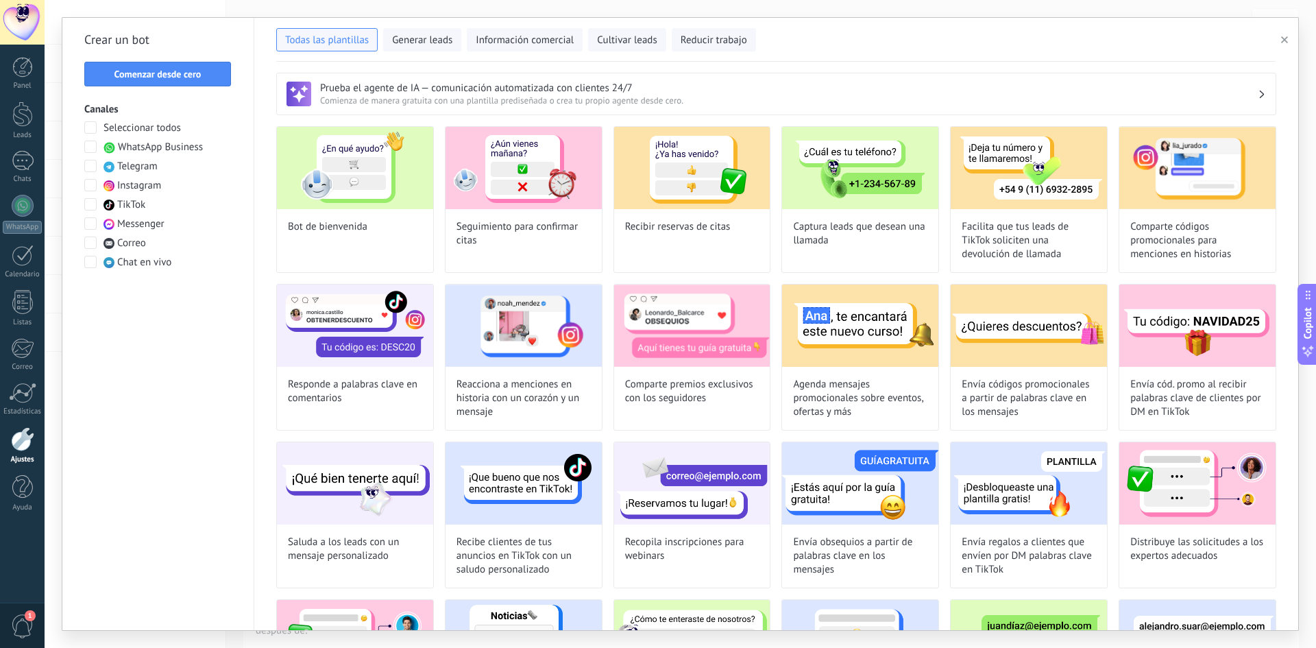
type input "**********"
click at [164, 66] on button "Comenzar desde cero" at bounding box center [157, 74] width 147 height 25
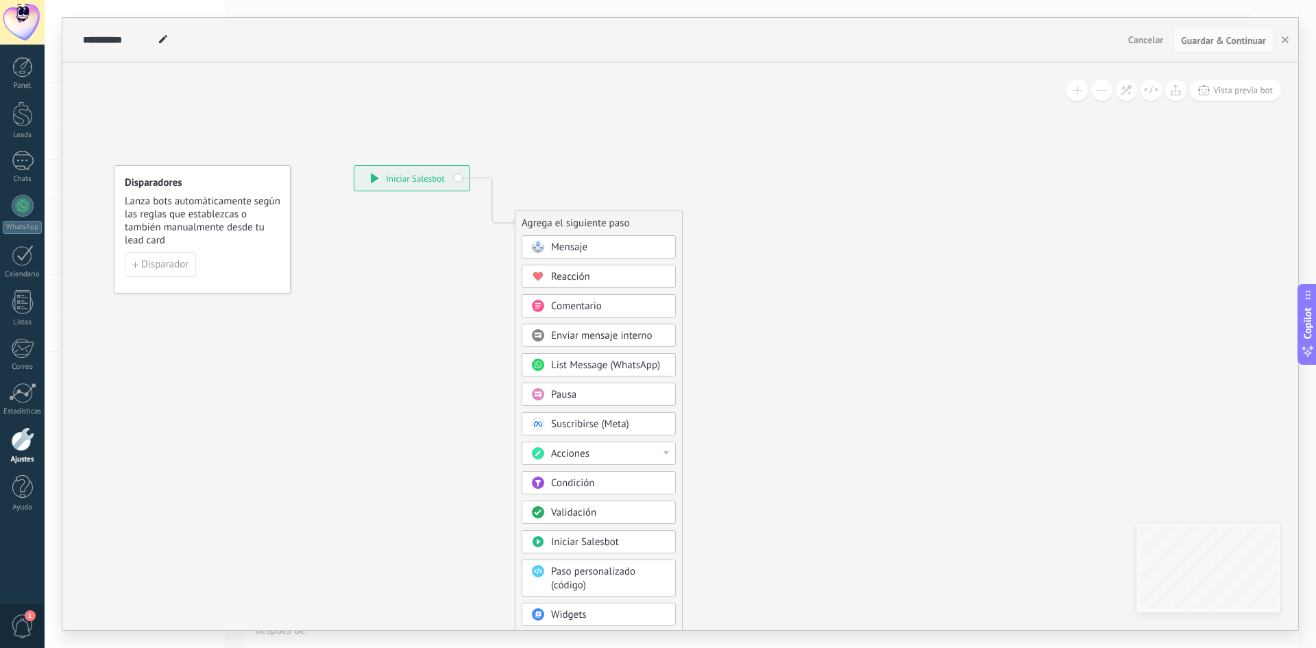
click at [610, 485] on div "Condición" at bounding box center [608, 483] width 115 height 14
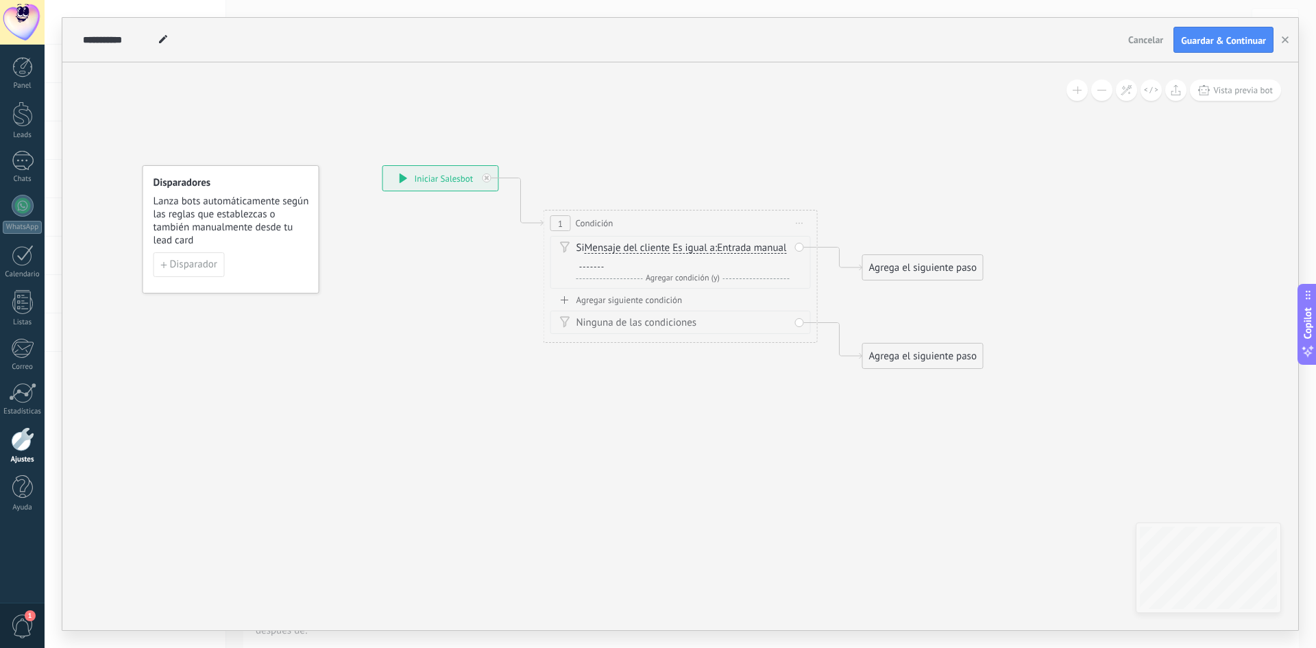
click at [873, 259] on div "Agrega el siguiente paso" at bounding box center [923, 267] width 120 height 23
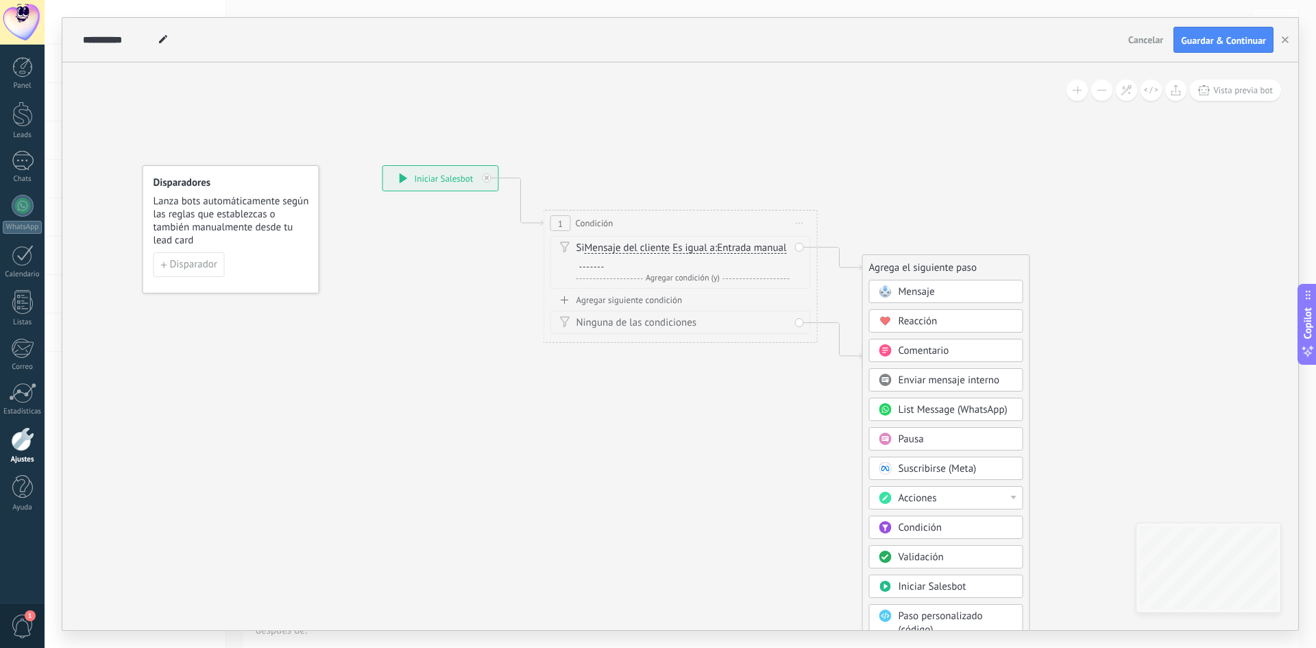
click at [604, 261] on div at bounding box center [592, 261] width 24 height 11
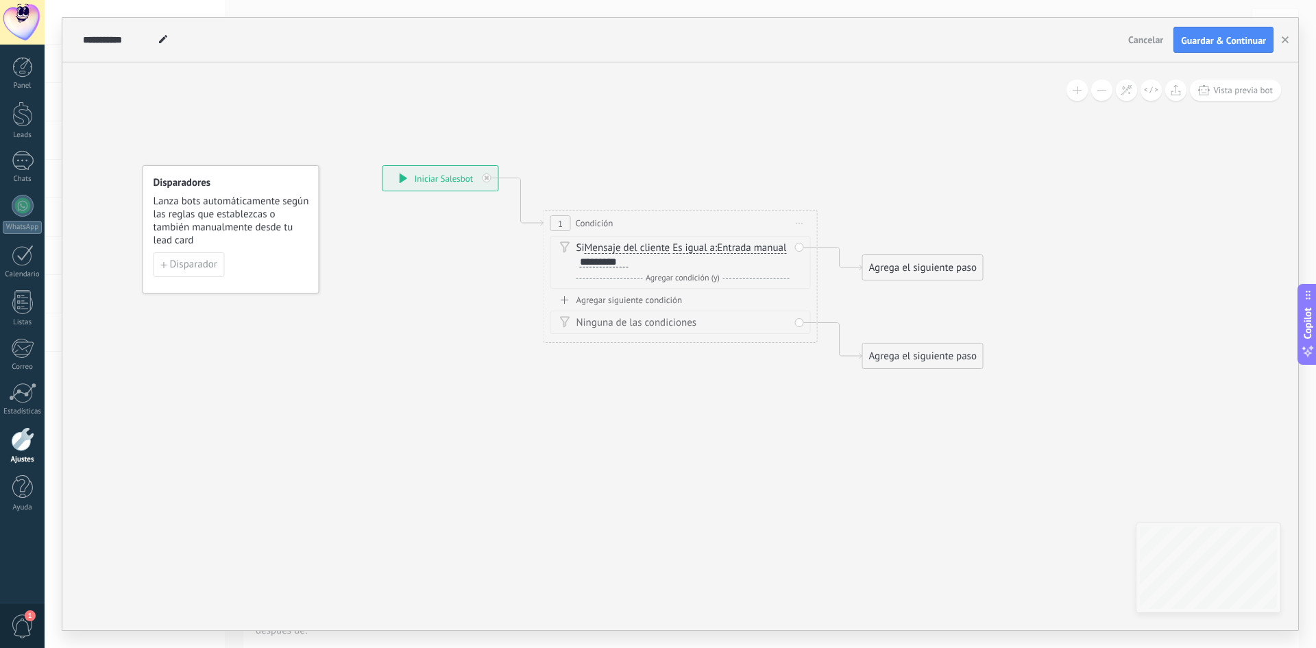
click at [921, 267] on div "Agrega el siguiente paso" at bounding box center [923, 267] width 120 height 23
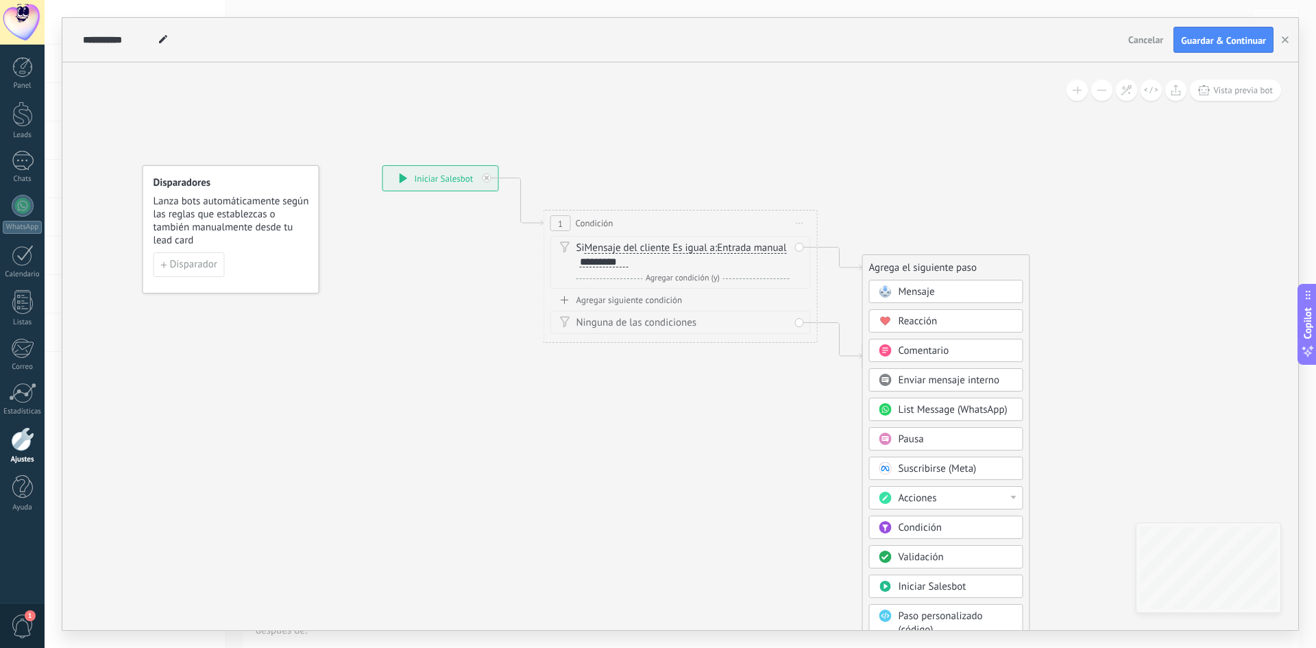
click at [941, 296] on div "Mensaje" at bounding box center [955, 292] width 115 height 14
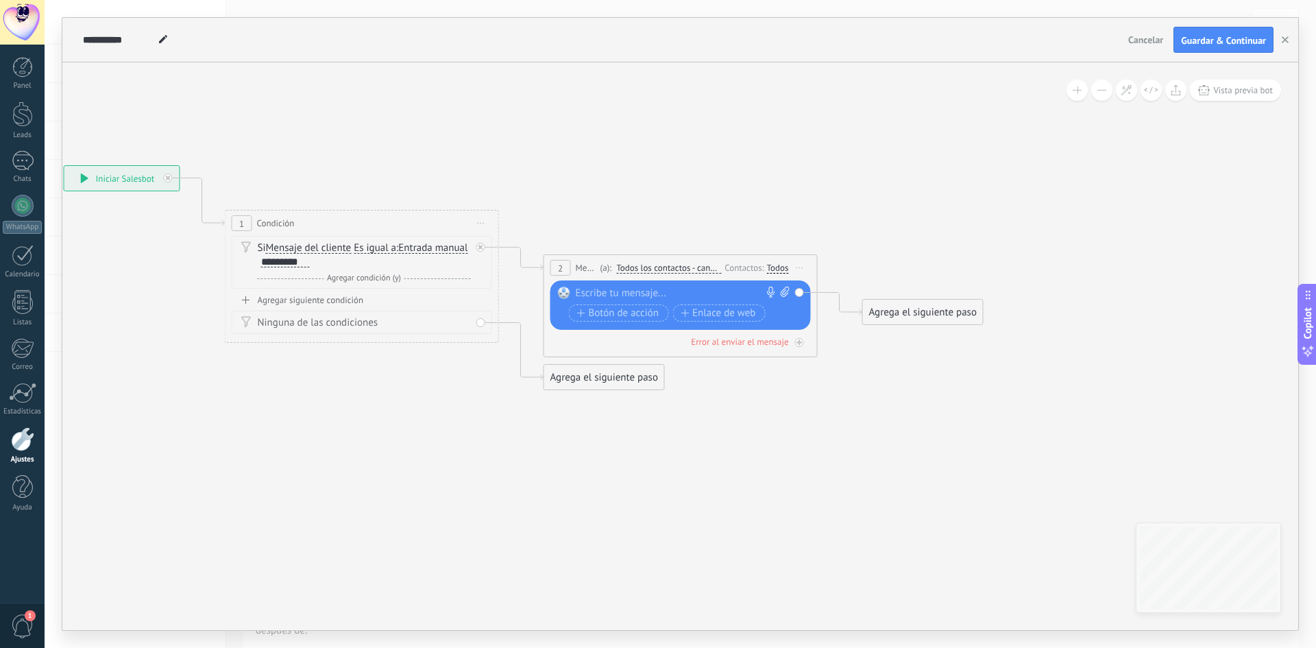
click at [624, 382] on div "Agrega el siguiente paso" at bounding box center [604, 377] width 120 height 23
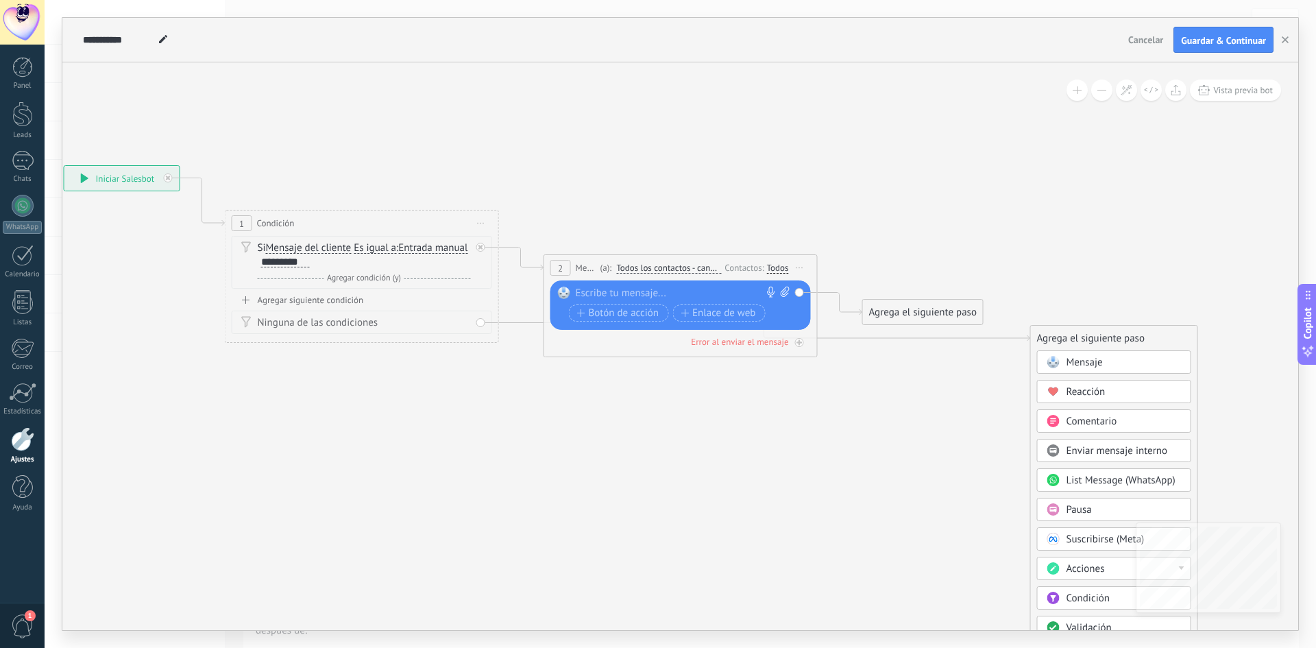
drag, startPoint x: 643, startPoint y: 382, endPoint x: 1129, endPoint y: 343, distance: 488.1
click at [1129, 343] on div "Agrega el siguiente paso" at bounding box center [1114, 338] width 167 height 23
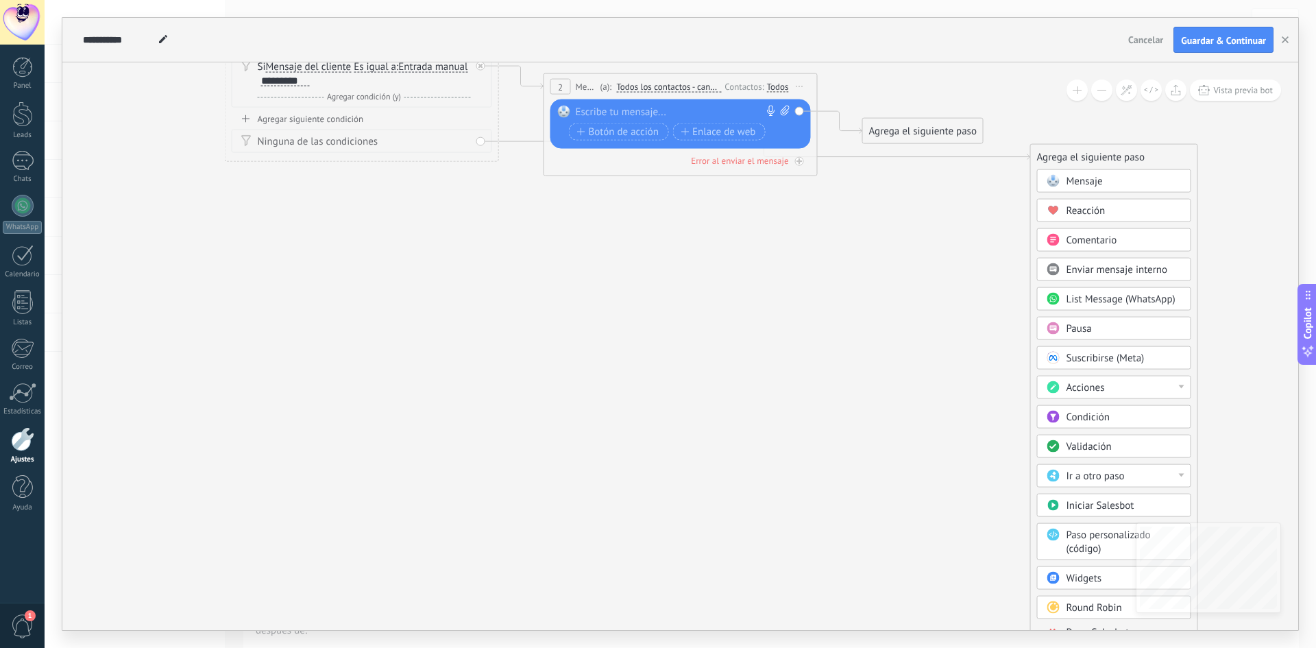
click at [1074, 626] on span "Parar Salesbot" at bounding box center [1097, 632] width 63 height 13
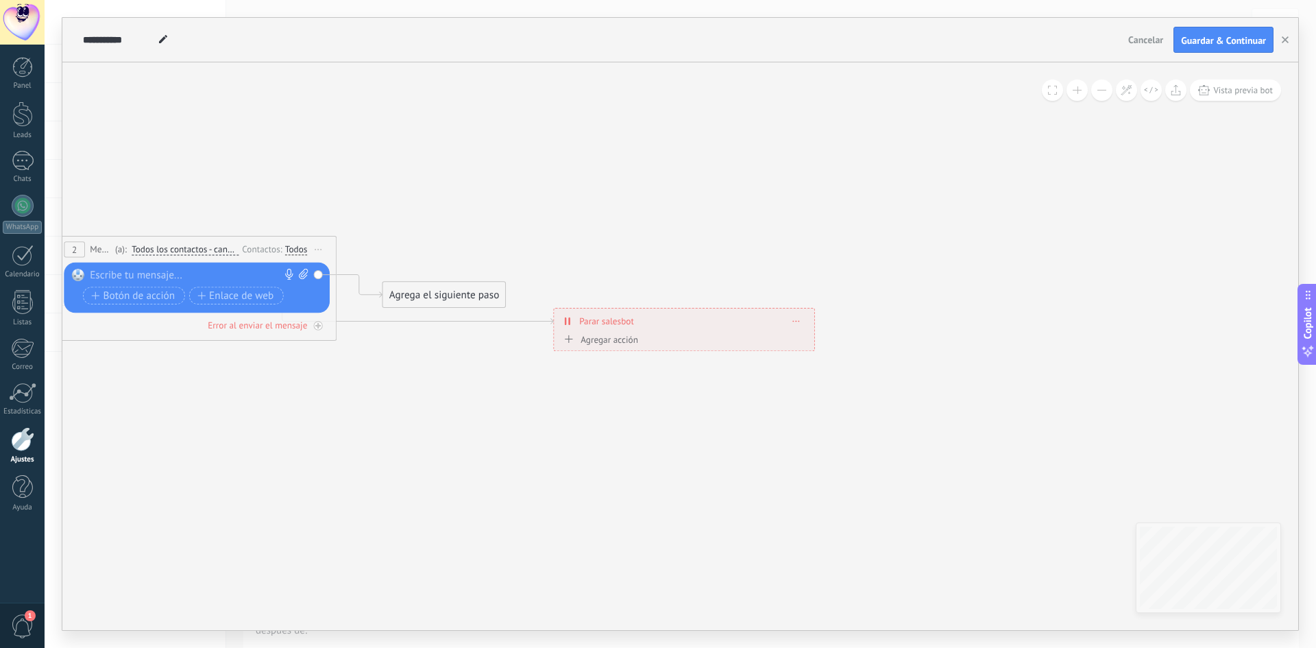
click at [201, 273] on div at bounding box center [194, 276] width 208 height 14
paste div
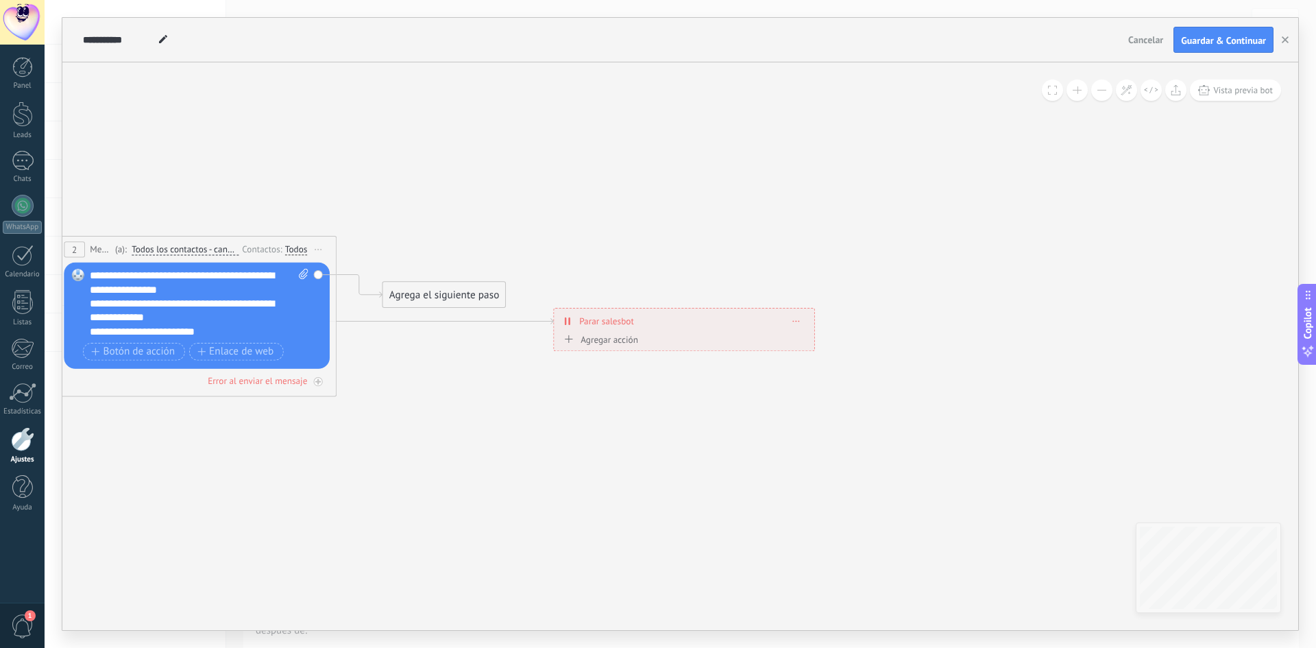
click at [243, 293] on div "**********" at bounding box center [199, 304] width 219 height 70
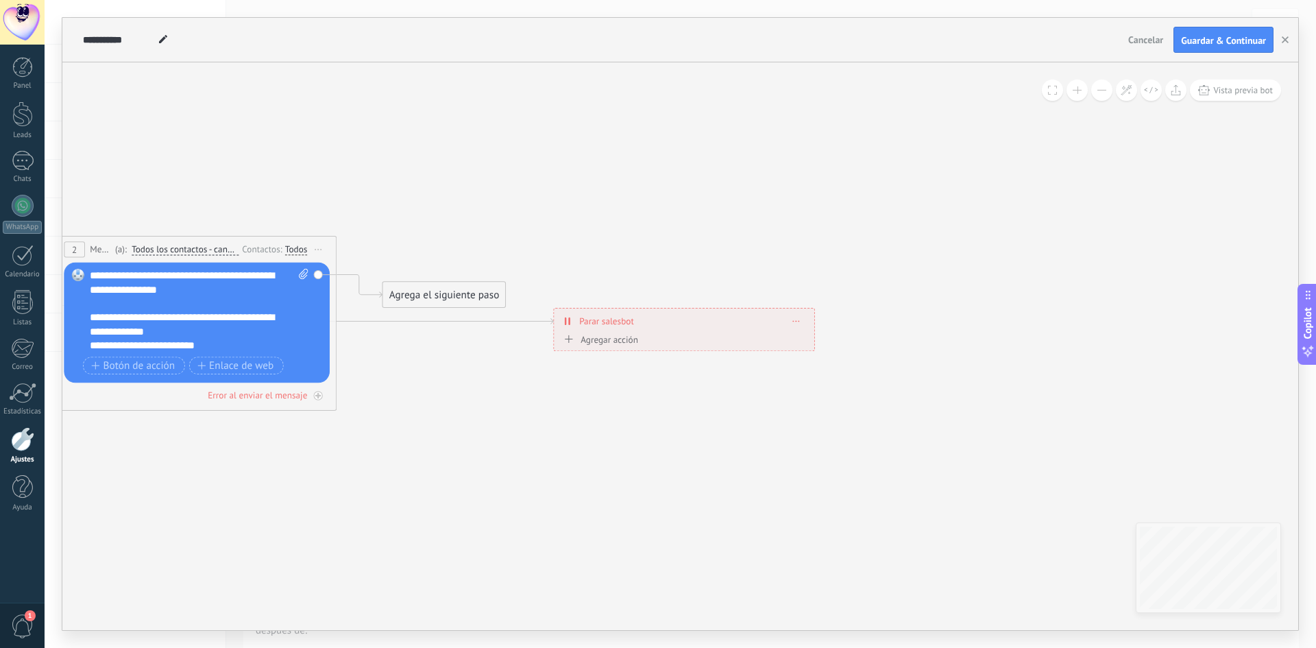
click at [184, 332] on div "**********" at bounding box center [187, 324] width 195 height 28
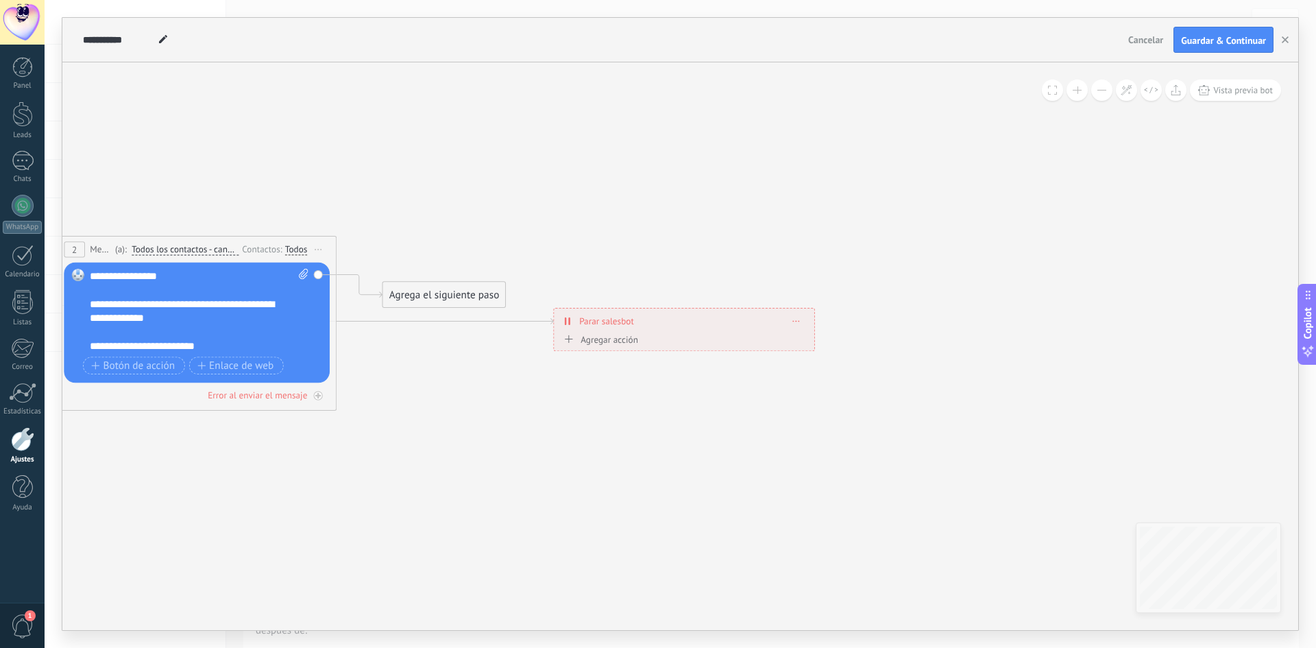
click at [116, 341] on span "**********" at bounding box center [142, 346] width 105 height 10
click at [114, 328] on div at bounding box center [192, 332] width 205 height 14
click at [238, 360] on span "Enlace de web" at bounding box center [235, 365] width 77 height 11
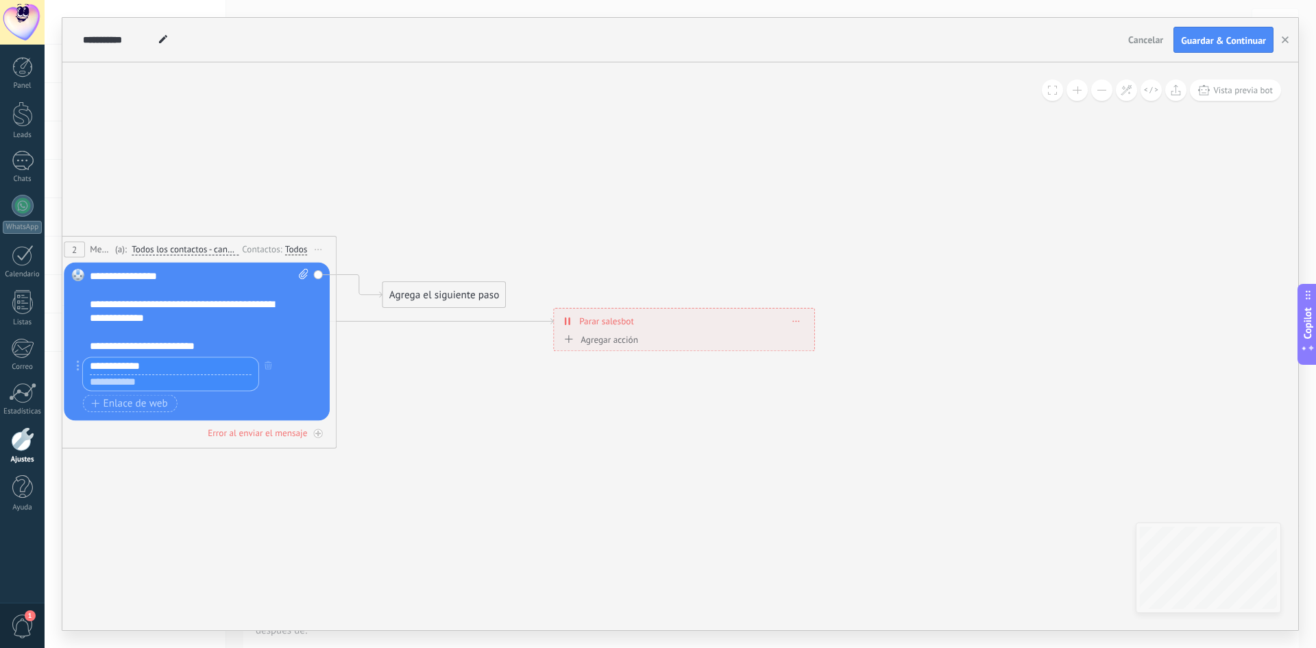
type input "**********"
click at [169, 380] on input "text" at bounding box center [170, 381] width 175 height 16
paste input "**********"
type input "**********"
click at [454, 292] on div "Agrega el siguiente paso" at bounding box center [444, 294] width 123 height 23
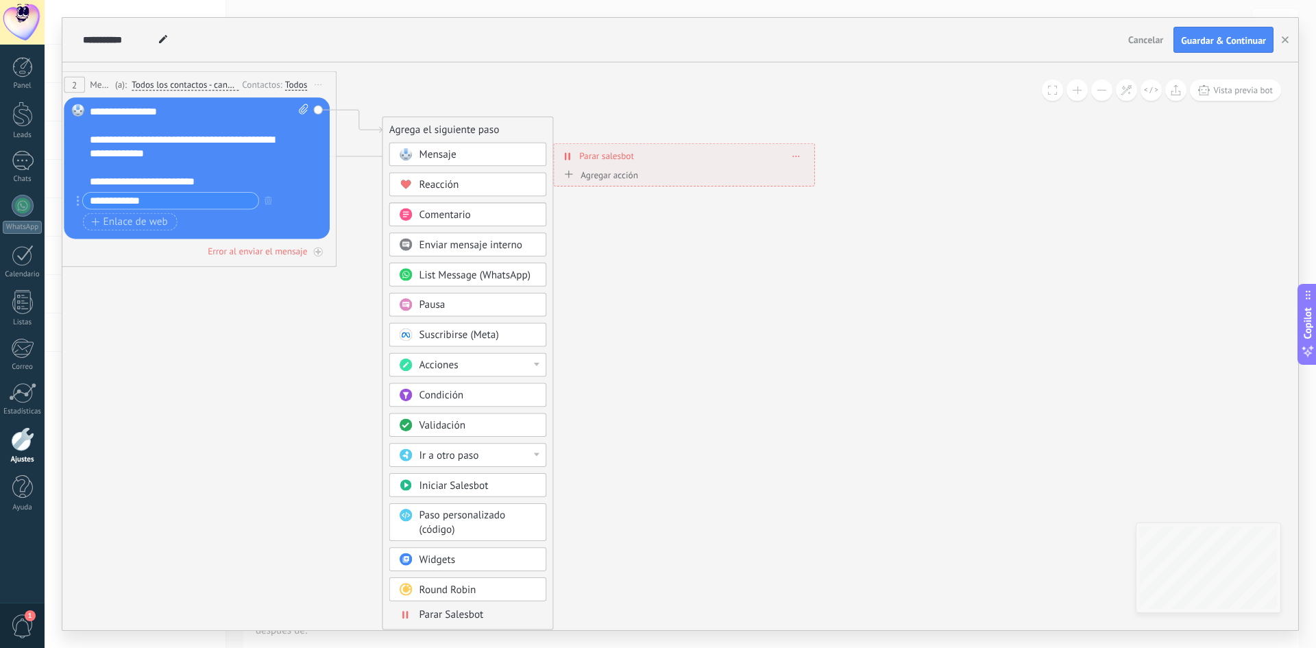
click at [493, 618] on div "Parar Salesbot" at bounding box center [477, 615] width 117 height 14
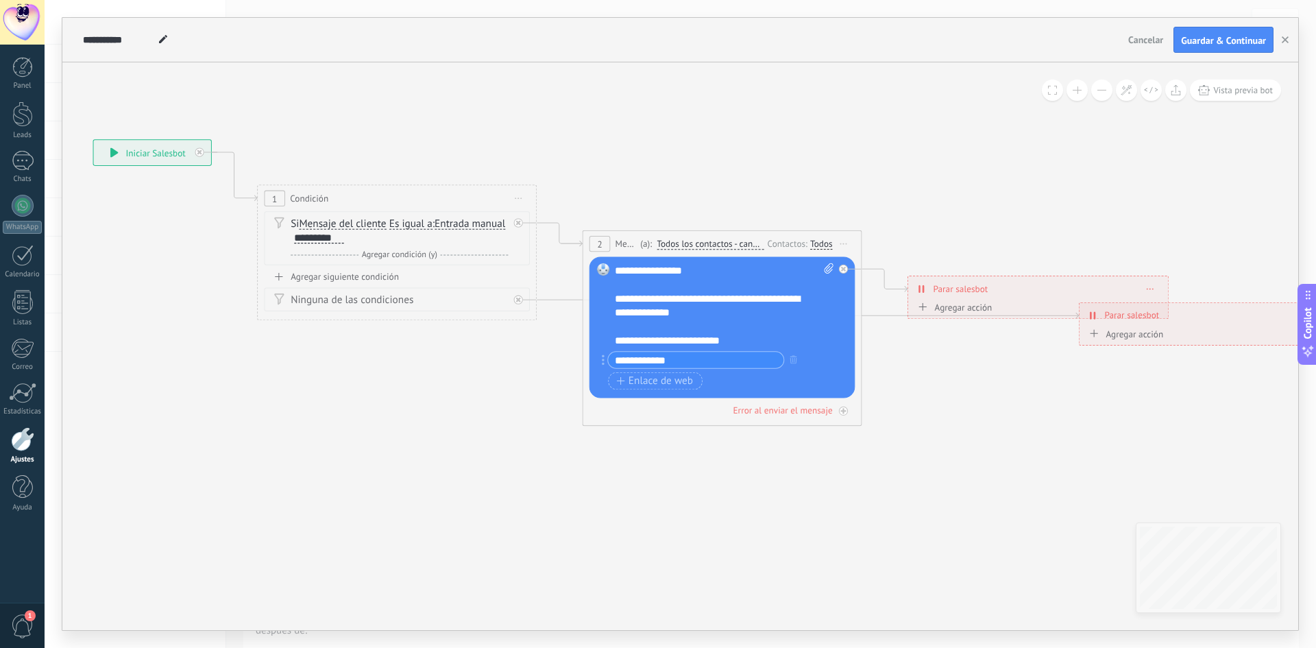
drag, startPoint x: 412, startPoint y: 456, endPoint x: 788, endPoint y: 526, distance: 382.6
click at [788, 526] on icon at bounding box center [623, 237] width 1759 height 895
click at [1220, 39] on span "Guardar & Continuar" at bounding box center [1223, 41] width 85 height 10
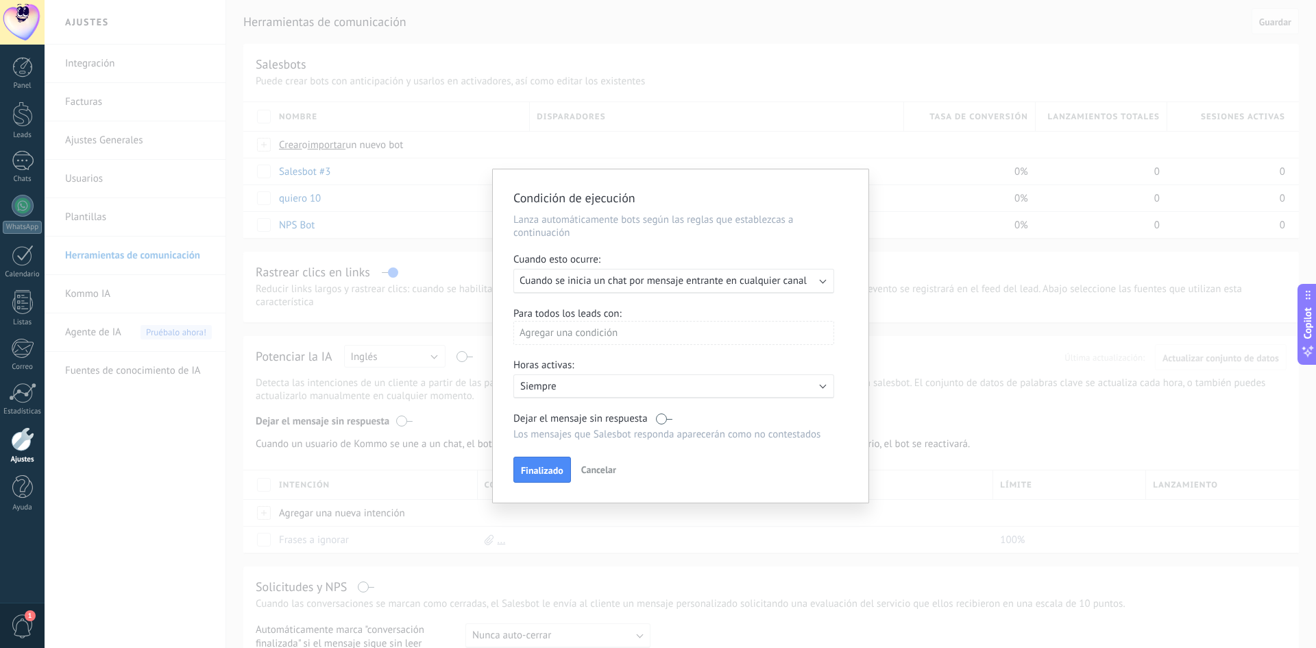
click at [728, 275] on span "Cuando se inicia un chat por mensaje entrante en cualquier canal" at bounding box center [662, 280] width 287 height 13
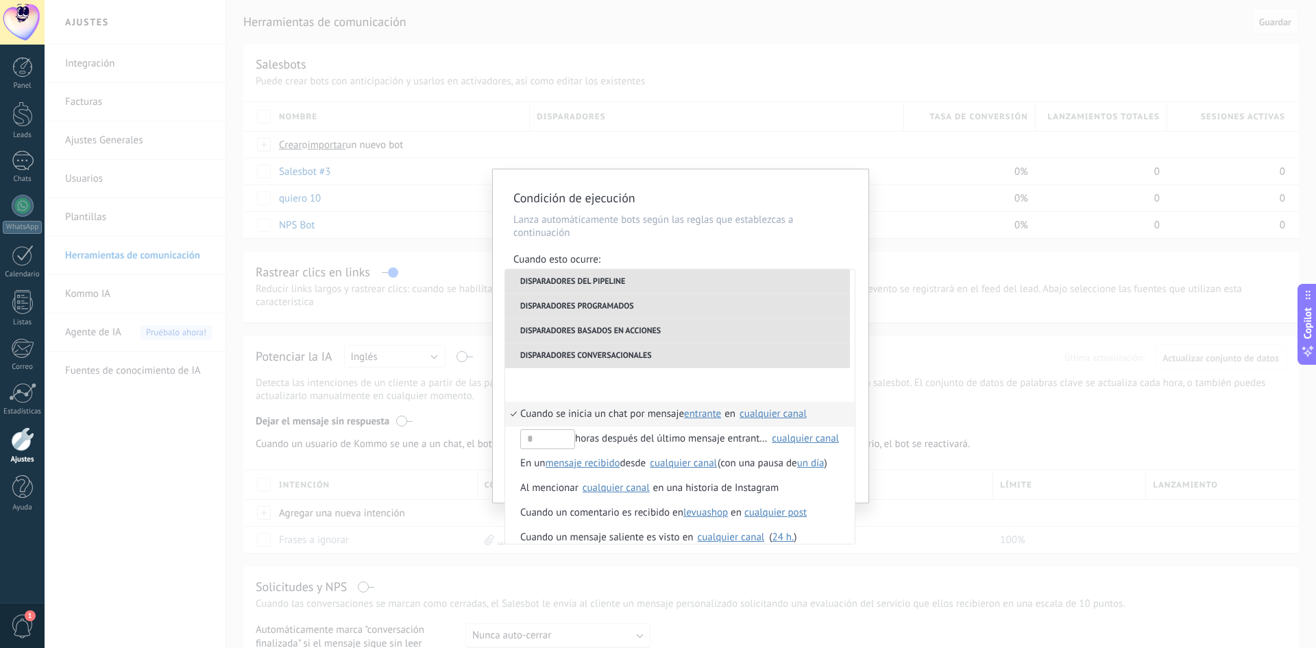
scroll to position [348, 0]
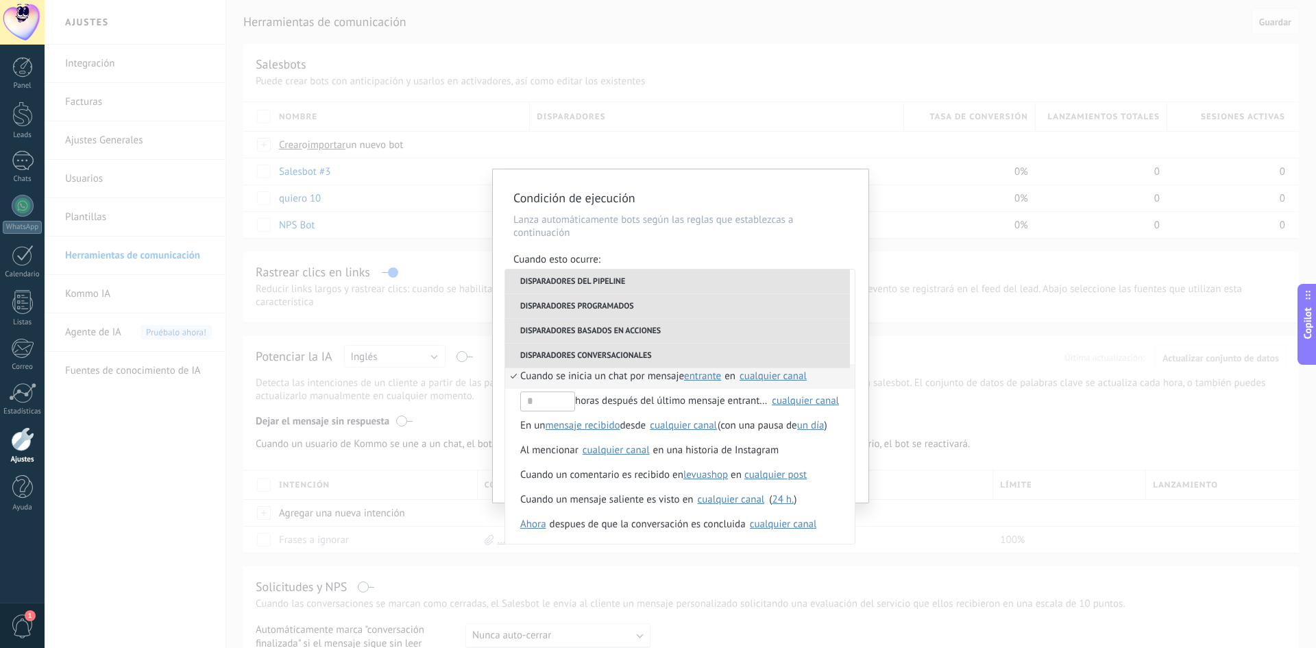
click at [706, 380] on span "entrante" at bounding box center [702, 375] width 37 height 13
click at [785, 378] on div "cualquier canal" at bounding box center [772, 376] width 67 height 10
click at [664, 379] on span "Cuando se inicia un chat por mensaje" at bounding box center [602, 376] width 164 height 25
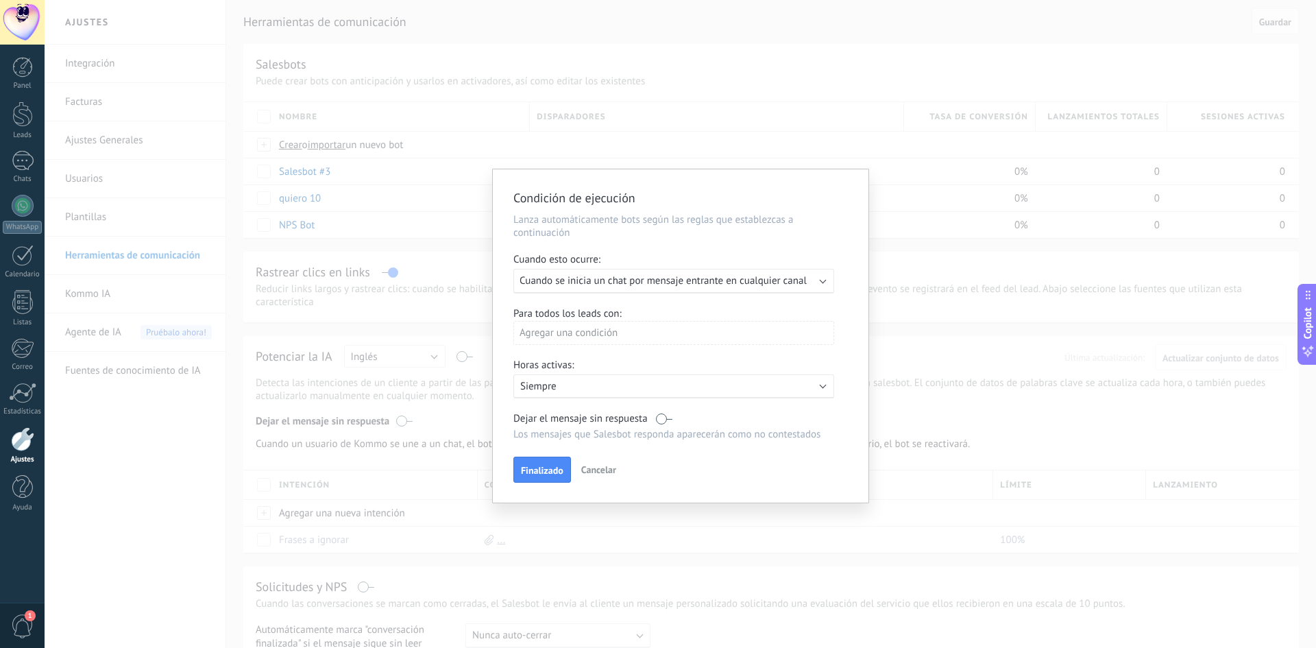
click at [678, 283] on span "Cuando se inicia un chat por mensaje entrante en cualquier canal" at bounding box center [662, 280] width 287 height 13
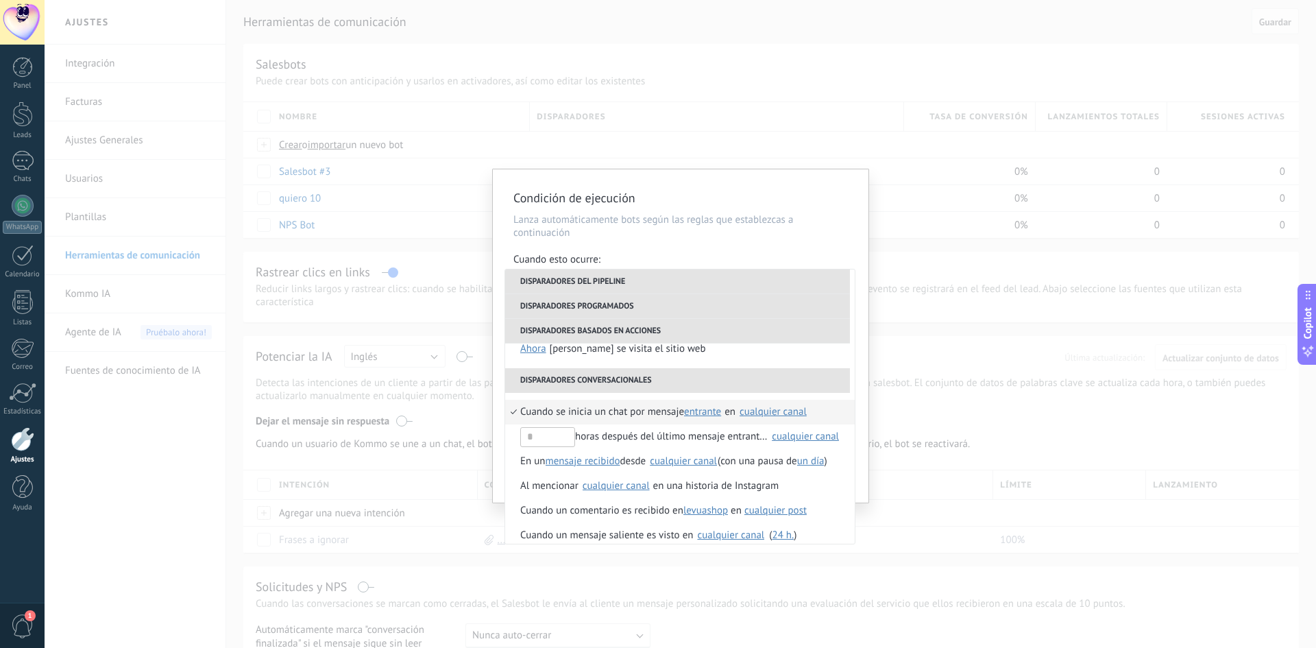
scroll to position [343, 0]
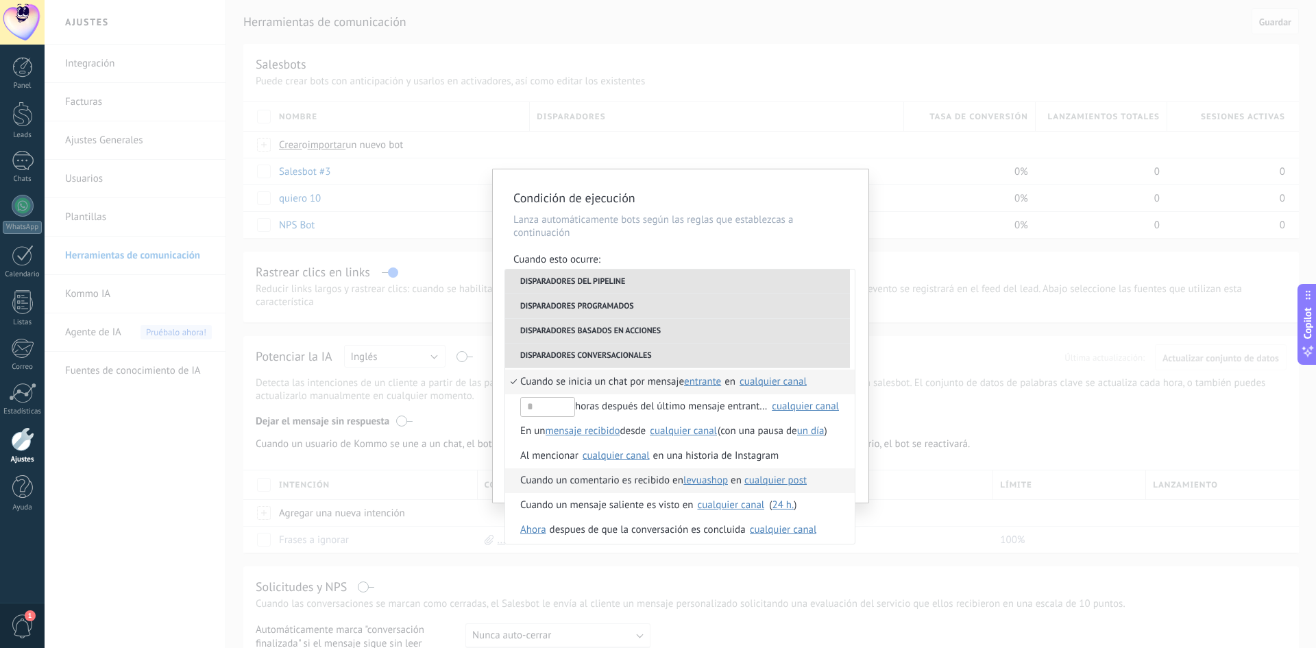
click at [786, 482] on span "cualquier post" at bounding box center [775, 479] width 62 height 13
click at [809, 480] on span "cualquier post" at bounding box center [834, 480] width 173 height 13
click at [806, 484] on span "cualquier post" at bounding box center [775, 479] width 62 height 13
click at [638, 482] on span "Cuando un comentario es recibido en" at bounding box center [601, 480] width 163 height 25
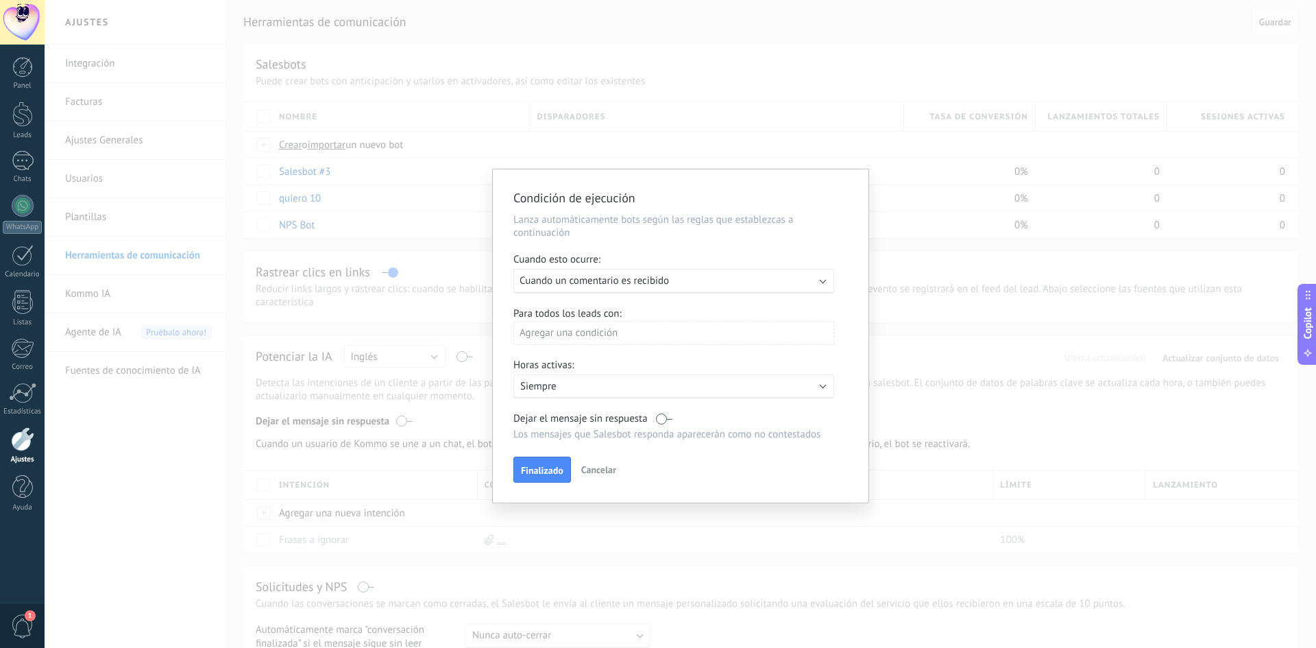
click at [649, 333] on div "Agregar una condición" at bounding box center [673, 333] width 321 height 24
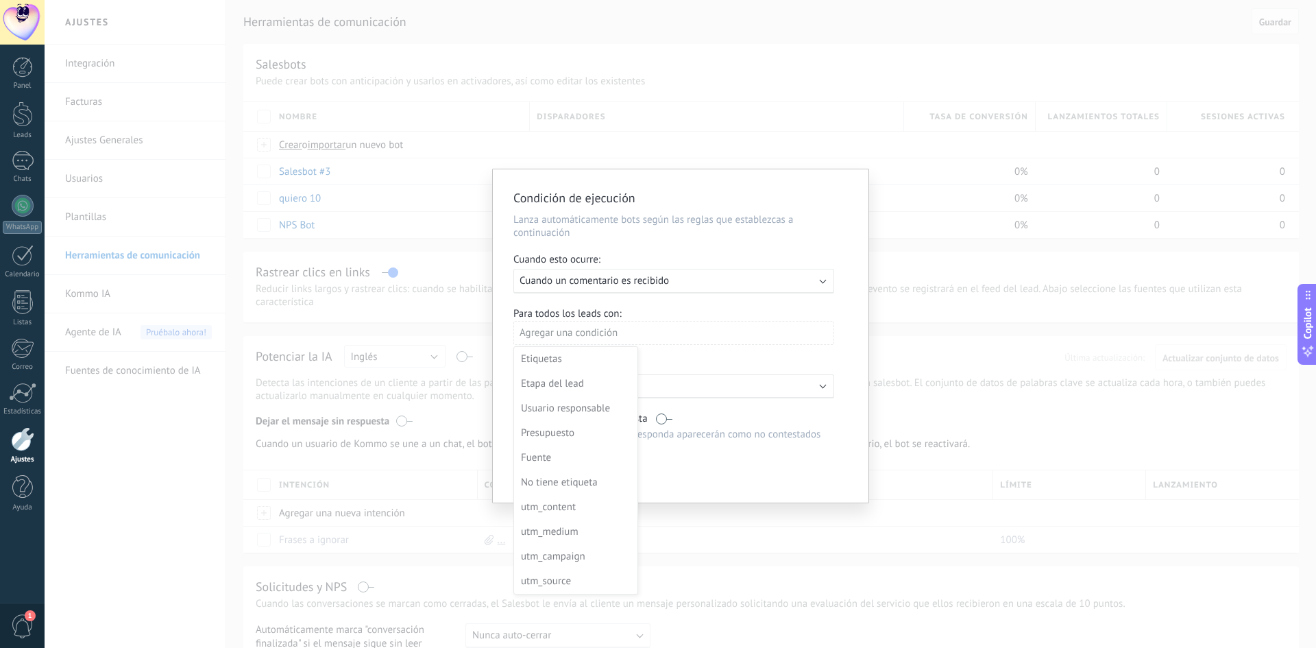
click at [649, 330] on div at bounding box center [680, 335] width 375 height 333
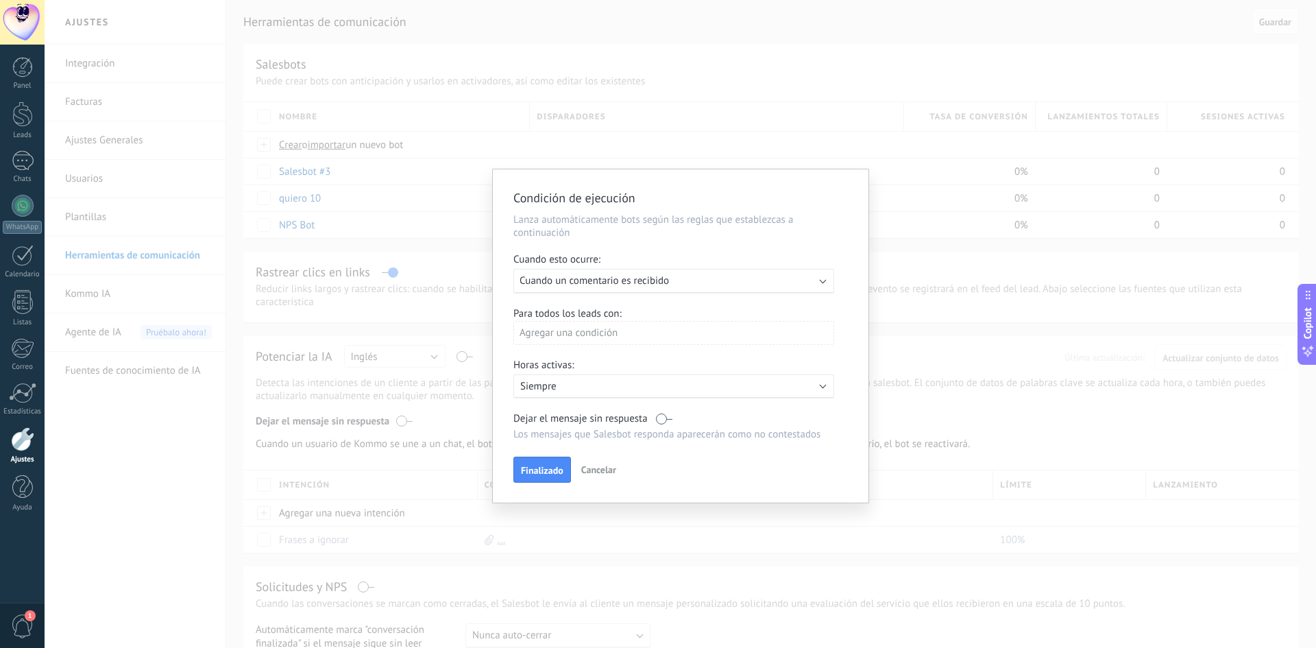
click at [666, 419] on label at bounding box center [664, 418] width 16 height 13
click at [532, 475] on span "Finalizado" at bounding box center [542, 470] width 42 height 10
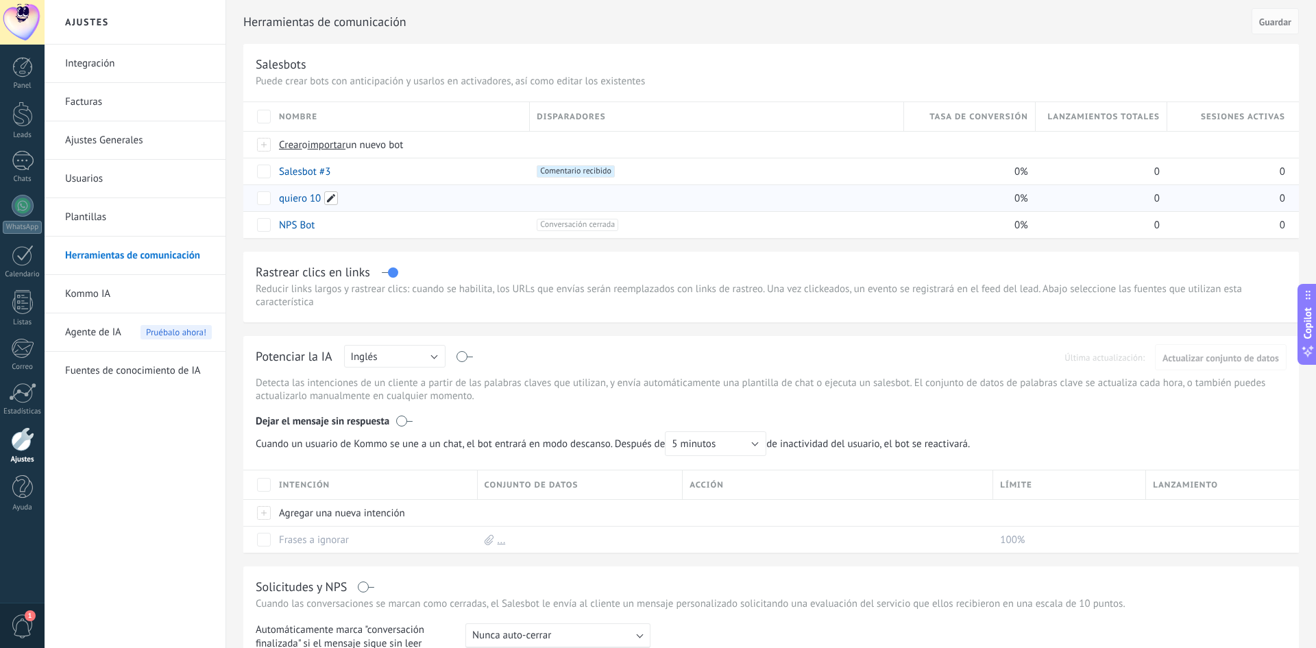
click at [333, 193] on span at bounding box center [331, 198] width 14 height 14
click at [369, 224] on span "Cancelar" at bounding box center [368, 229] width 35 height 12
click at [340, 175] on span at bounding box center [341, 171] width 14 height 14
click at [341, 173] on input "**********" at bounding box center [399, 172] width 238 height 22
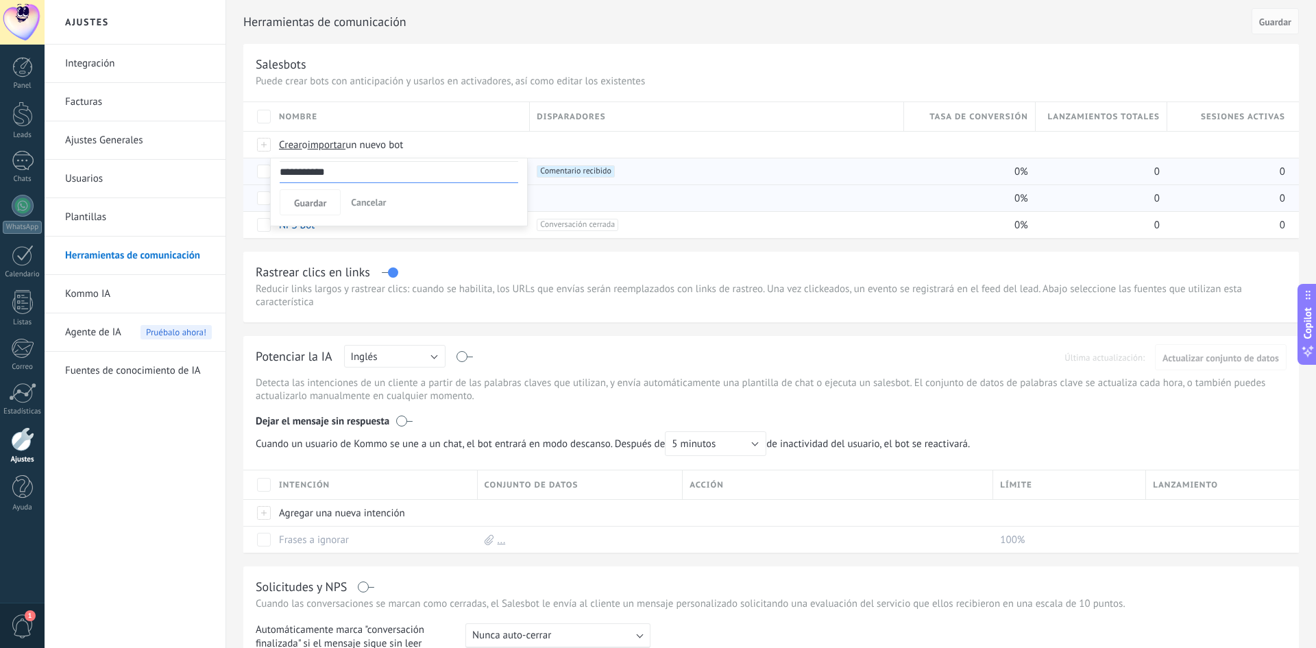
click at [341, 173] on input "**********" at bounding box center [399, 172] width 238 height 22
type input "**********"
